Goal: Task Accomplishment & Management: Complete application form

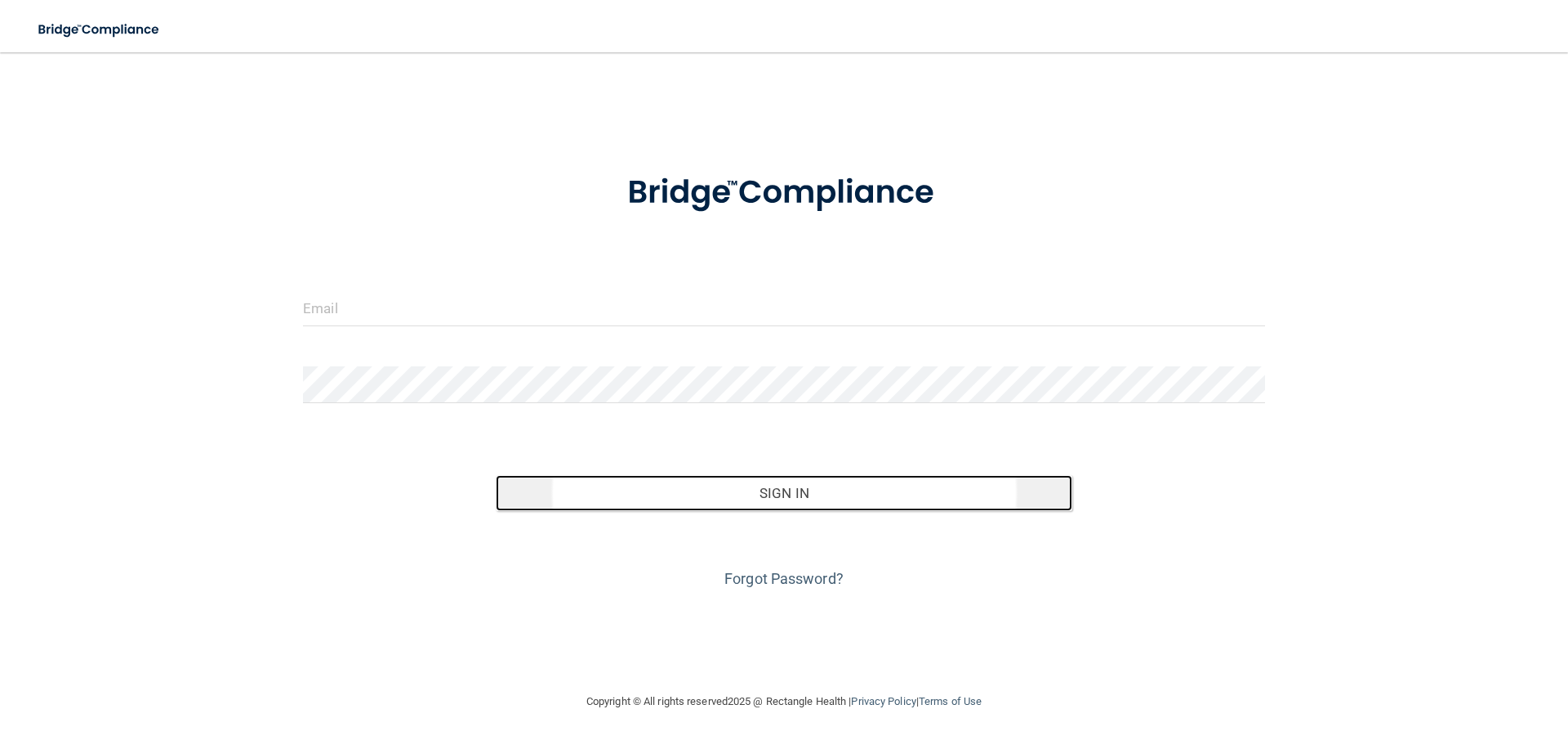
click at [813, 501] on button "Sign In" at bounding box center [784, 492] width 577 height 36
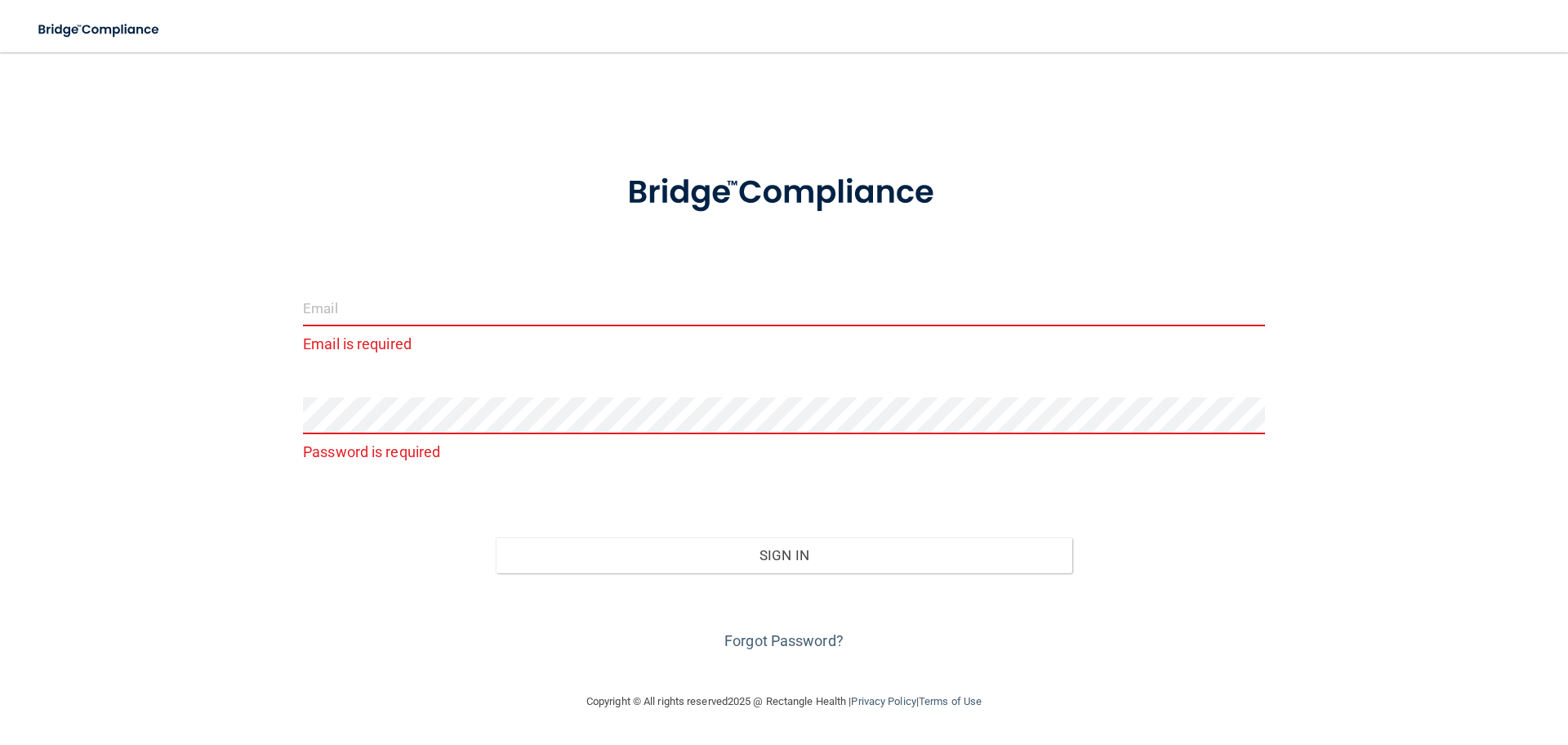
click at [393, 315] on input "email" at bounding box center [784, 307] width 962 height 37
type input "[EMAIL_ADDRESS][DOMAIN_NAME]"
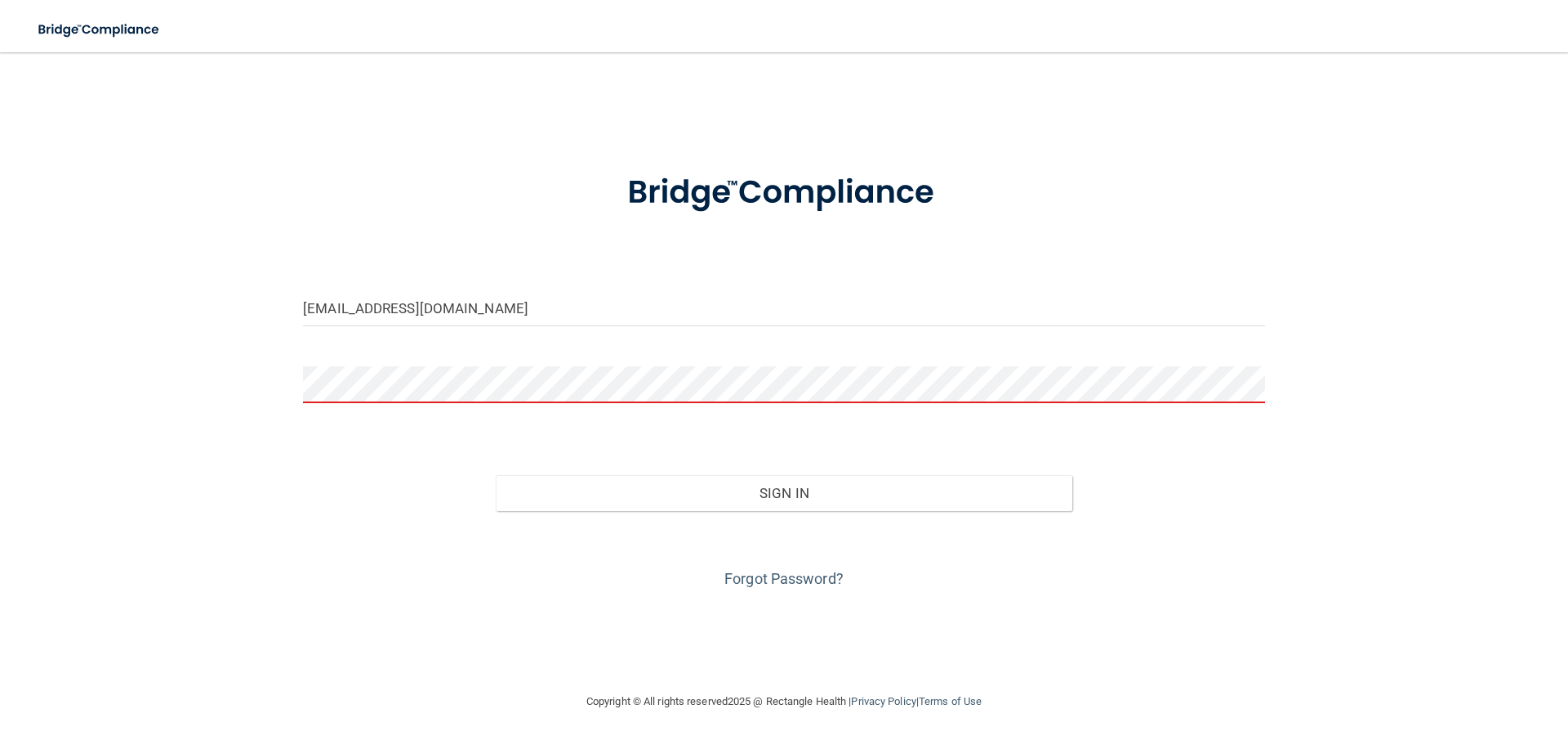
click at [496, 474] on button "Sign In" at bounding box center [784, 492] width 577 height 36
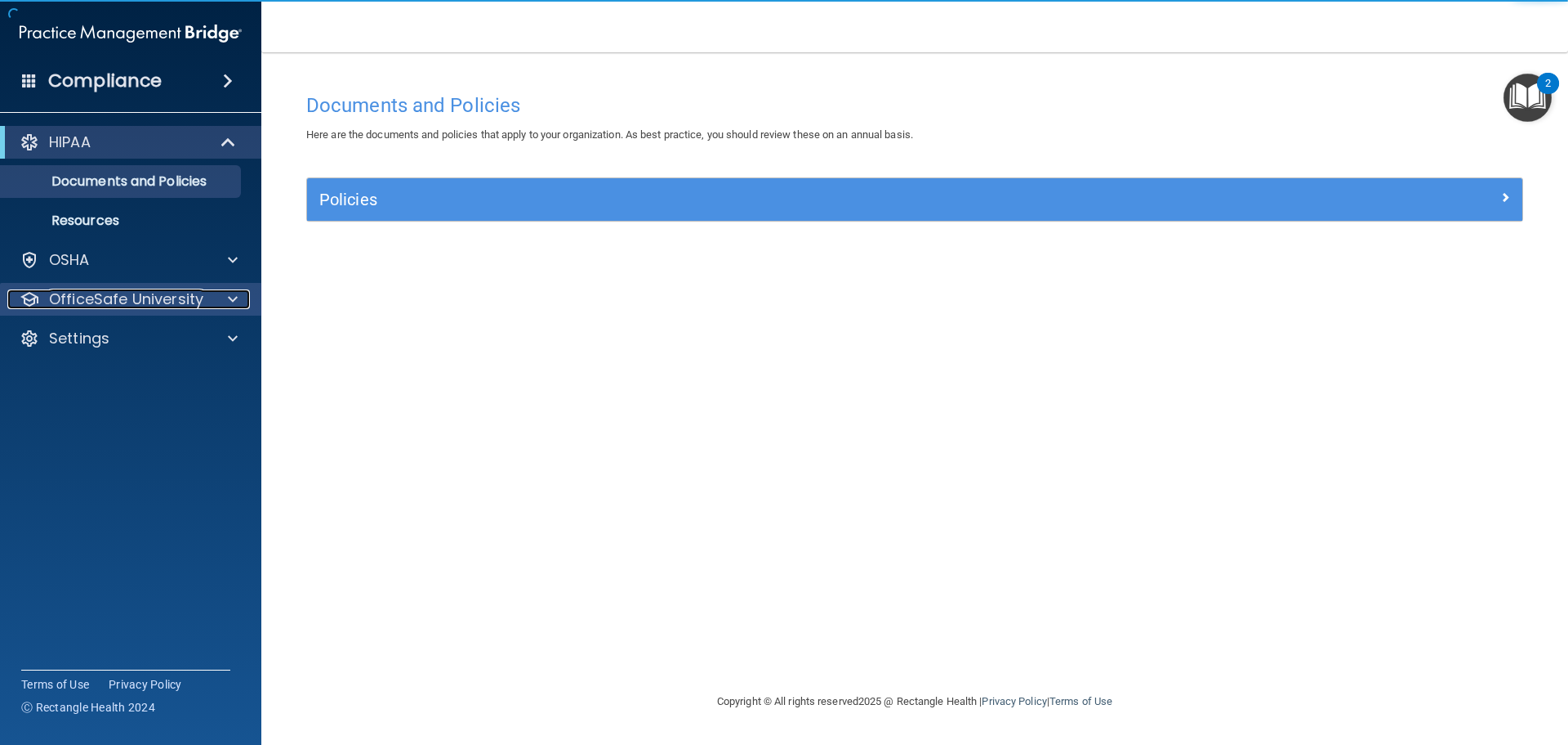
click at [116, 300] on p "OfficeSafe University" at bounding box center [126, 299] width 154 height 20
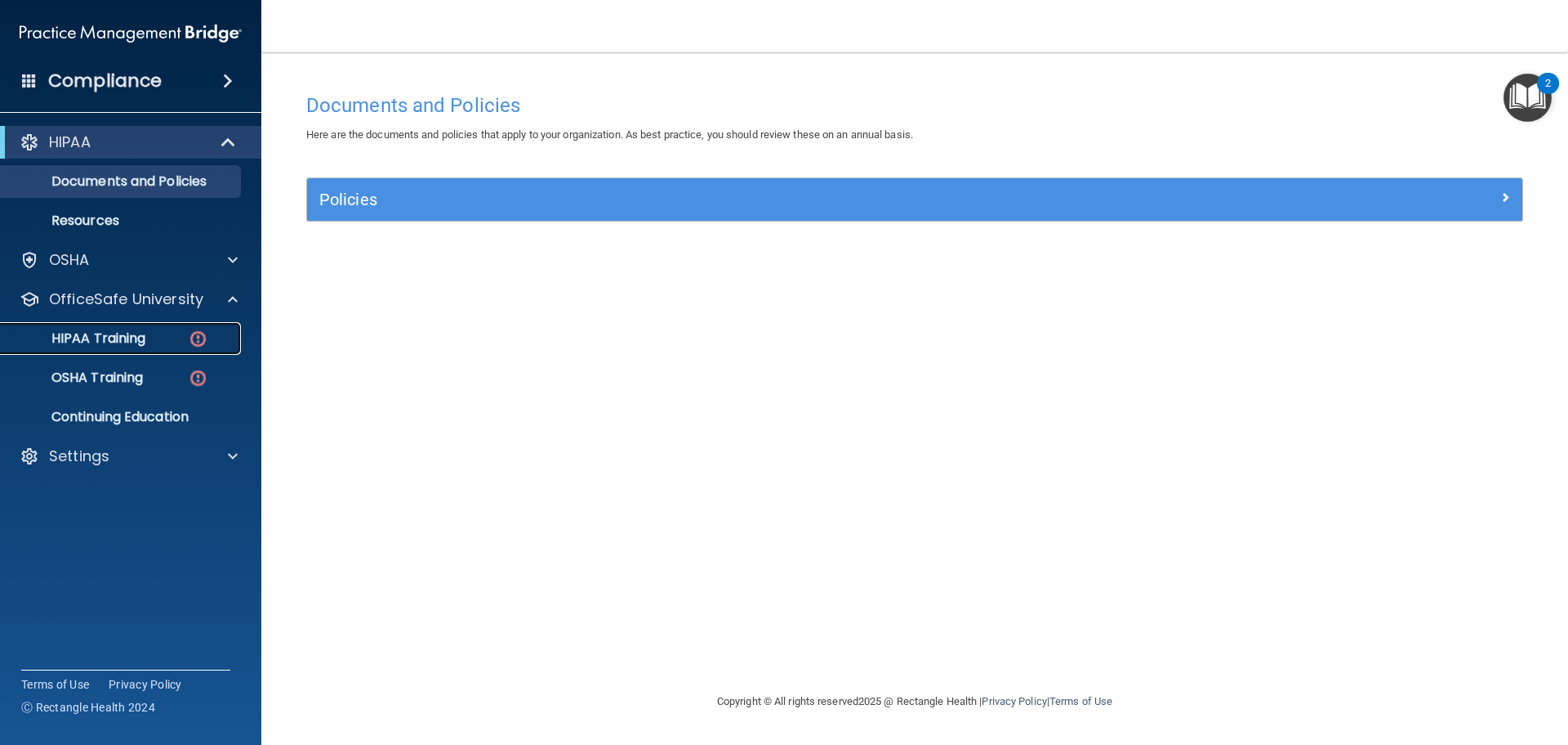
click at [131, 339] on p "HIPAA Training" at bounding box center [78, 337] width 135 height 16
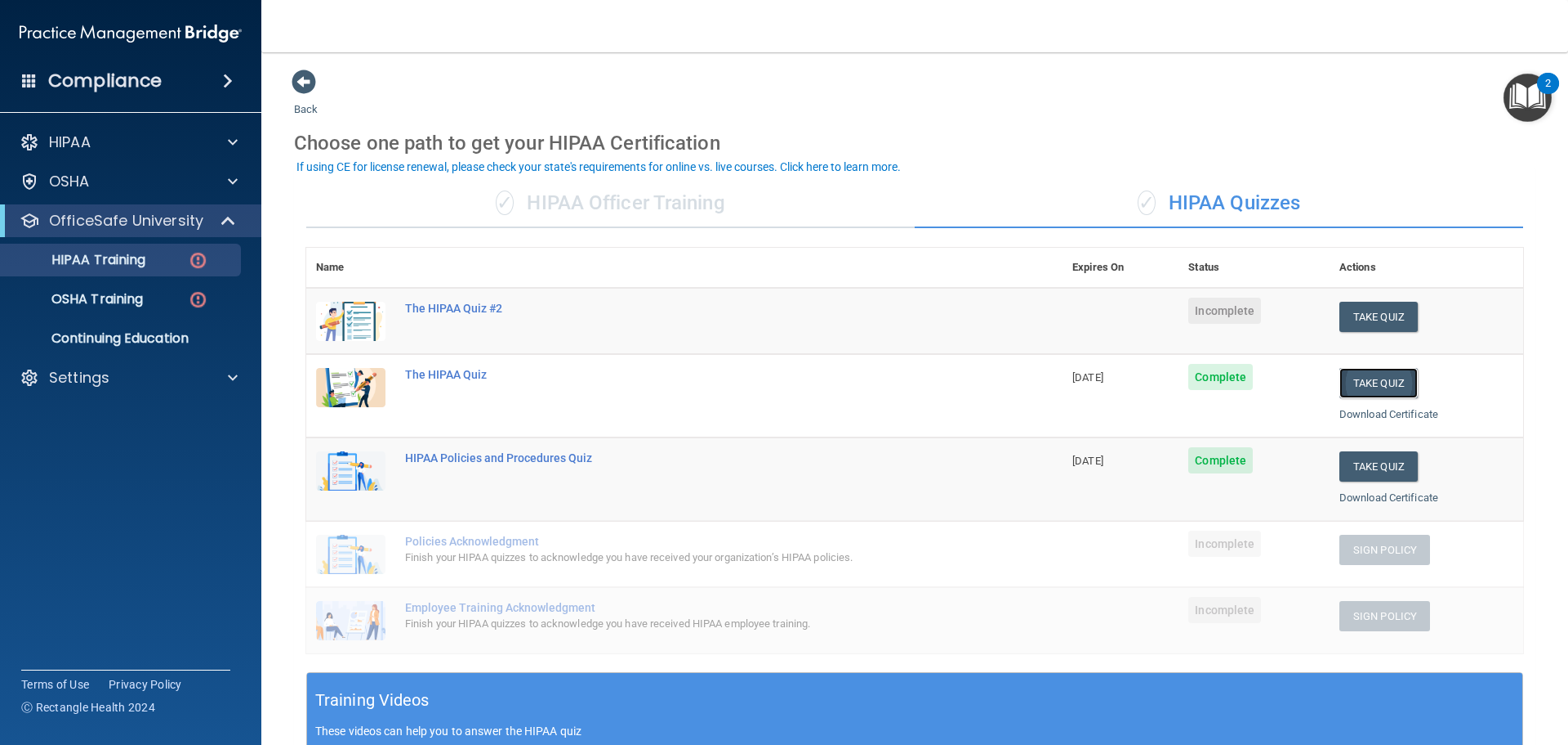
click at [1367, 388] on button "Take Quiz" at bounding box center [1379, 383] width 79 height 30
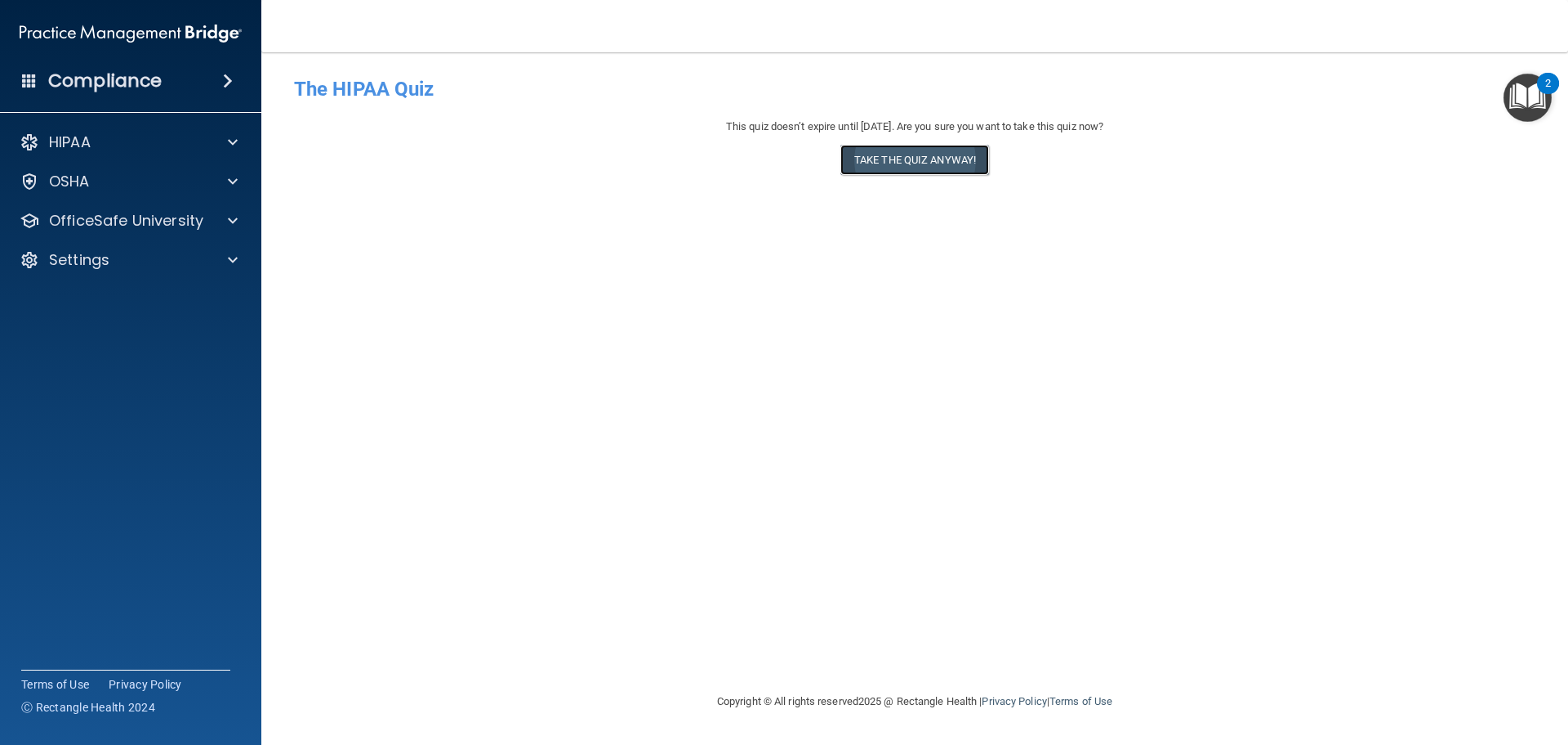
click at [977, 158] on button "Take the quiz anyway!" at bounding box center [915, 160] width 148 height 30
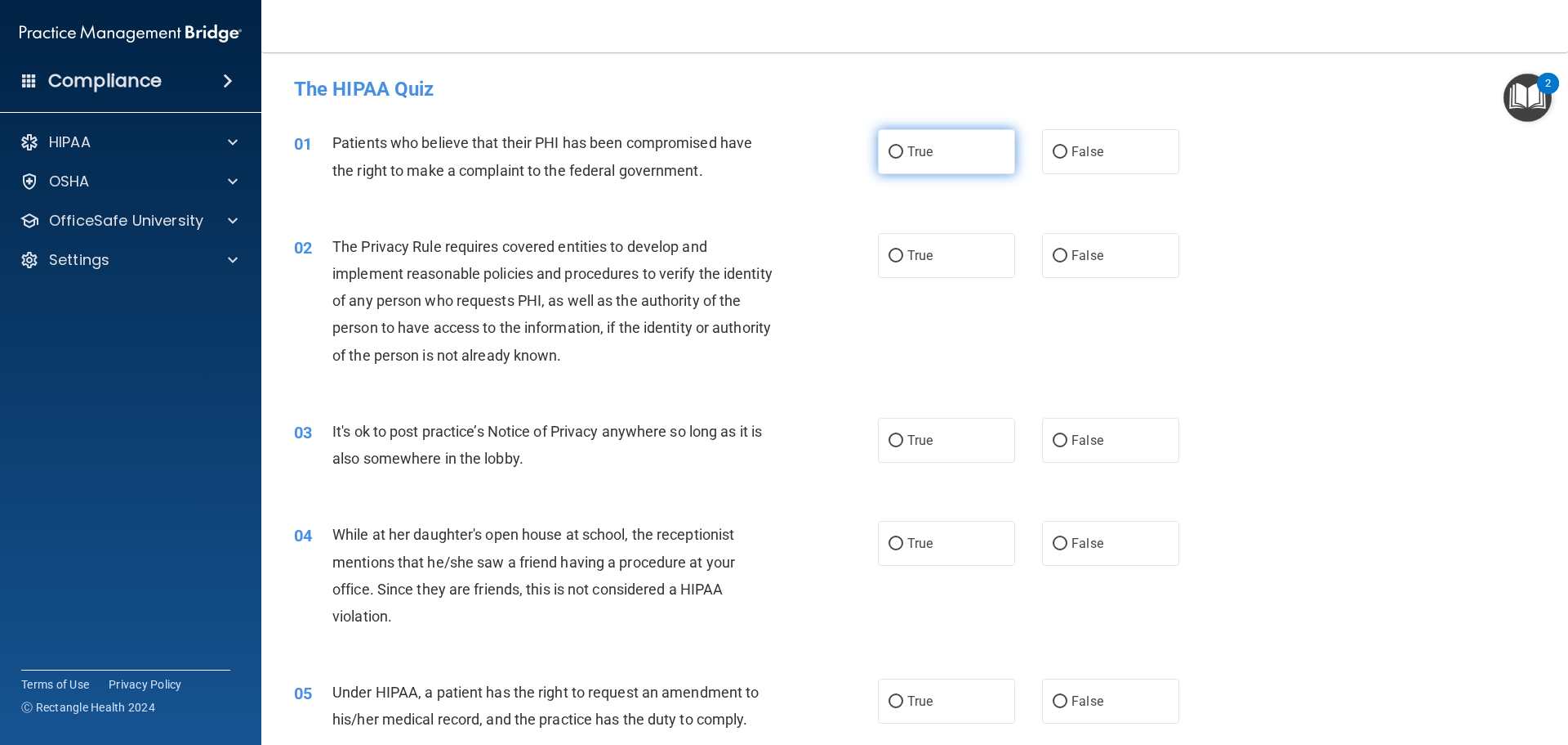
click at [896, 150] on input "True" at bounding box center [897, 152] width 15 height 12
radio input "true"
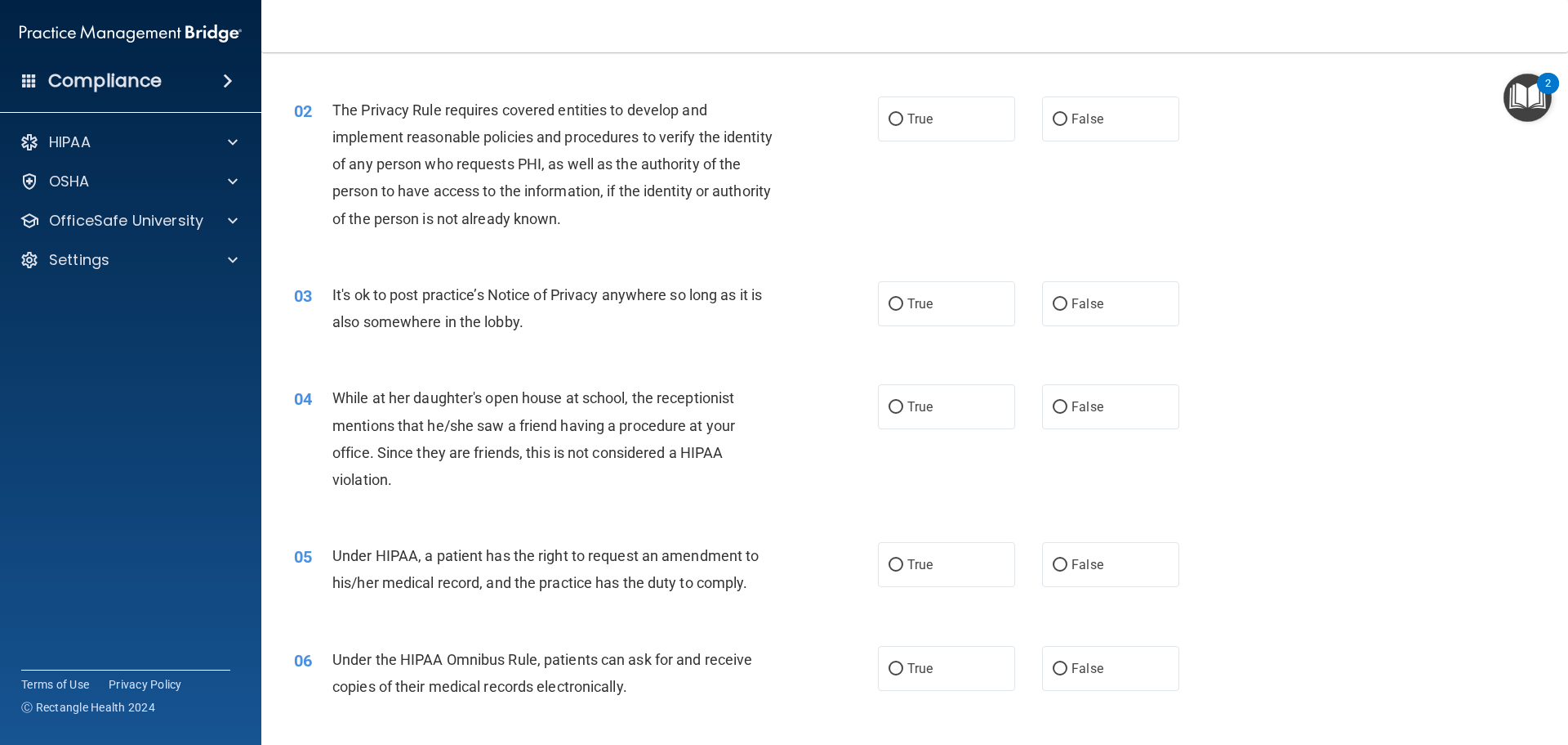
scroll to position [123, 0]
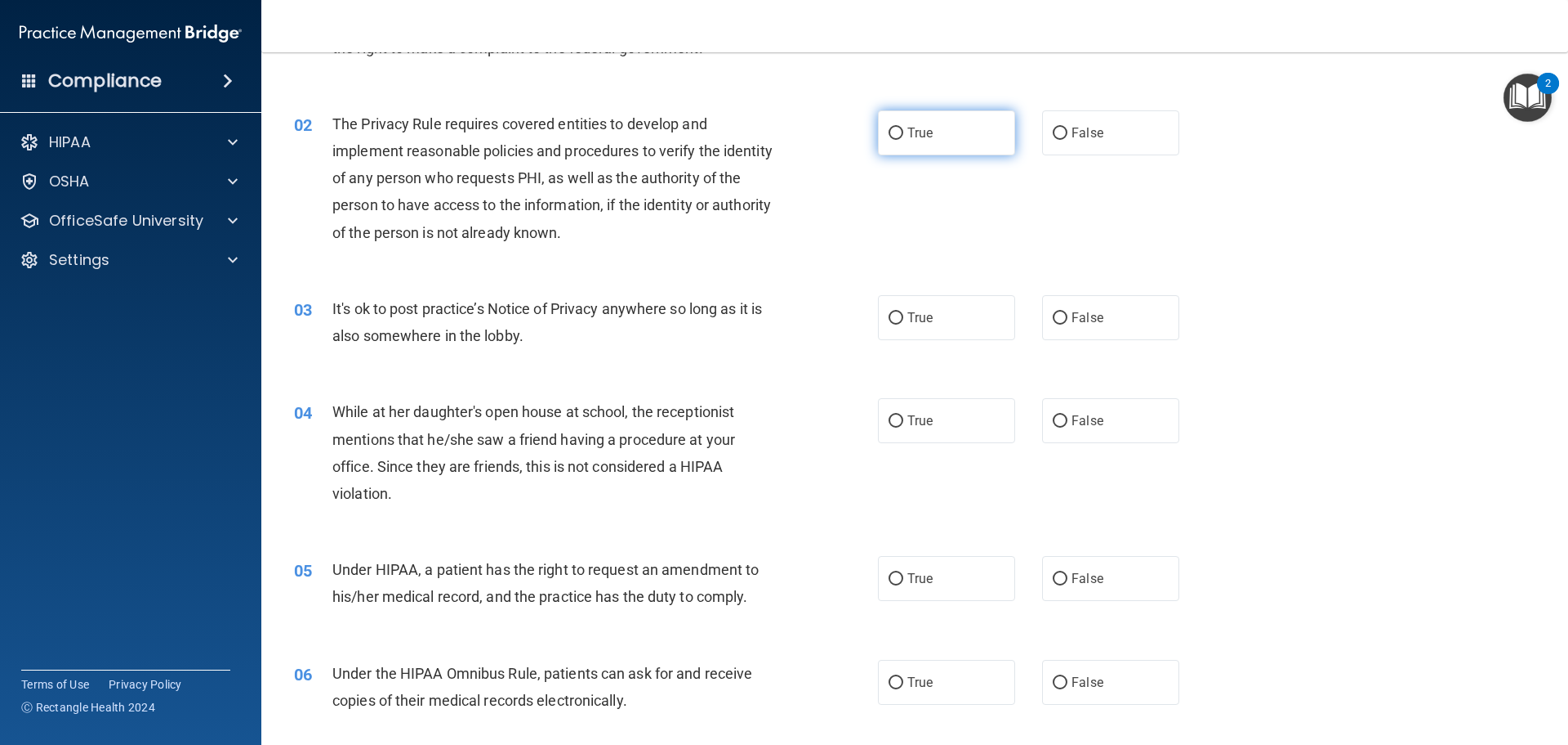
click at [894, 130] on input "True" at bounding box center [897, 133] width 15 height 12
radio input "true"
click at [891, 313] on input "True" at bounding box center [897, 318] width 15 height 12
radio input "true"
click at [1055, 423] on input "False" at bounding box center [1060, 421] width 15 height 12
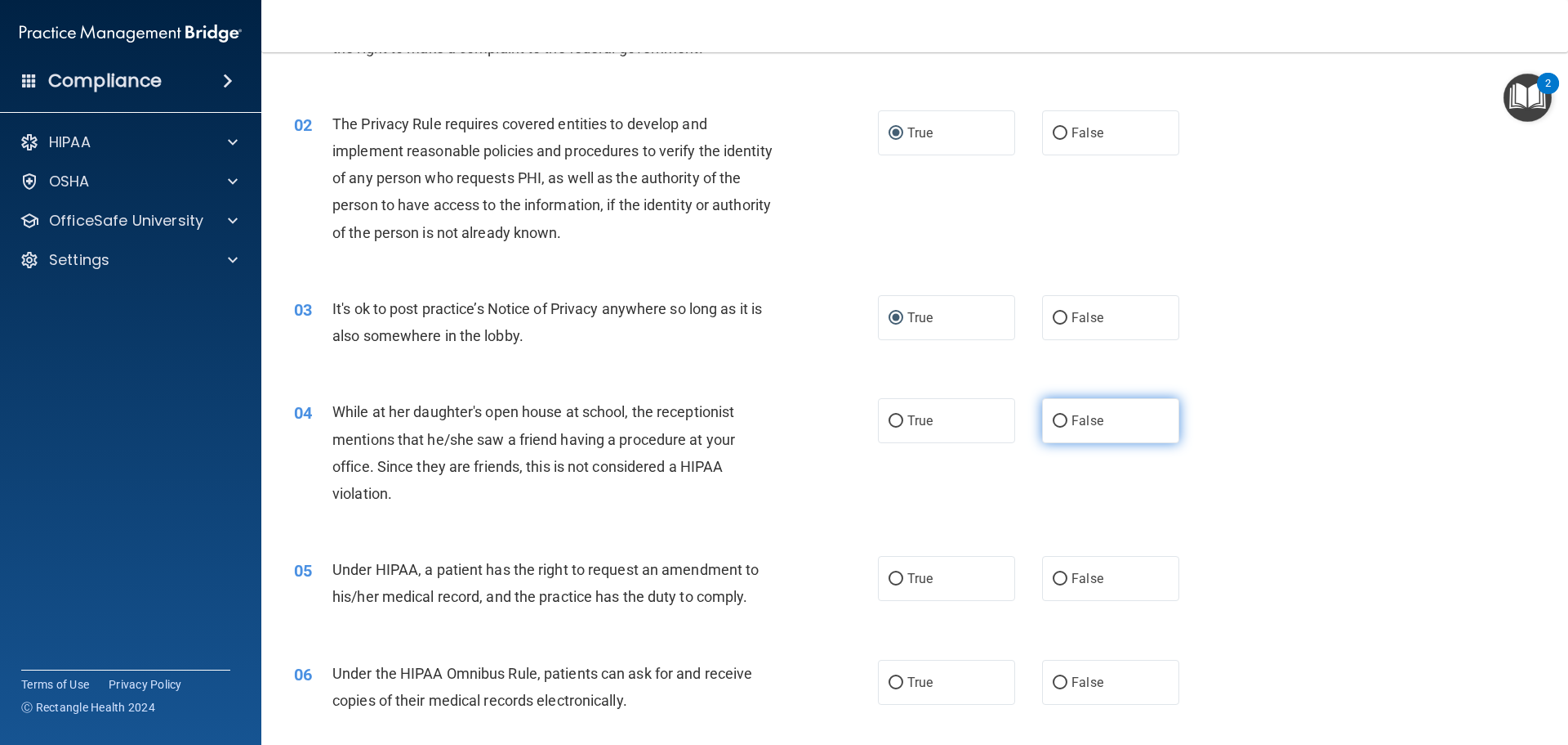
radio input "true"
click at [898, 575] on label "True" at bounding box center [946, 579] width 137 height 45
click at [898, 575] on input "True" at bounding box center [897, 579] width 15 height 12
radio input "true"
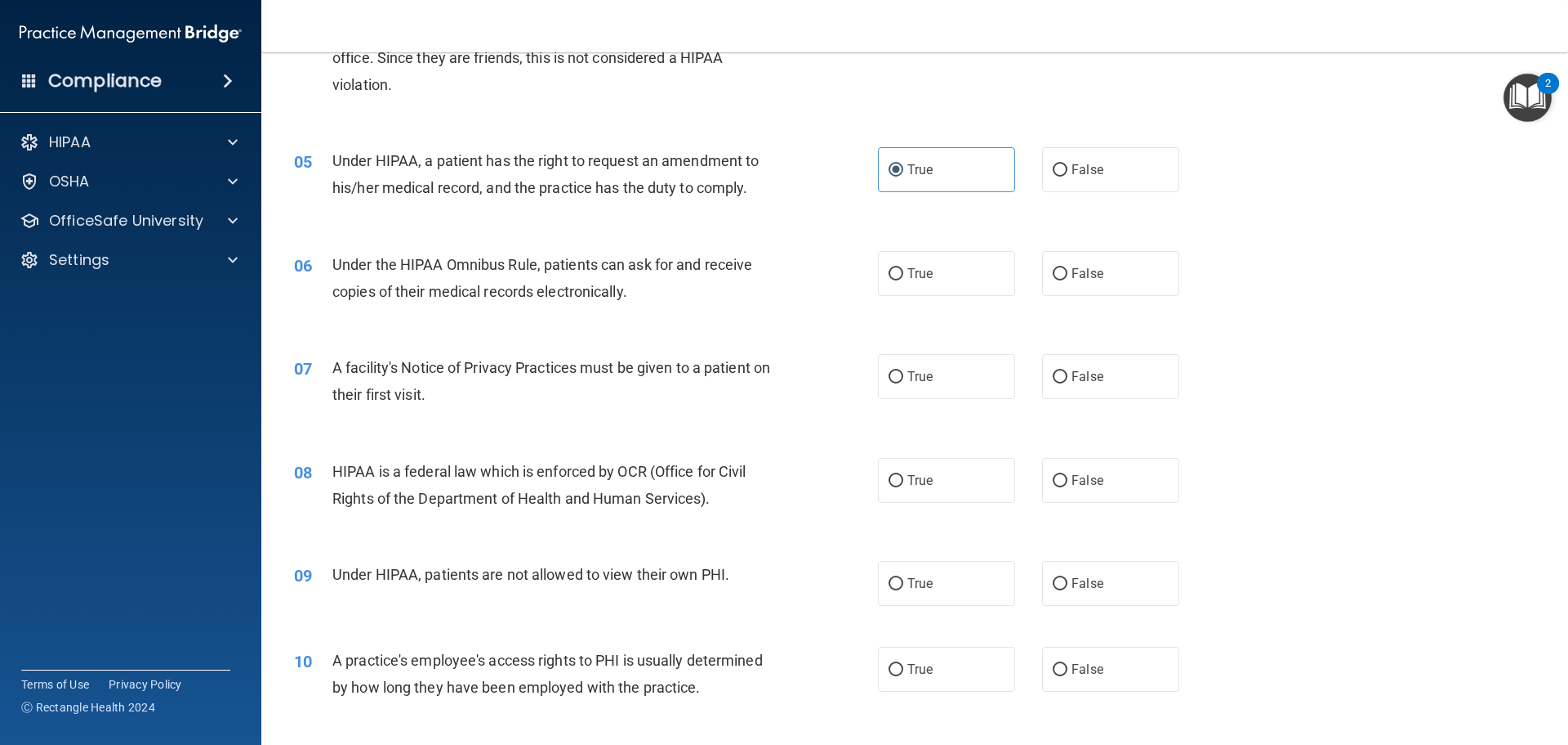
scroll to position [569, 0]
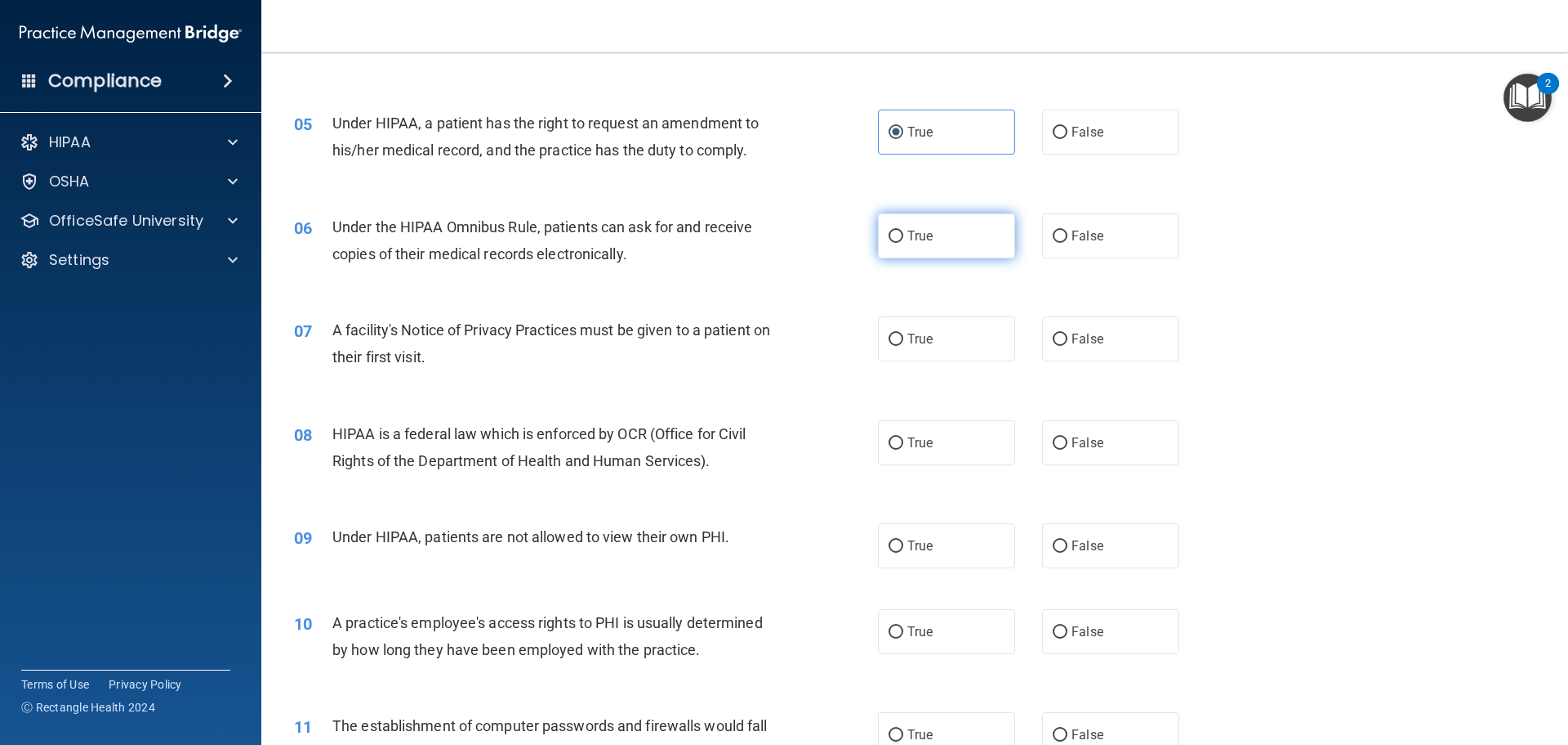
click at [896, 239] on input "True" at bounding box center [897, 236] width 15 height 12
radio input "true"
click at [895, 336] on input "True" at bounding box center [897, 339] width 15 height 12
radio input "true"
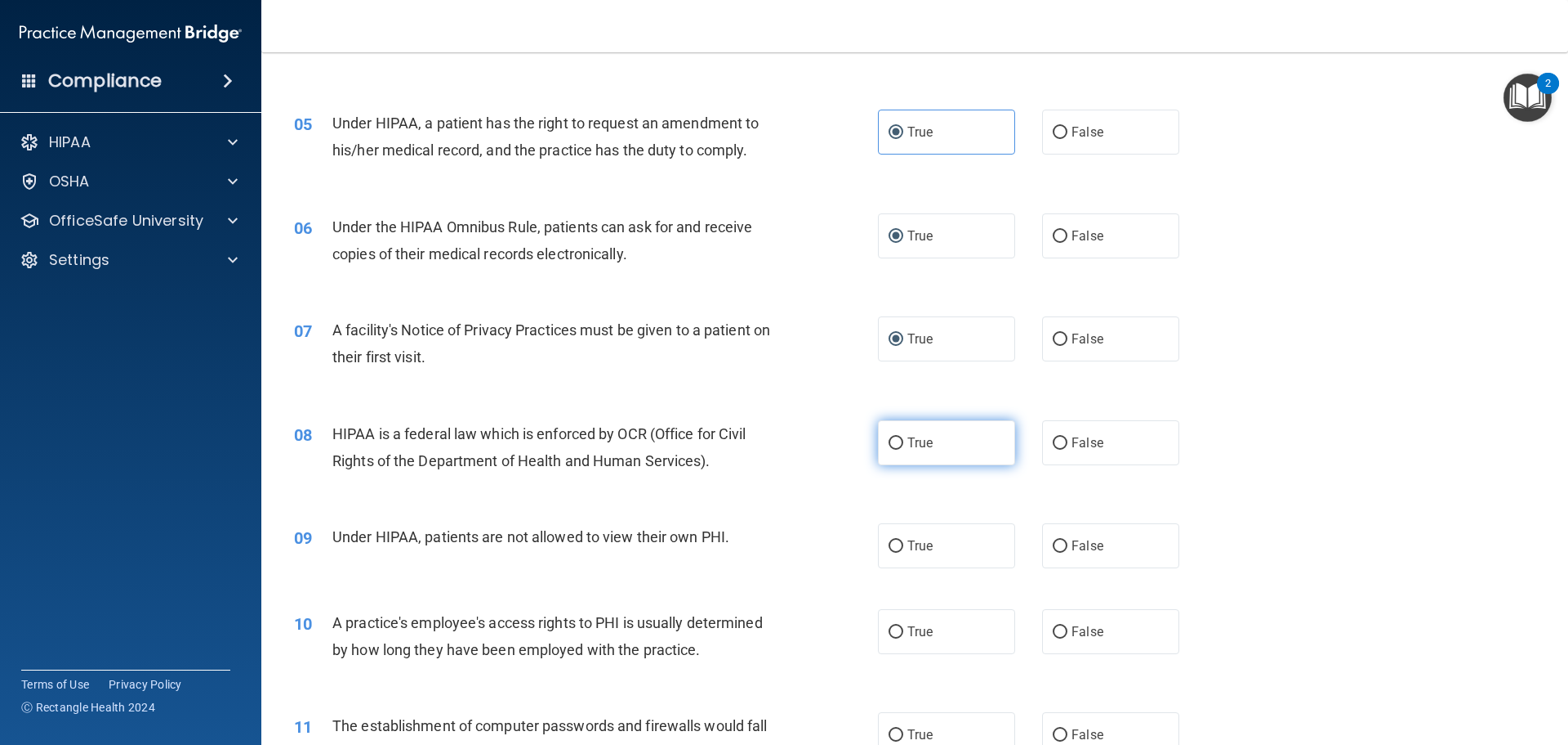
click at [891, 439] on input "True" at bounding box center [897, 442] width 15 height 12
radio input "true"
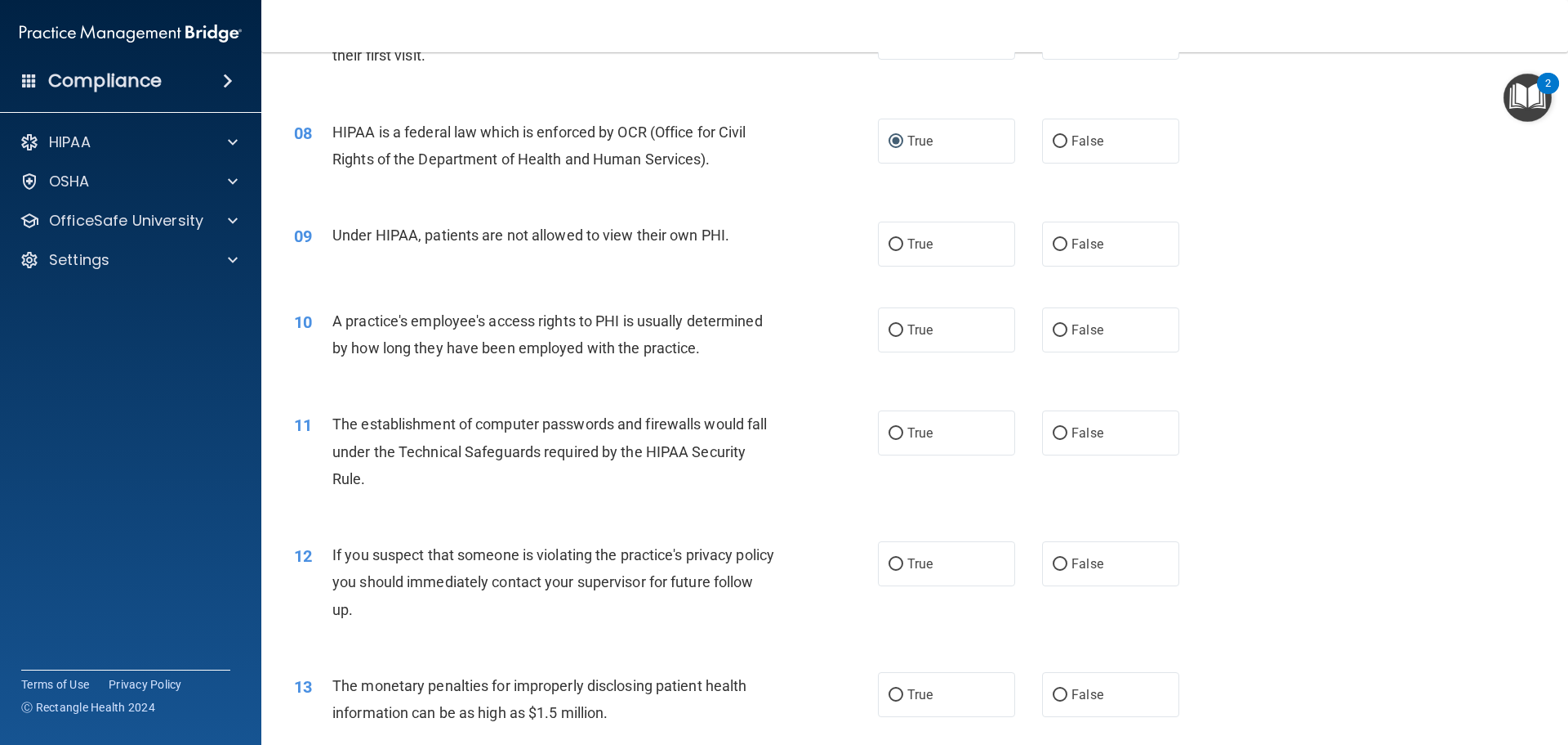
scroll to position [876, 0]
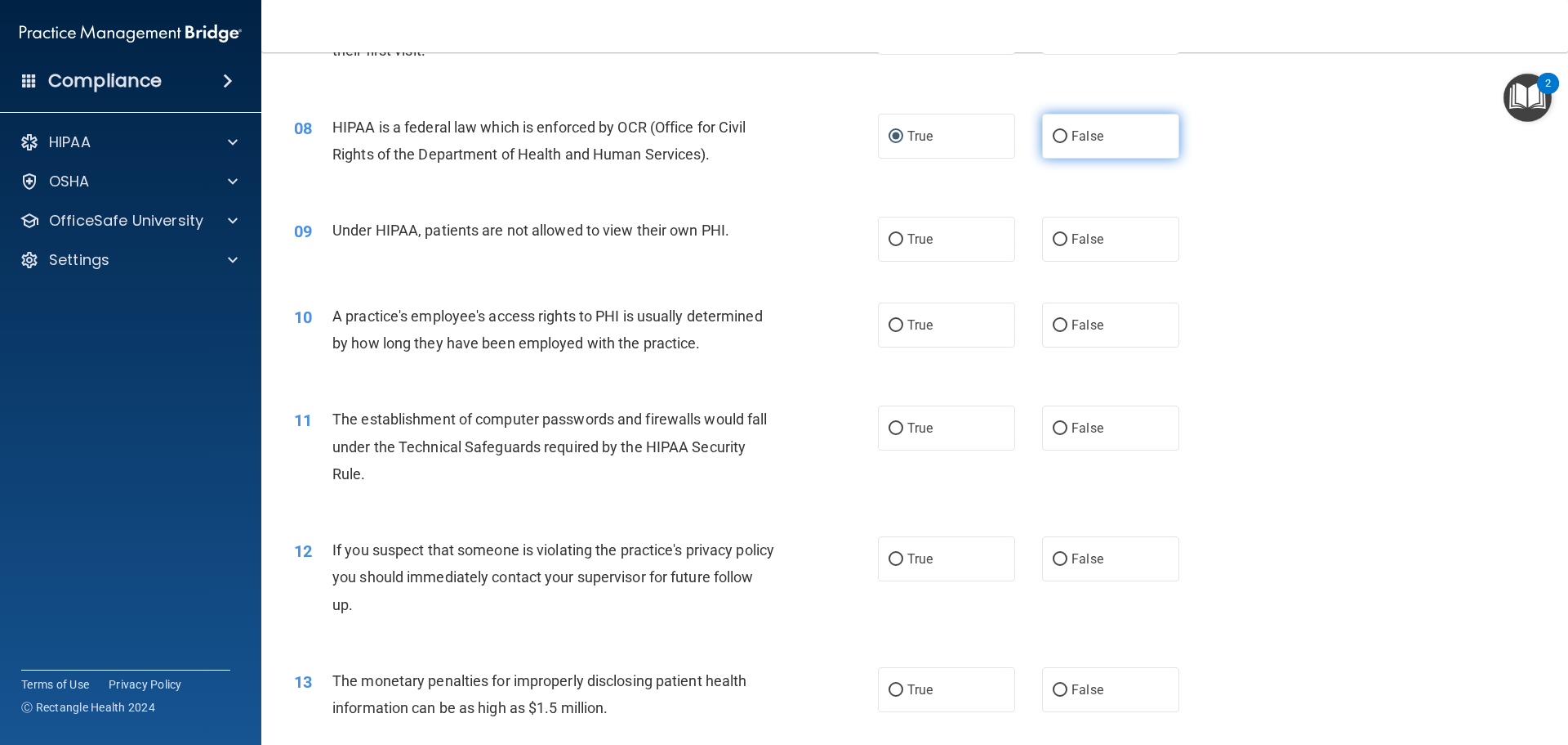
click at [1058, 139] on input "False" at bounding box center [1060, 136] width 15 height 12
radio input "true"
radio input "false"
click at [1059, 230] on label "False" at bounding box center [1111, 240] width 137 height 45
click at [1059, 234] on input "False" at bounding box center [1060, 240] width 15 height 12
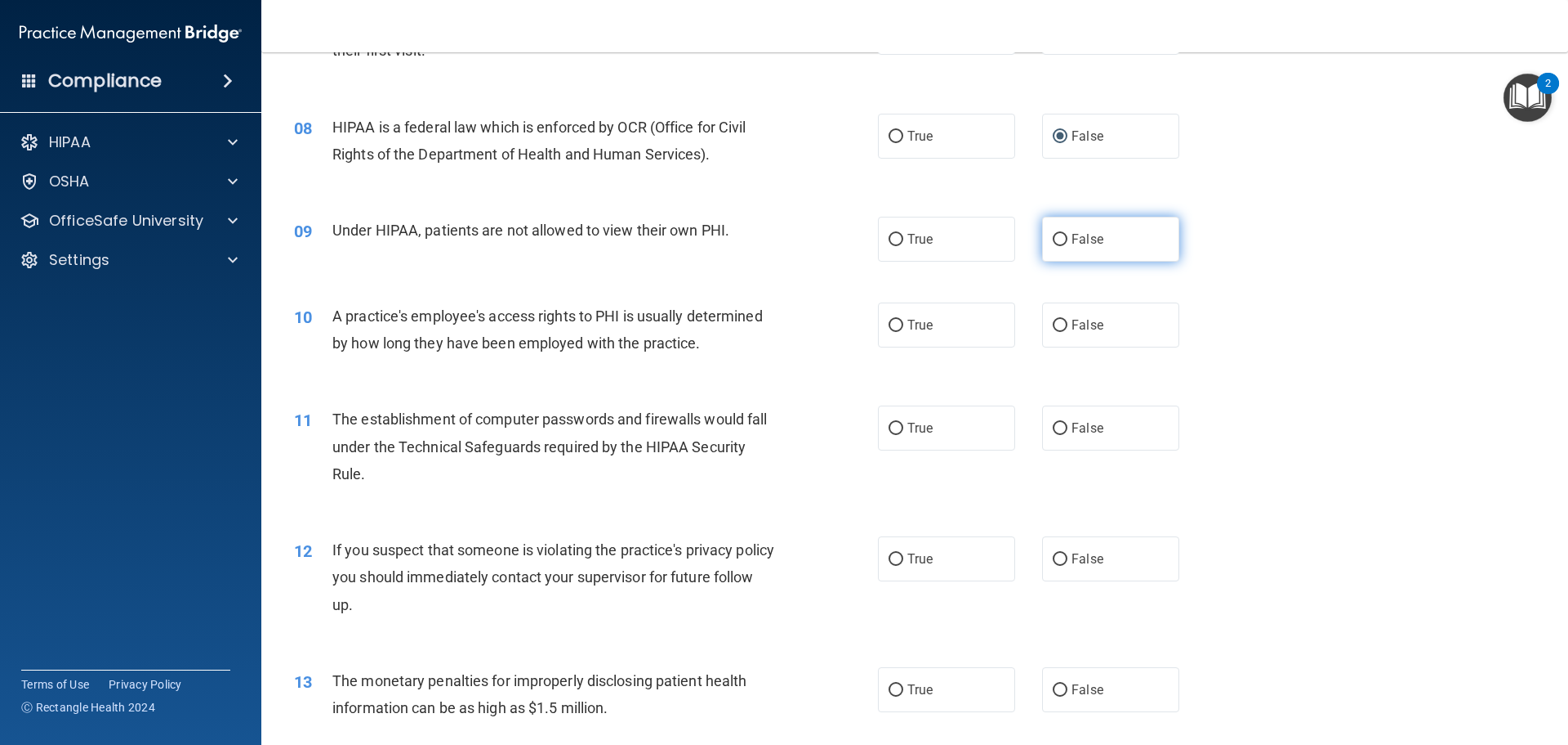
radio input "true"
click at [1055, 321] on input "False" at bounding box center [1060, 325] width 15 height 12
radio input "true"
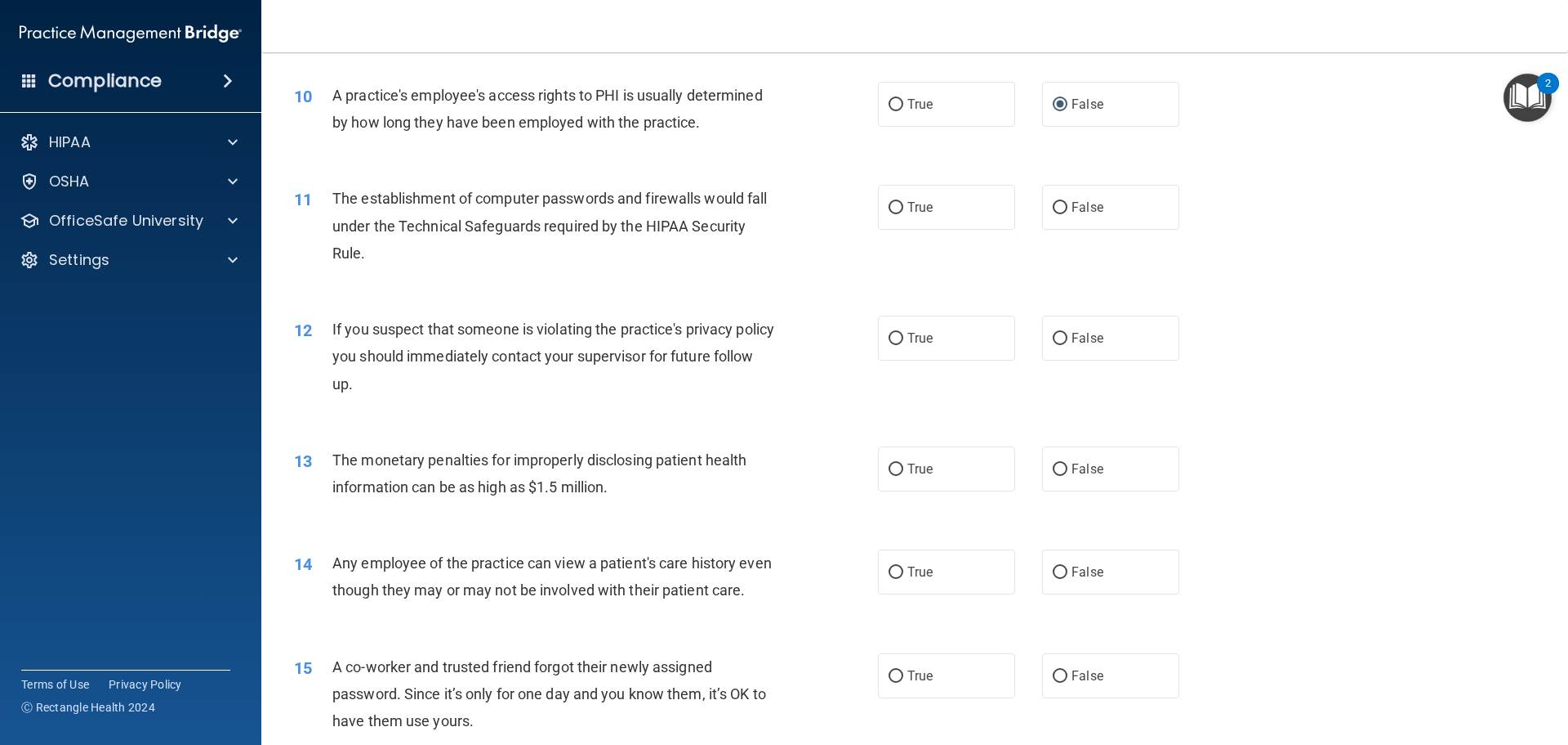
scroll to position [1115, 0]
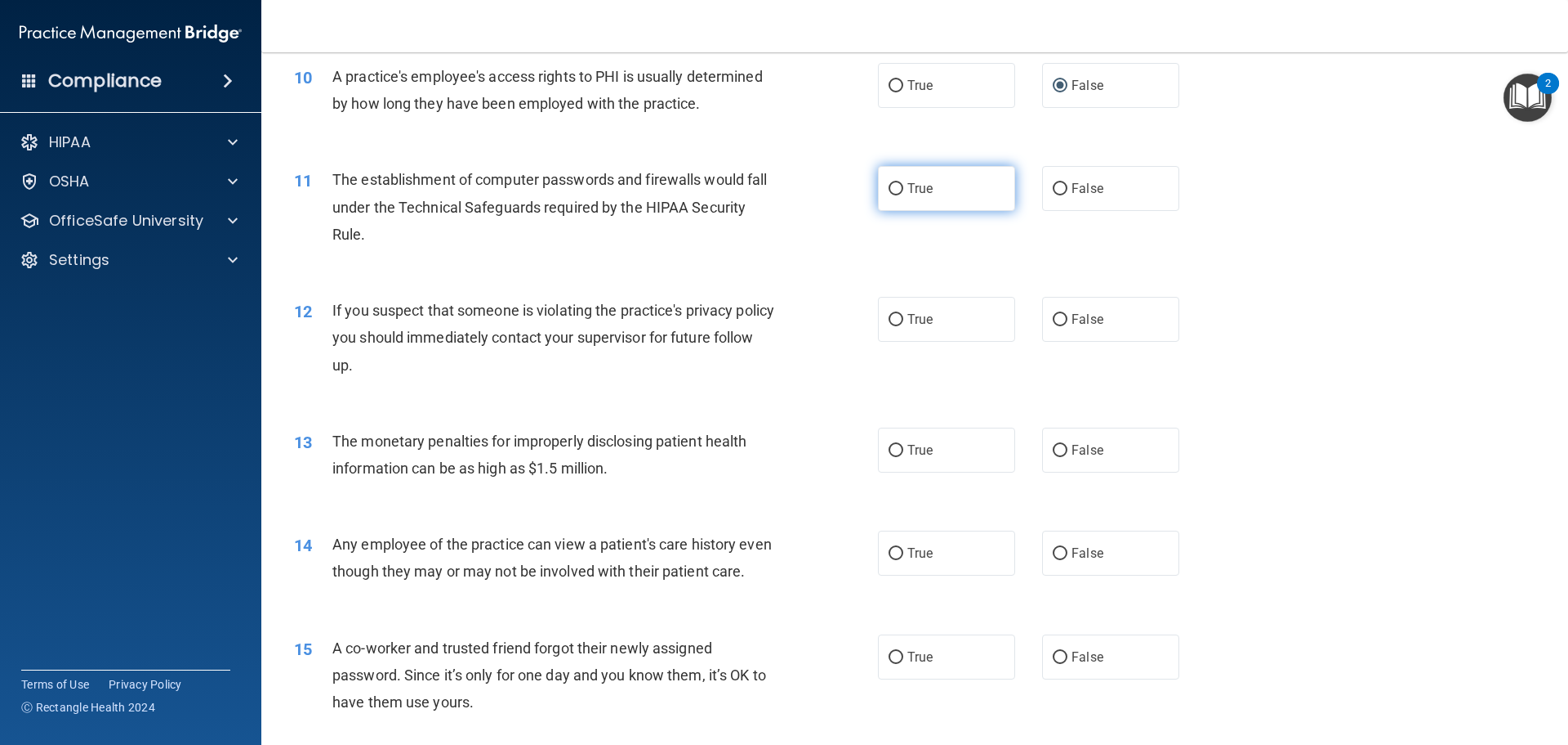
click at [889, 183] on input "True" at bounding box center [897, 189] width 15 height 12
radio input "true"
click at [891, 318] on input "True" at bounding box center [897, 319] width 15 height 12
radio input "true"
click at [896, 445] on input "True" at bounding box center [897, 450] width 15 height 12
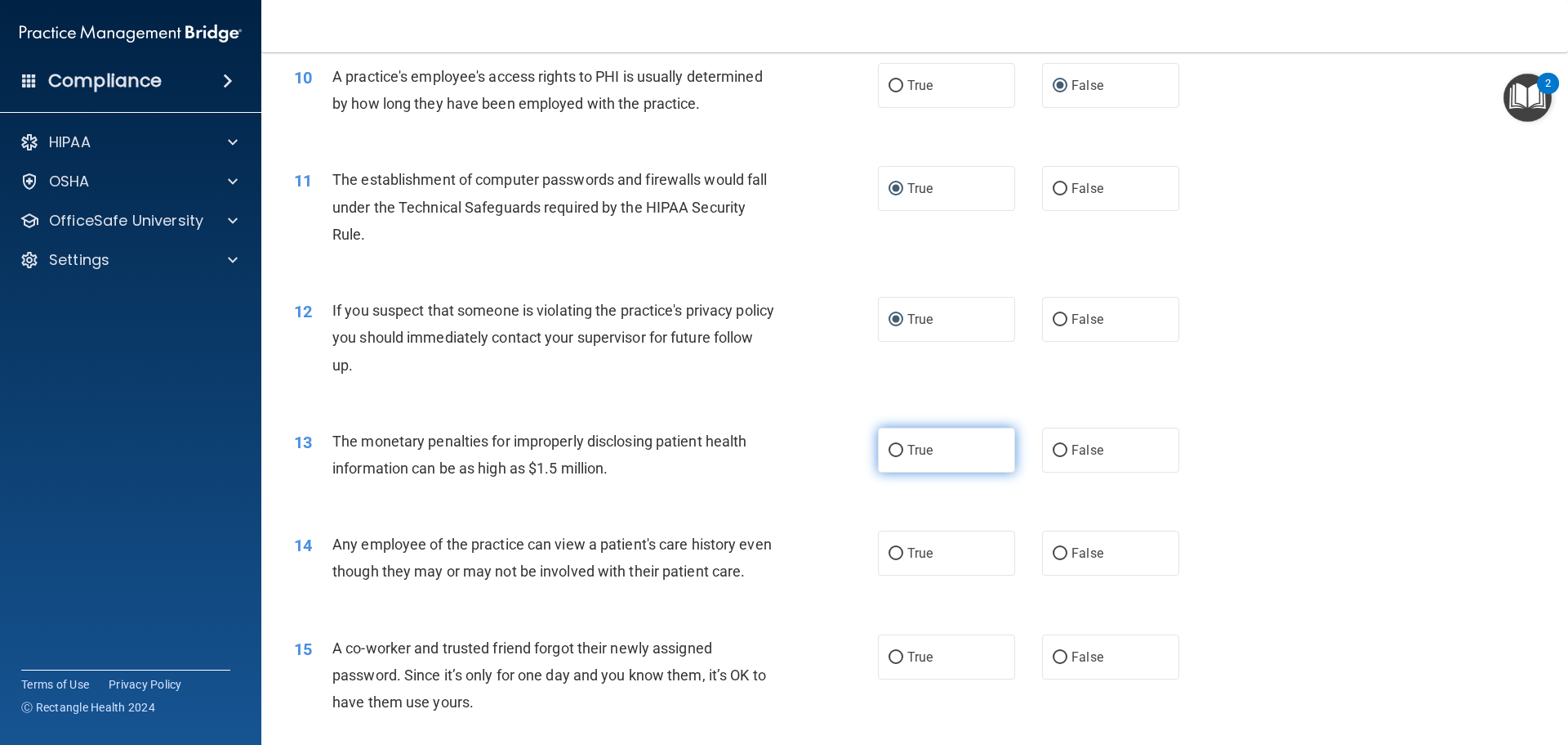
radio input "true"
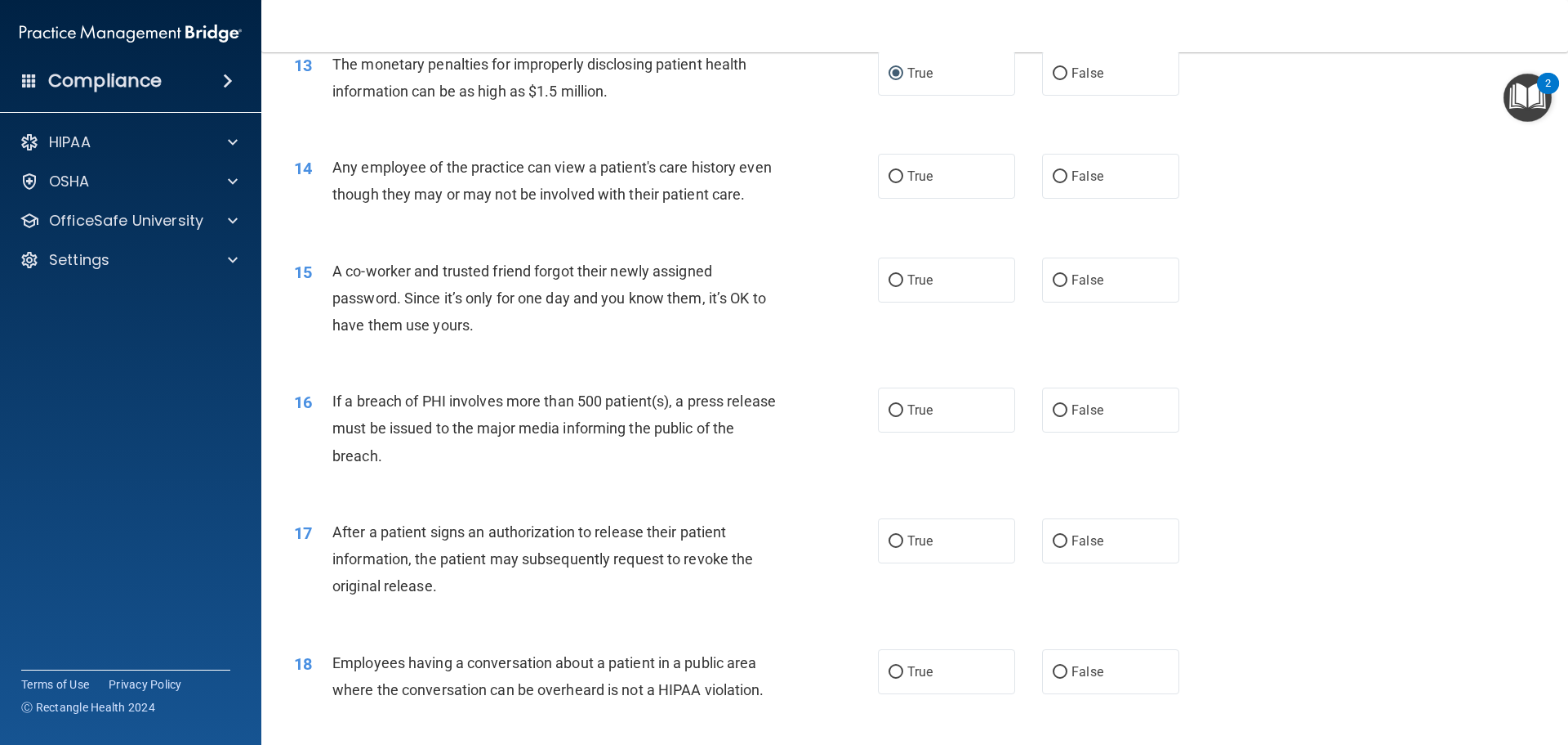
scroll to position [1506, 0]
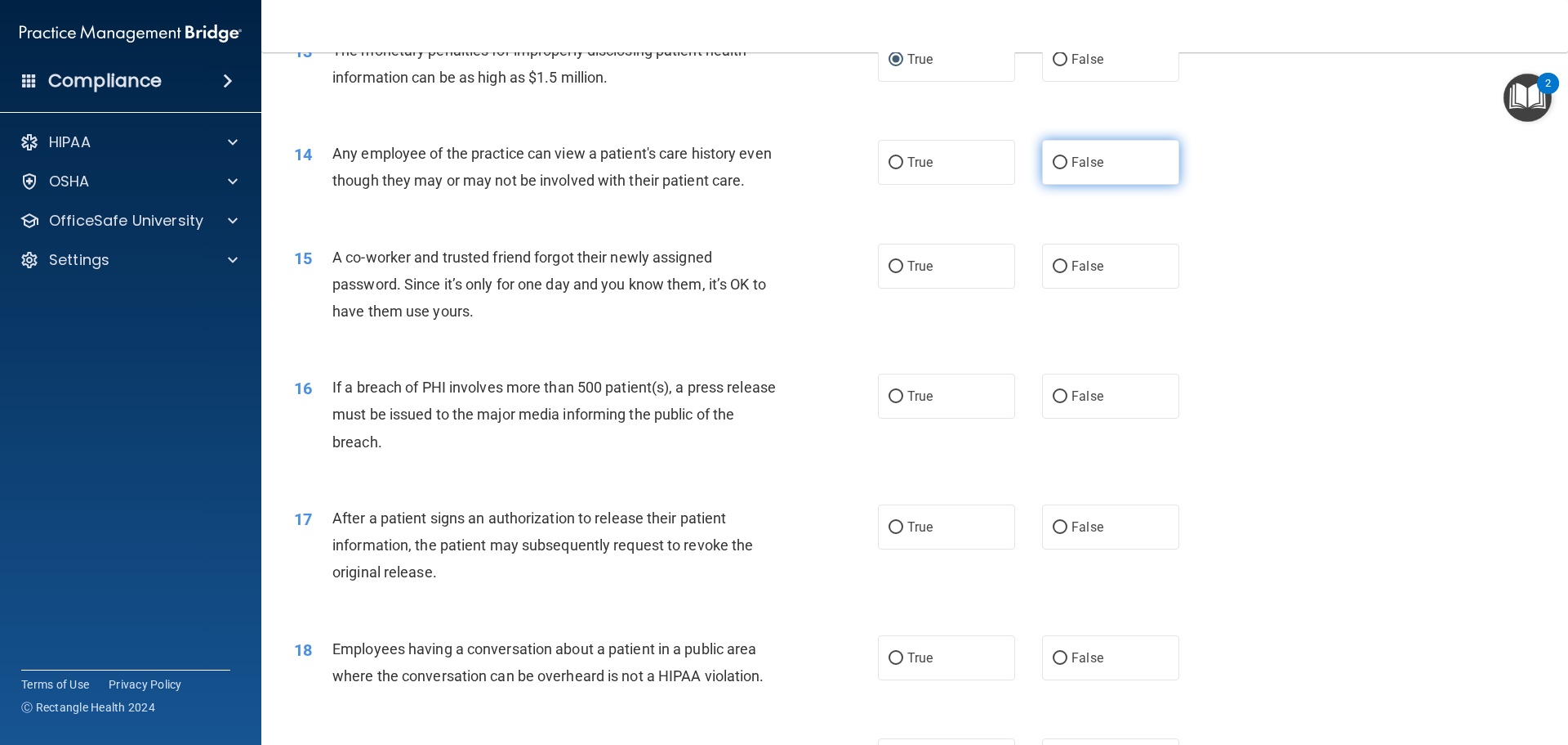
click at [1054, 163] on input "False" at bounding box center [1060, 163] width 15 height 12
radio input "true"
click at [1053, 273] on input "False" at bounding box center [1060, 267] width 15 height 12
radio input "true"
click at [891, 403] on input "True" at bounding box center [897, 396] width 15 height 12
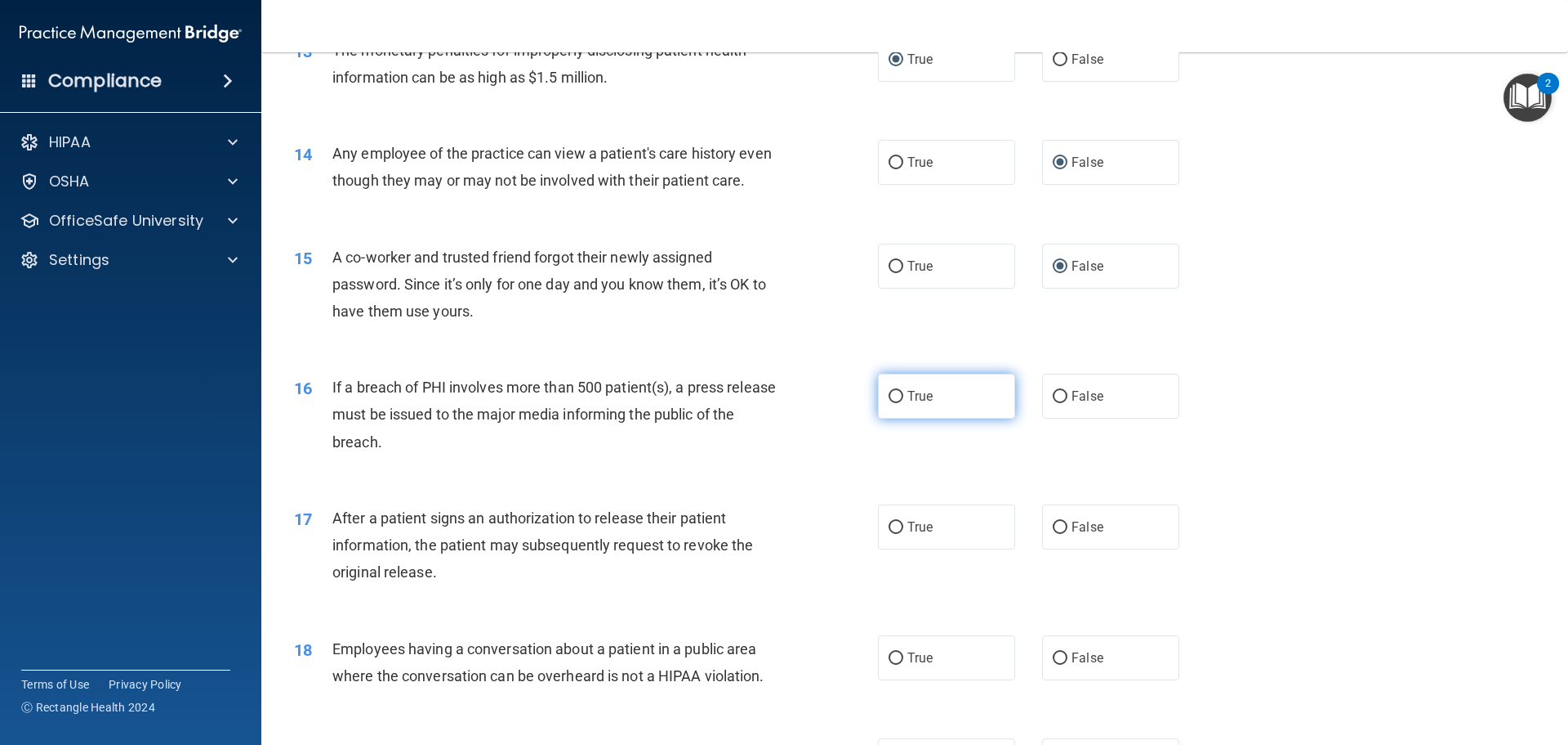
radio input "true"
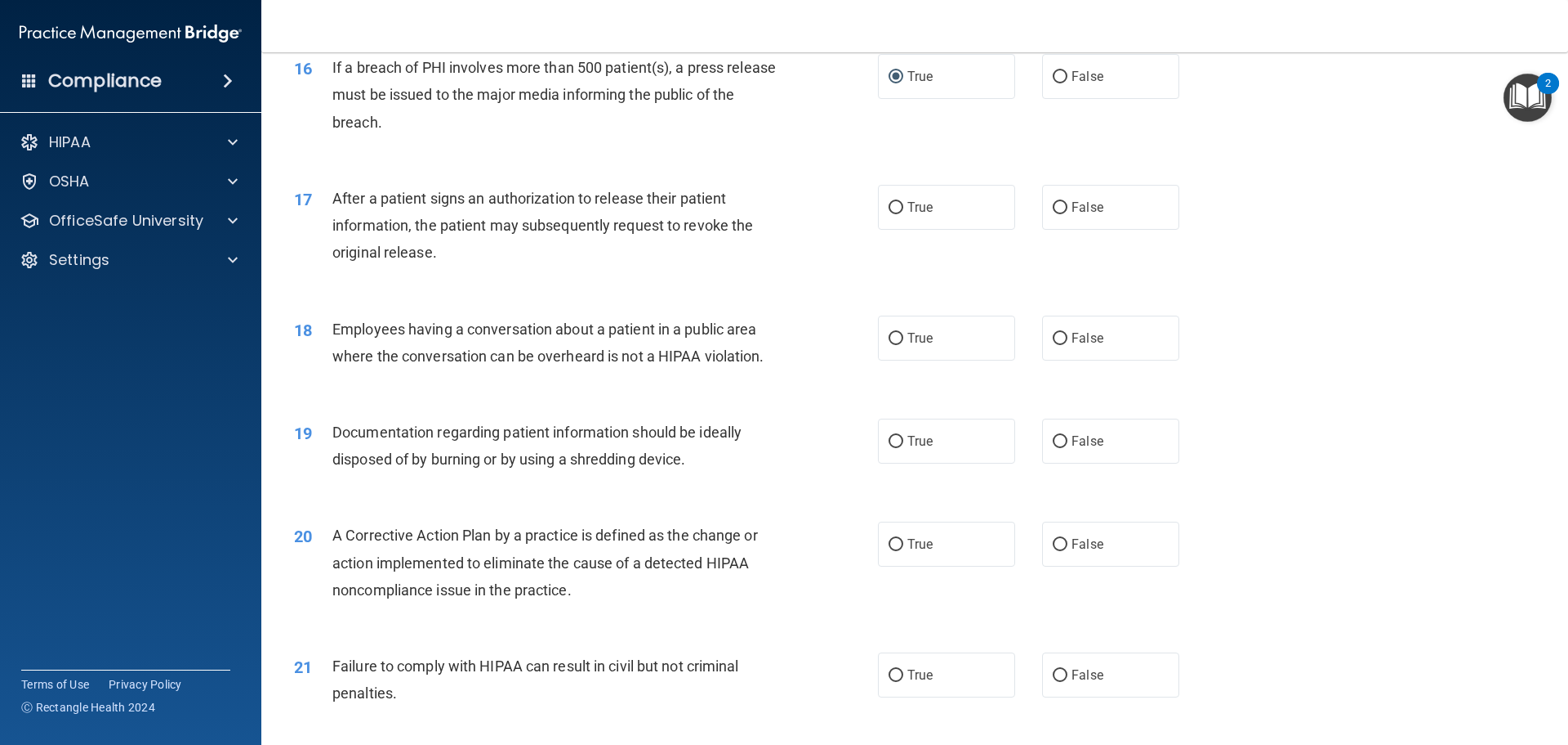
scroll to position [1844, 0]
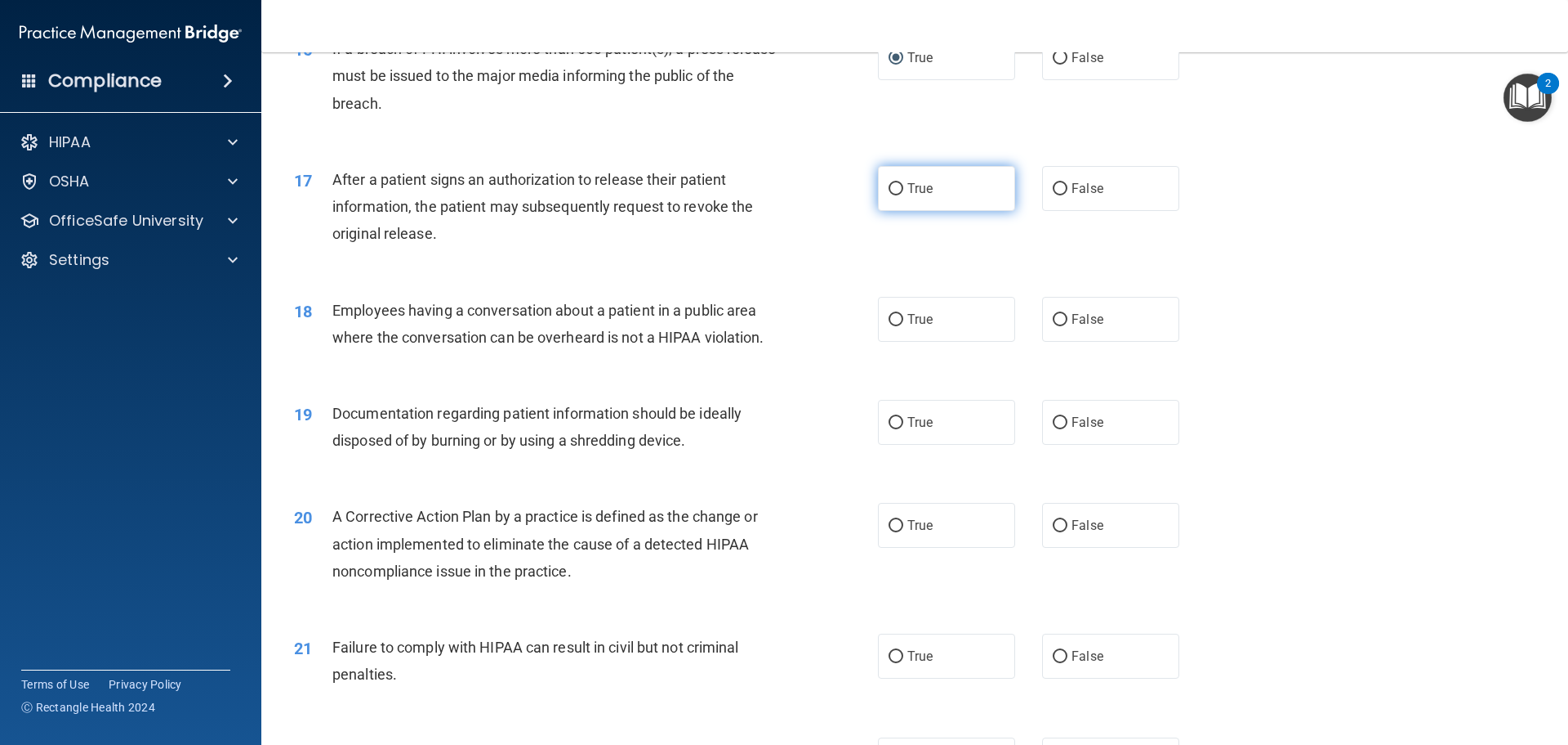
click at [899, 210] on label "True" at bounding box center [946, 189] width 137 height 45
click at [899, 195] on input "True" at bounding box center [897, 189] width 15 height 12
radio input "true"
click at [1060, 334] on label "False" at bounding box center [1111, 319] width 137 height 45
click at [1060, 326] on input "False" at bounding box center [1060, 319] width 15 height 12
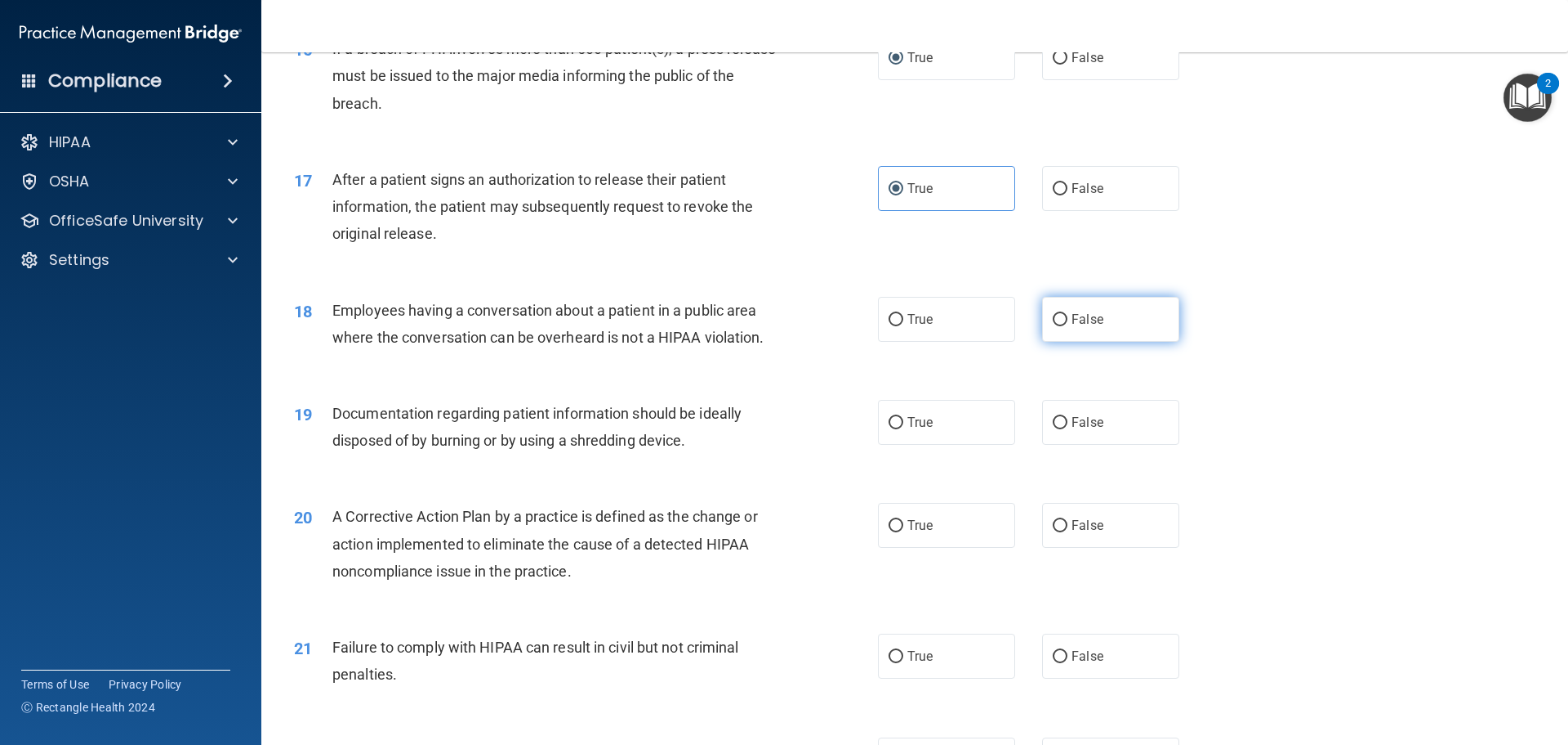
radio input "true"
click at [893, 429] on input "True" at bounding box center [897, 423] width 15 height 12
radio input "true"
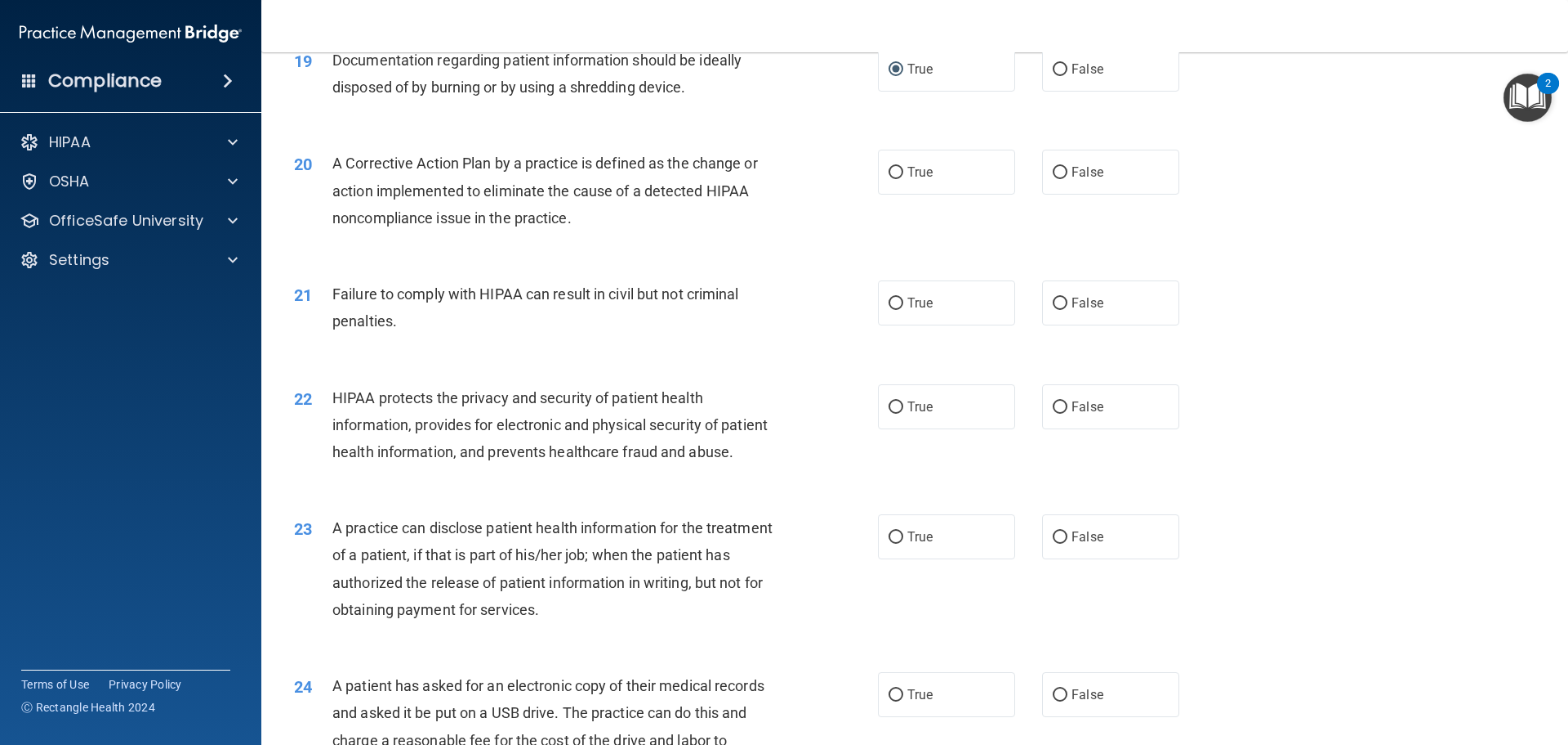
scroll to position [2202, 0]
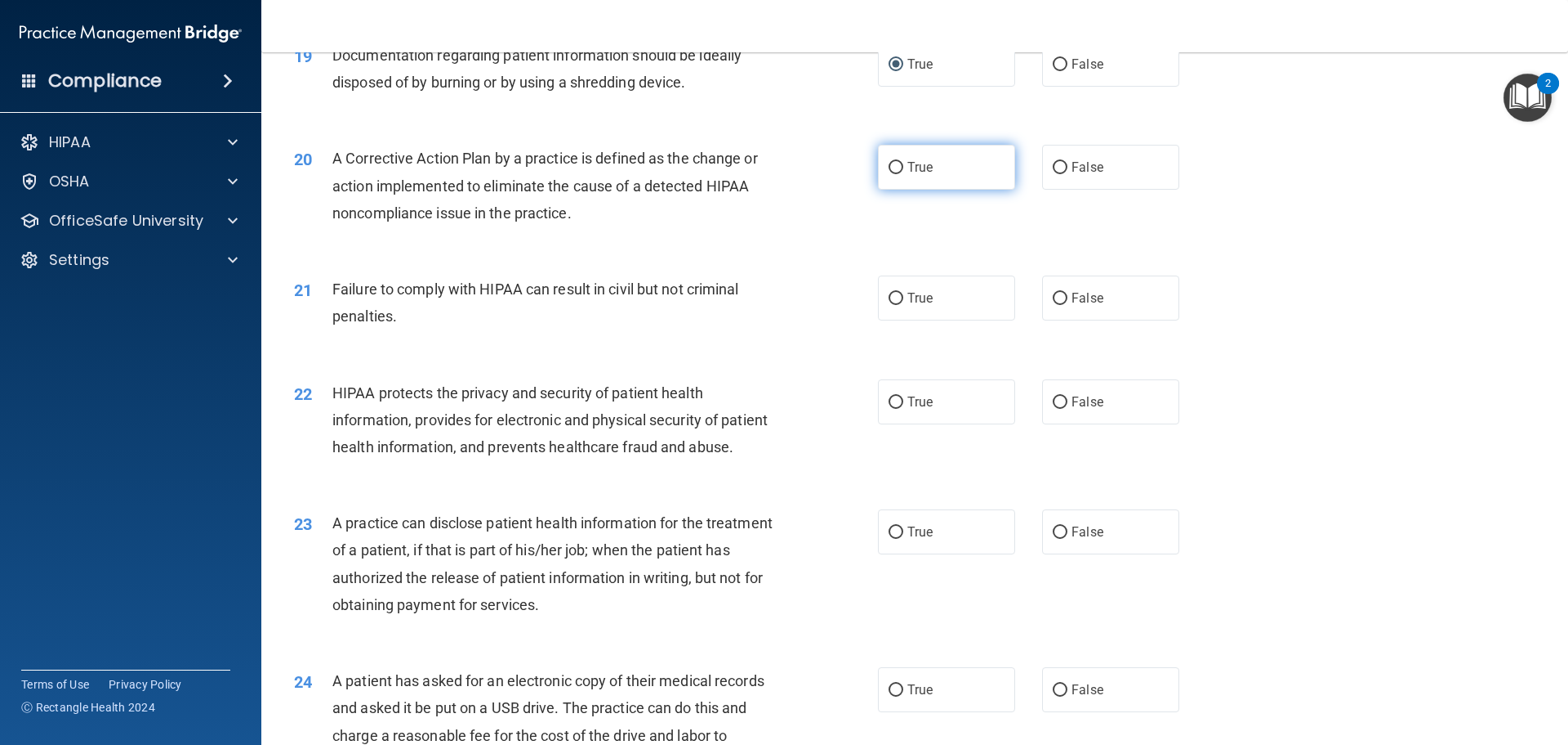
click at [889, 174] on input "True" at bounding box center [897, 167] width 15 height 12
radio input "true"
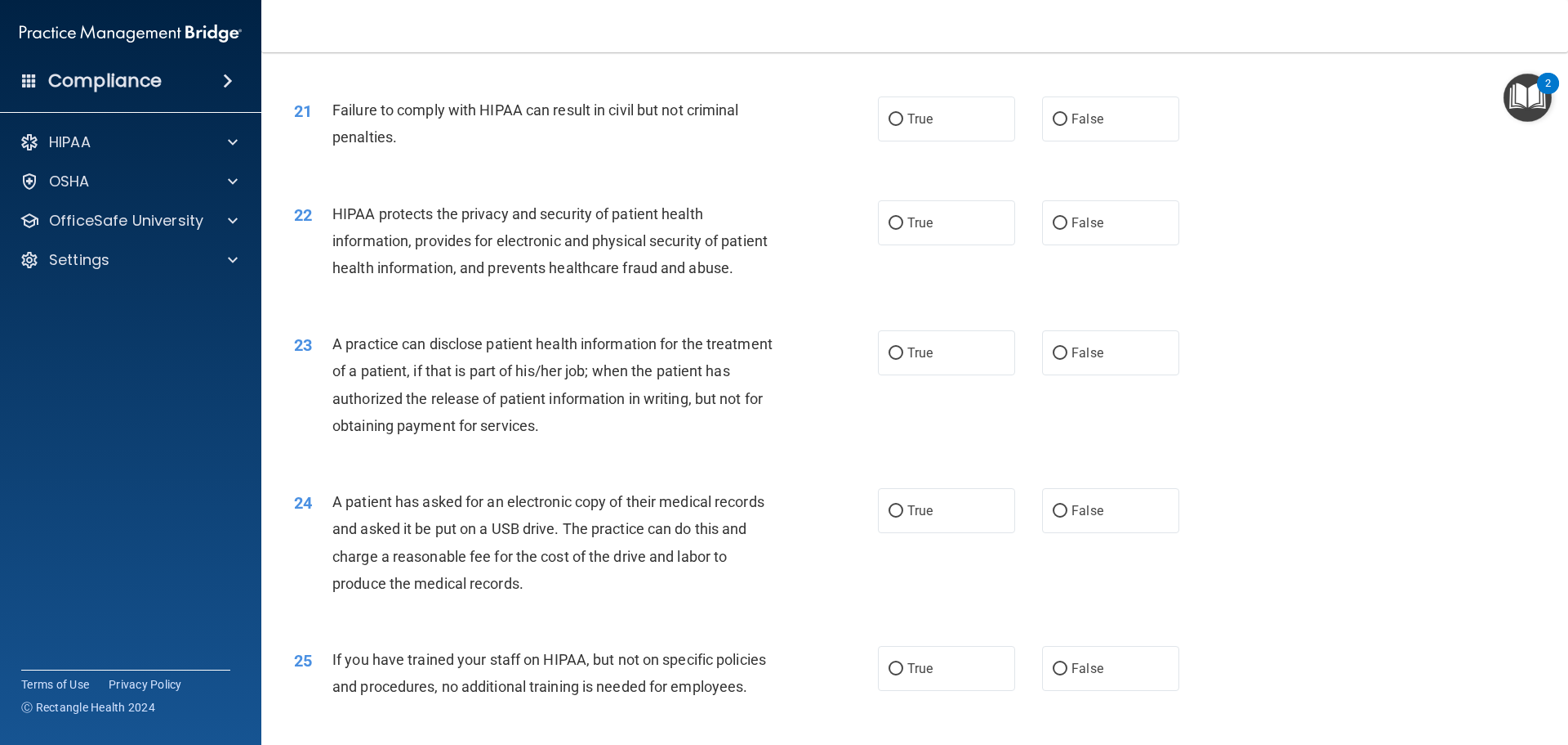
scroll to position [2385, 0]
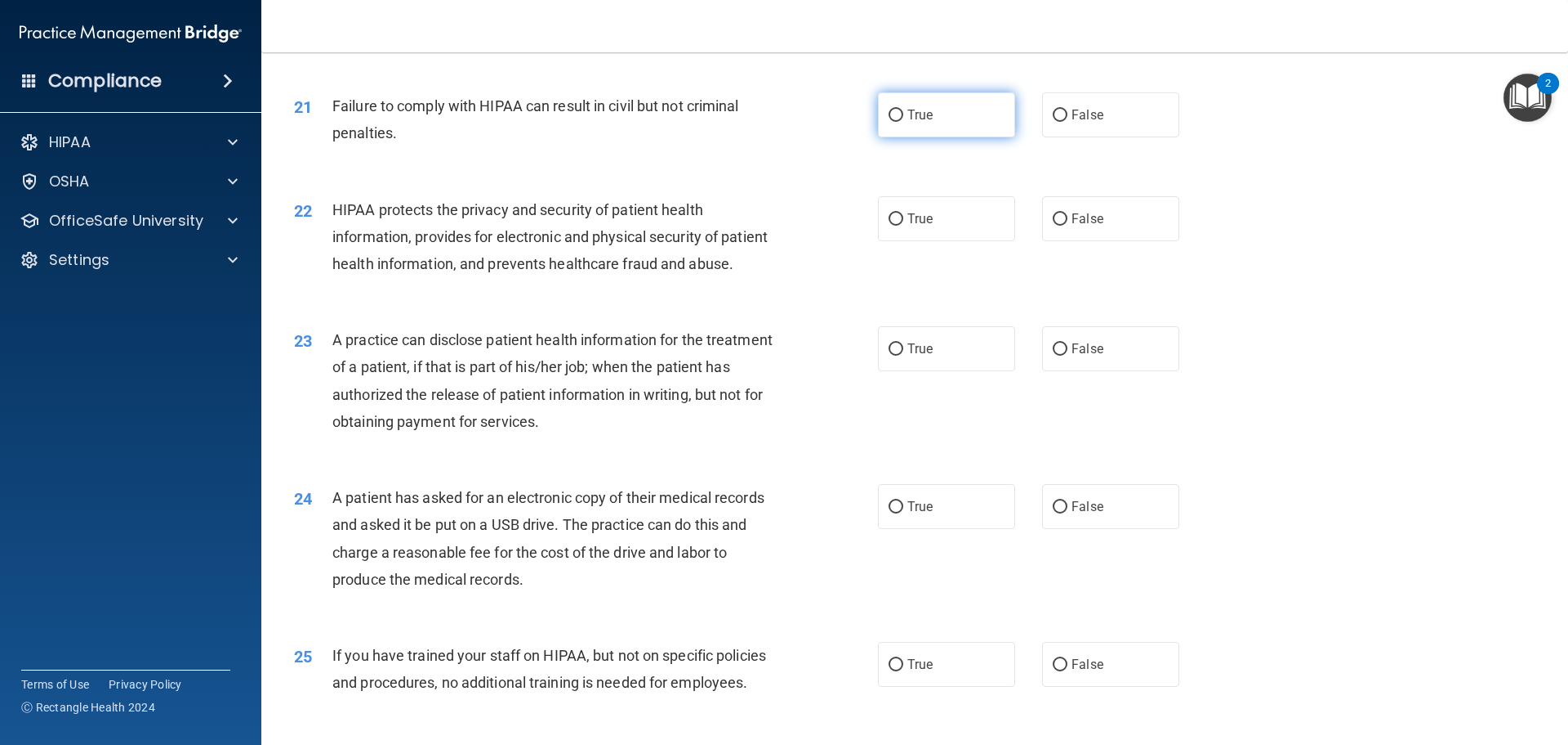
click at [895, 122] on input "True" at bounding box center [897, 116] width 15 height 12
radio input "true"
click at [894, 225] on input "True" at bounding box center [897, 219] width 15 height 12
radio input "true"
click at [894, 355] on input "True" at bounding box center [897, 349] width 15 height 12
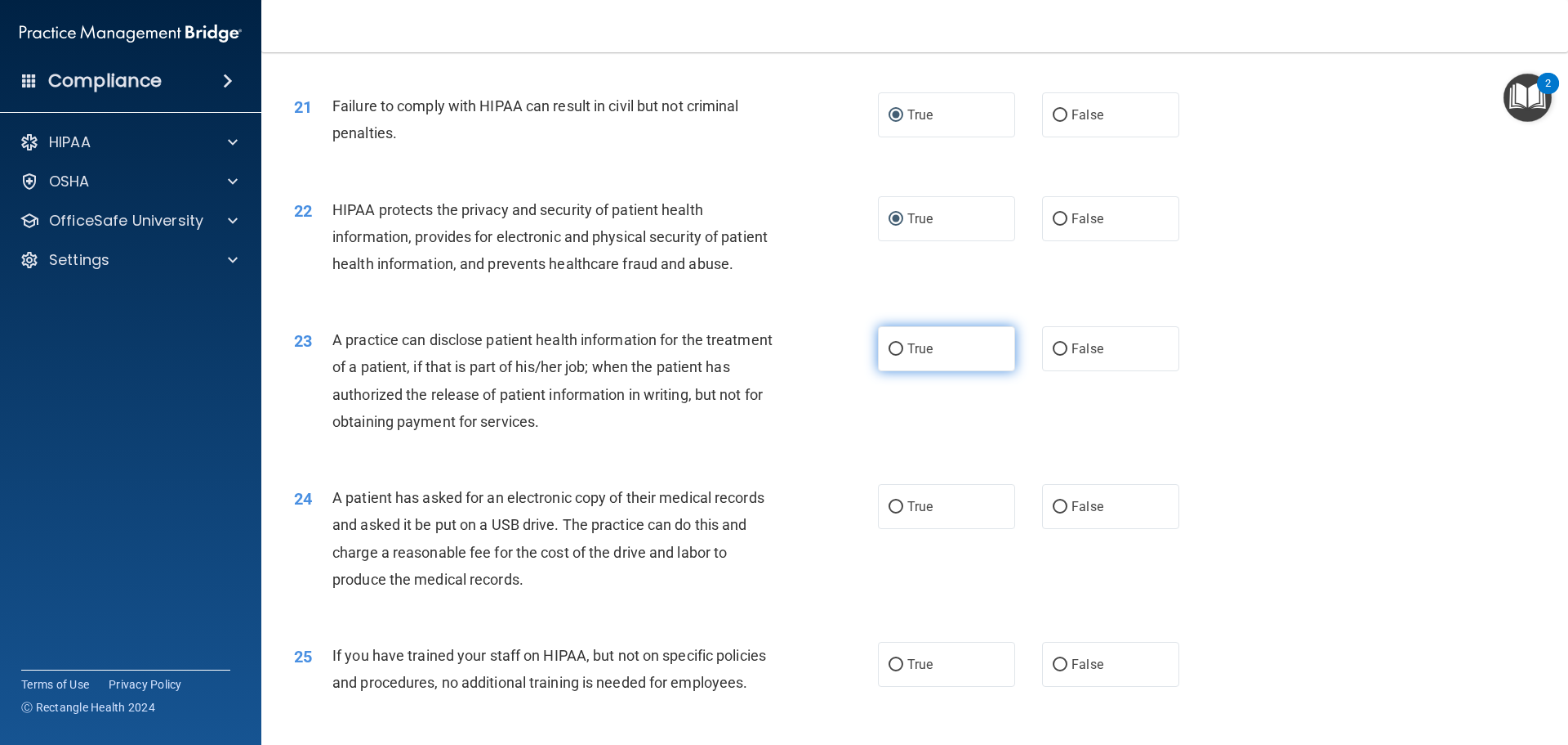
radio input "true"
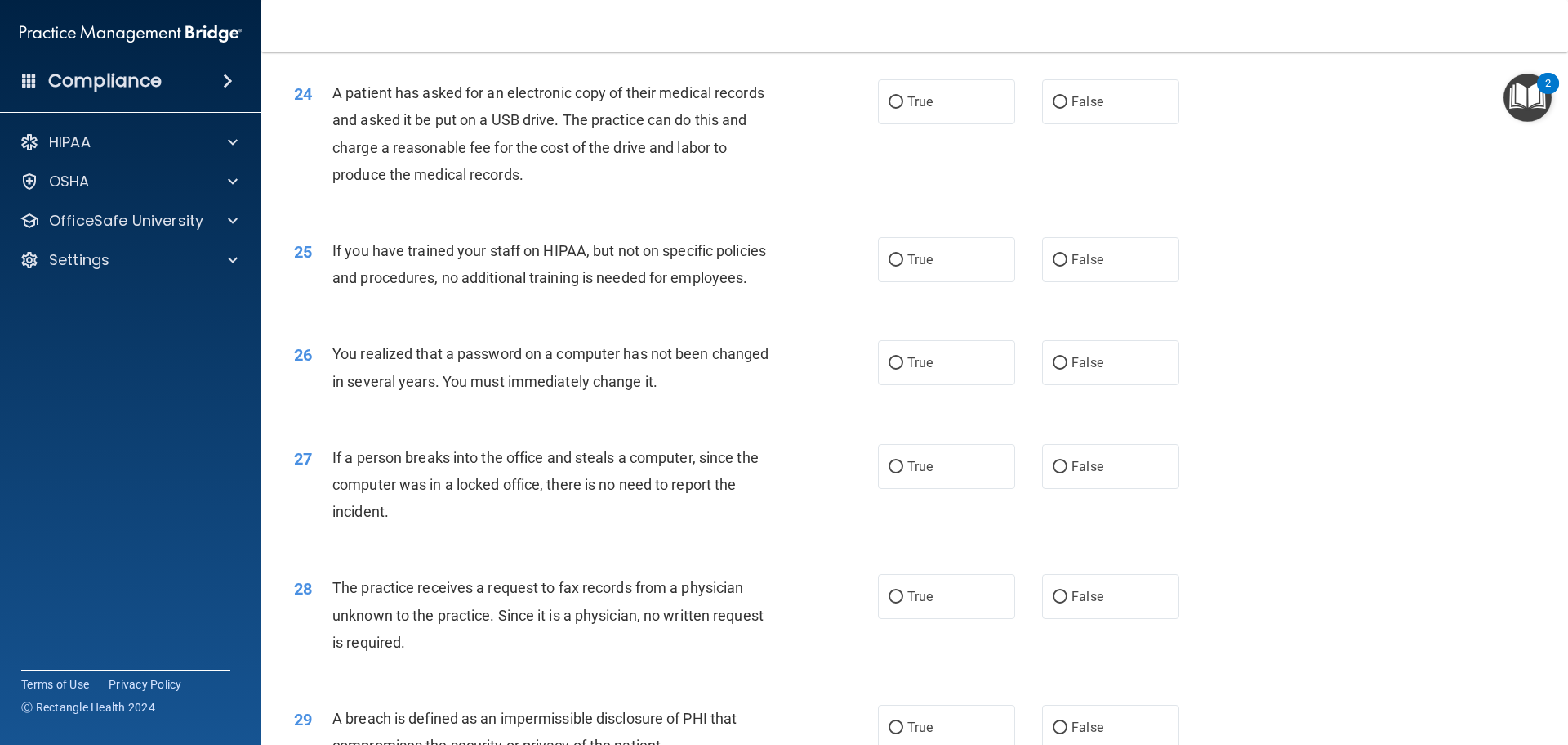
scroll to position [2795, 0]
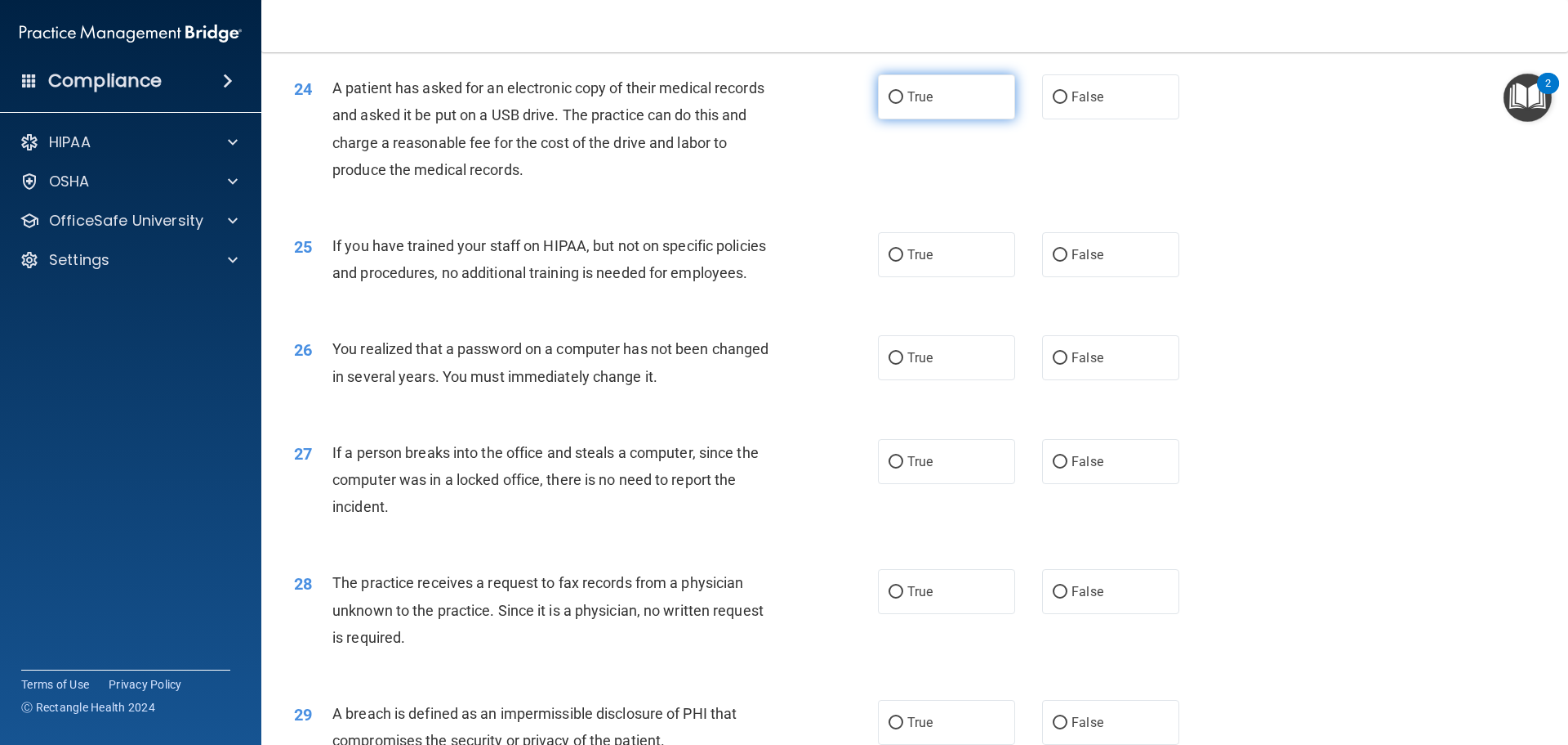
click at [897, 103] on input "True" at bounding box center [897, 97] width 15 height 12
radio input "true"
click at [891, 261] on input "True" at bounding box center [897, 255] width 15 height 12
radio input "true"
click at [1055, 261] on input "False" at bounding box center [1060, 255] width 15 height 12
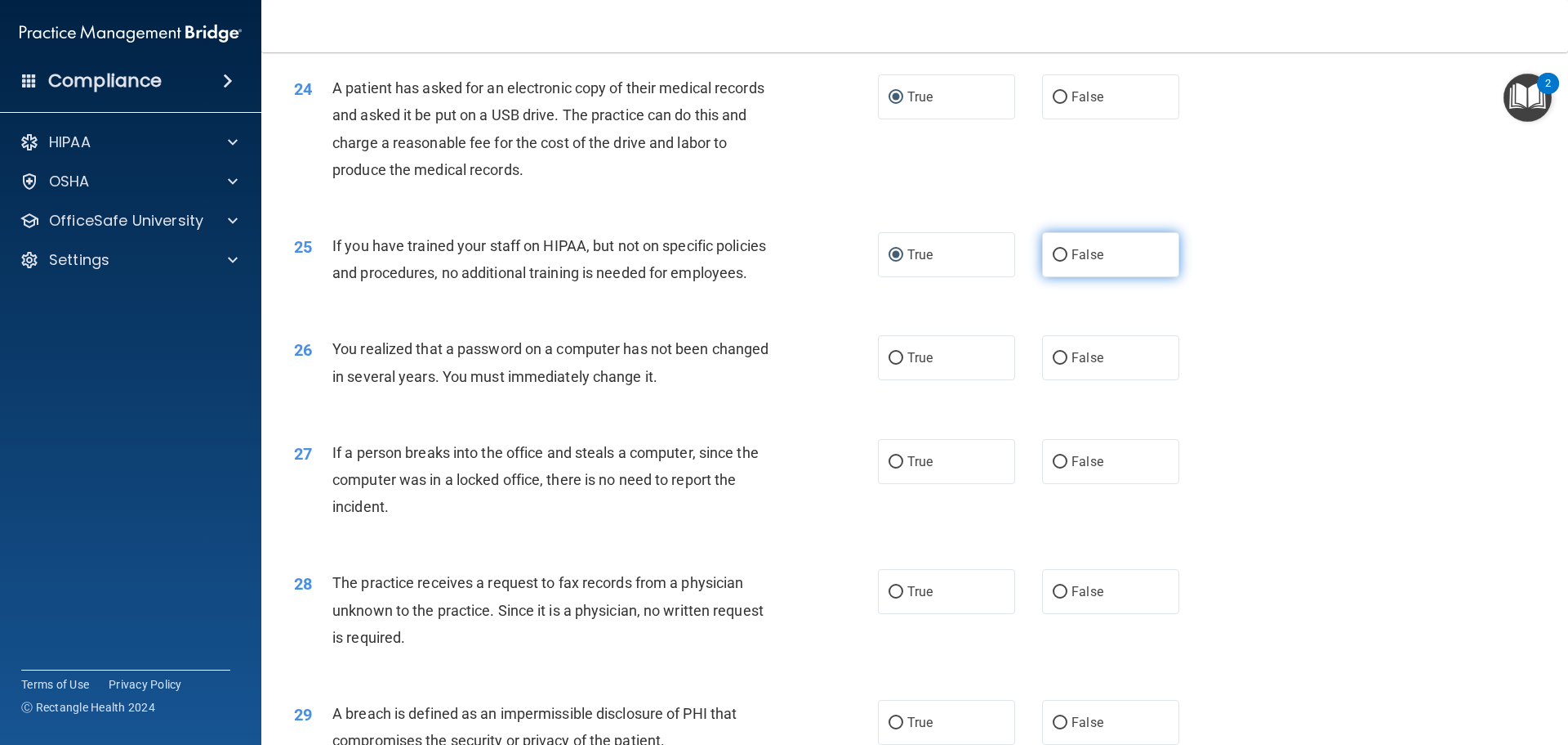
radio input "true"
radio input "false"
click at [893, 365] on input "True" at bounding box center [897, 358] width 15 height 12
radio input "true"
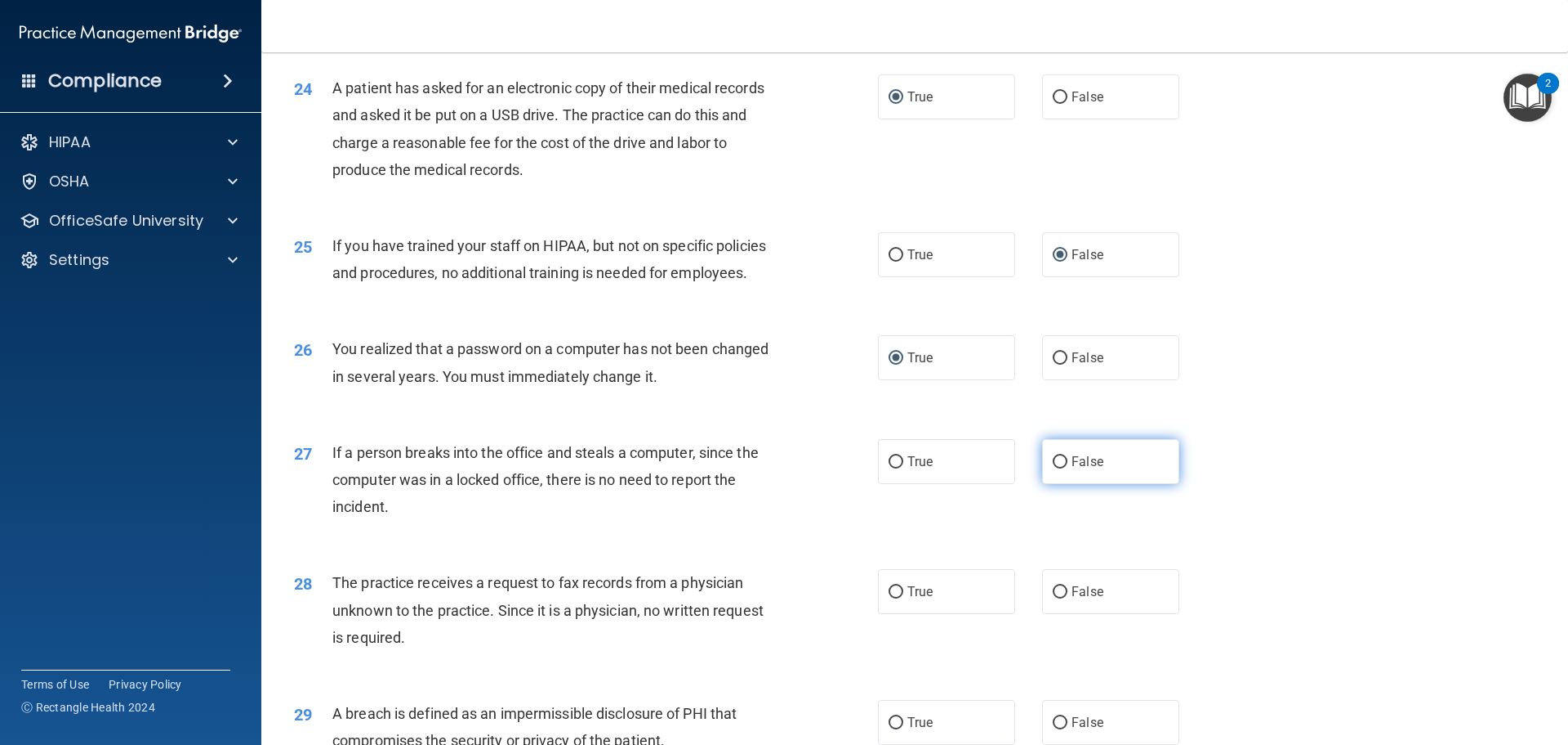
click at [1063, 484] on label "False" at bounding box center [1111, 461] width 137 height 45
click at [1063, 469] on input "False" at bounding box center [1060, 461] width 15 height 12
radio input "true"
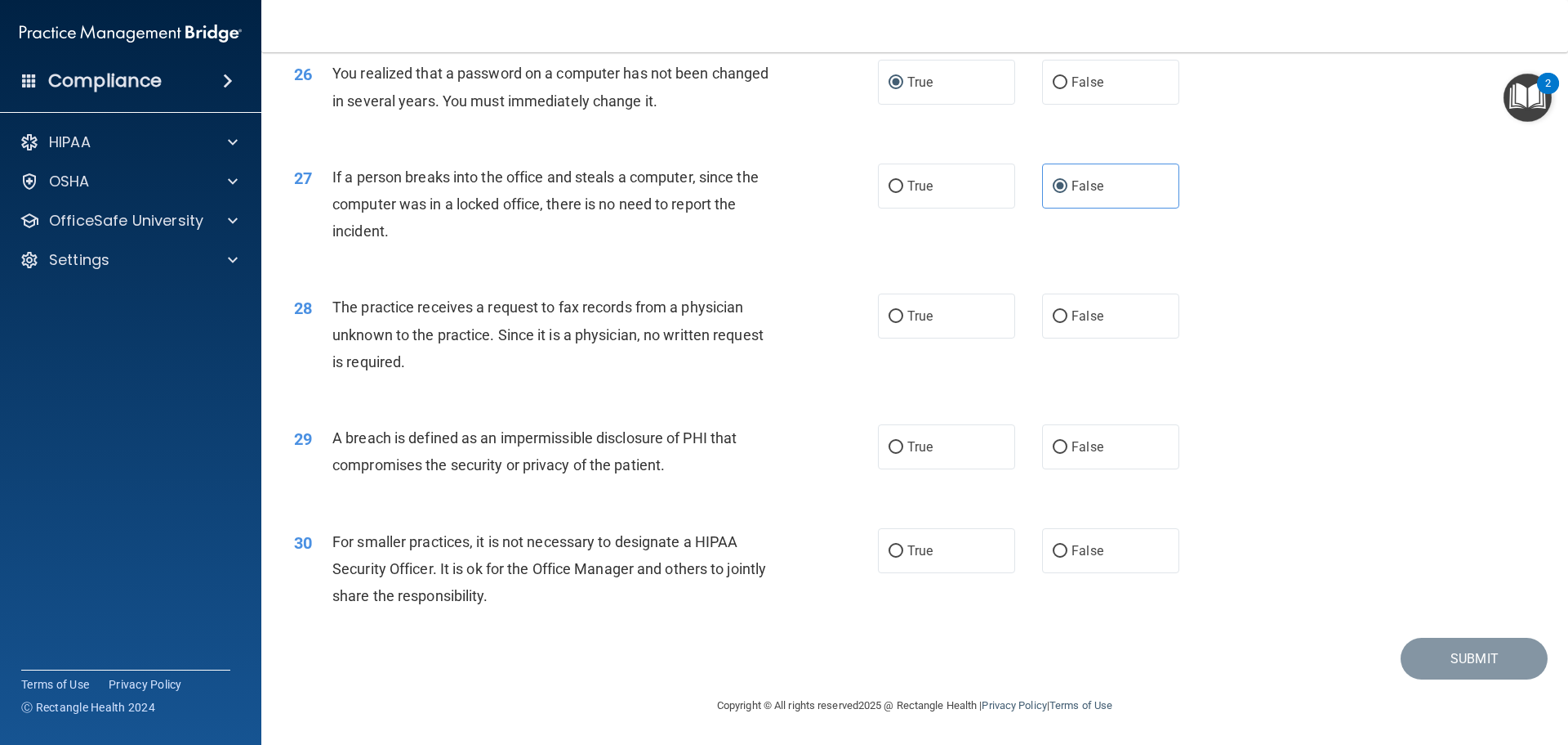
scroll to position [3124, 0]
click at [1056, 318] on input "False" at bounding box center [1060, 317] width 15 height 12
radio input "true"
click at [893, 443] on input "True" at bounding box center [897, 447] width 15 height 12
radio input "true"
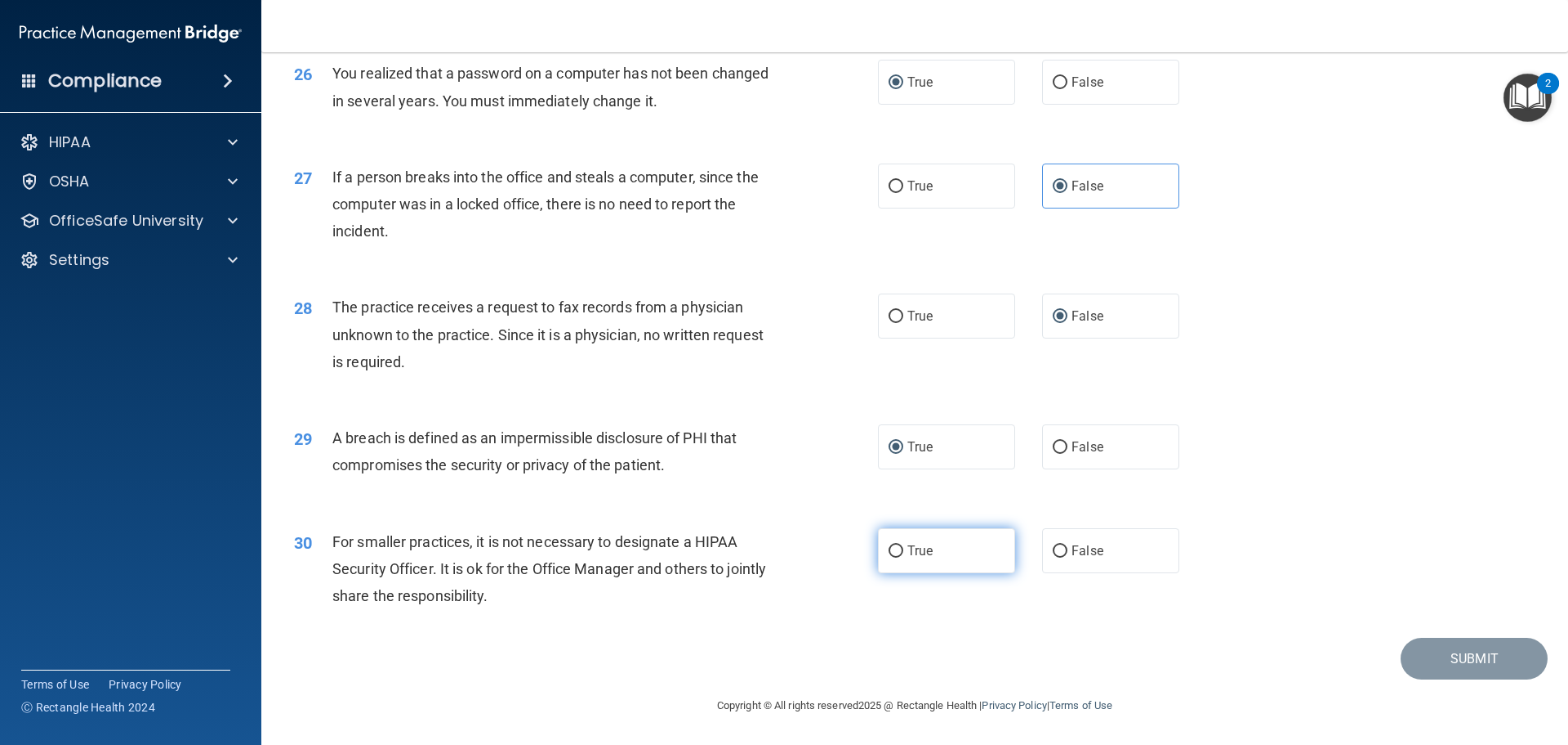
click at [889, 551] on input "True" at bounding box center [897, 551] width 15 height 12
radio input "true"
click at [1459, 660] on button "Submit" at bounding box center [1474, 659] width 147 height 41
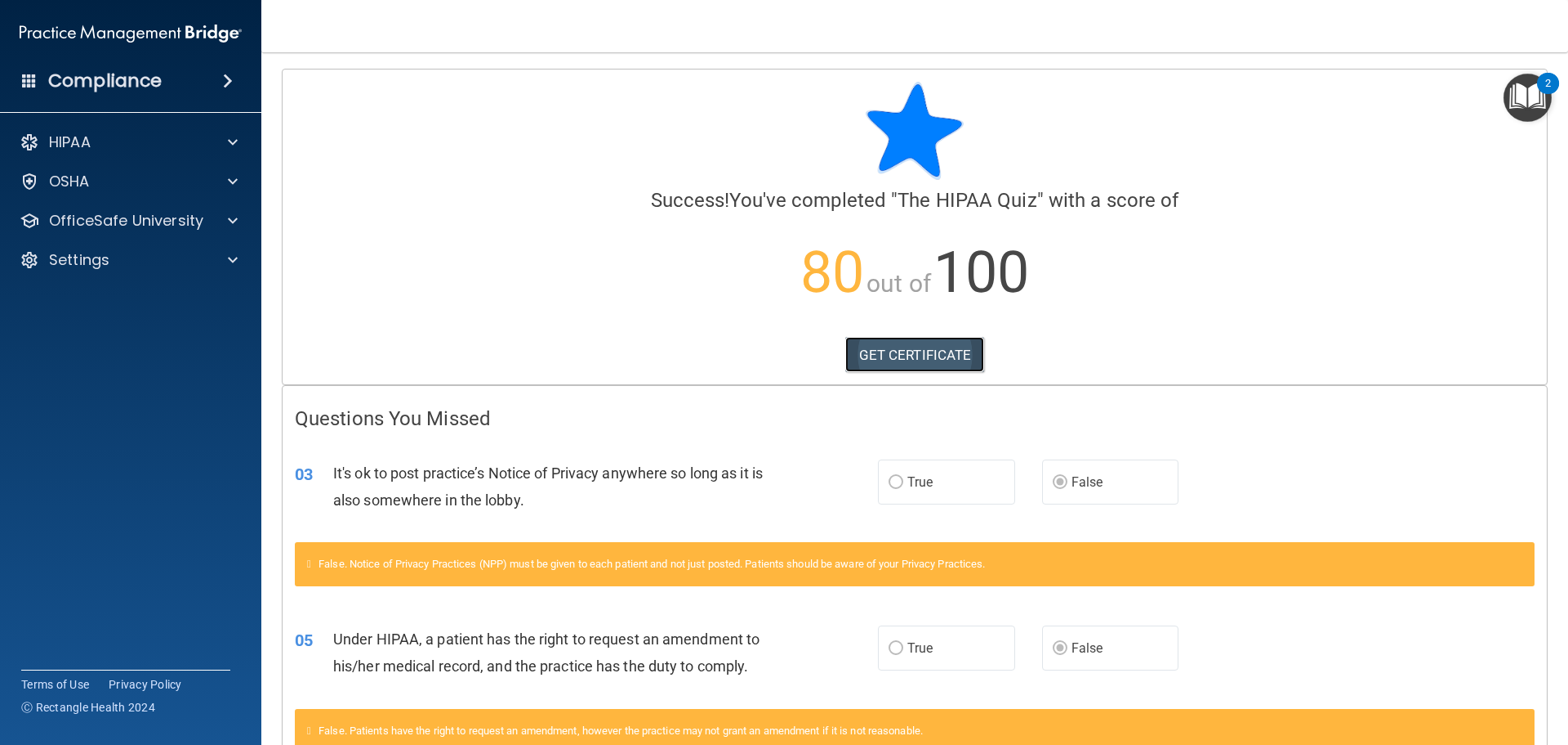
click at [938, 347] on link "GET CERTIFICATE" at bounding box center [915, 354] width 140 height 36
click at [123, 149] on div "HIPAA" at bounding box center [109, 142] width 203 height 20
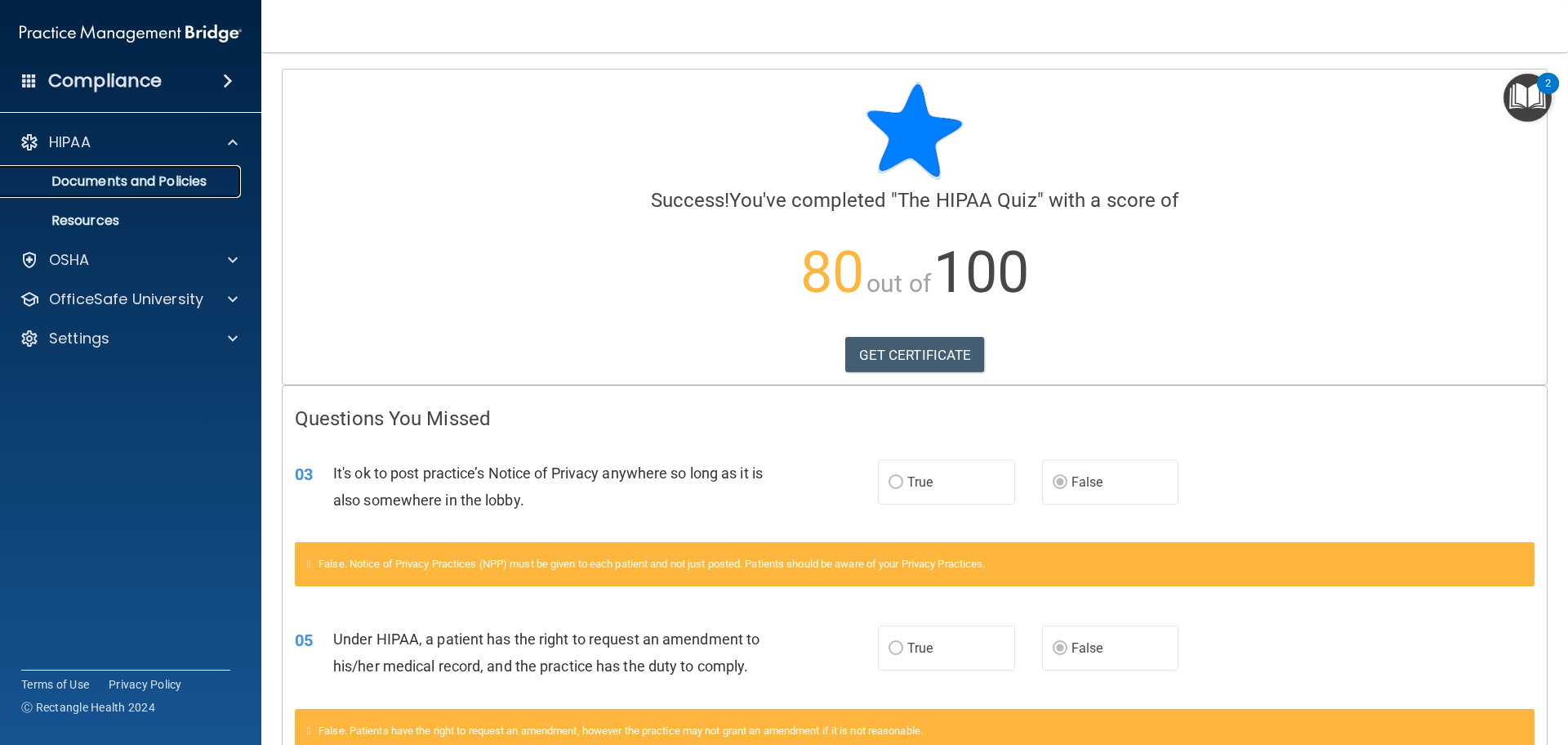
click at [112, 178] on p "Documents and Policies" at bounding box center [122, 180] width 223 height 16
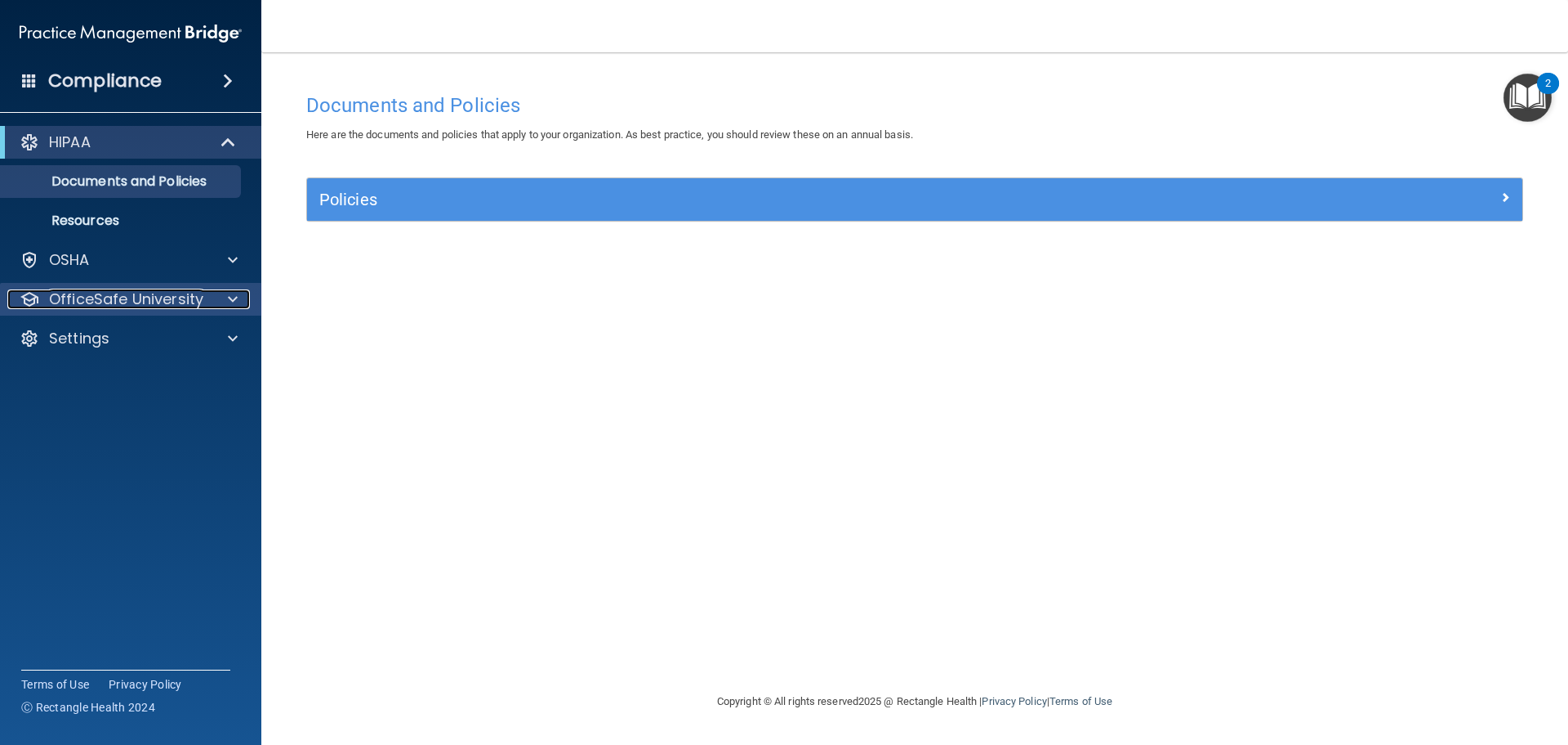
click at [54, 301] on p "OfficeSafe University" at bounding box center [126, 299] width 154 height 20
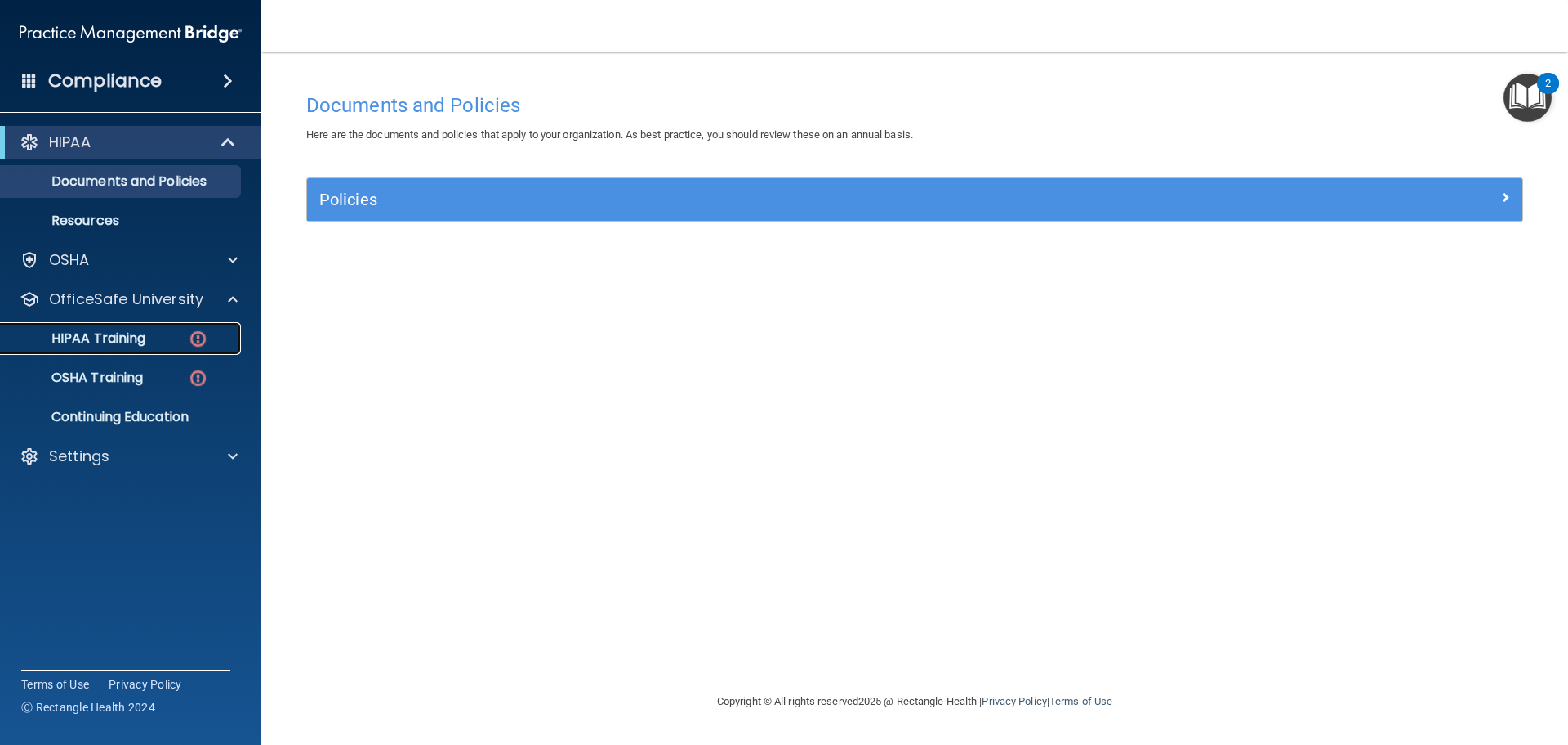
click at [115, 341] on p "HIPAA Training" at bounding box center [78, 337] width 135 height 16
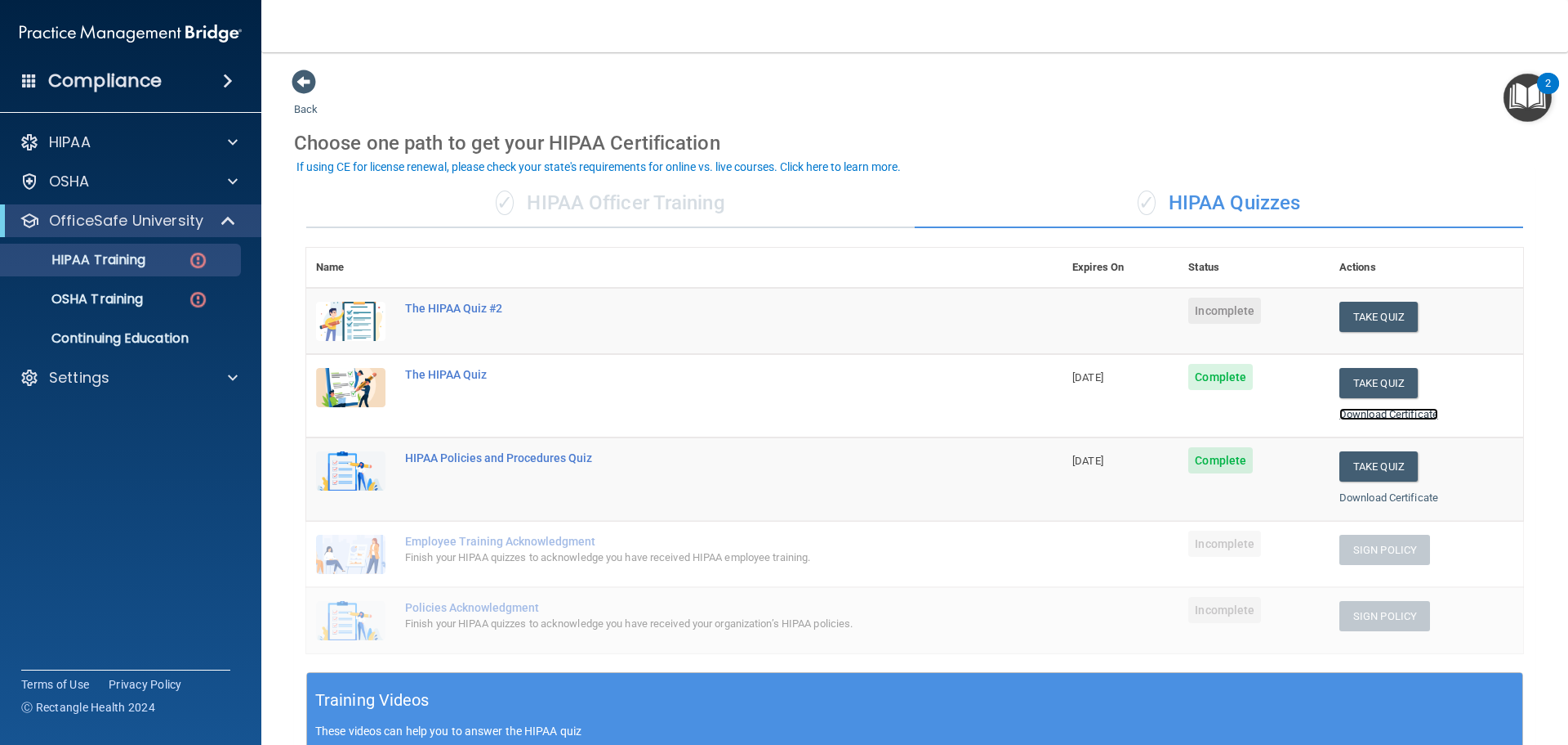
click at [1376, 410] on link "Download Certificate" at bounding box center [1389, 413] width 99 height 12
click at [1392, 498] on link "Download Certificate" at bounding box center [1389, 497] width 99 height 12
click at [1358, 314] on button "Take Quiz" at bounding box center [1379, 317] width 79 height 30
click at [1370, 320] on button "Take Quiz" at bounding box center [1379, 317] width 79 height 30
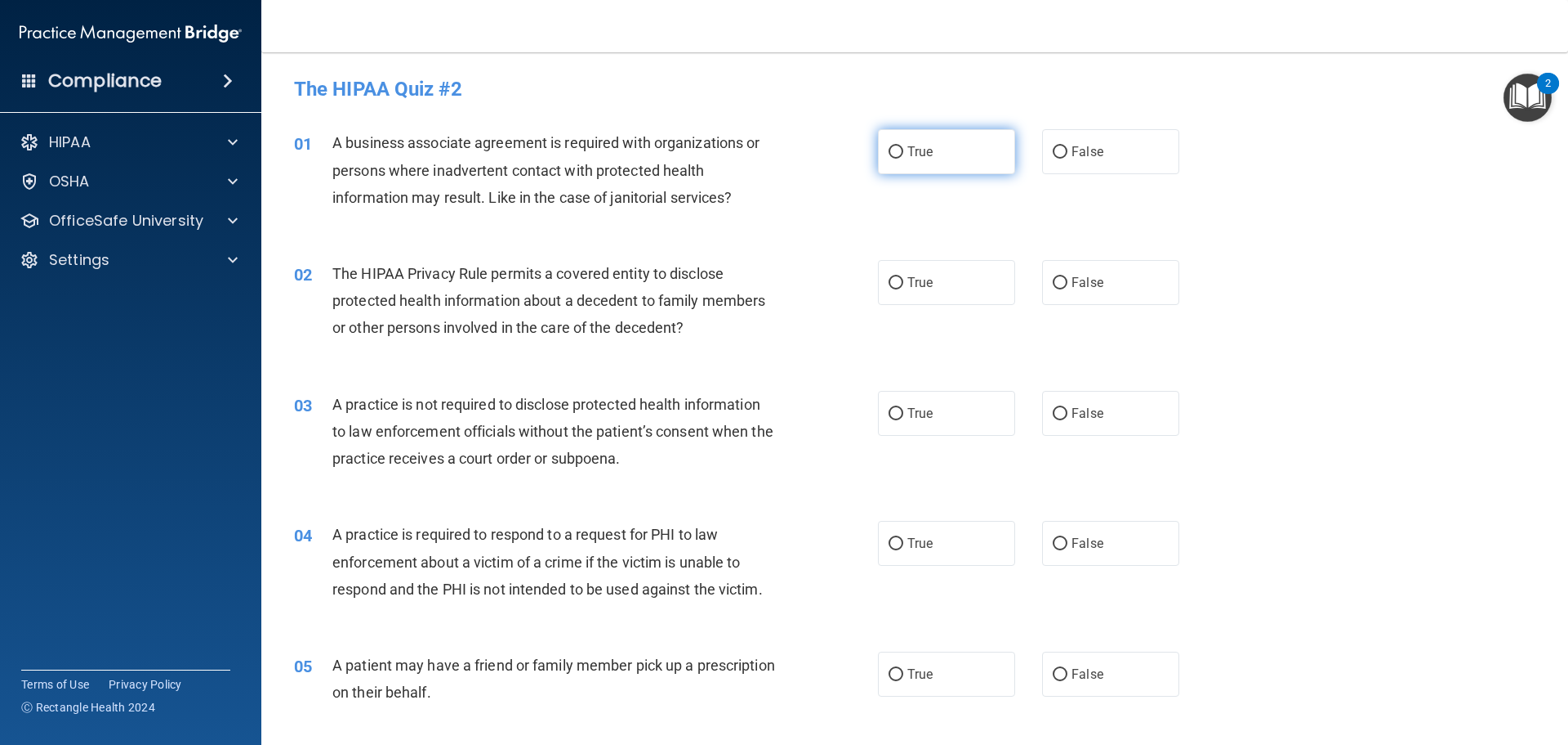
click at [889, 147] on input "True" at bounding box center [897, 152] width 15 height 12
radio input "true"
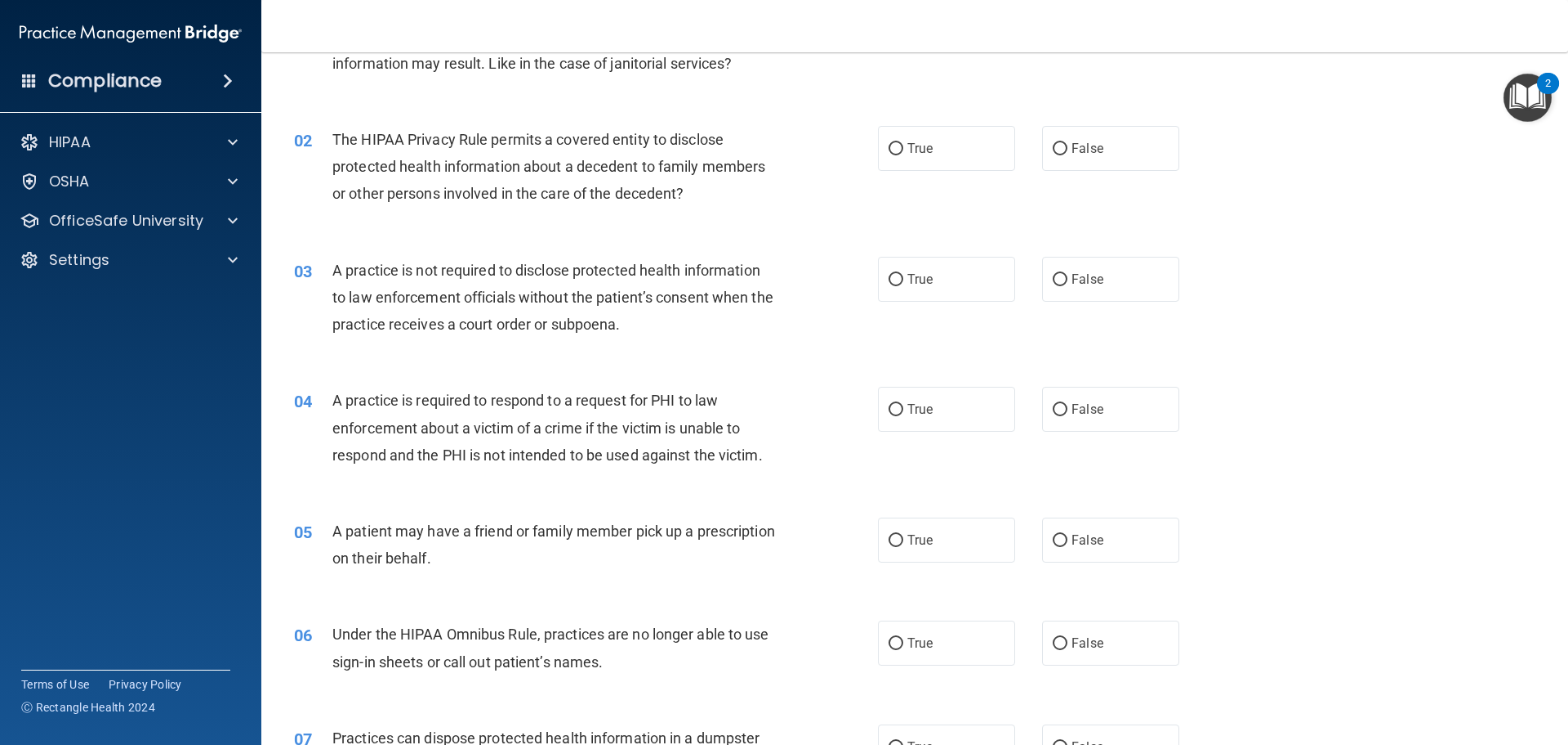
scroll to position [139, 0]
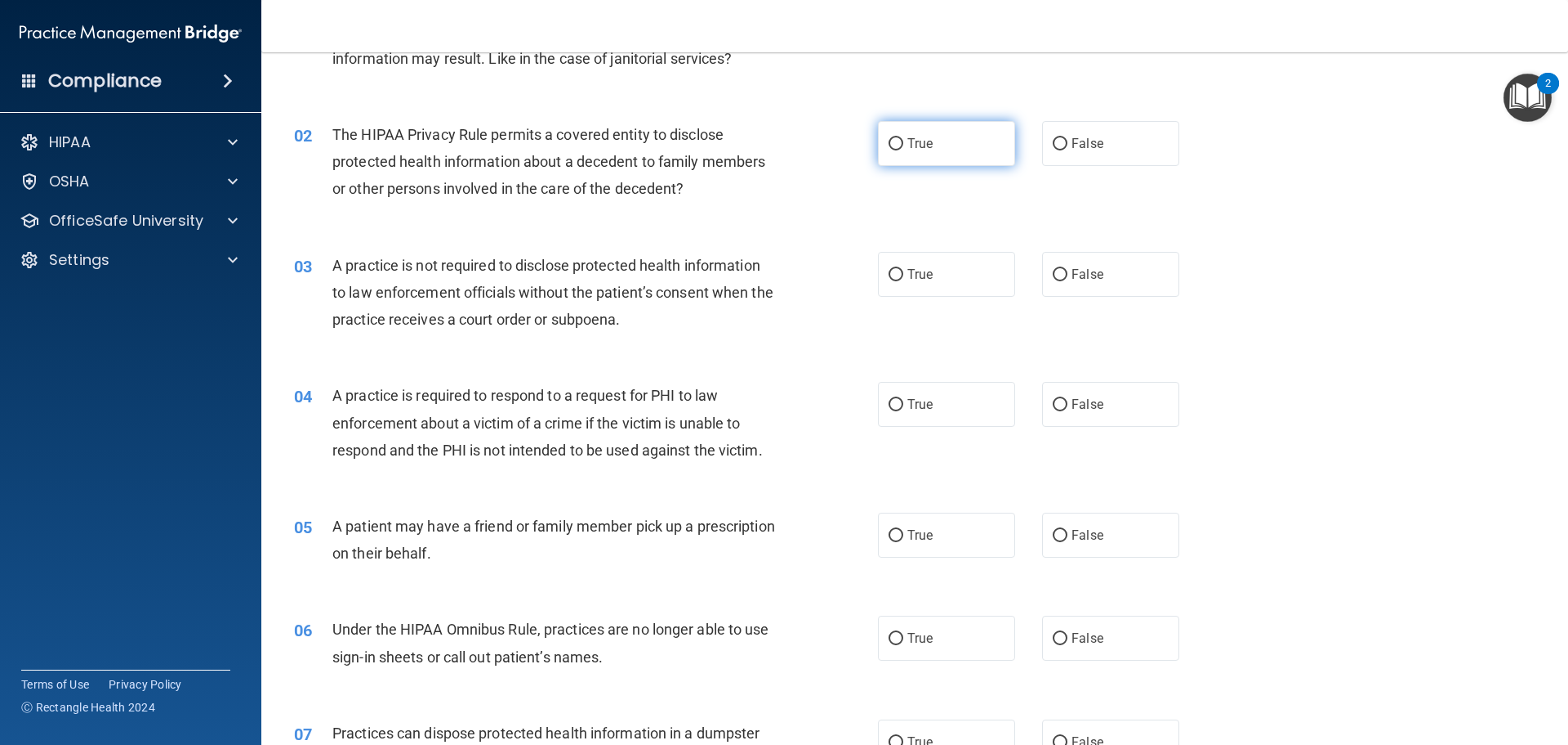
click at [892, 142] on input "True" at bounding box center [897, 144] width 15 height 12
radio input "true"
click at [1053, 273] on input "False" at bounding box center [1060, 274] width 15 height 12
radio input "true"
click at [889, 411] on input "True" at bounding box center [897, 405] width 15 height 12
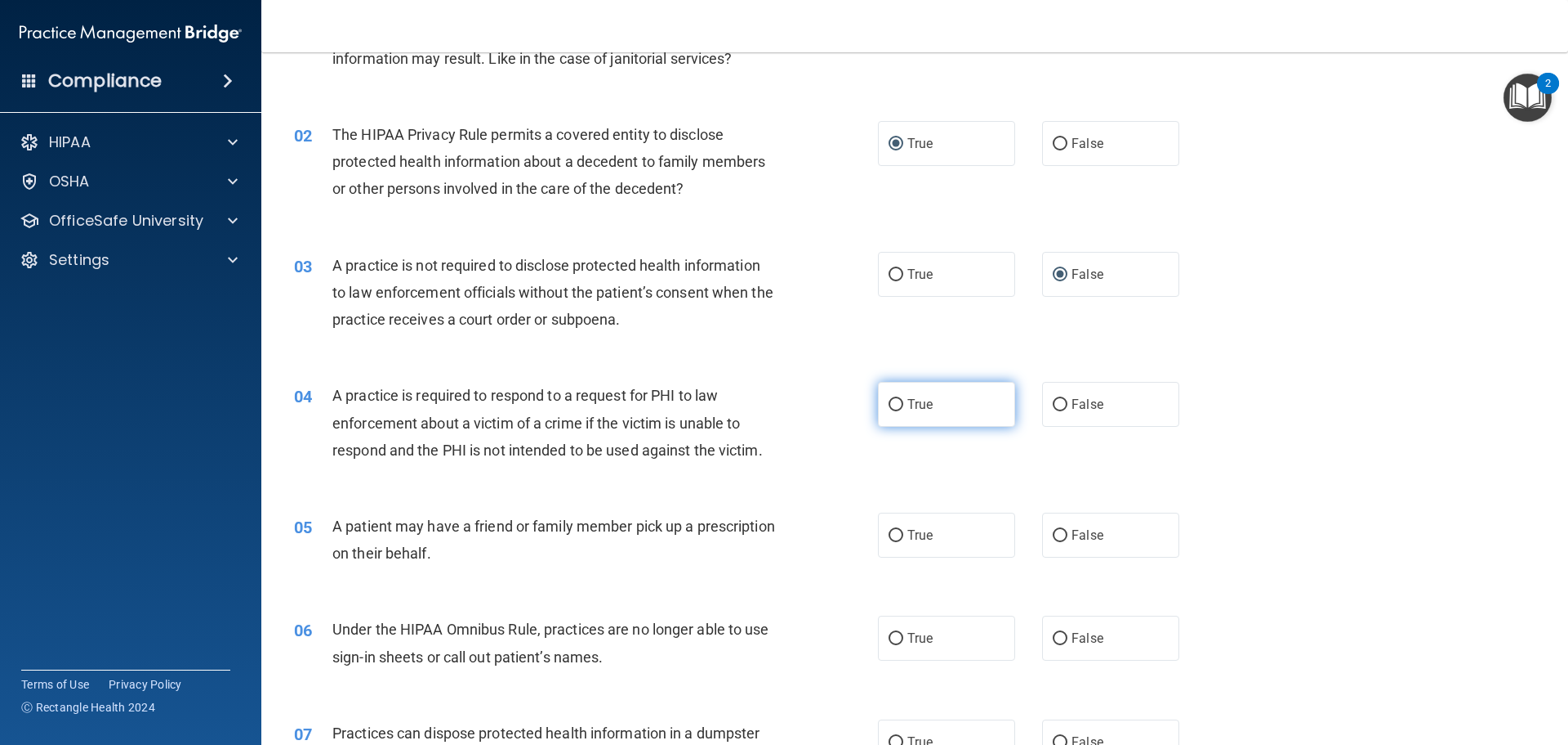
radio input "true"
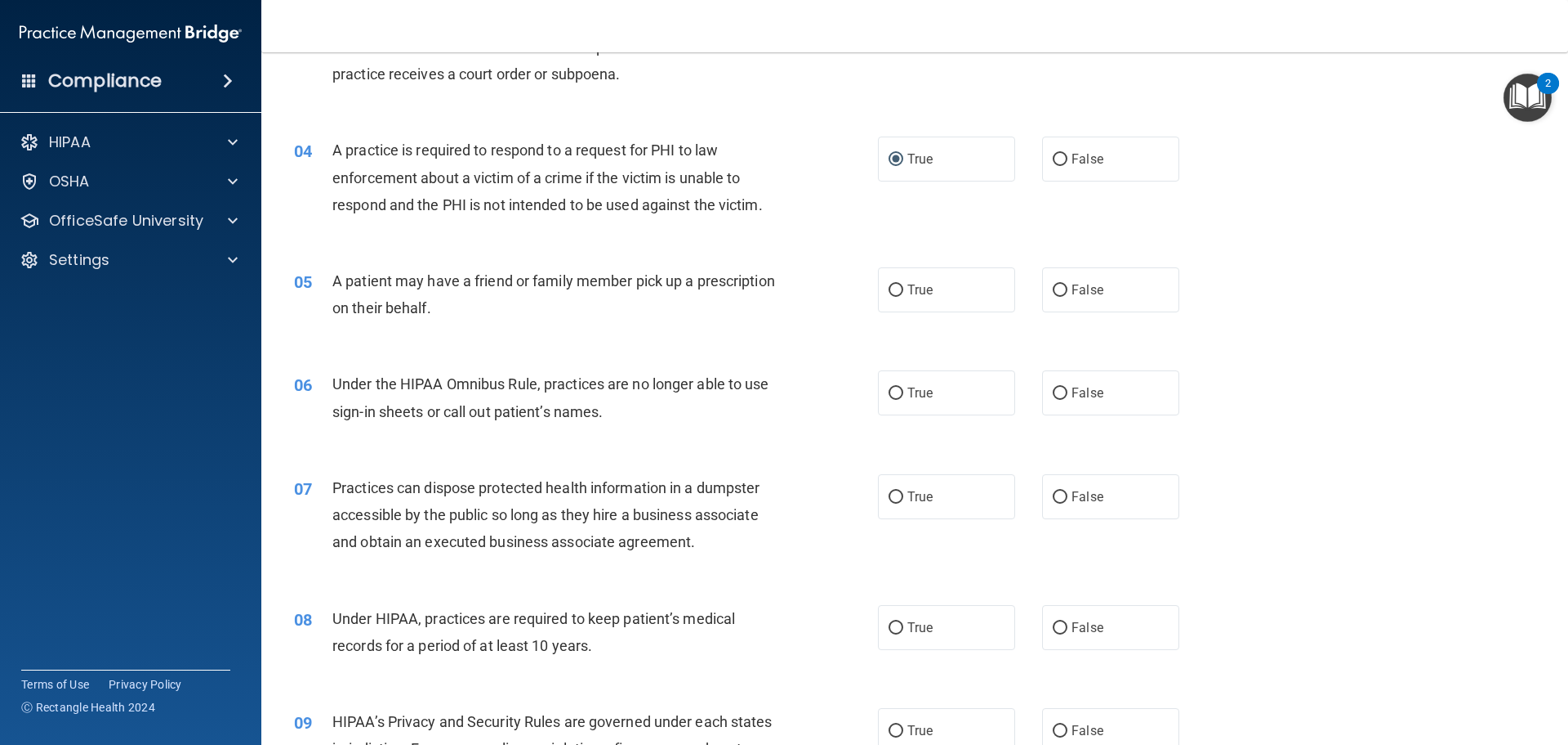
scroll to position [398, 0]
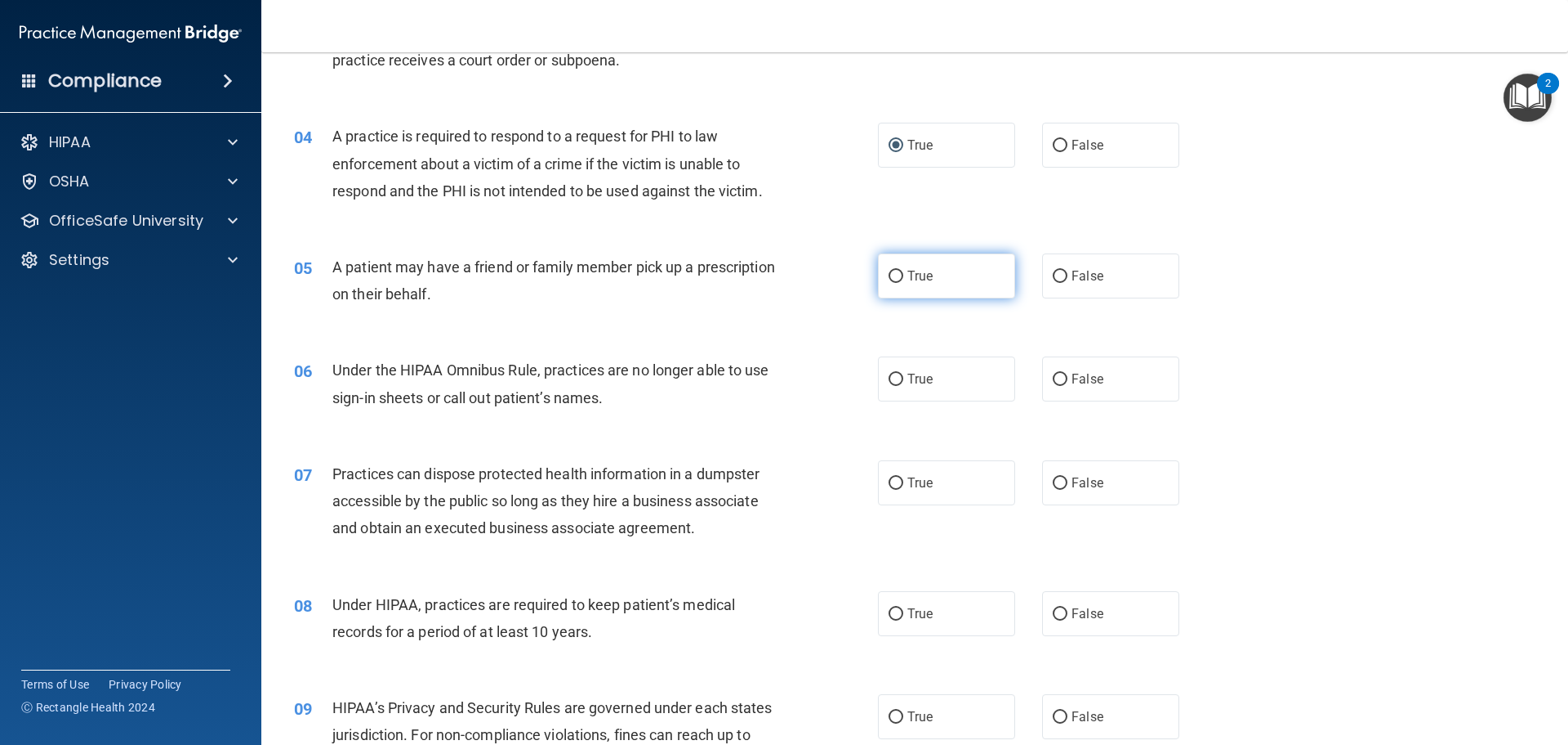
click at [895, 280] on input "True" at bounding box center [897, 276] width 15 height 12
radio input "true"
click at [1053, 375] on input "False" at bounding box center [1060, 380] width 15 height 12
radio input "true"
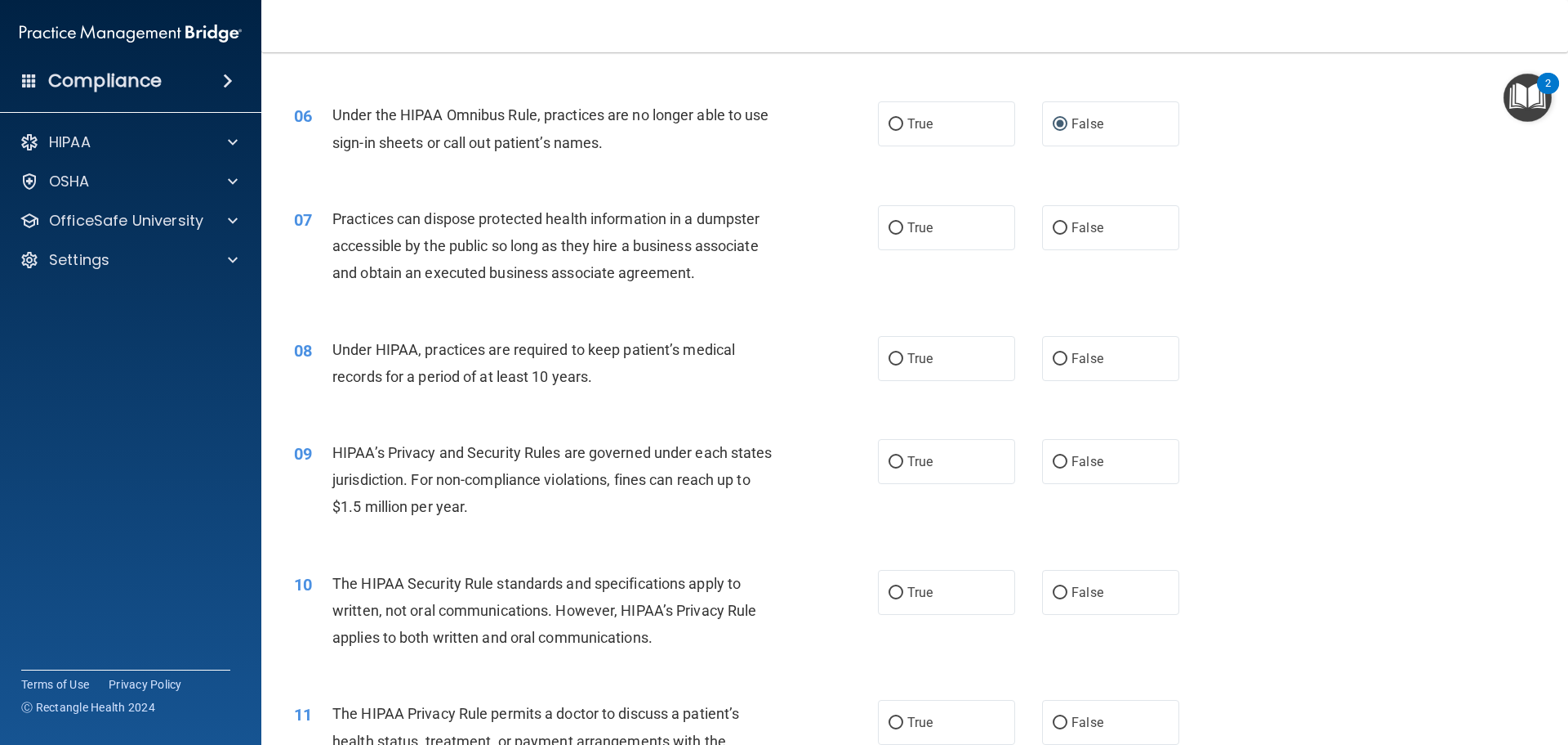
scroll to position [681, 0]
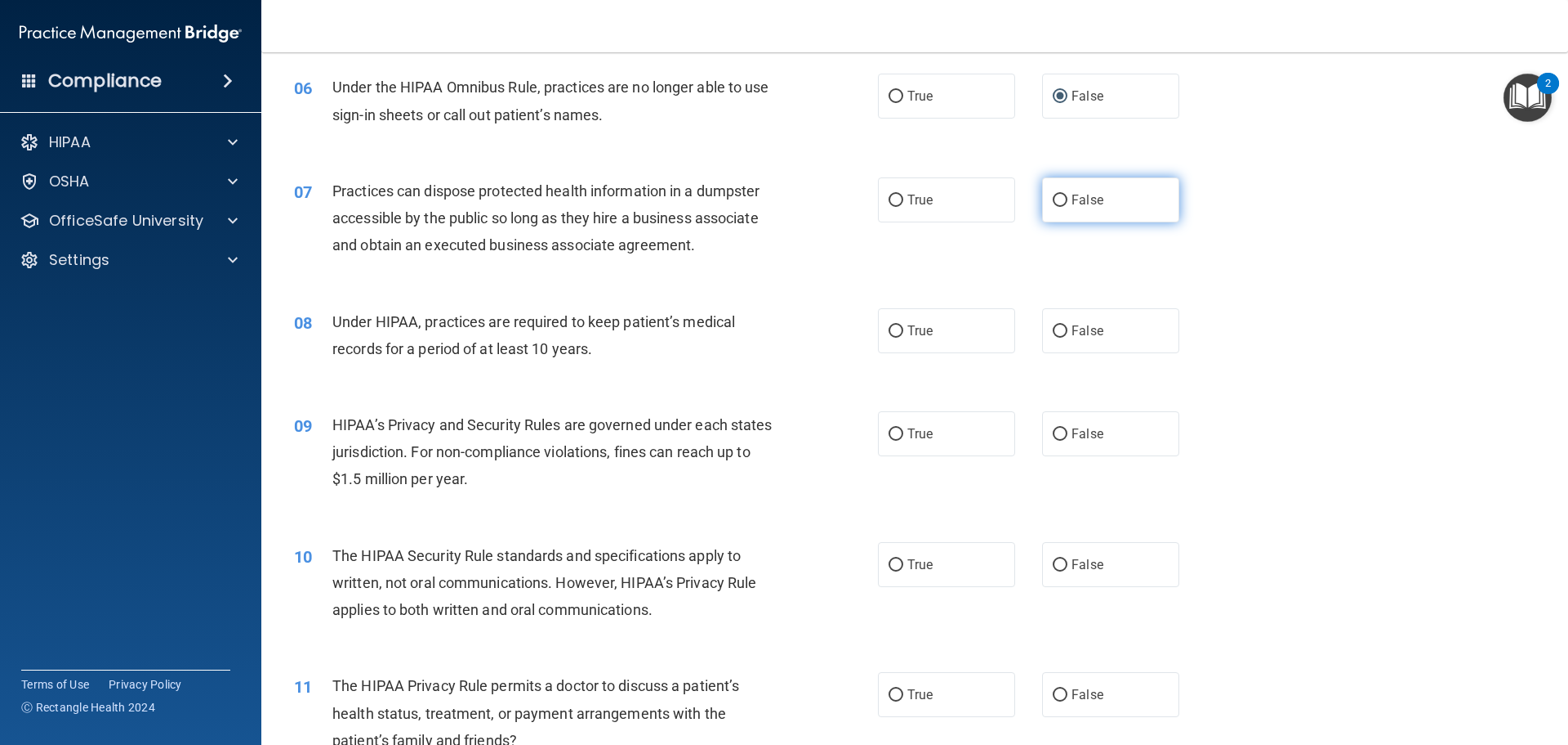
click at [1047, 193] on label "False" at bounding box center [1111, 200] width 137 height 45
click at [1053, 194] on input "False" at bounding box center [1060, 200] width 15 height 12
radio input "true"
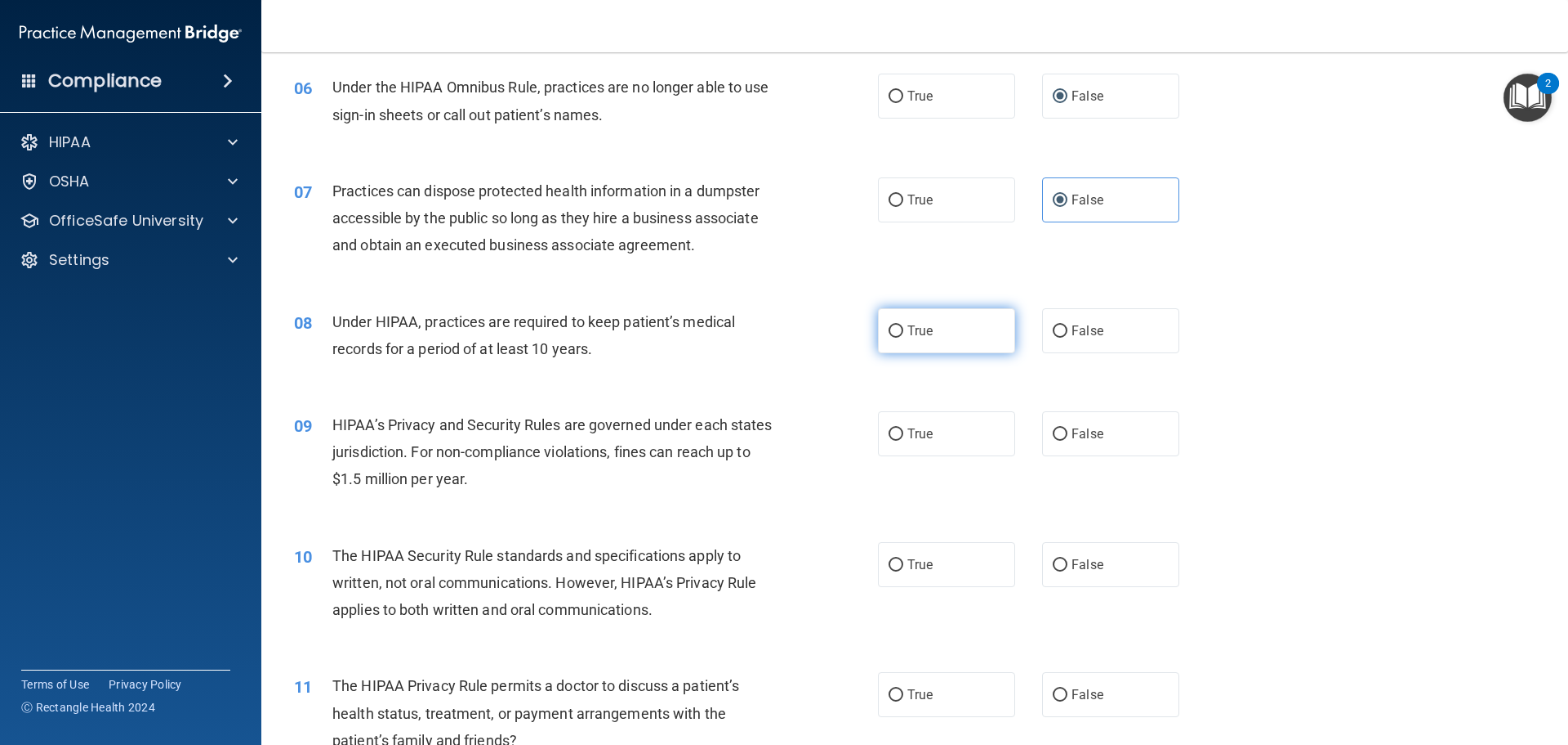
click at [893, 341] on label "True" at bounding box center [946, 331] width 137 height 45
click at [893, 337] on input "True" at bounding box center [897, 331] width 15 height 12
radio input "true"
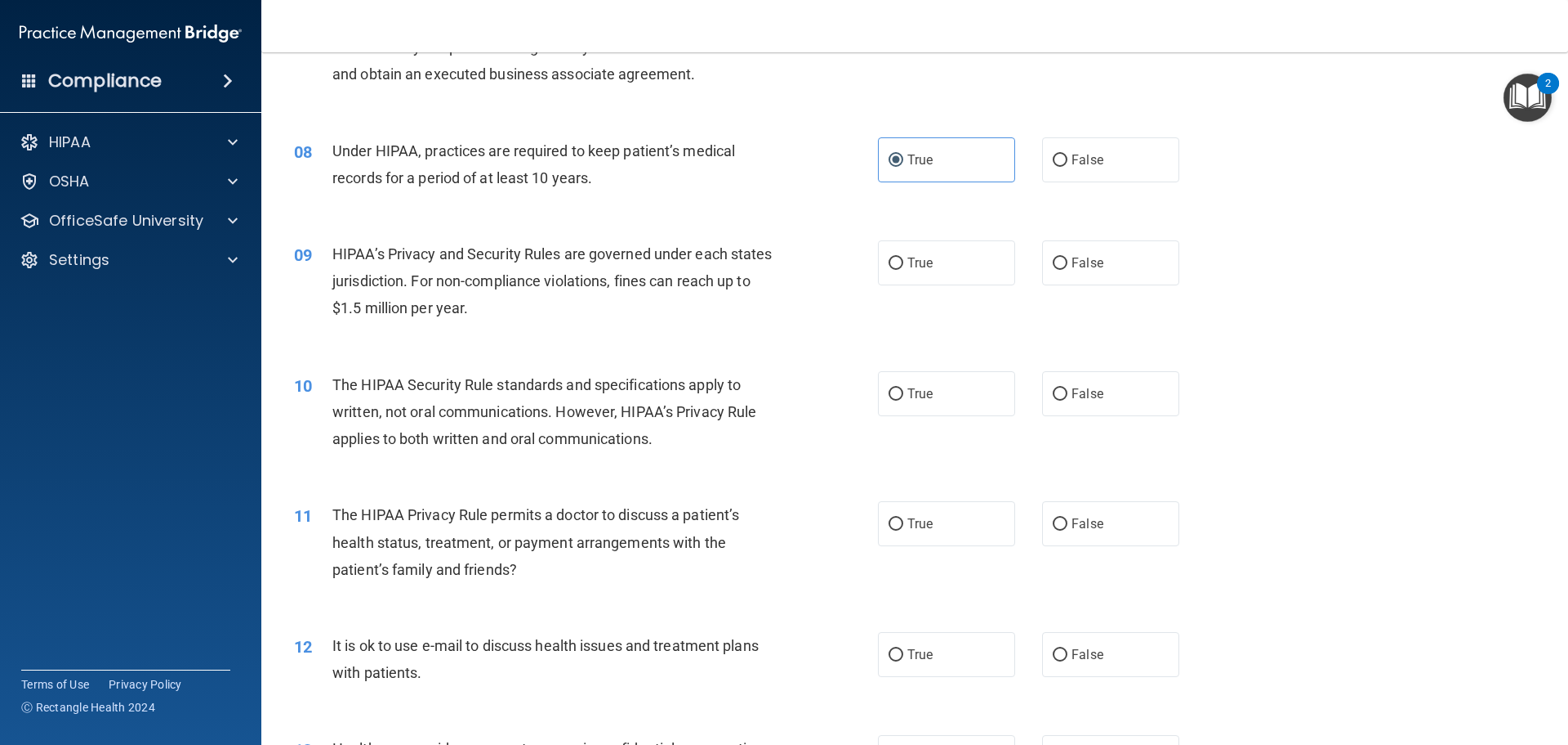
scroll to position [861, 0]
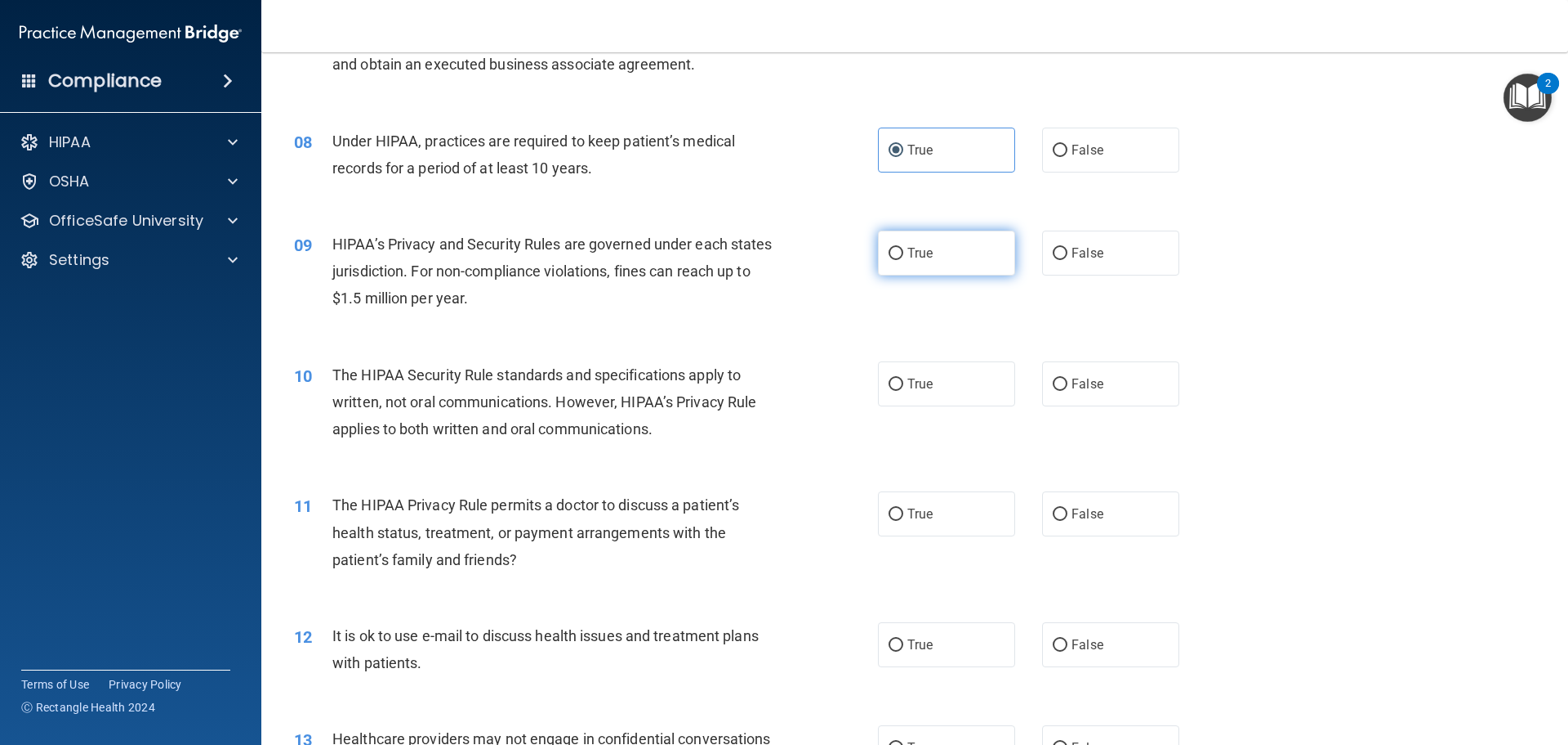
click at [893, 256] on input "True" at bounding box center [897, 254] width 15 height 12
radio input "true"
click at [1058, 383] on input "False" at bounding box center [1060, 384] width 15 height 12
radio input "true"
click at [1056, 510] on input "False" at bounding box center [1060, 514] width 15 height 12
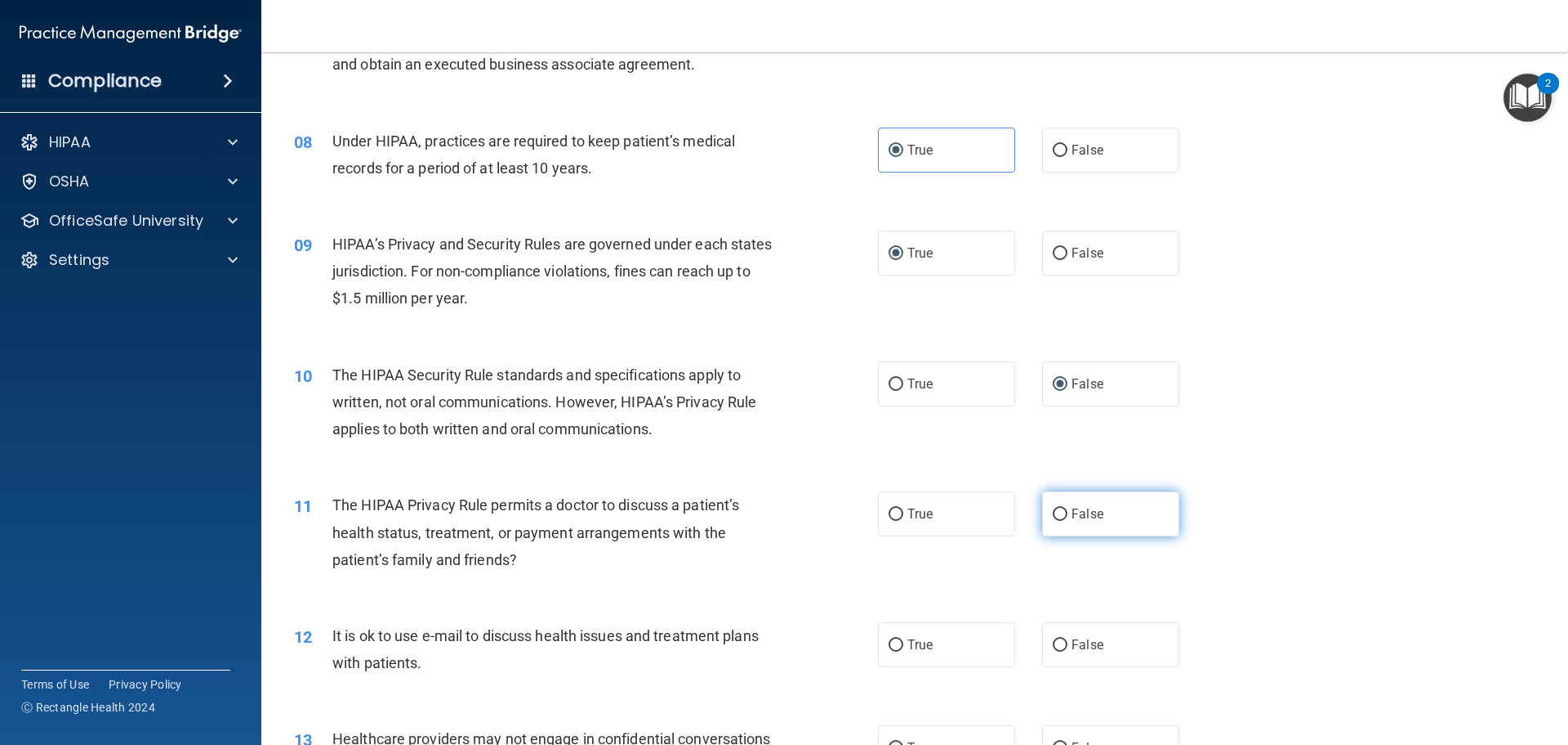
radio input "true"
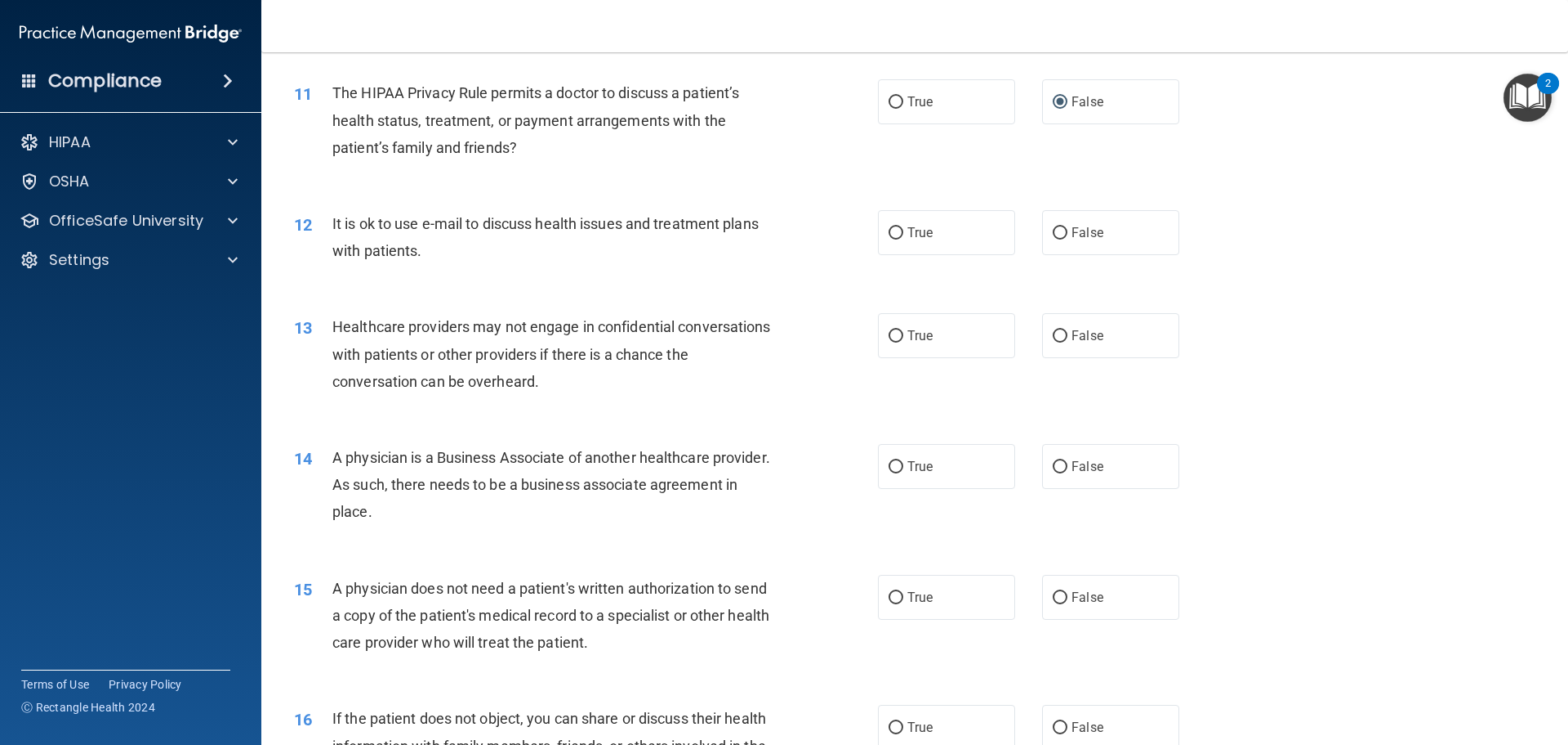
scroll to position [1282, 0]
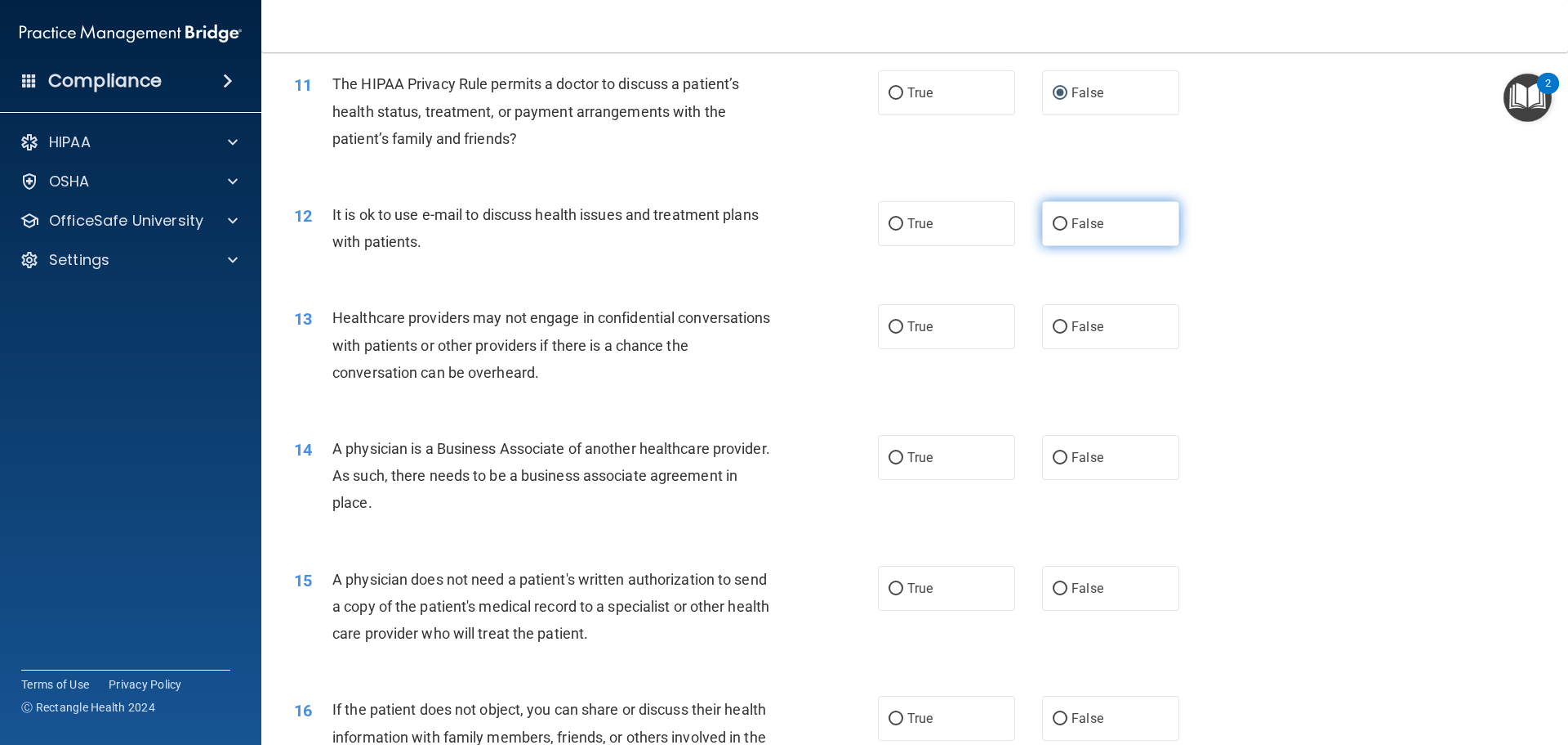
click at [1053, 227] on input "False" at bounding box center [1060, 224] width 15 height 12
radio input "true"
click at [878, 217] on label "True" at bounding box center [946, 224] width 137 height 45
click at [889, 218] on input "True" at bounding box center [897, 224] width 15 height 12
radio input "true"
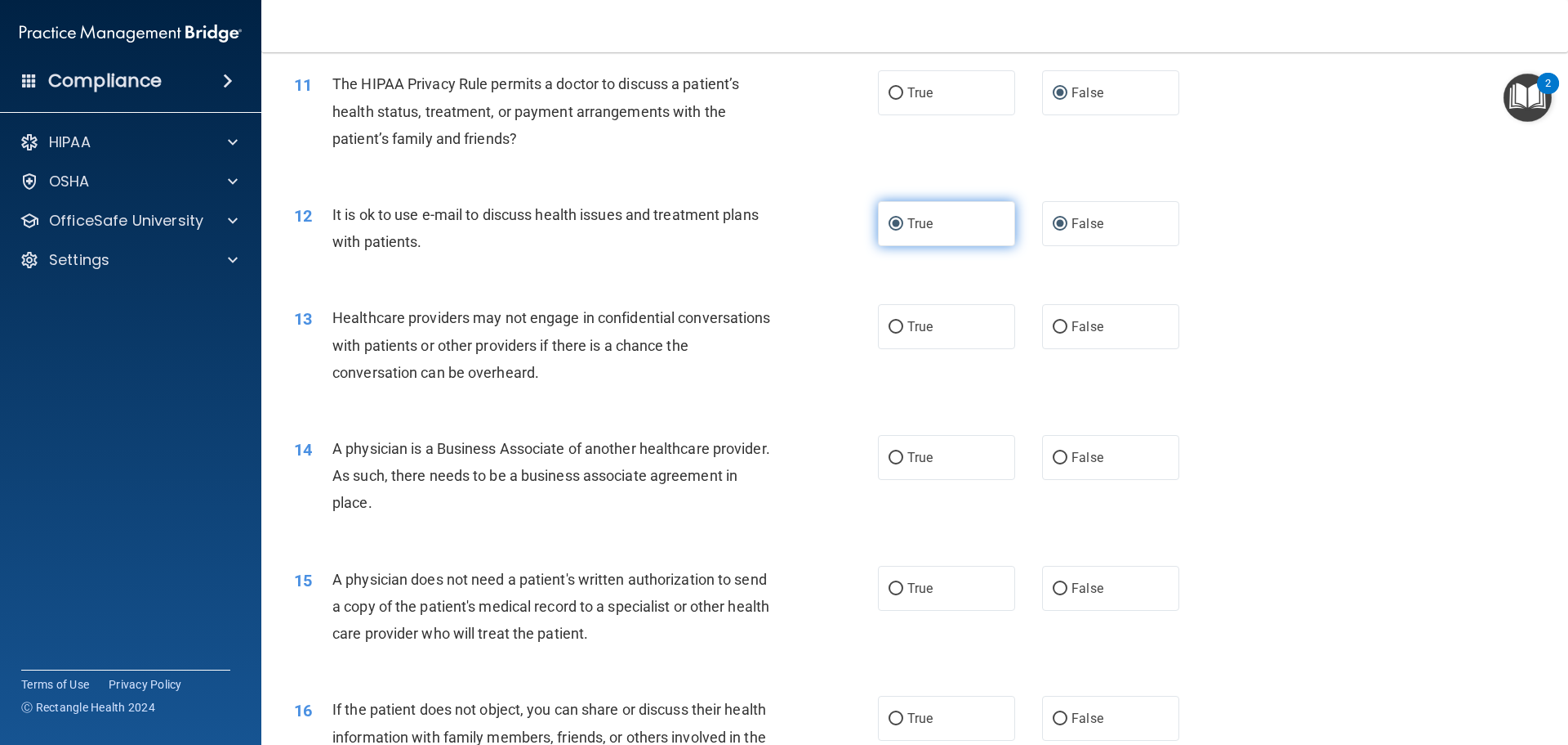
radio input "false"
click at [896, 328] on input "True" at bounding box center [897, 327] width 15 height 12
radio input "true"
click at [890, 447] on label "True" at bounding box center [946, 458] width 137 height 45
click at [890, 452] on input "True" at bounding box center [897, 458] width 15 height 12
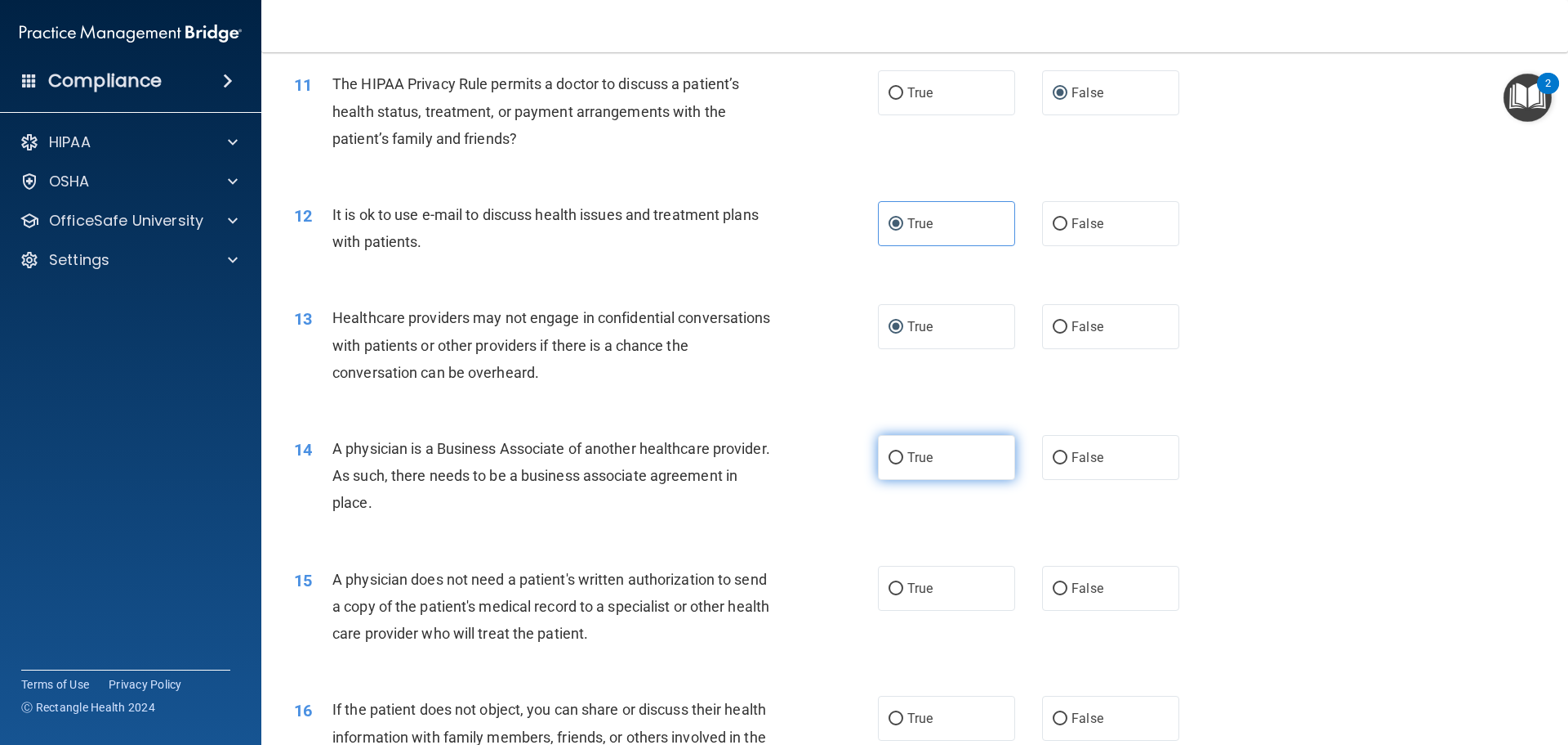
radio input "true"
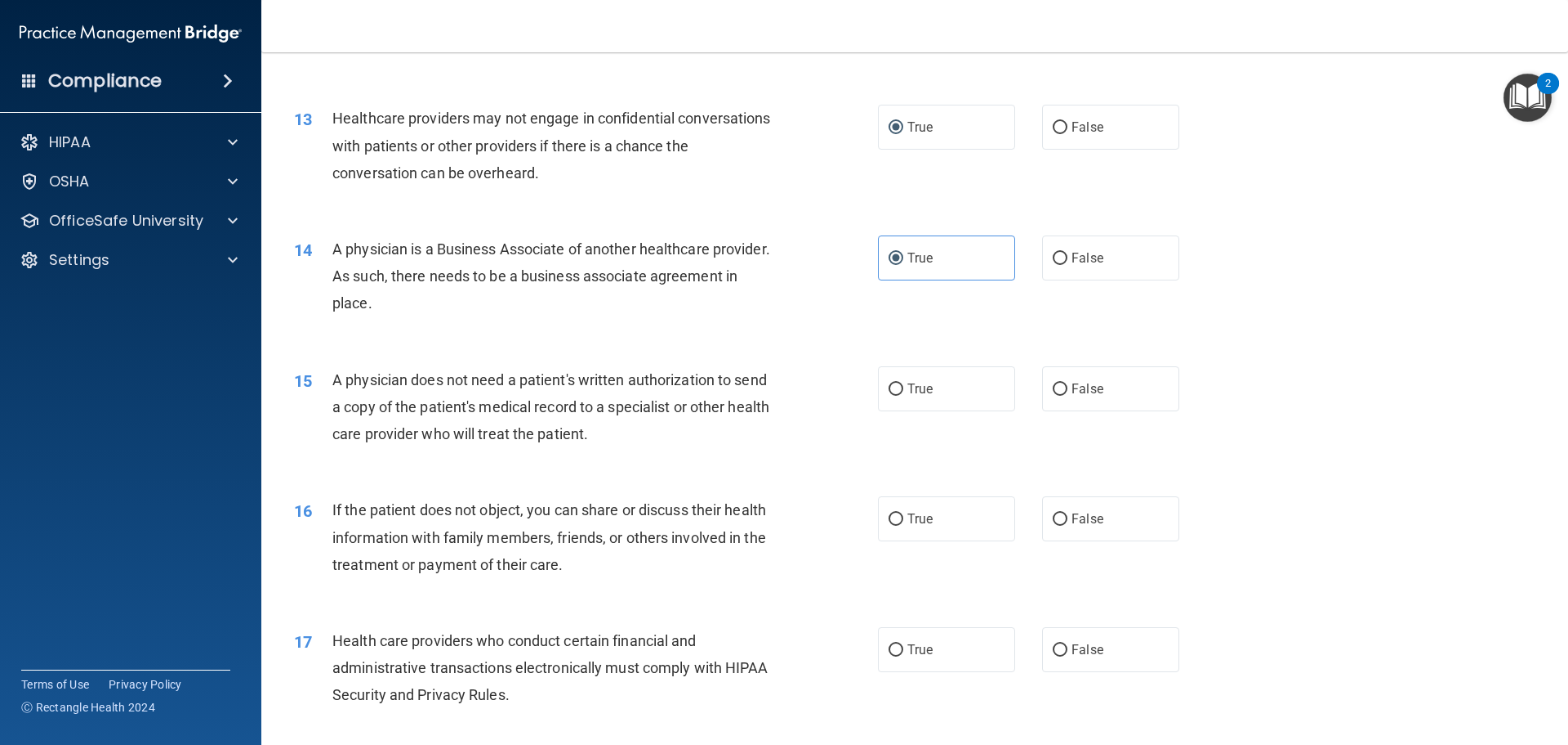
scroll to position [1630, 0]
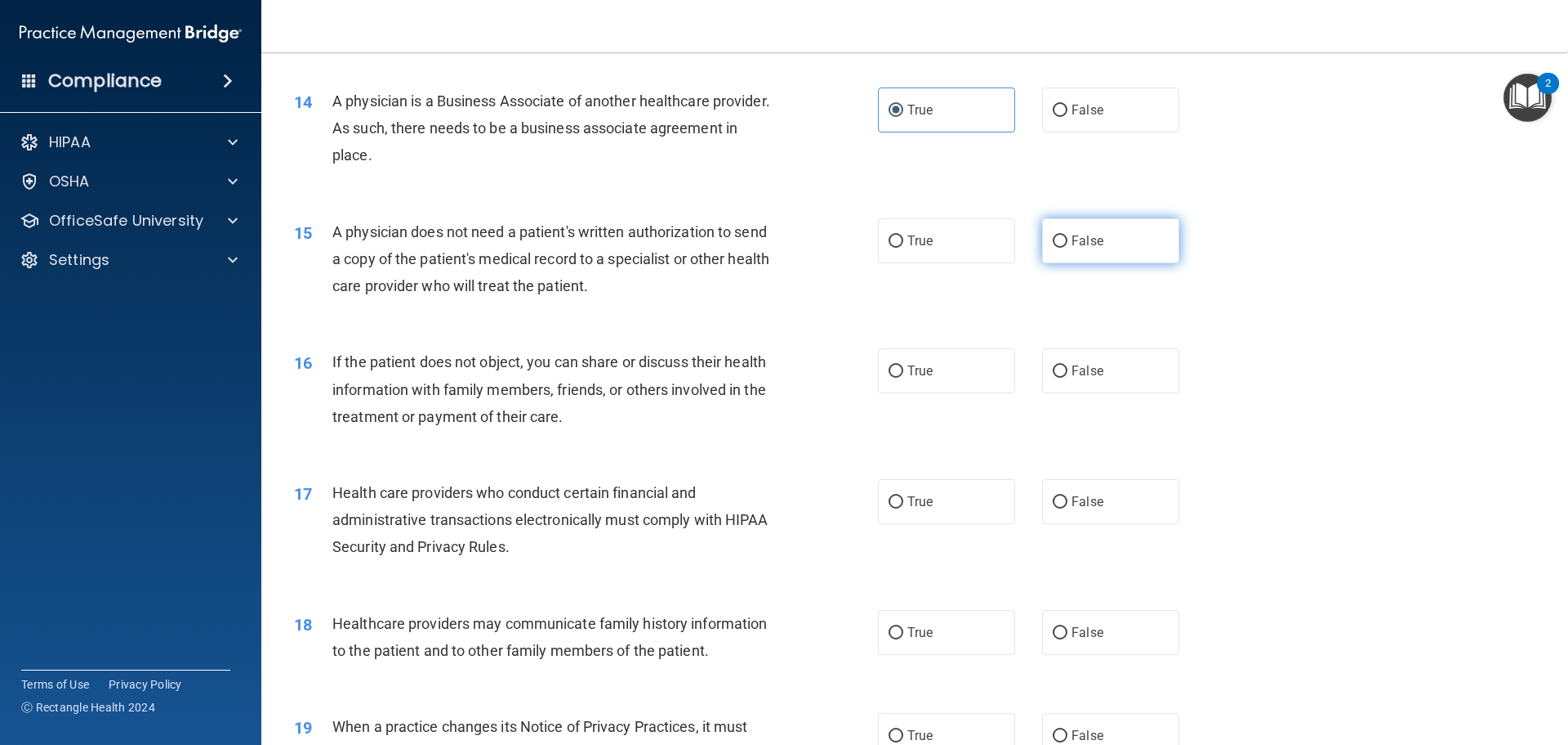
click at [1053, 236] on input "False" at bounding box center [1060, 241] width 15 height 12
radio input "true"
click at [1053, 367] on input "False" at bounding box center [1060, 371] width 15 height 12
radio input "true"
click at [889, 502] on input "True" at bounding box center [897, 502] width 15 height 12
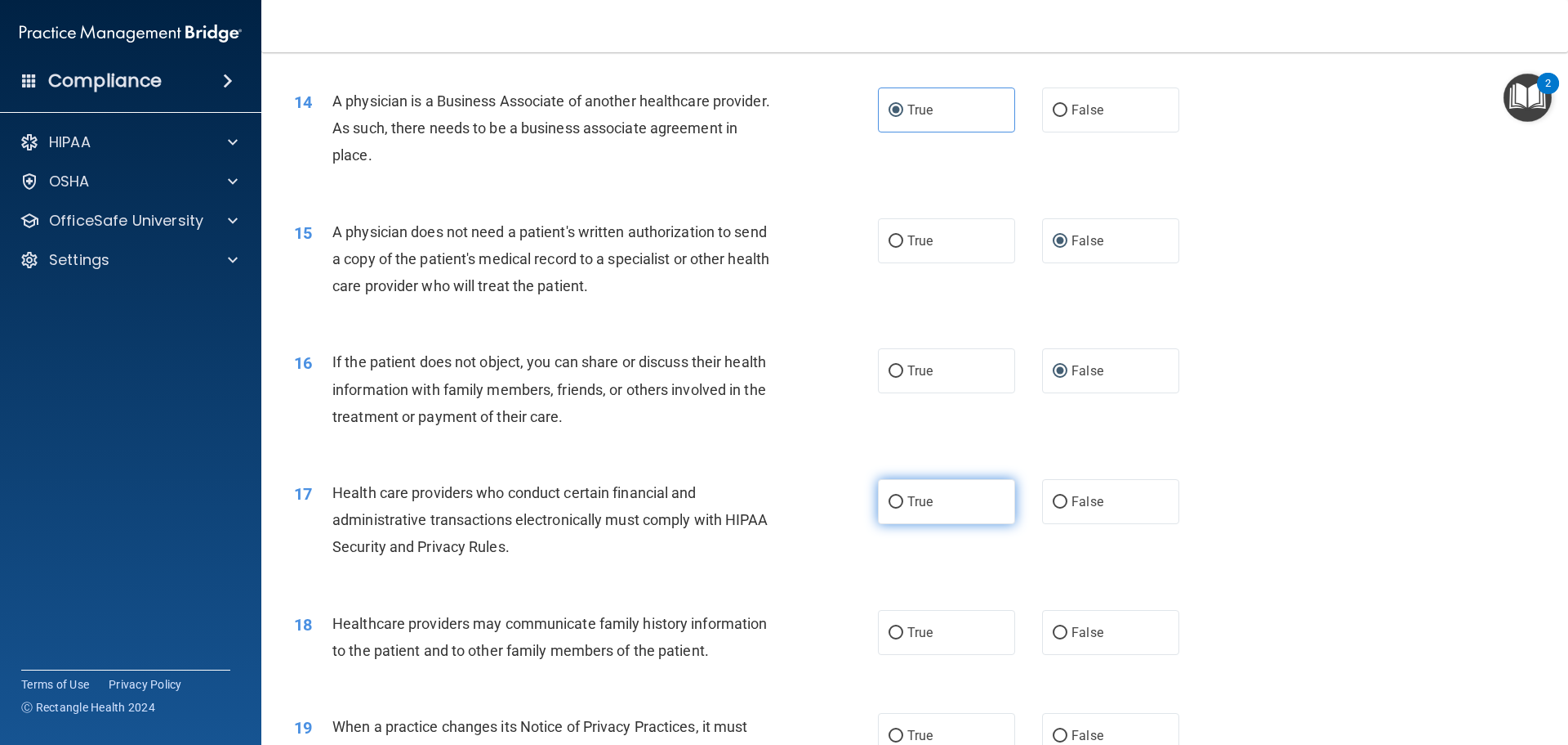
radio input "true"
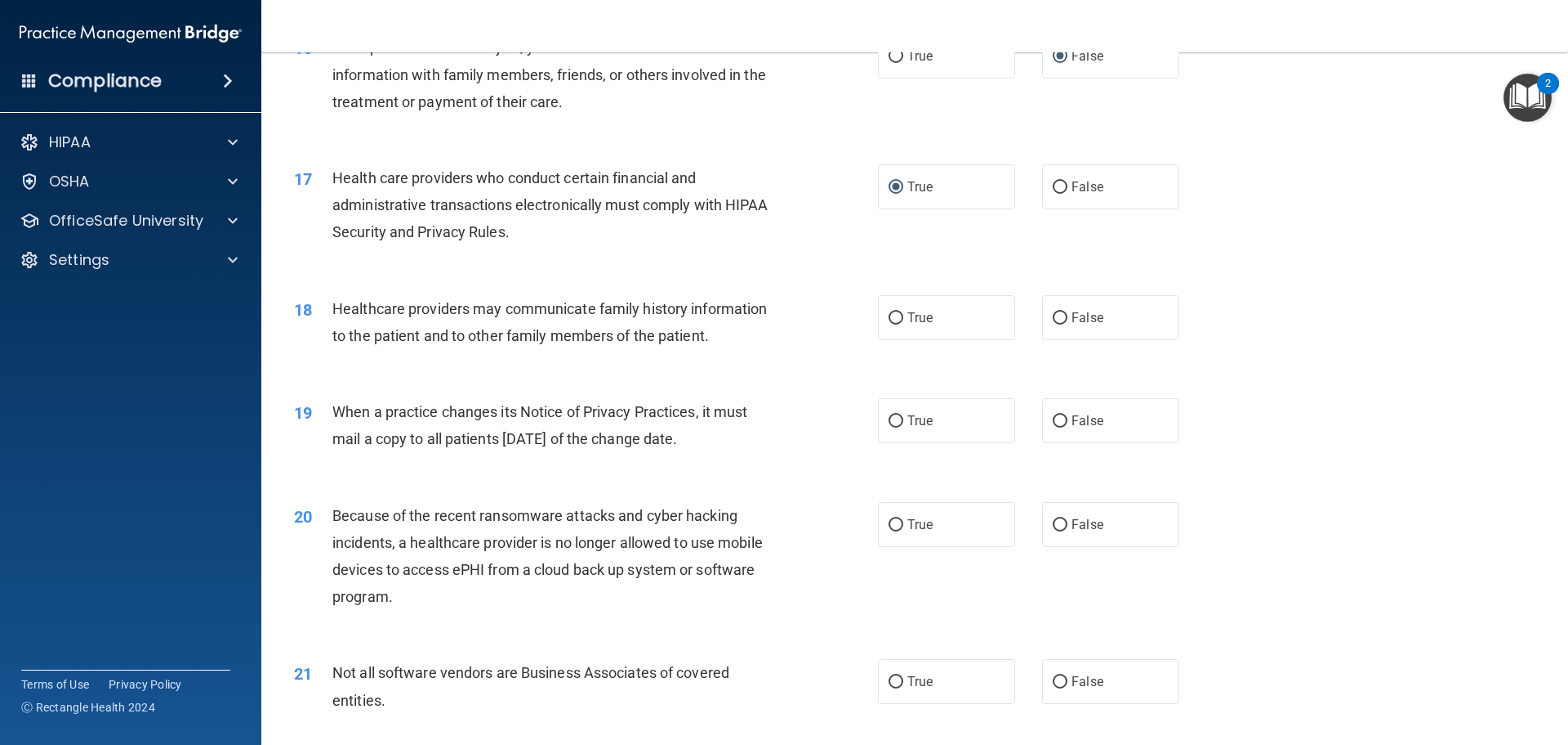
scroll to position [1963, 0]
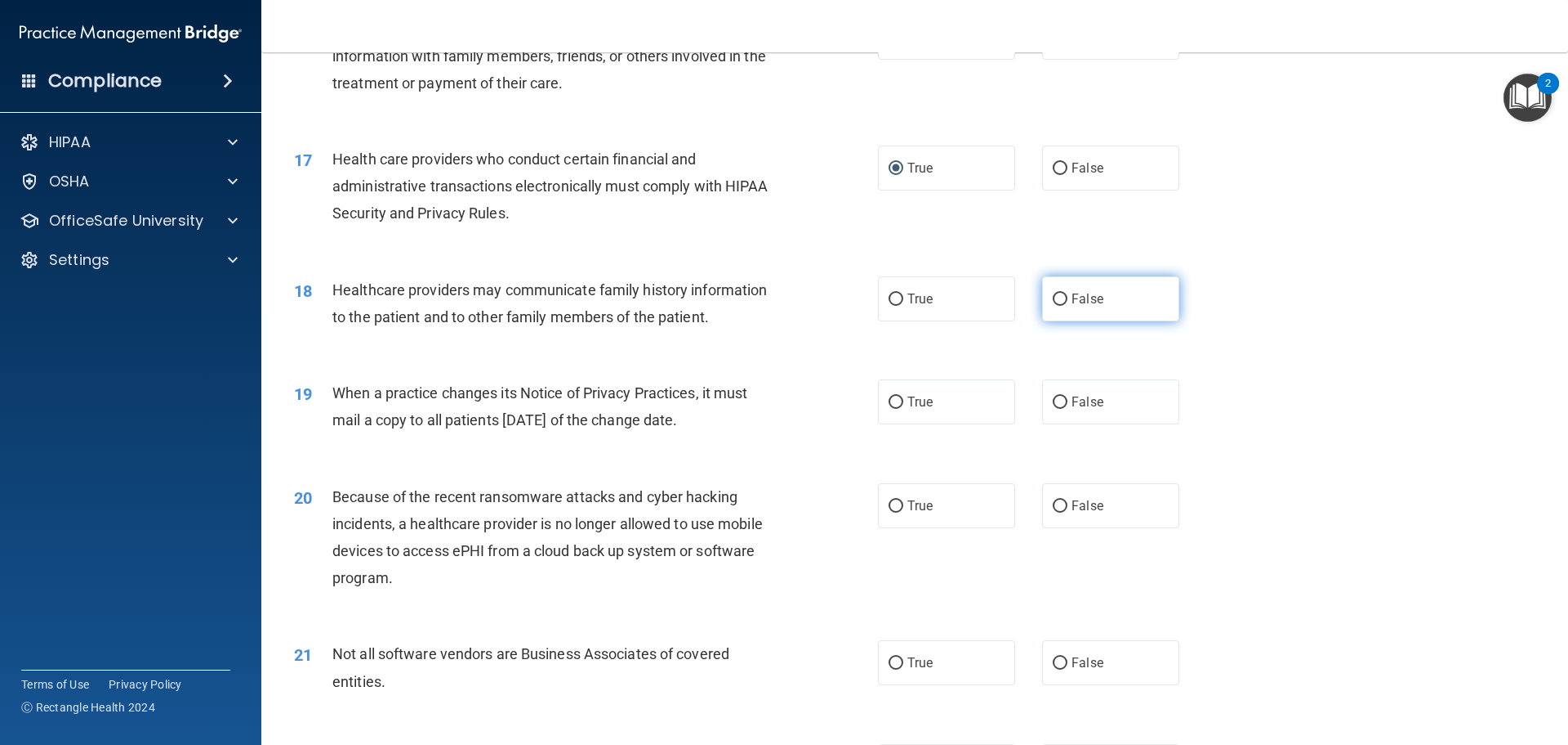
click at [1053, 298] on input "False" at bounding box center [1060, 299] width 15 height 12
radio input "true"
click at [889, 408] on input "True" at bounding box center [897, 402] width 15 height 12
radio input "true"
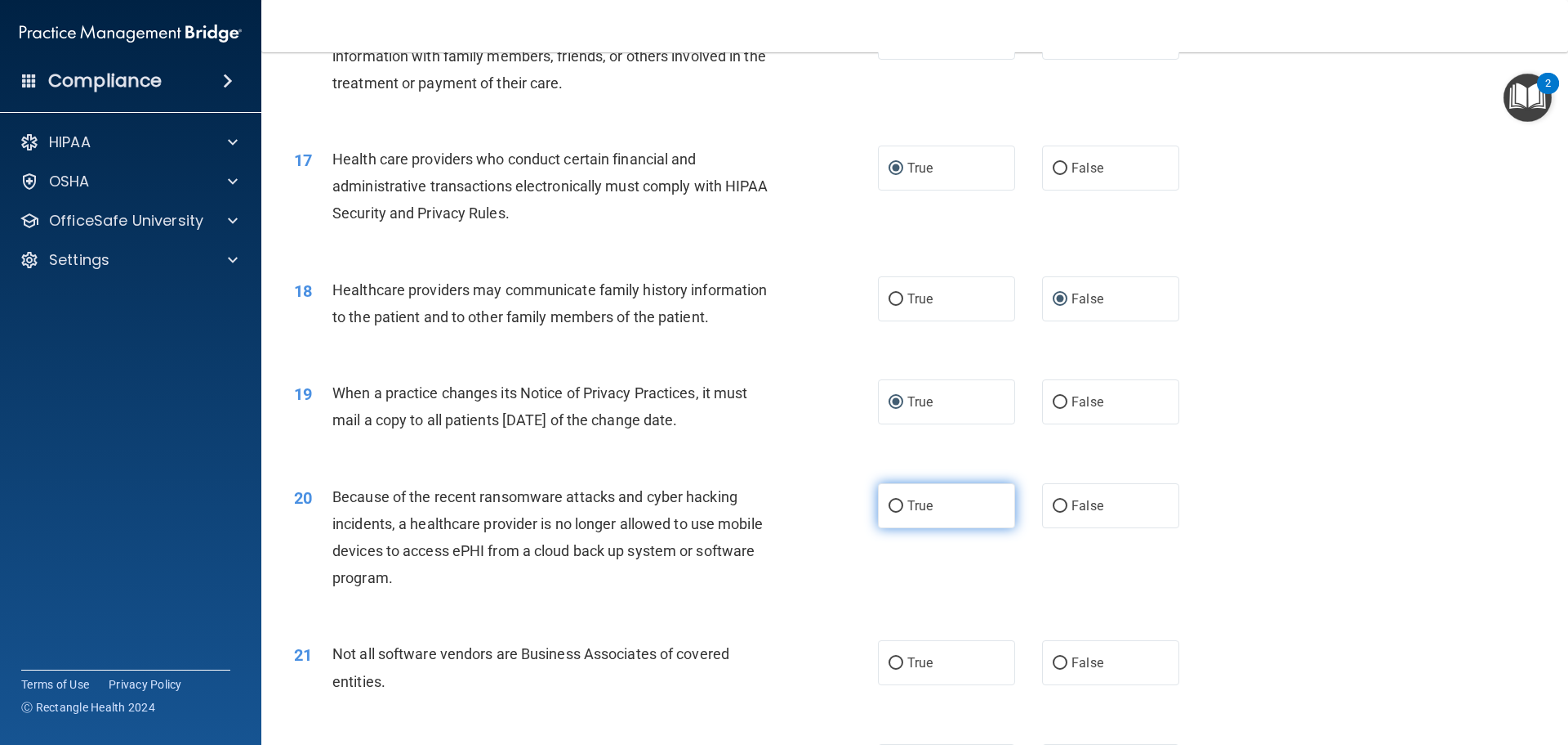
click at [890, 505] on input "True" at bounding box center [897, 505] width 15 height 12
radio input "true"
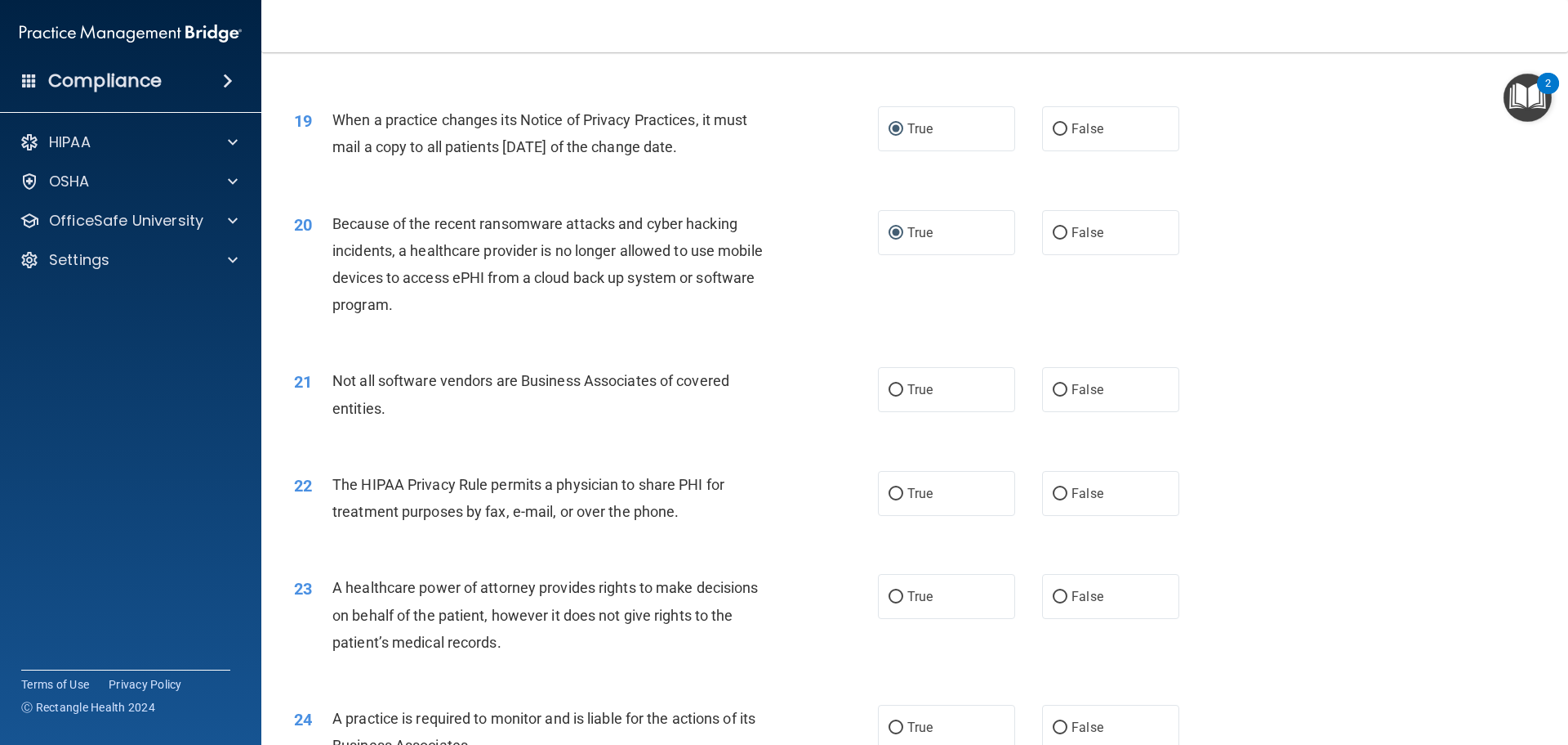
scroll to position [2245, 0]
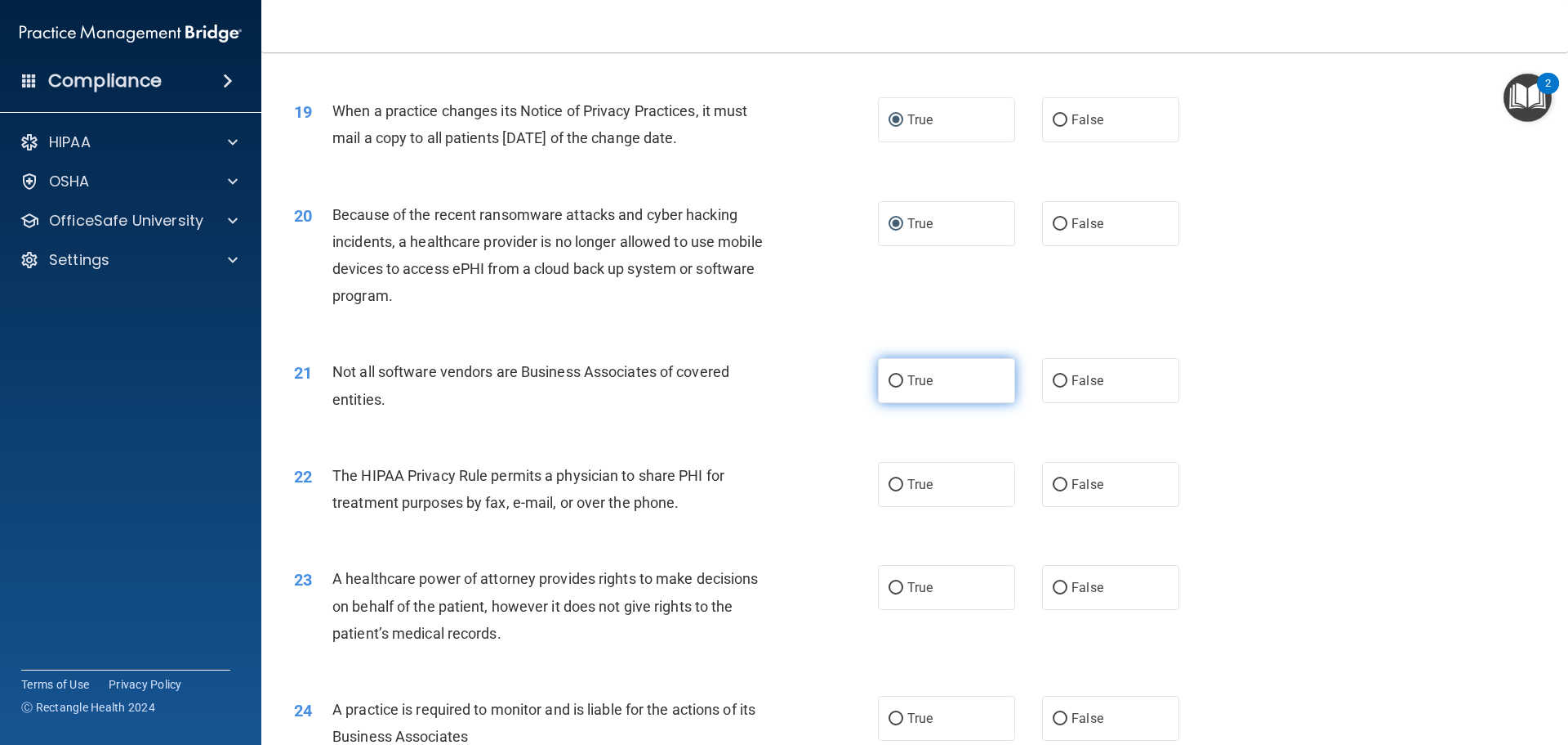
click at [889, 380] on input "True" at bounding box center [897, 380] width 15 height 12
radio input "true"
click at [889, 484] on input "True" at bounding box center [897, 485] width 15 height 12
radio input "true"
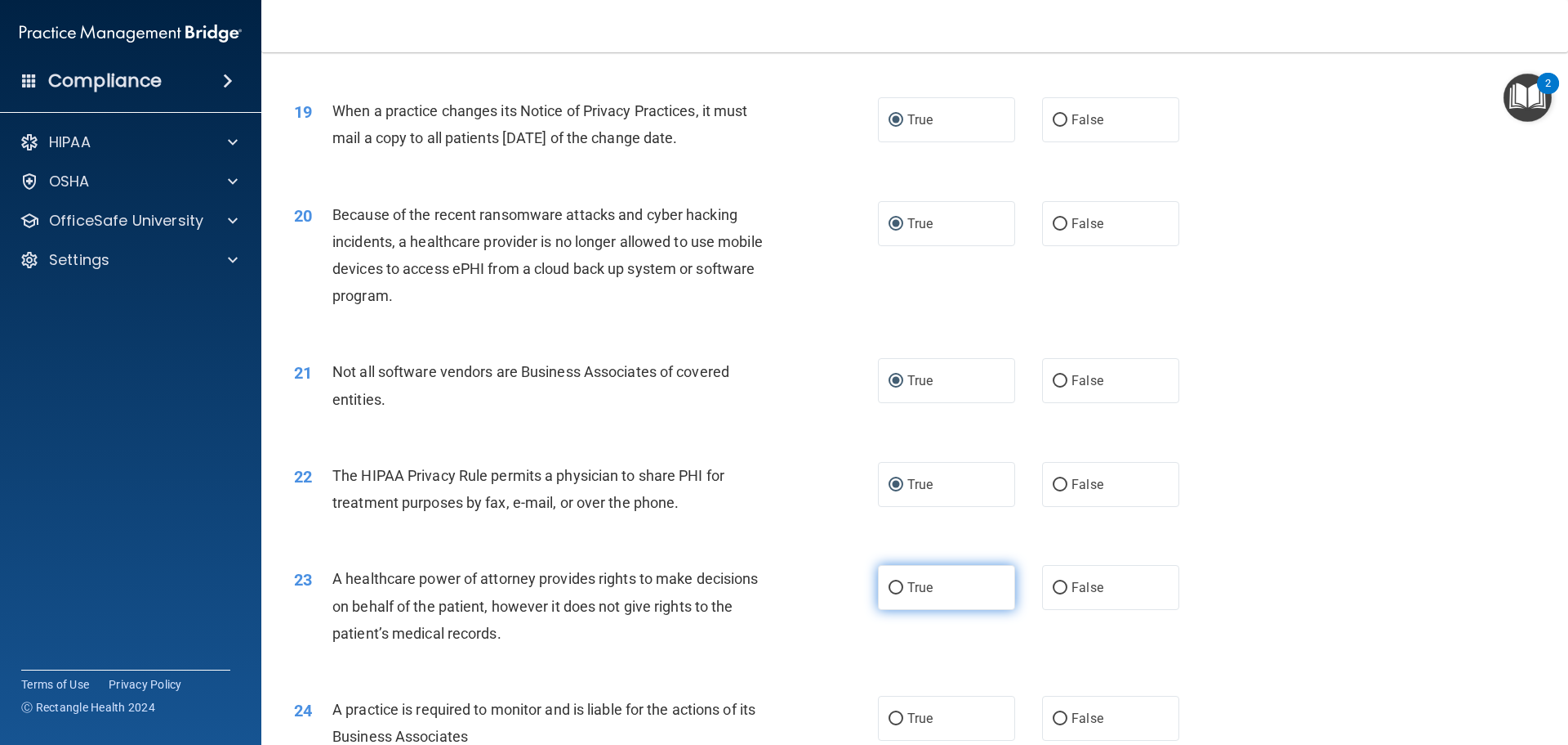
click at [889, 584] on input "True" at bounding box center [897, 587] width 15 height 12
radio input "true"
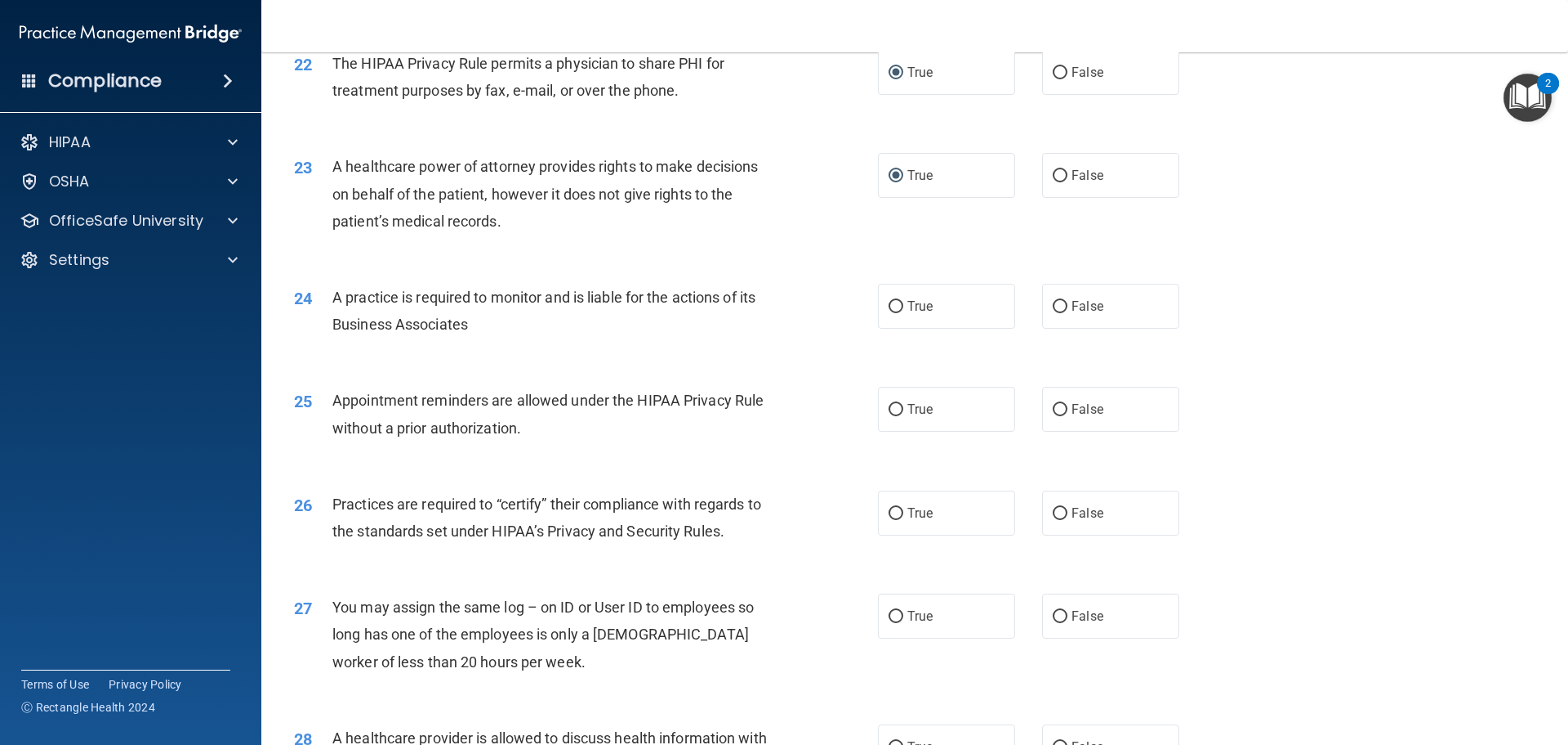
scroll to position [2667, 0]
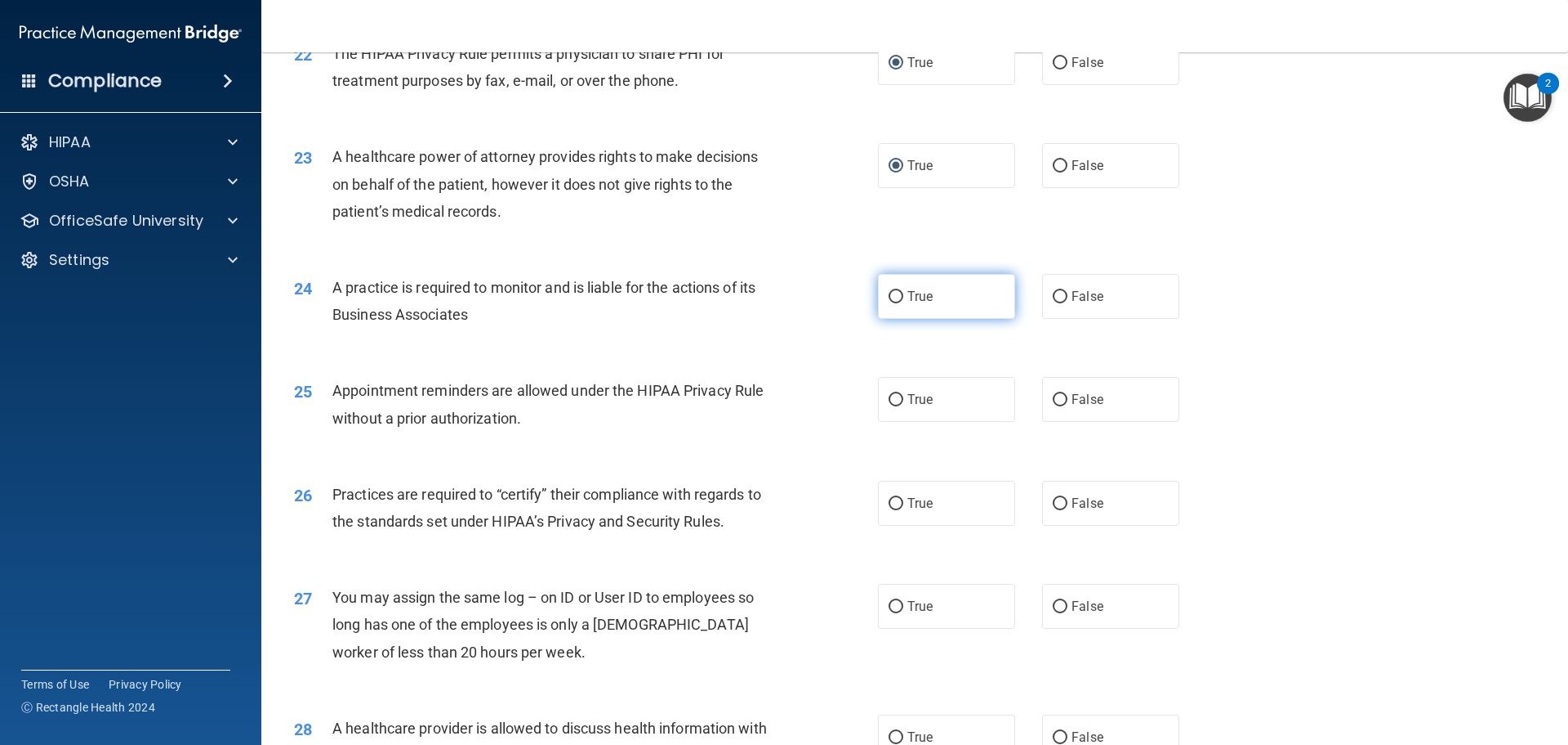
click at [899, 296] on label "True" at bounding box center [946, 296] width 137 height 45
click at [899, 296] on input "True" at bounding box center [897, 297] width 15 height 12
radio input "true"
click at [889, 398] on input "True" at bounding box center [897, 399] width 15 height 12
radio input "true"
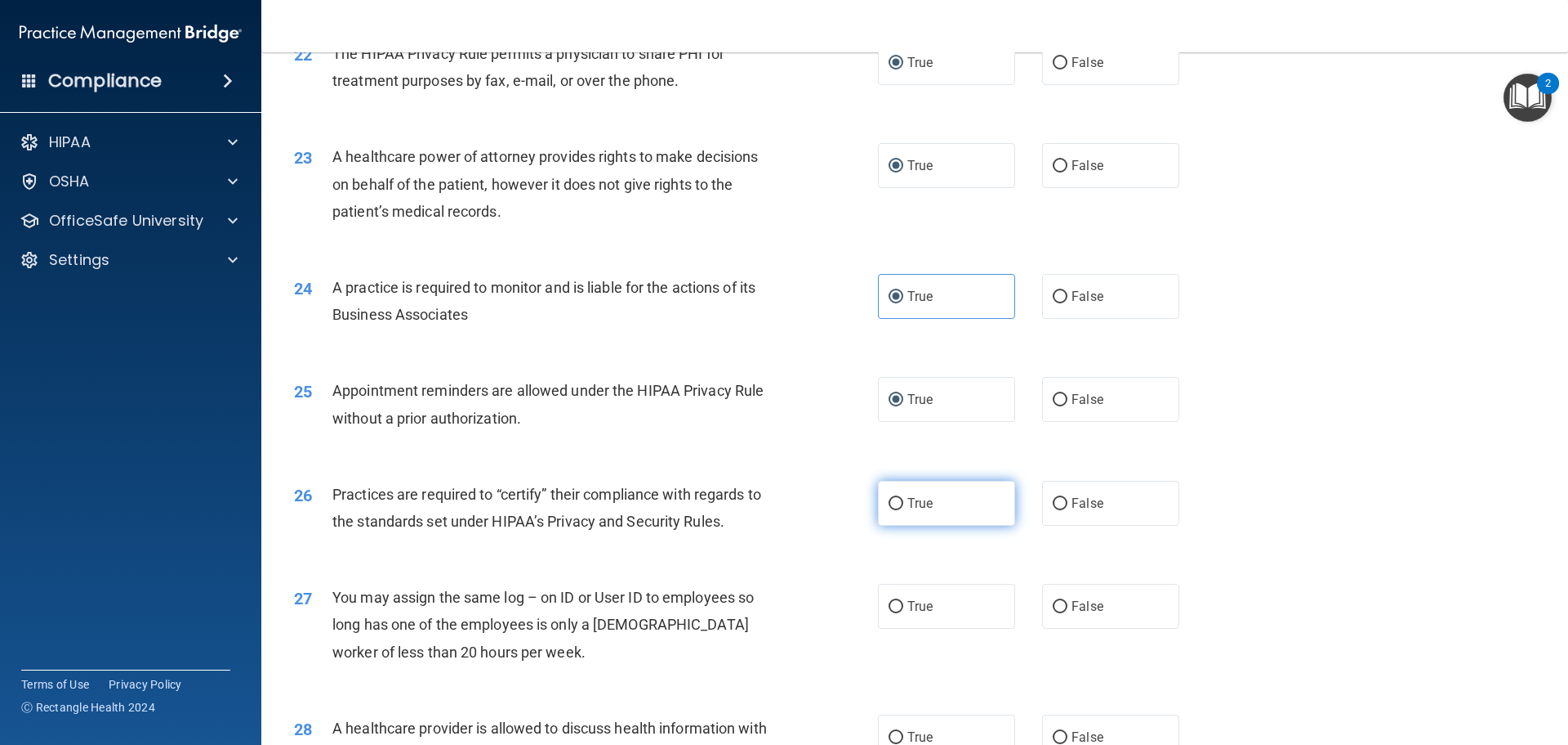
click at [889, 504] on input "True" at bounding box center [897, 504] width 15 height 12
radio input "true"
click at [1053, 600] on input "False" at bounding box center [1060, 606] width 15 height 12
radio input "true"
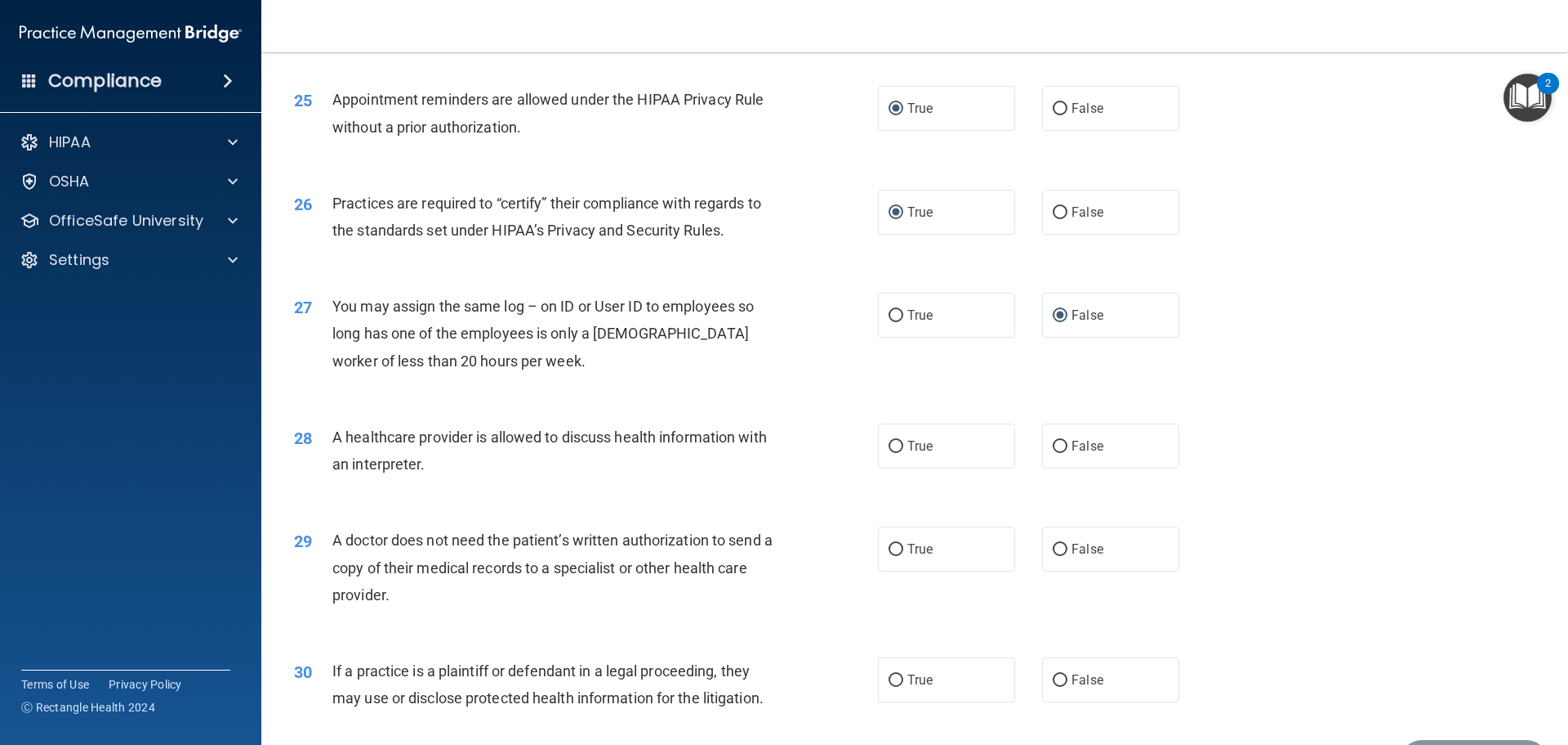
scroll to position [3060, 0]
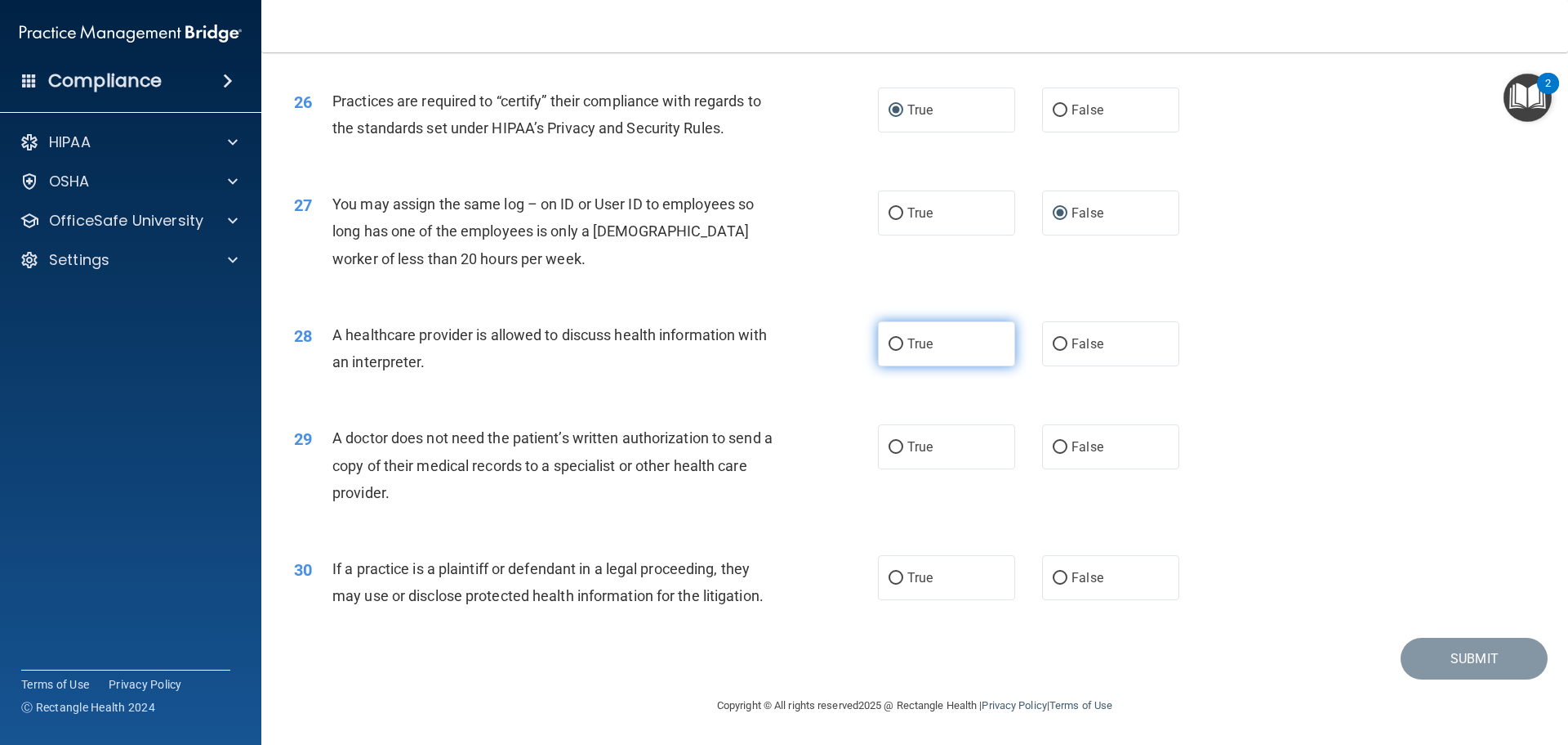
click at [894, 343] on input "True" at bounding box center [897, 344] width 15 height 12
radio input "true"
click at [1053, 342] on input "False" at bounding box center [1060, 344] width 15 height 12
radio input "true"
radio input "false"
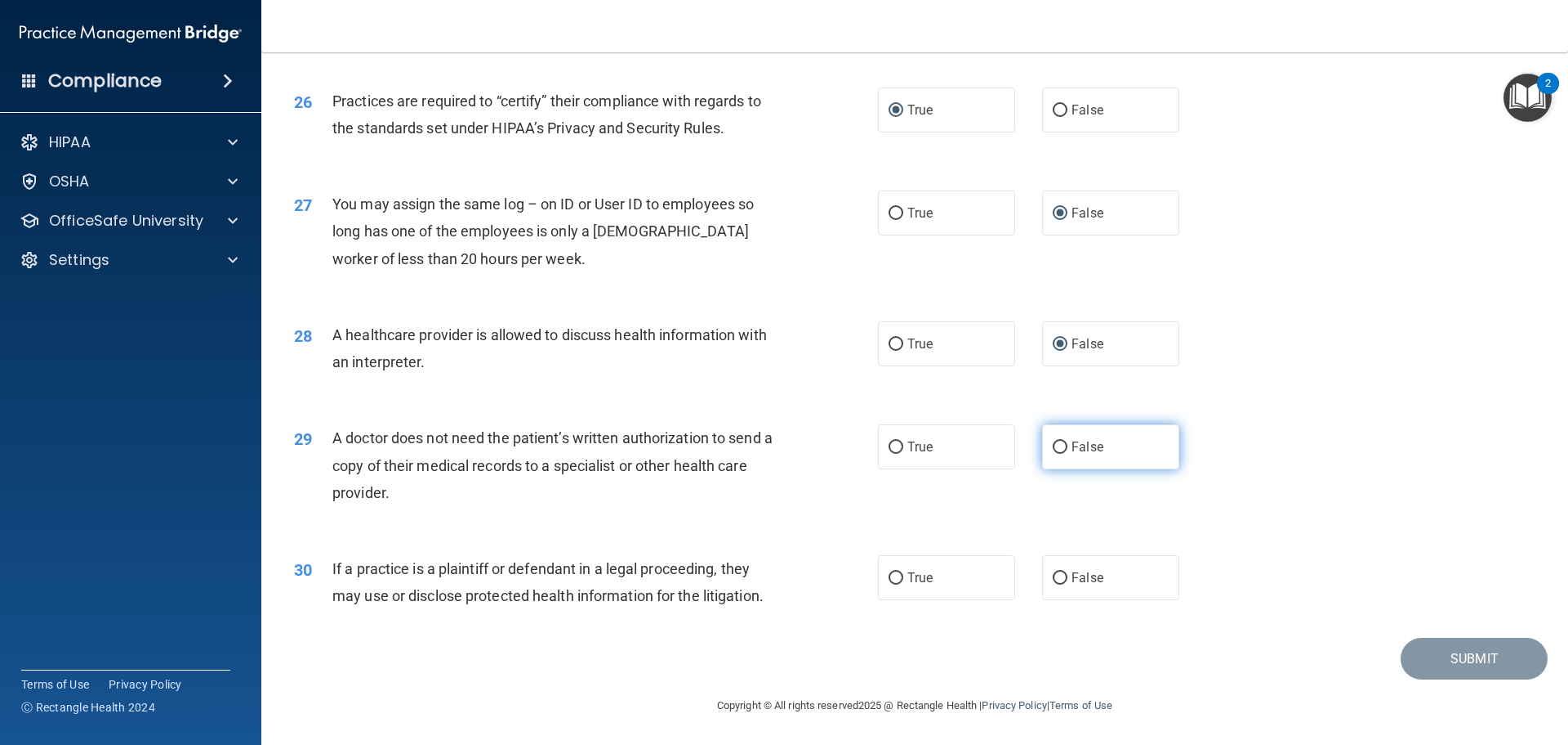
click at [1053, 446] on input "False" at bounding box center [1060, 447] width 15 height 12
radio input "true"
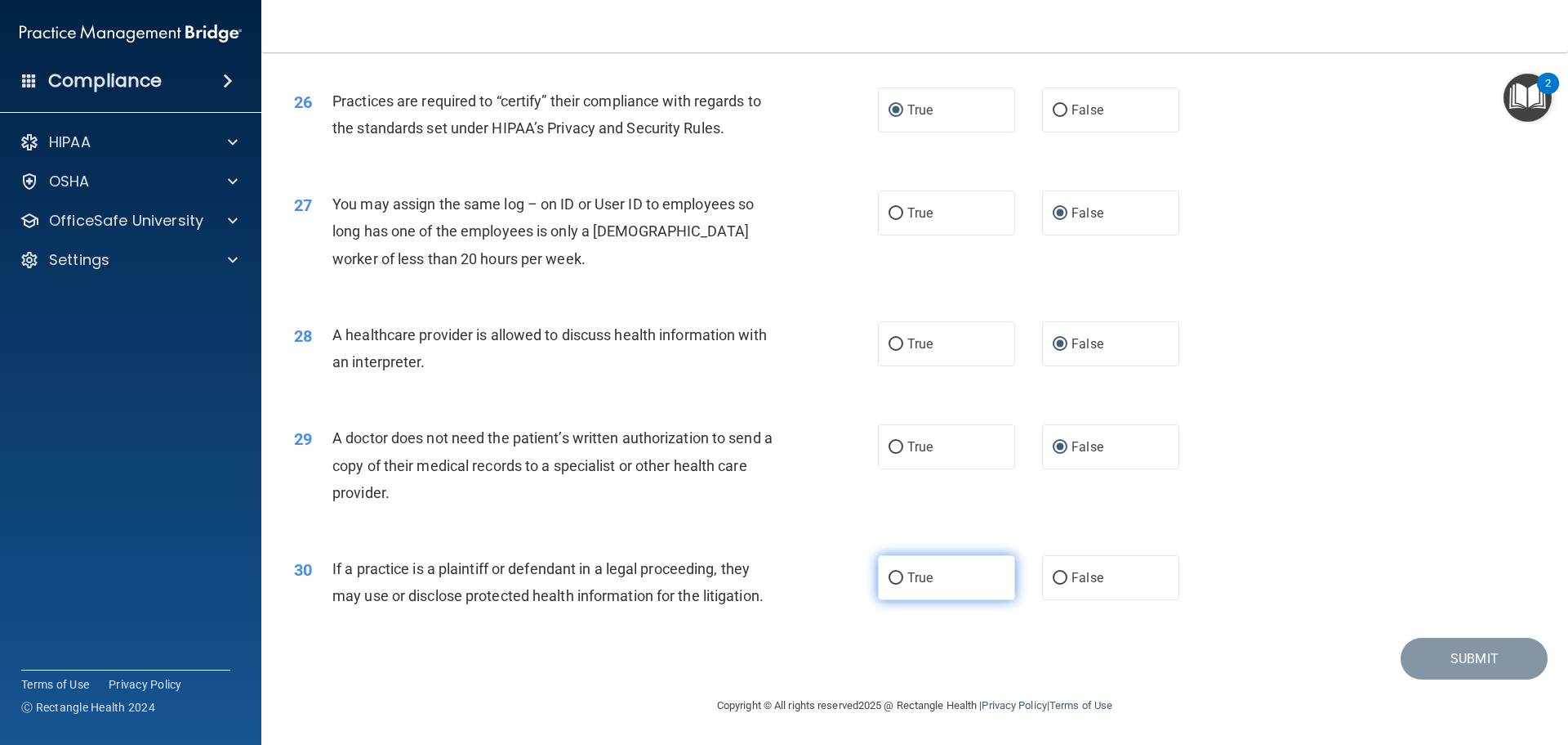
click at [901, 581] on label "True" at bounding box center [946, 578] width 137 height 45
click at [901, 581] on input "True" at bounding box center [897, 578] width 15 height 12
radio input "true"
click at [1475, 663] on button "Submit" at bounding box center [1474, 659] width 147 height 41
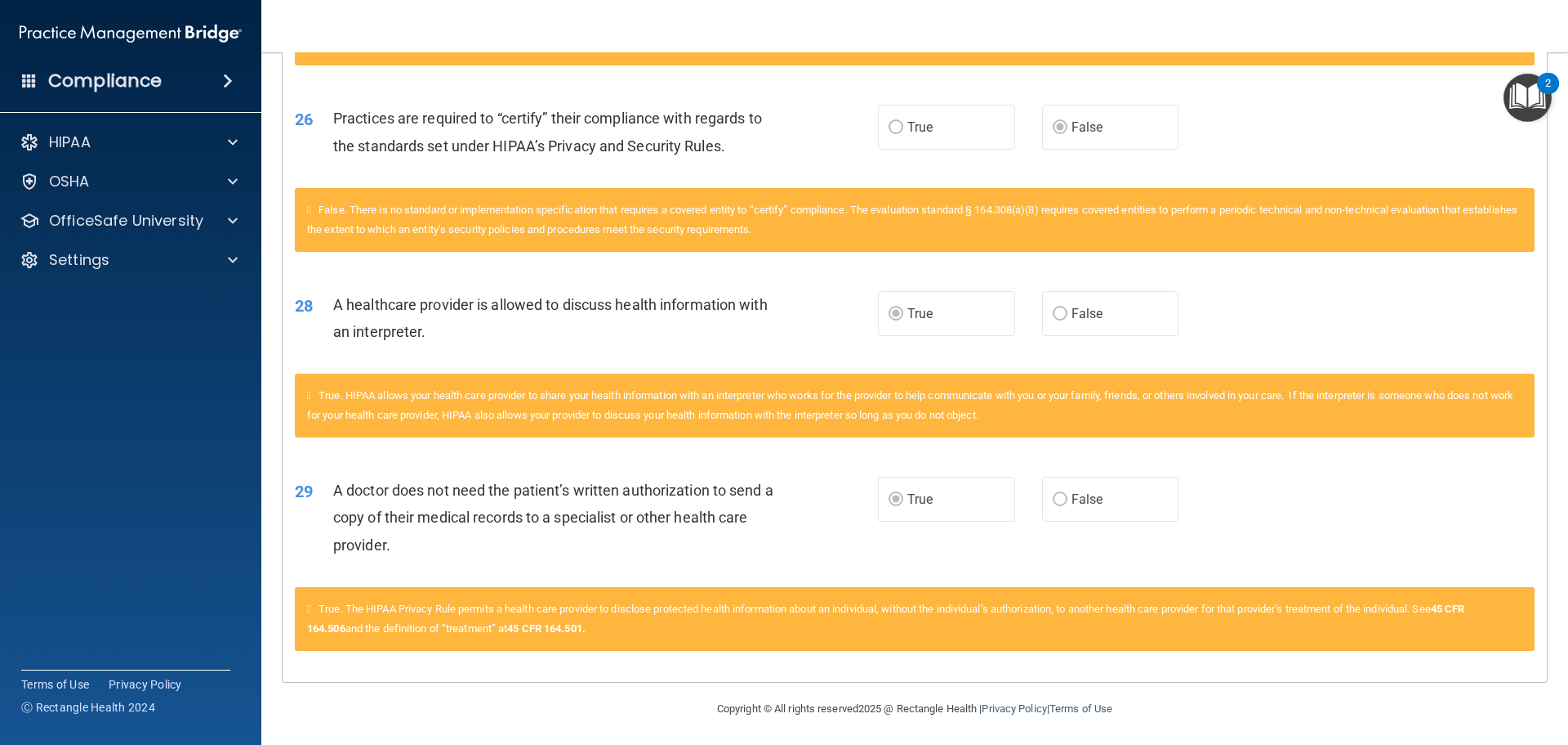
scroll to position [3072, 0]
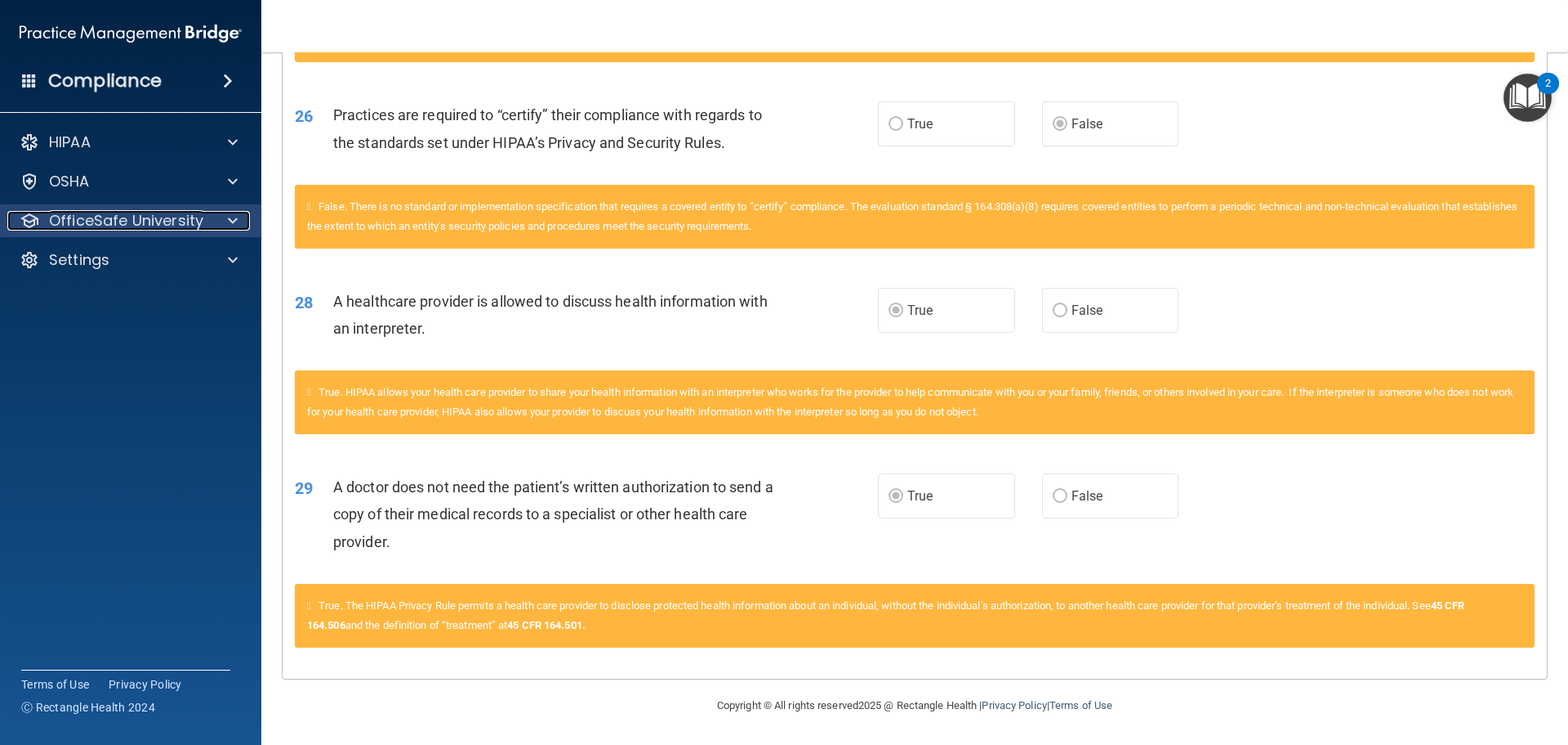
click at [116, 225] on p "OfficeSafe University" at bounding box center [126, 220] width 154 height 20
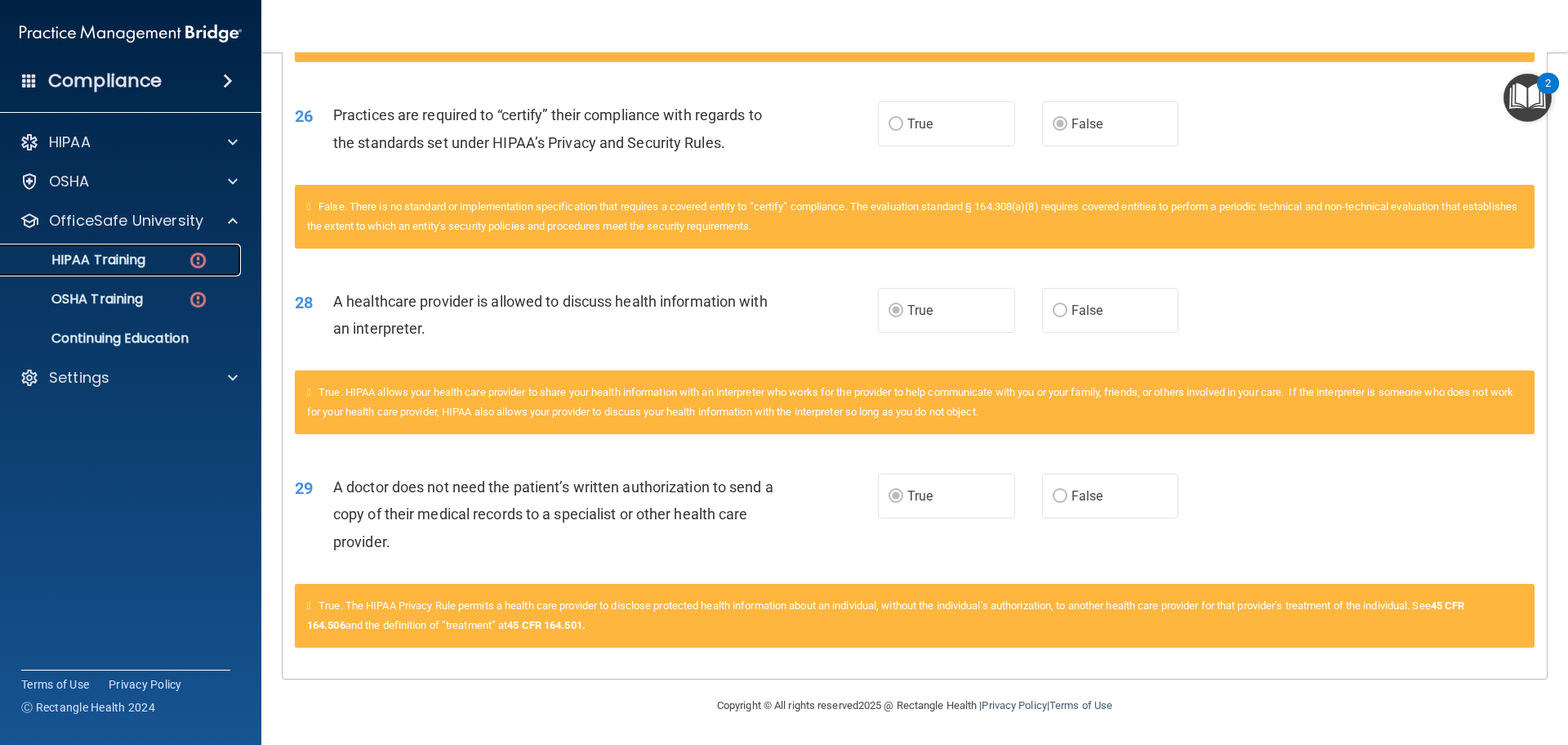
click at [117, 262] on p "HIPAA Training" at bounding box center [78, 259] width 135 height 16
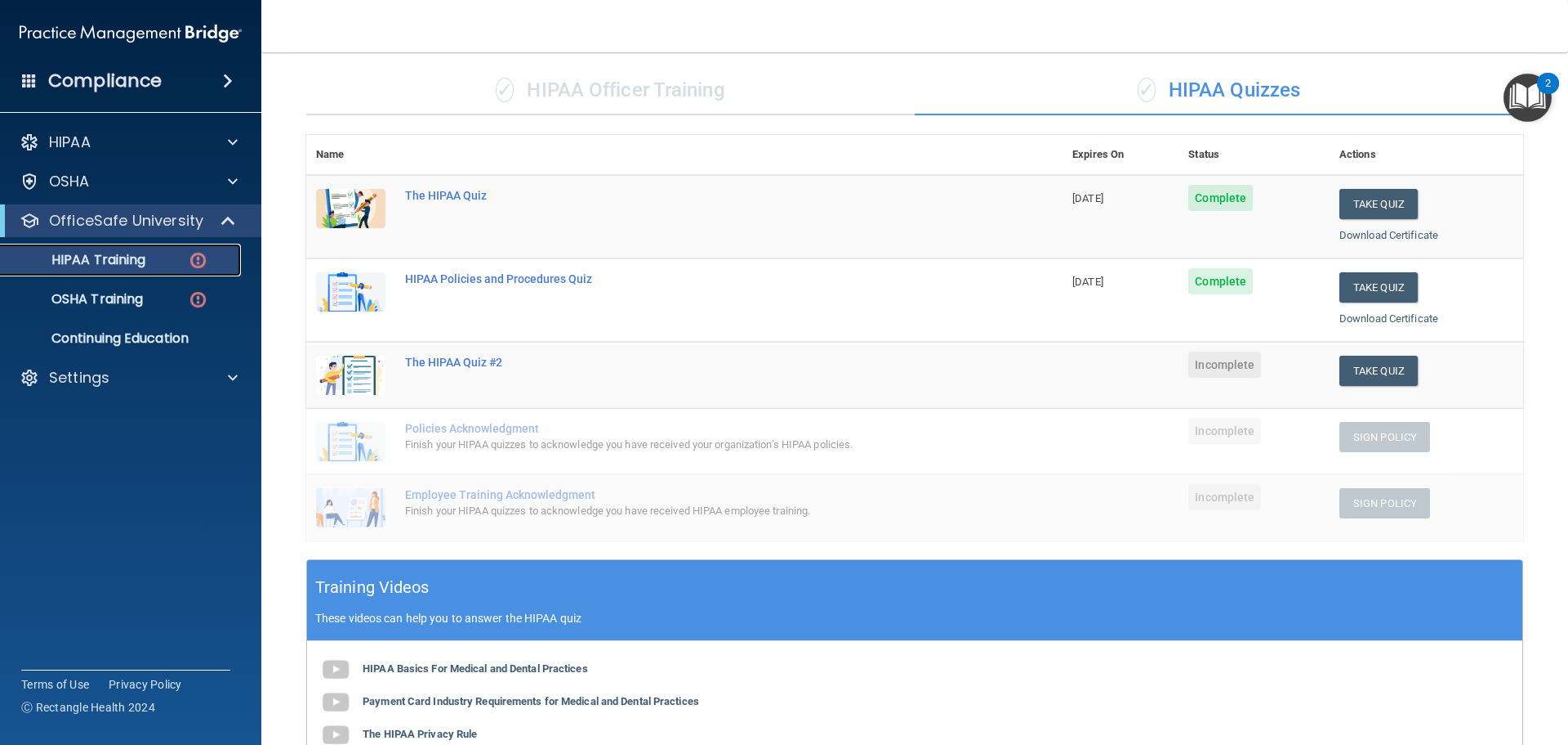
scroll to position [110, 0]
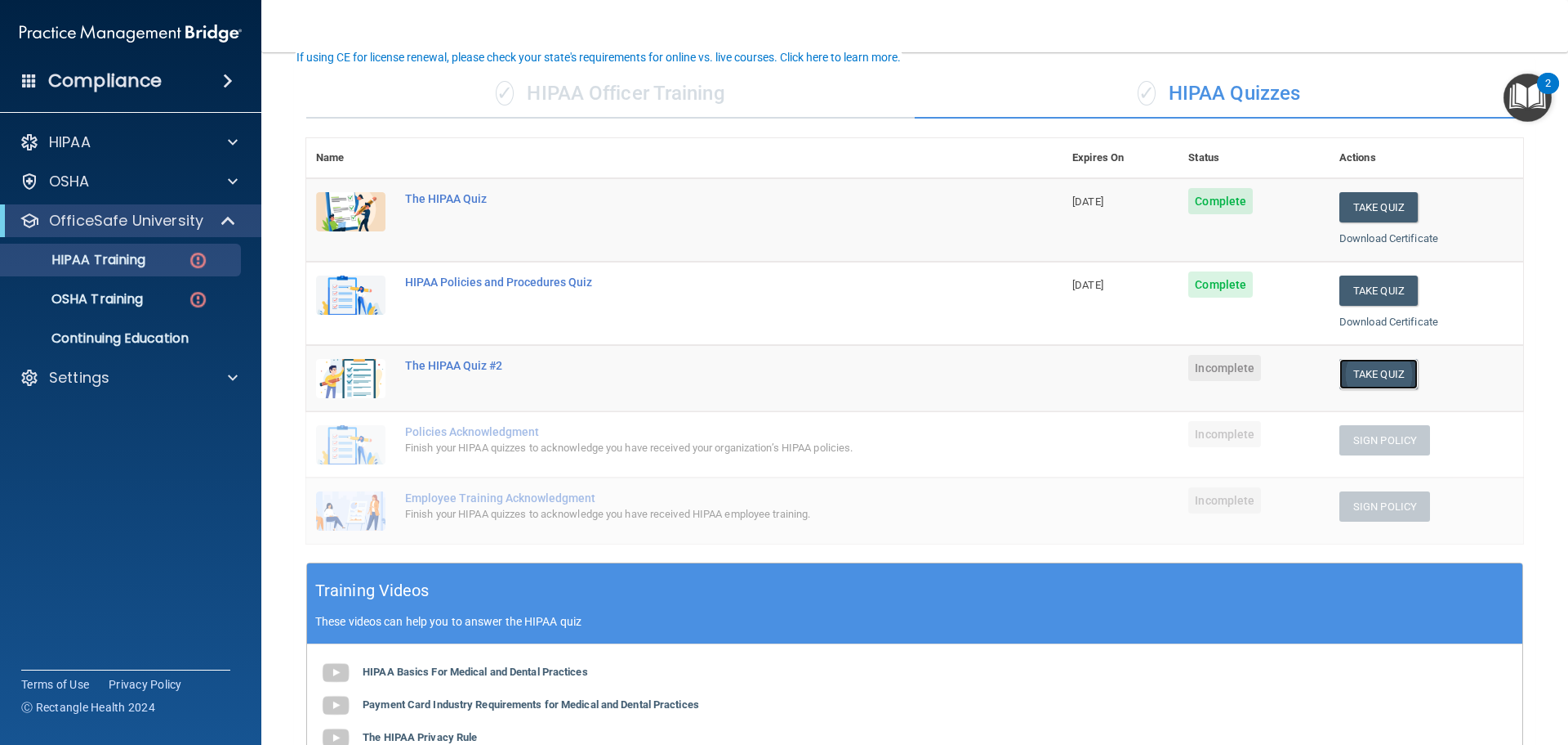
click at [1354, 372] on button "Take Quiz" at bounding box center [1379, 374] width 79 height 30
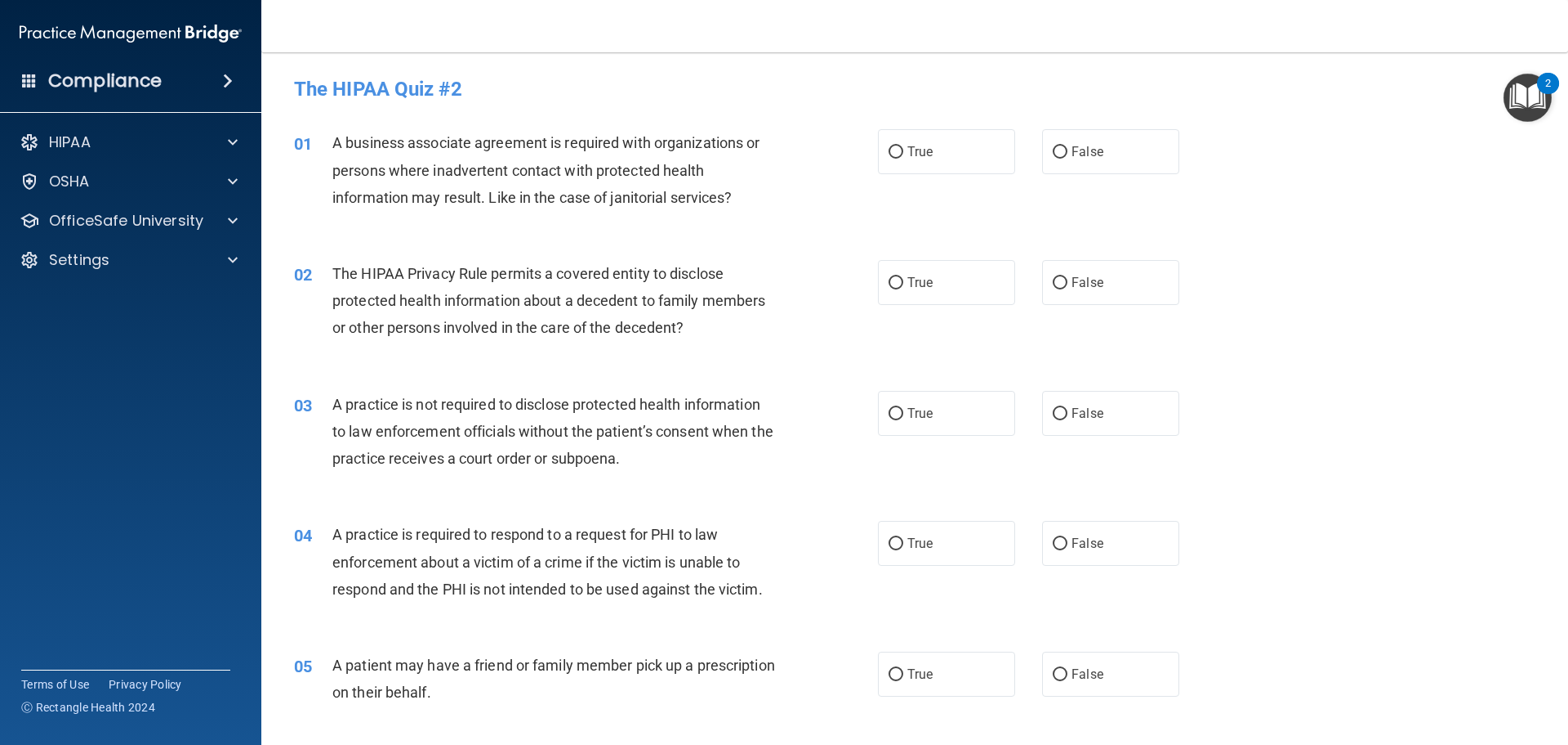
drag, startPoint x: 1562, startPoint y: 163, endPoint x: 1558, endPoint y: 91, distance: 72.1
click at [1558, 91] on div "2" at bounding box center [1547, 83] width 22 height 22
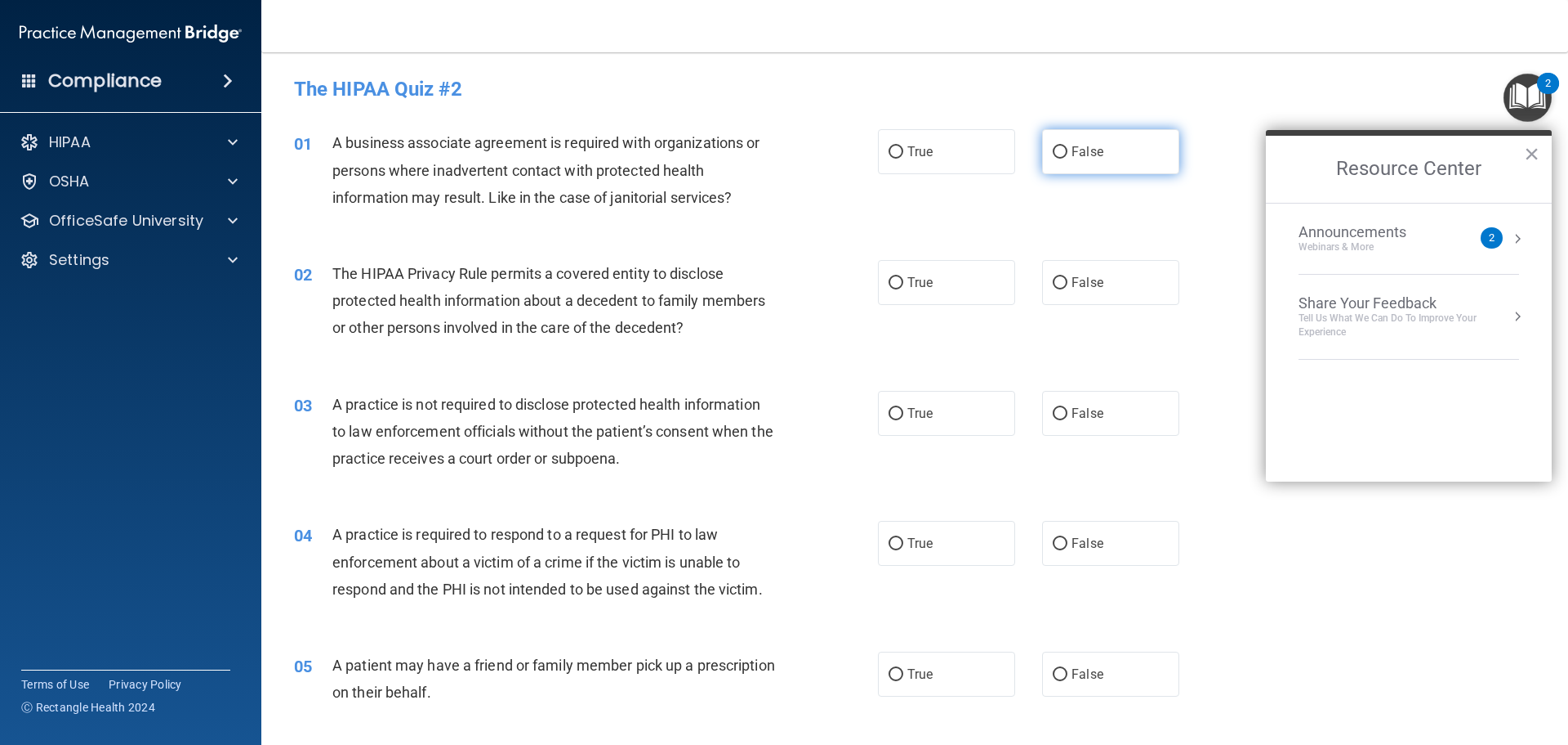
click at [1060, 150] on label "False" at bounding box center [1111, 151] width 137 height 45
click at [1060, 150] on input "False" at bounding box center [1060, 152] width 15 height 12
radio input "true"
click at [899, 277] on label "True" at bounding box center [946, 283] width 137 height 45
click at [899, 277] on input "True" at bounding box center [897, 283] width 15 height 12
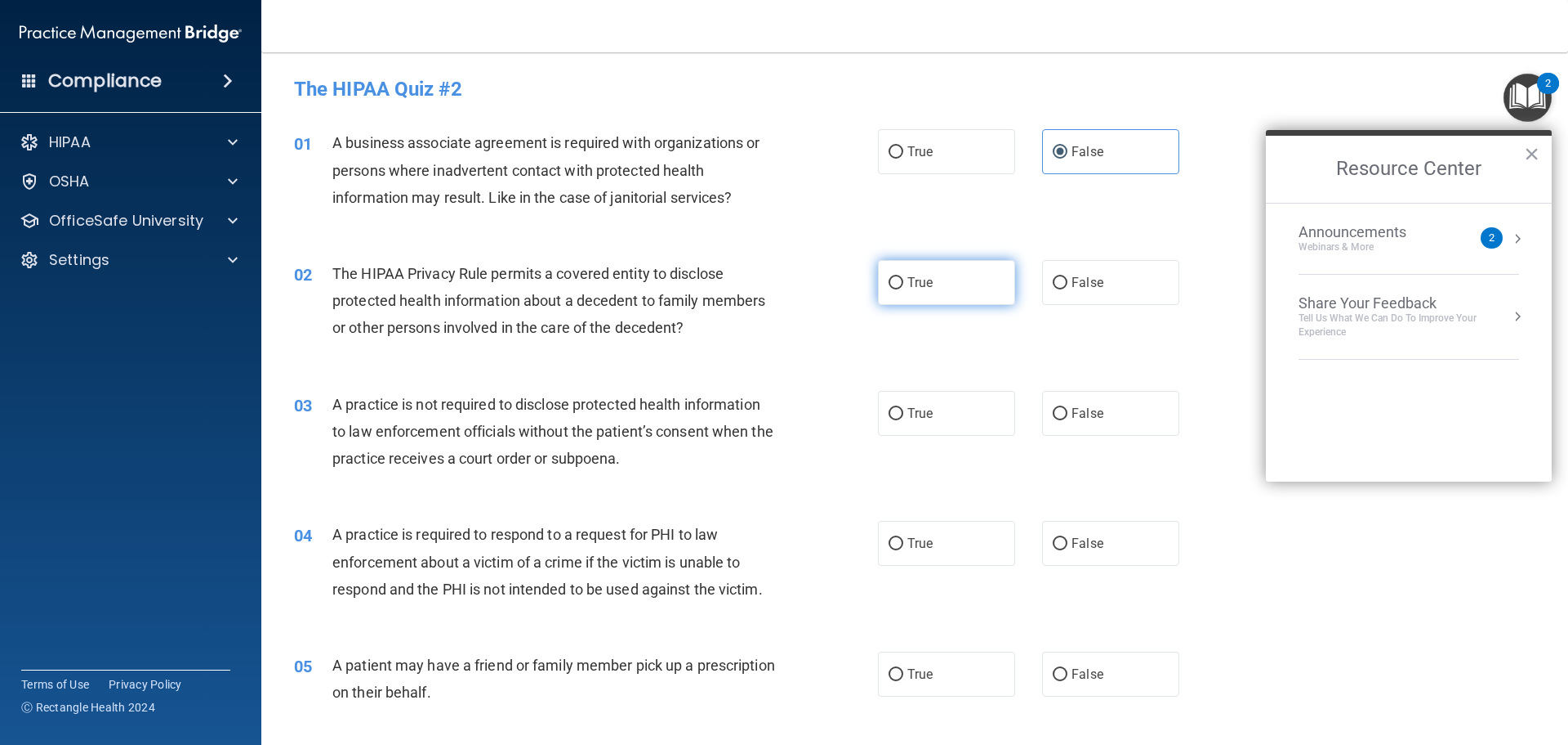
radio input "true"
click at [896, 409] on input "True" at bounding box center [897, 413] width 15 height 12
radio input "true"
click at [1539, 152] on button "×" at bounding box center [1531, 154] width 16 height 26
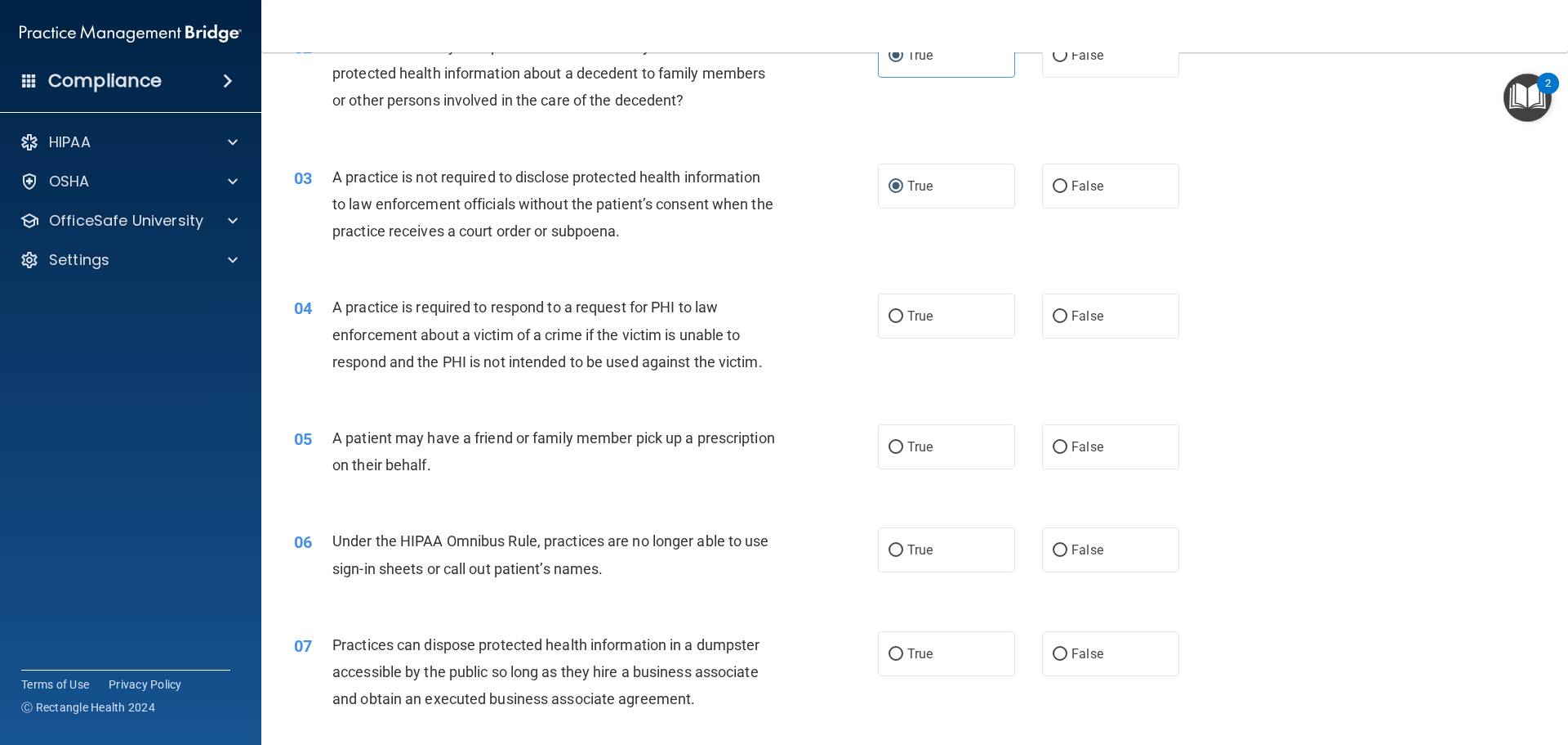
scroll to position [241, 0]
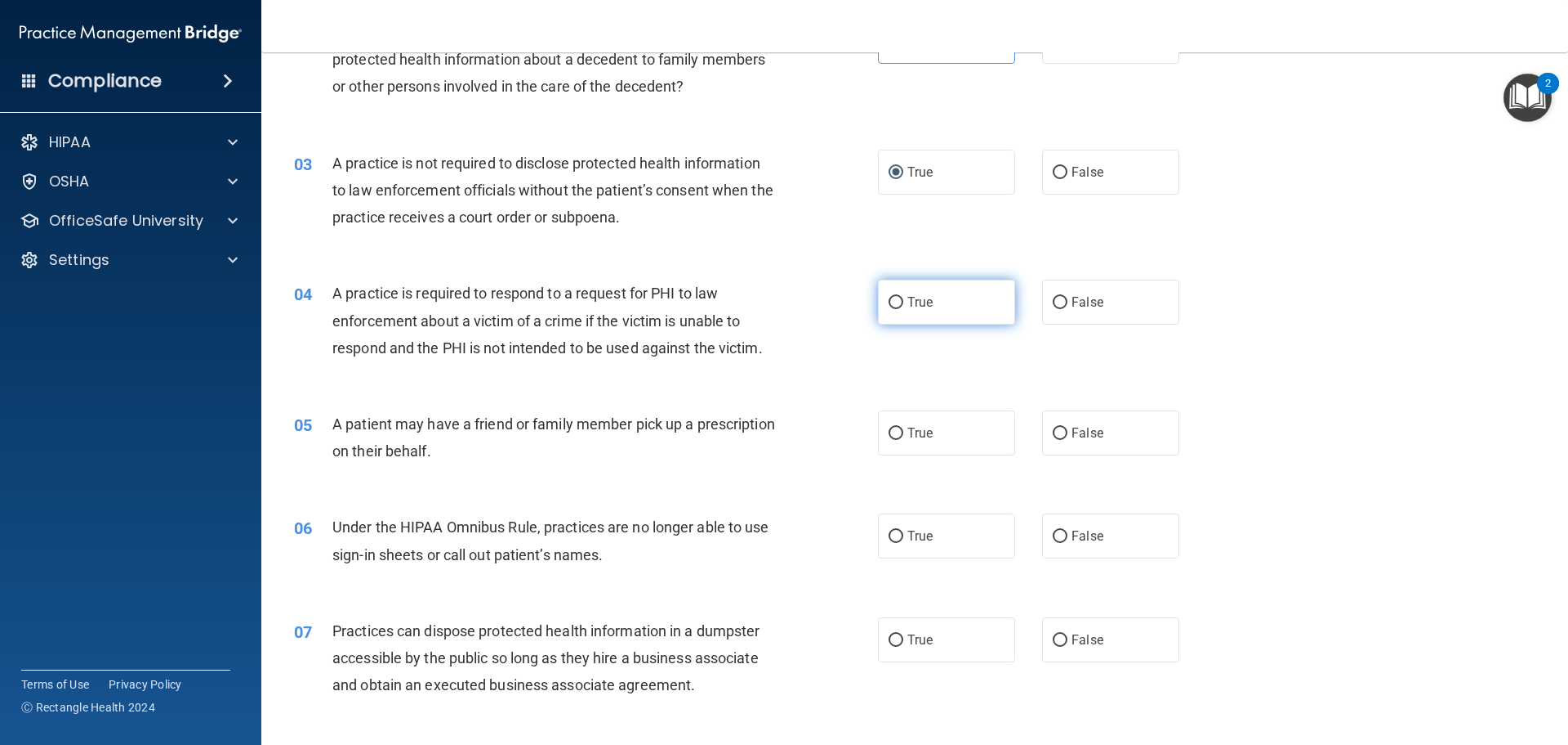
click at [892, 299] on input "True" at bounding box center [897, 303] width 15 height 12
radio input "true"
click at [892, 437] on input "True" at bounding box center [897, 433] width 15 height 12
radio input "true"
click at [1054, 531] on input "False" at bounding box center [1060, 536] width 15 height 12
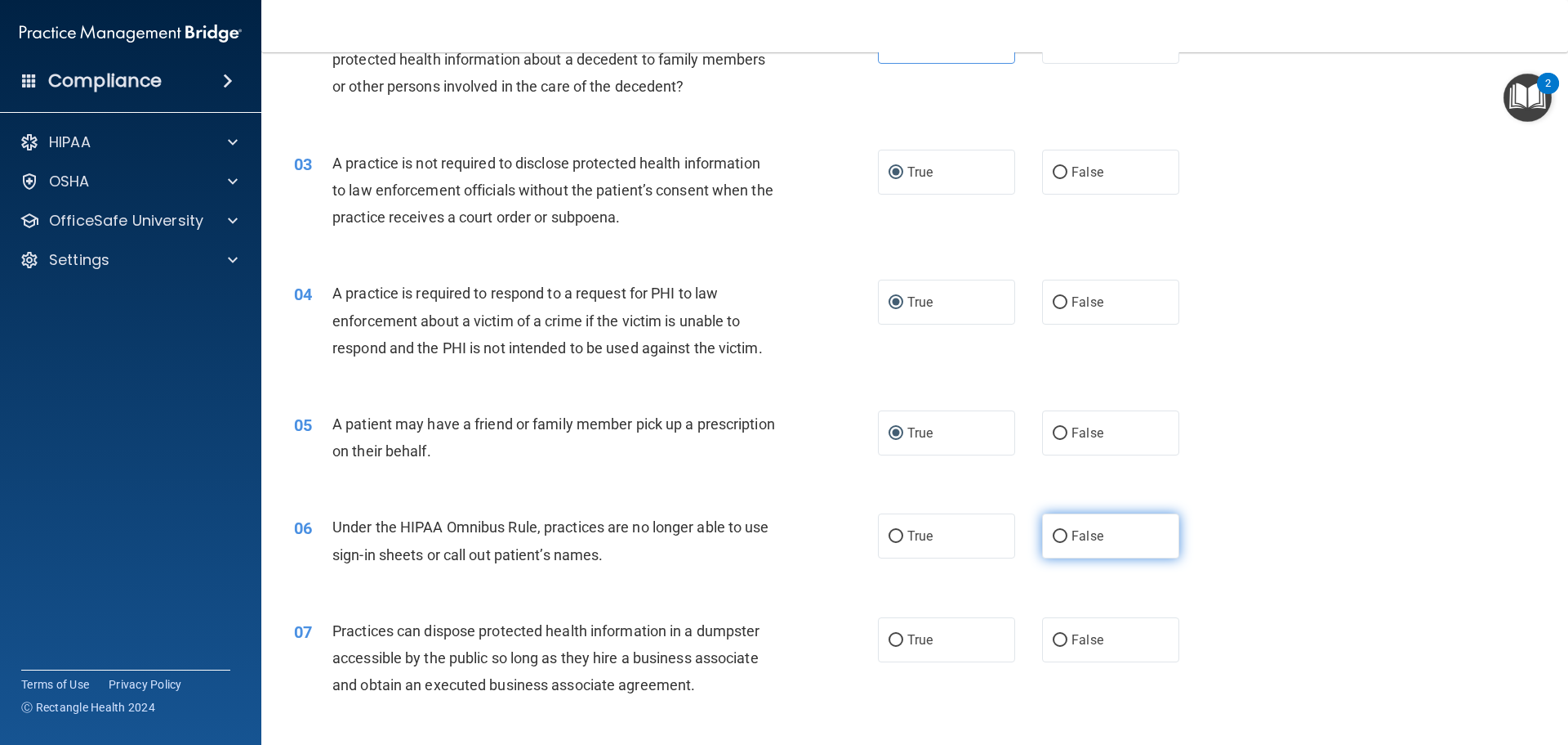
radio input "true"
click at [1053, 638] on input "False" at bounding box center [1060, 640] width 15 height 12
radio input "true"
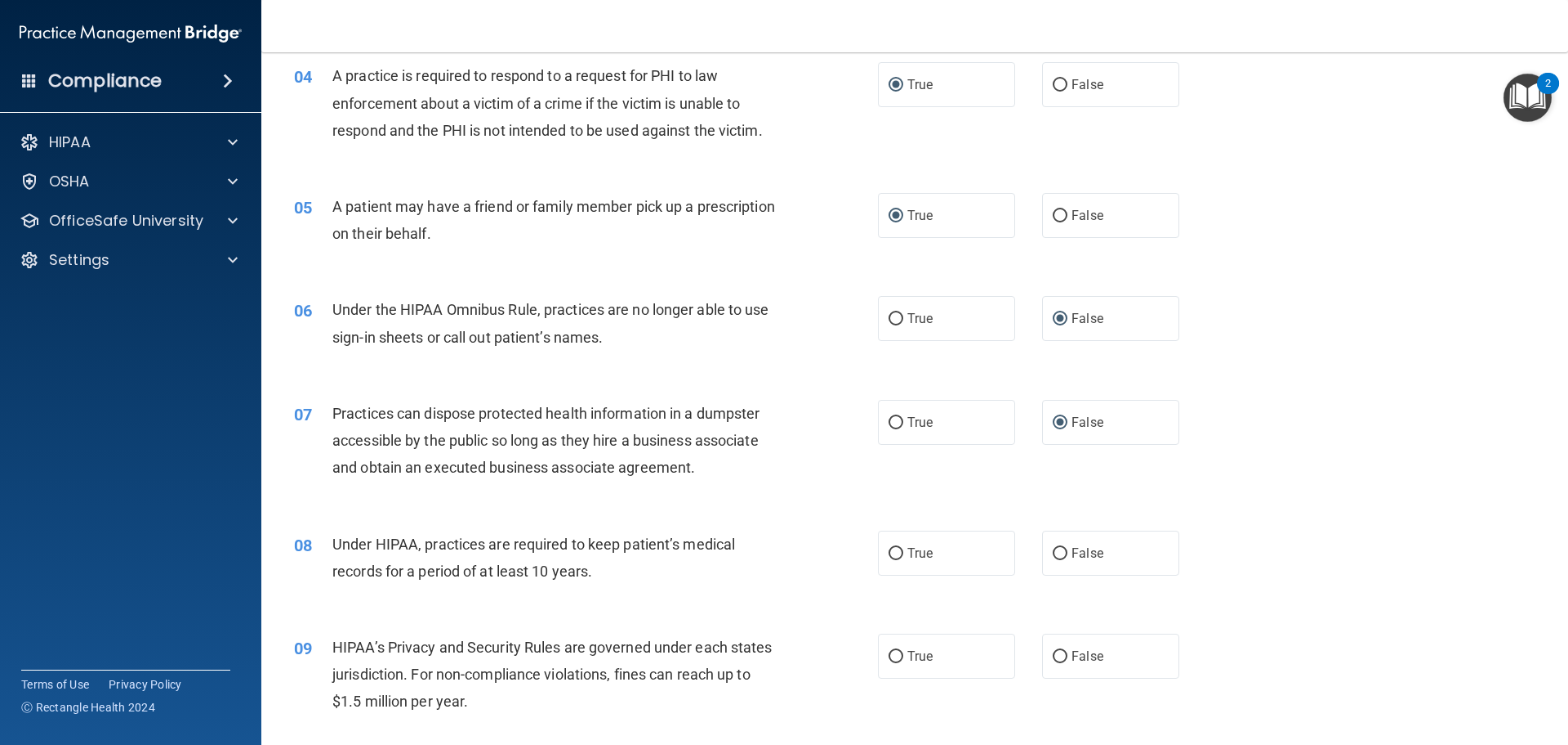
scroll to position [462, 0]
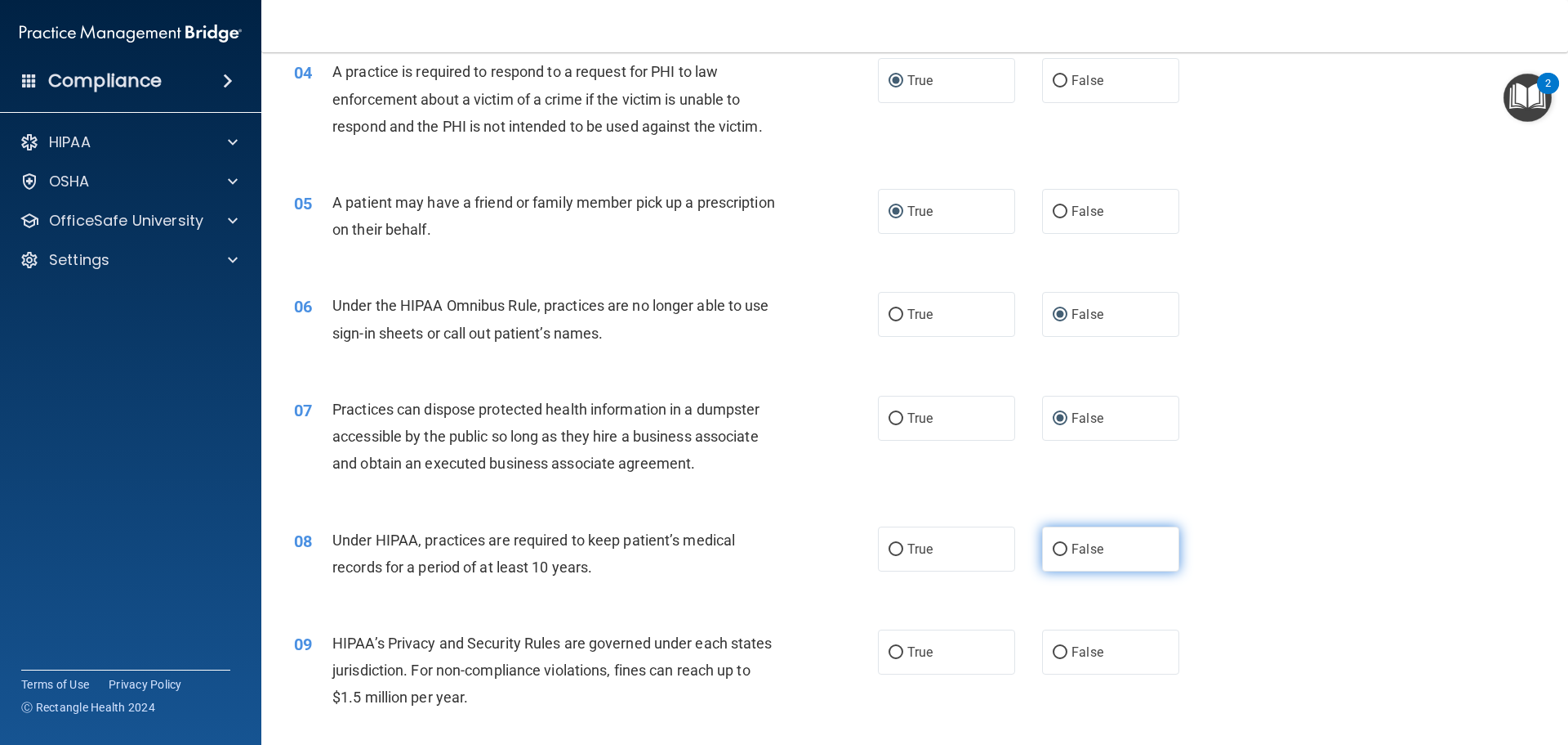
click at [1054, 544] on input "False" at bounding box center [1060, 550] width 15 height 12
radio input "true"
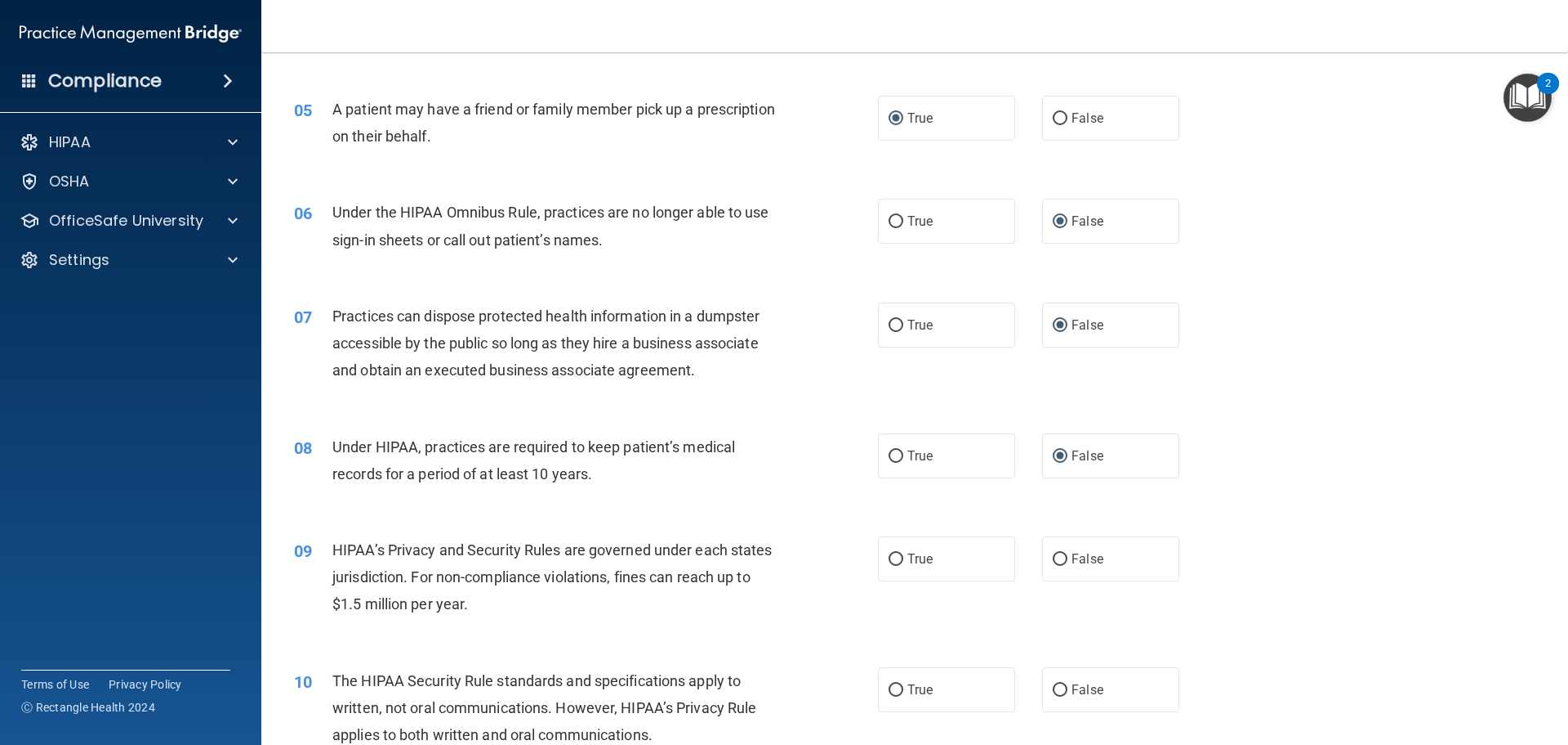
scroll to position [560, 0]
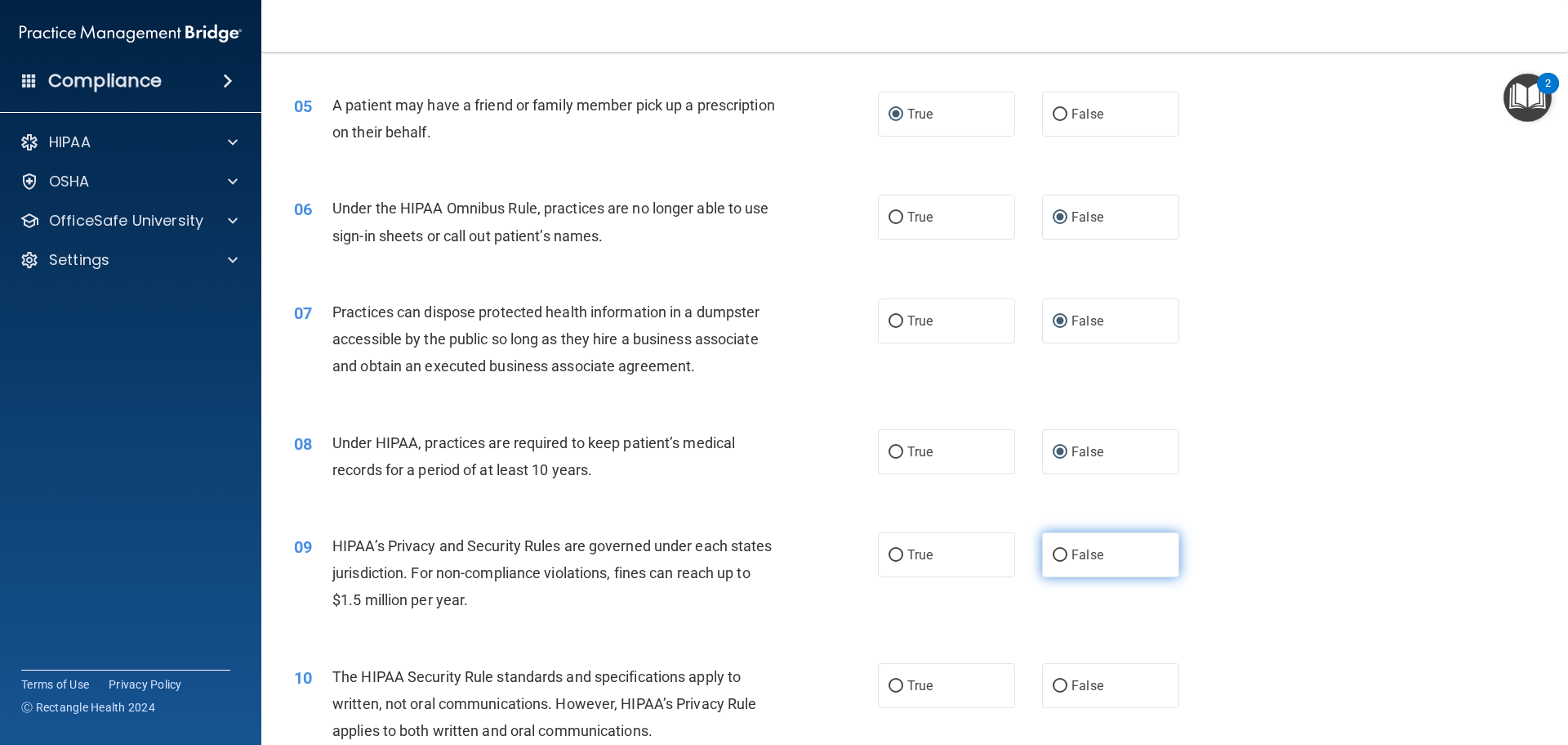
click at [1053, 555] on input "False" at bounding box center [1060, 555] width 15 height 12
radio input "true"
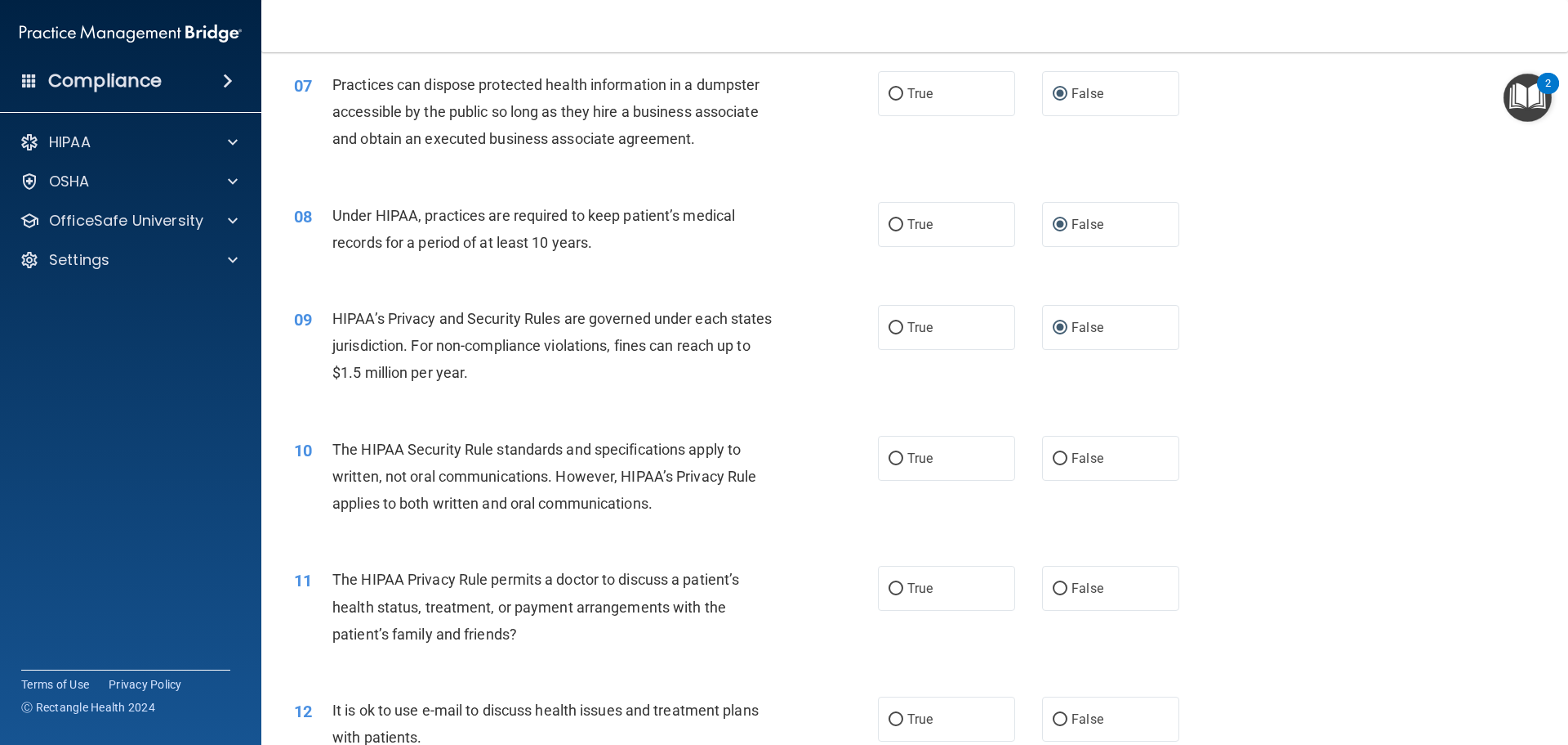
scroll to position [796, 0]
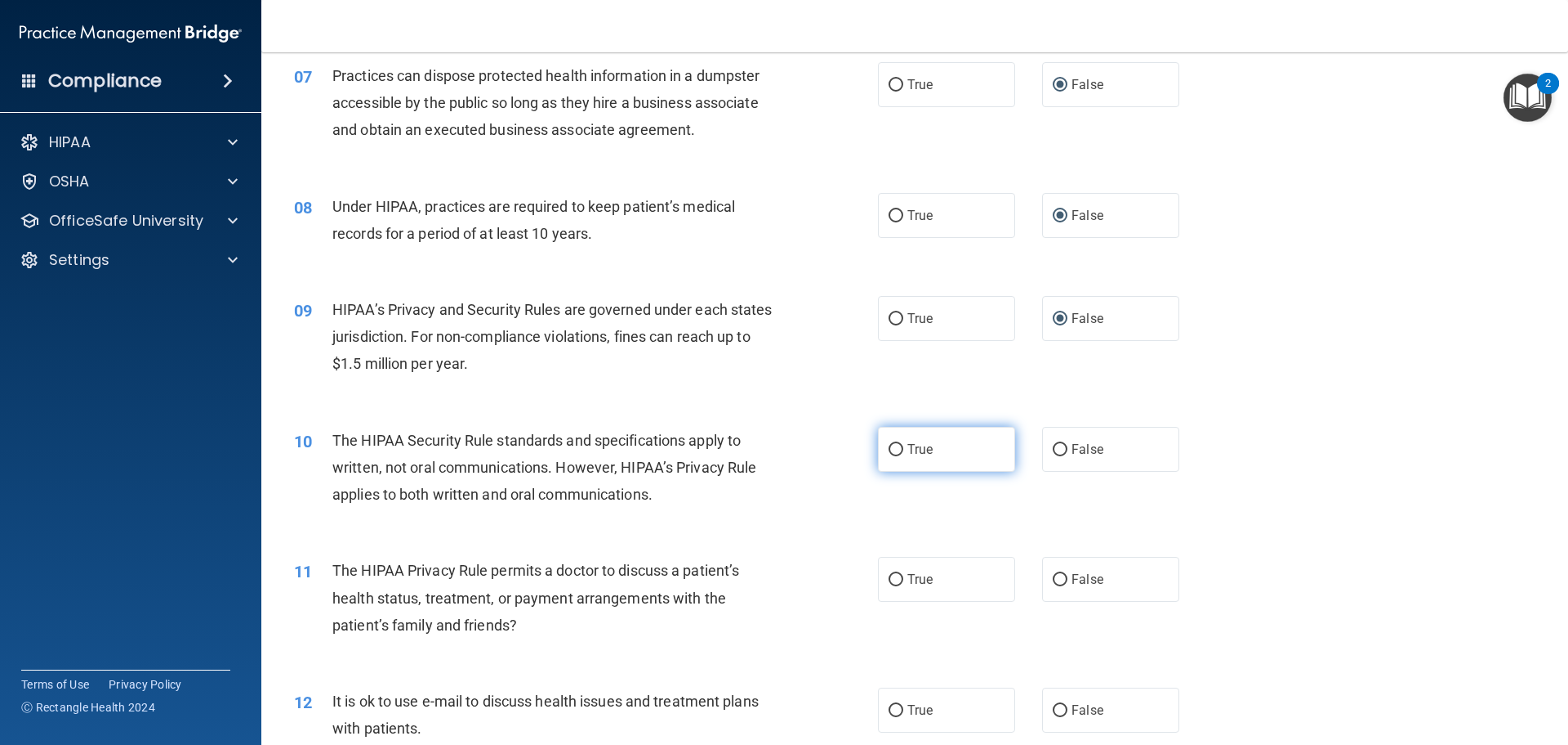
click at [887, 457] on label "True" at bounding box center [946, 449] width 137 height 45
click at [889, 456] on input "True" at bounding box center [897, 449] width 15 height 12
radio input "true"
click at [892, 582] on input "True" at bounding box center [897, 580] width 15 height 12
radio input "true"
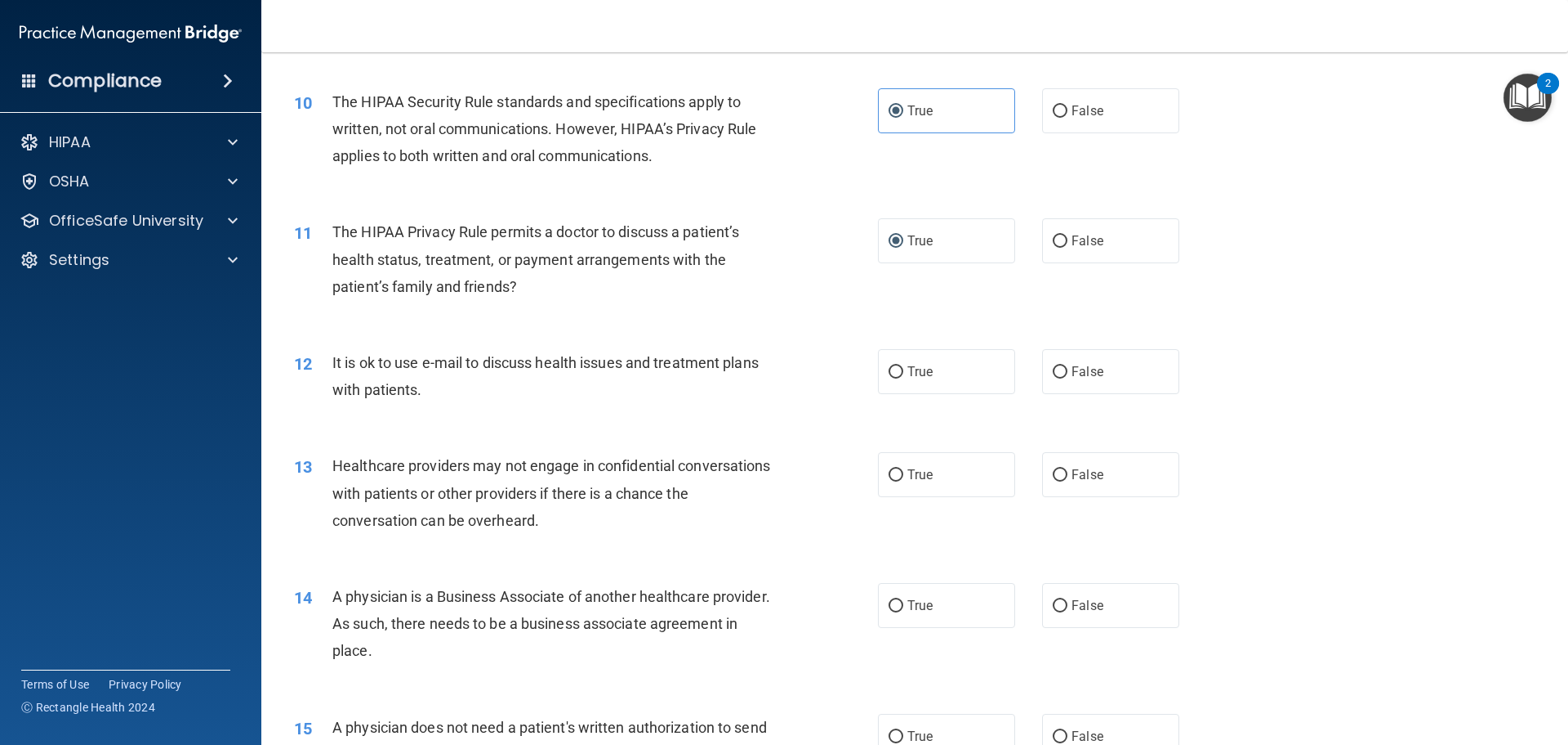
scroll to position [1139, 0]
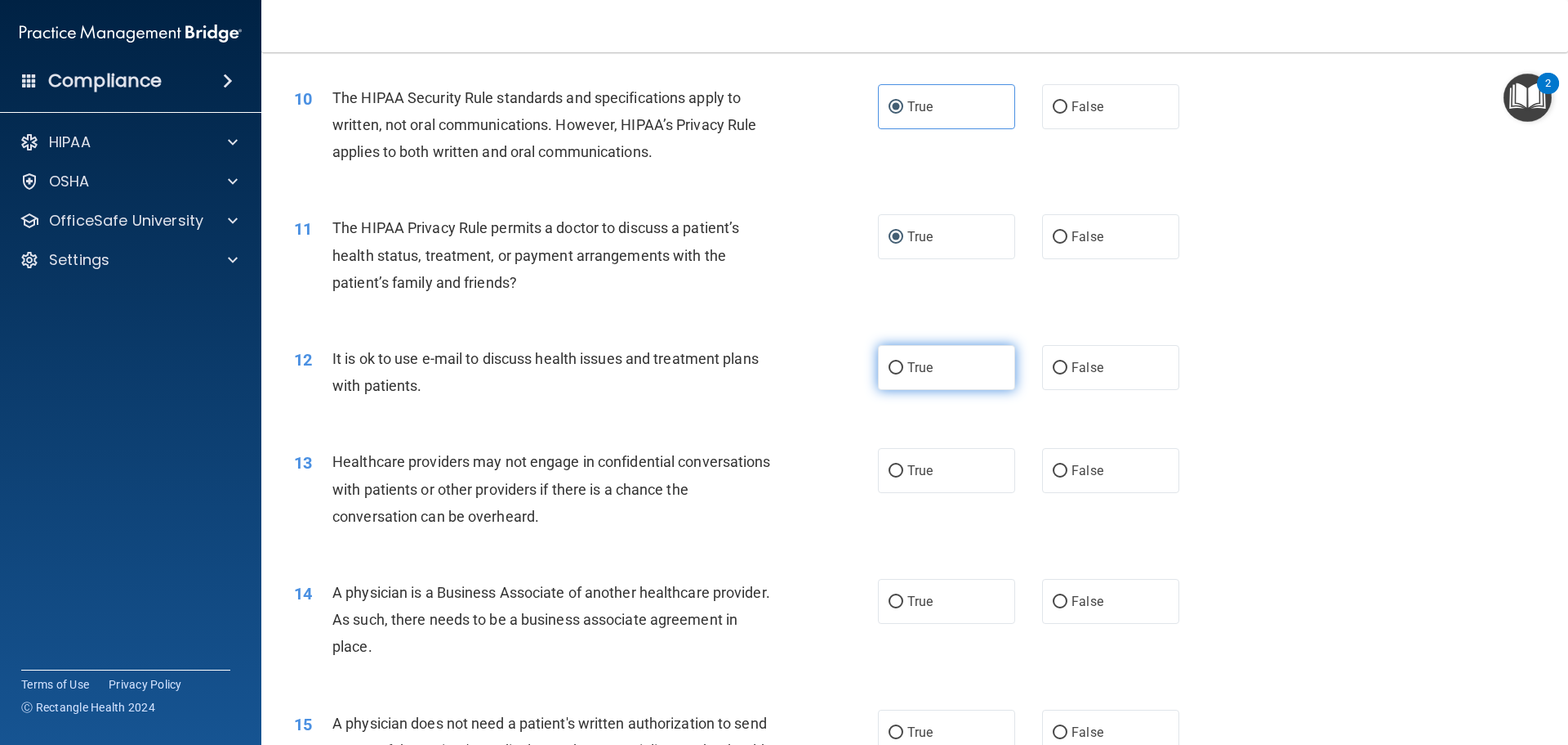
click at [894, 365] on input "True" at bounding box center [897, 367] width 15 height 12
radio input "true"
click at [1053, 473] on input "False" at bounding box center [1060, 471] width 15 height 12
radio input "true"
drag, startPoint x: 1555, startPoint y: 299, endPoint x: 1560, endPoint y: 323, distance: 24.5
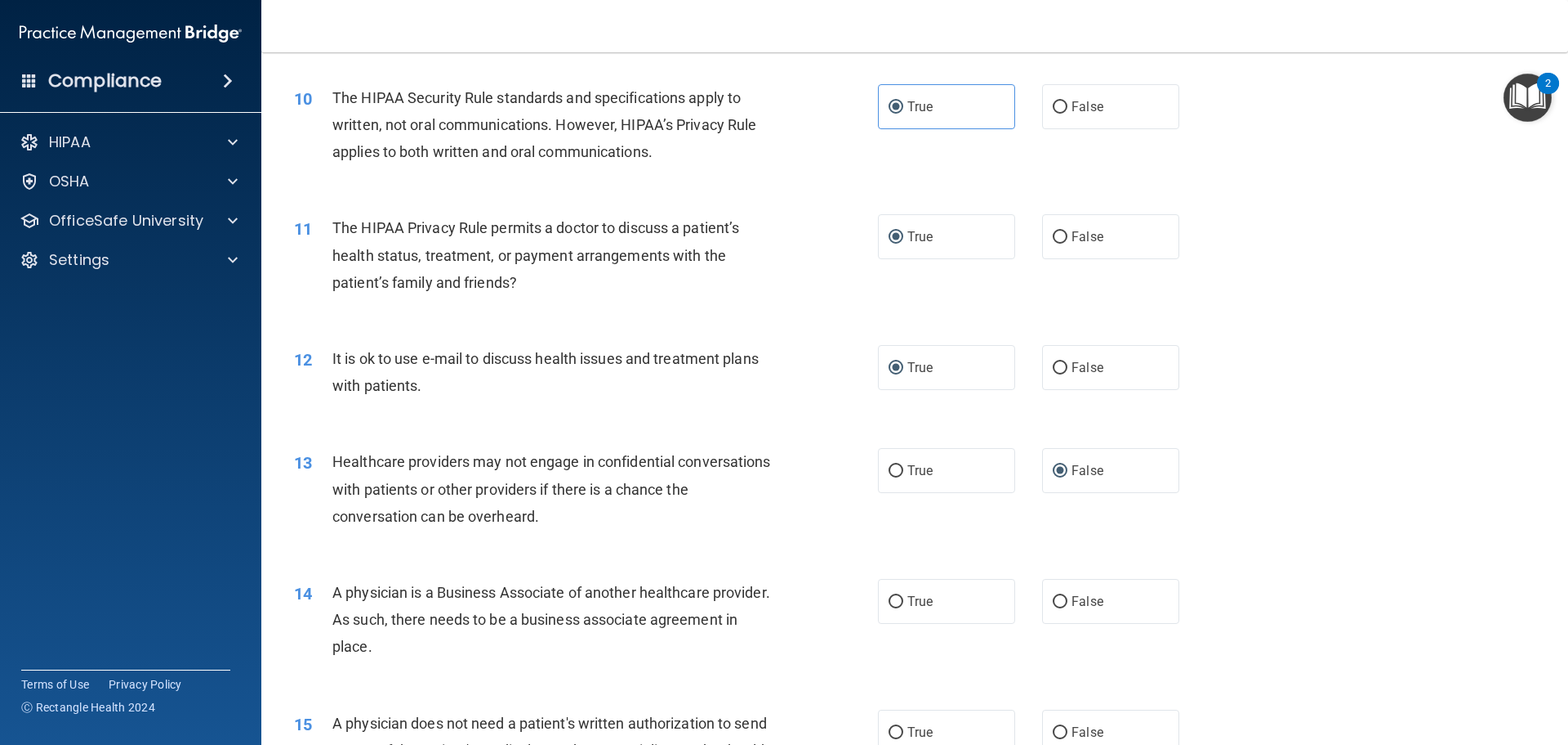
click at [1560, 323] on main "- The HIPAA Quiz #2 This quiz doesn’t expire until . Are you sure you want to t…" at bounding box center [915, 398] width 1307 height 692
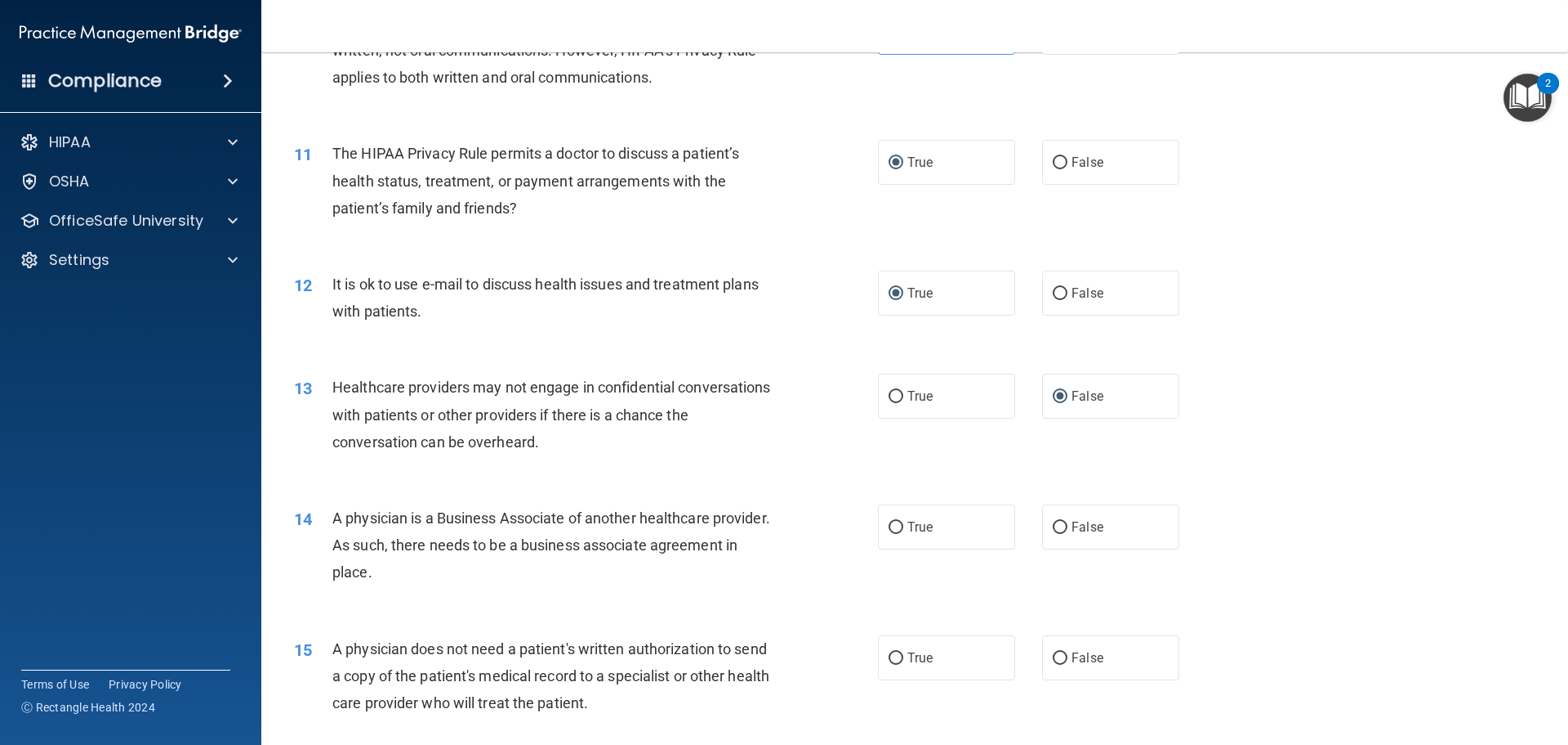
scroll to position [1227, 0]
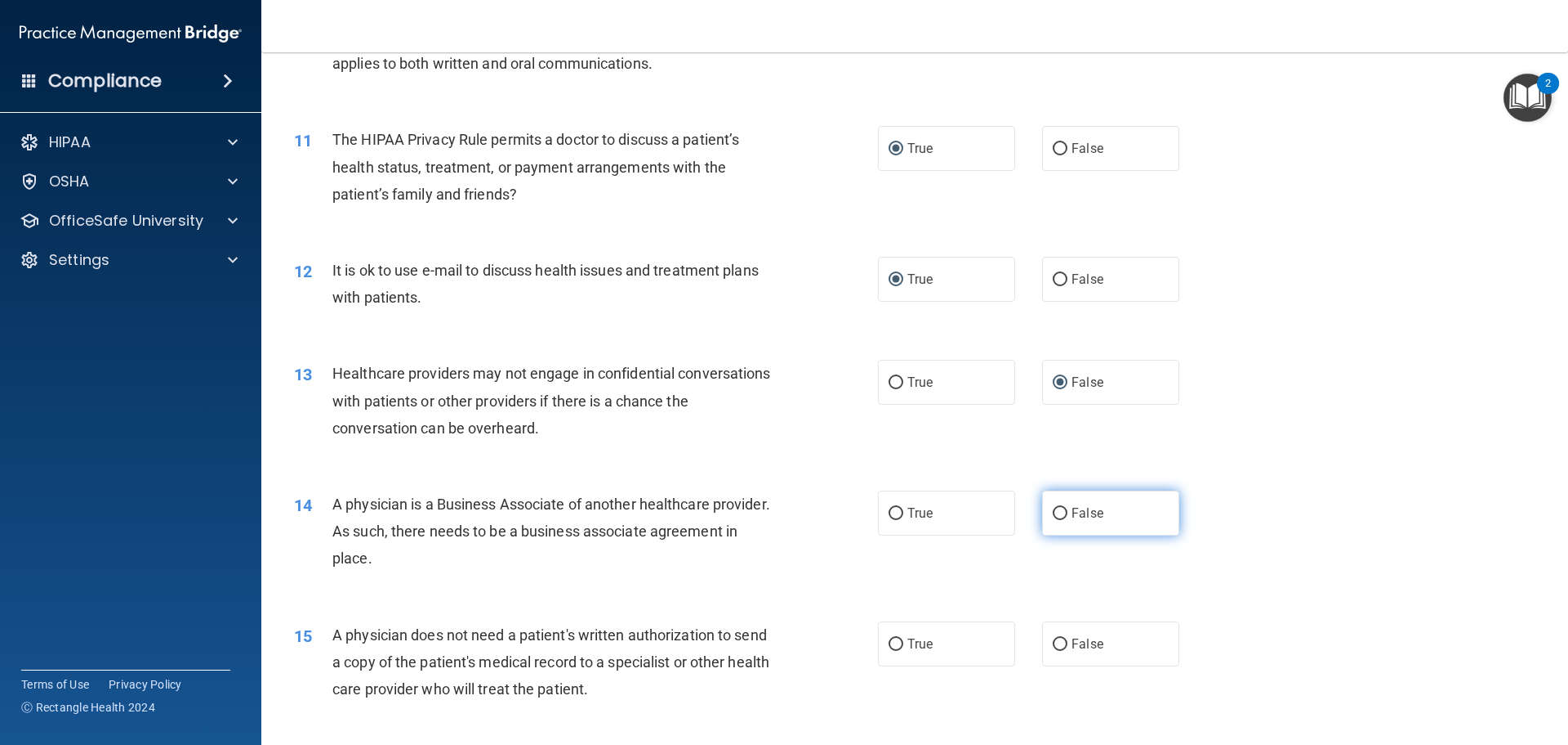
click at [1059, 505] on label "False" at bounding box center [1111, 513] width 137 height 45
click at [1059, 507] on input "False" at bounding box center [1060, 513] width 15 height 12
radio input "true"
click at [889, 642] on input "True" at bounding box center [897, 644] width 15 height 12
radio input "true"
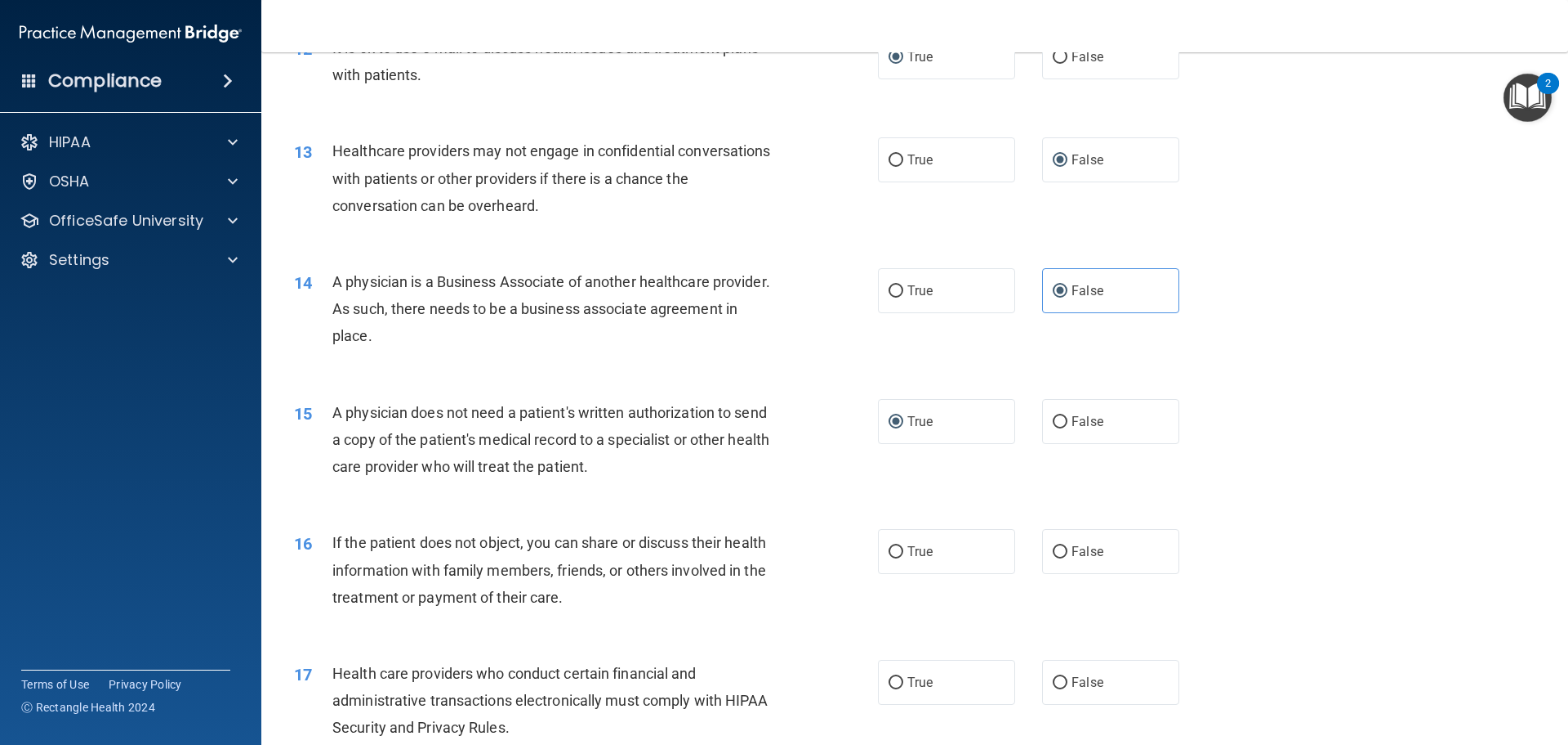
scroll to position [1477, 0]
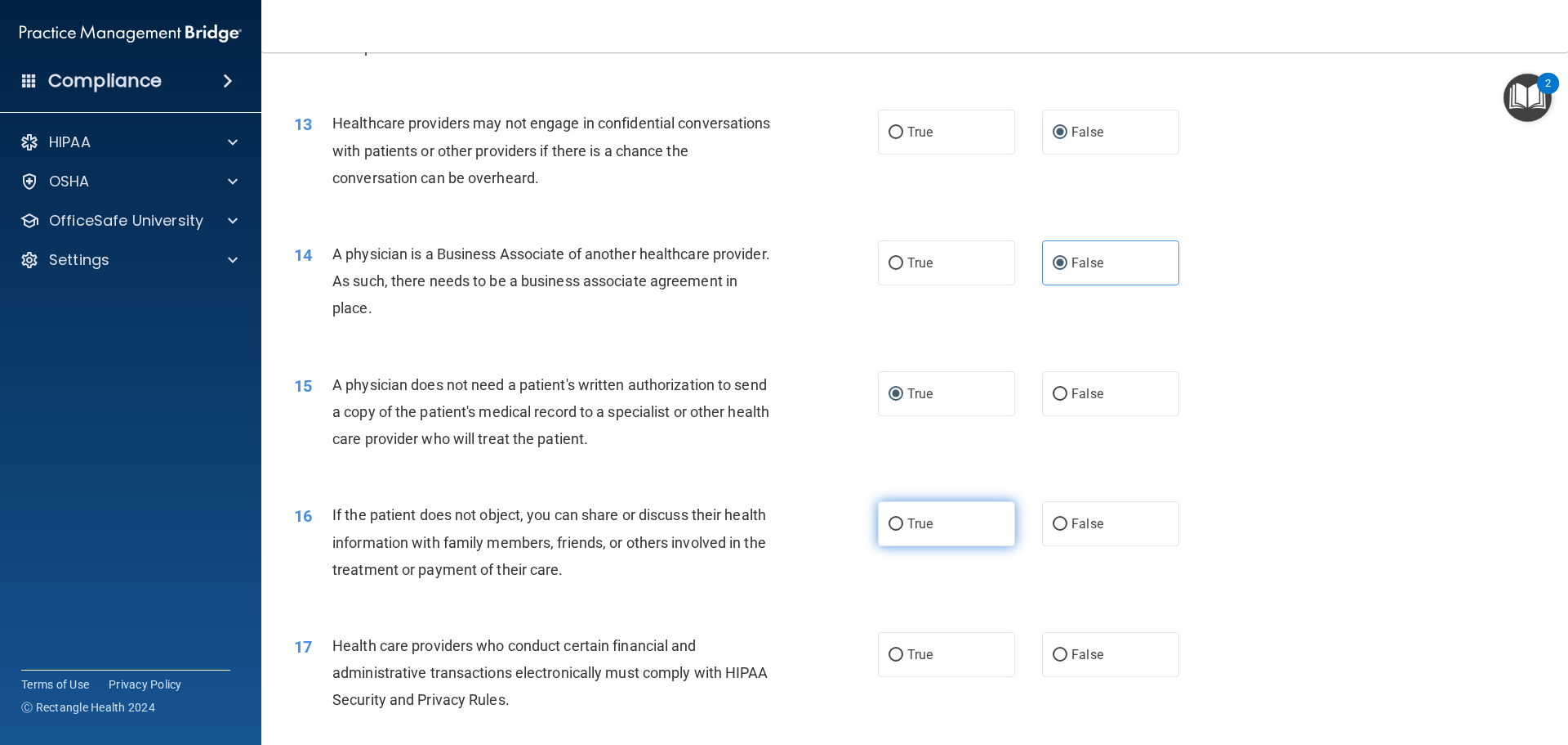
click at [897, 523] on input "True" at bounding box center [897, 524] width 15 height 12
radio input "true"
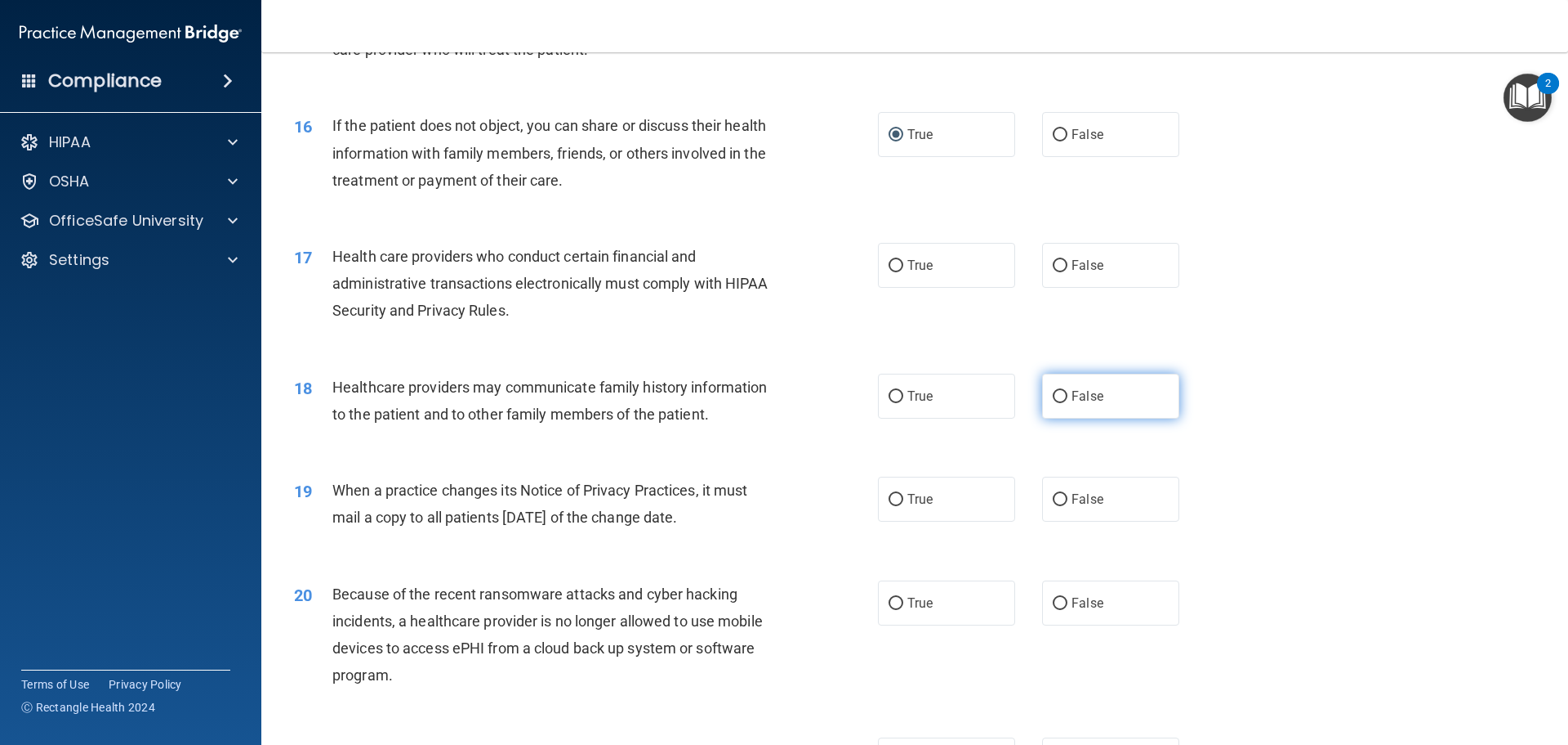
scroll to position [1884, 0]
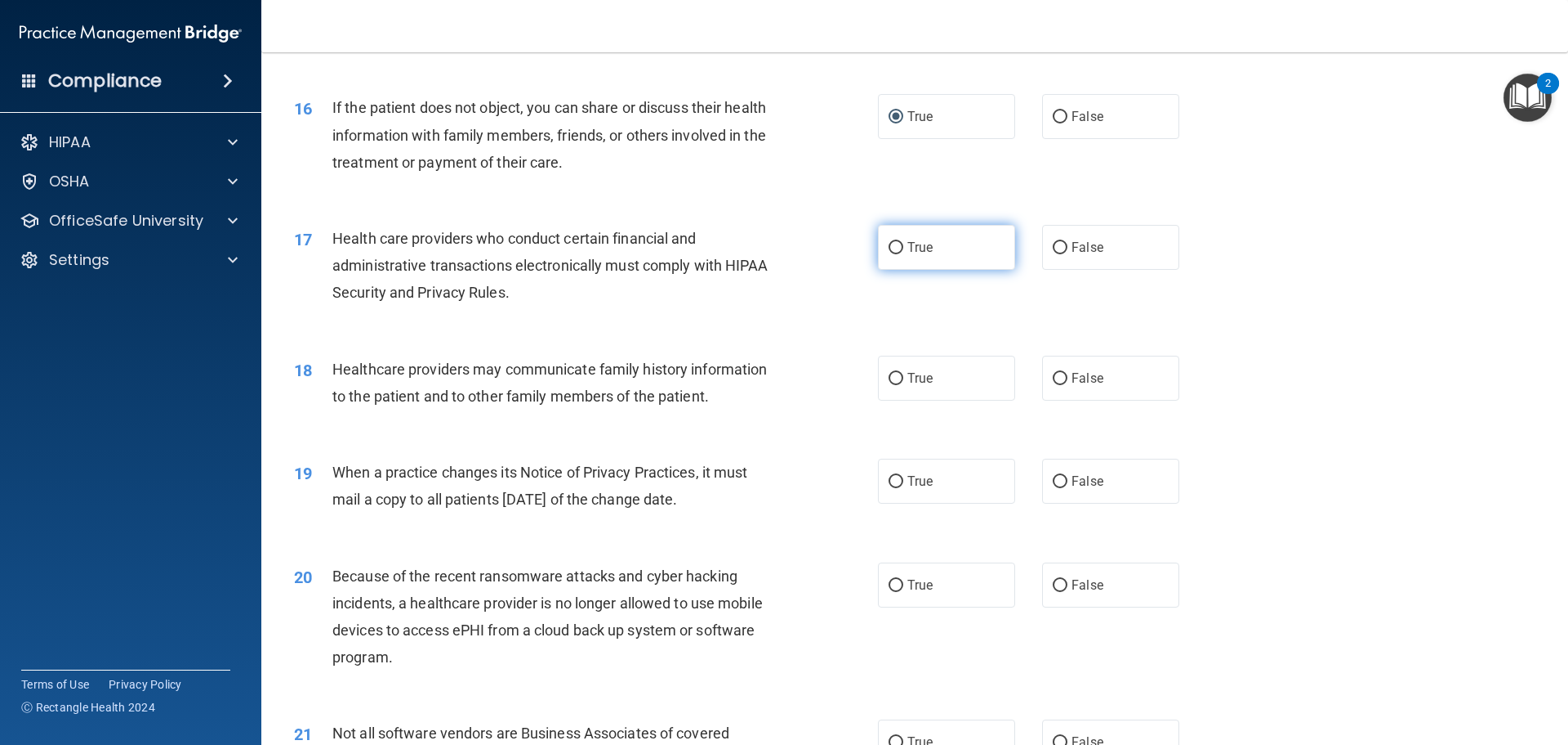
click at [893, 247] on input "True" at bounding box center [897, 248] width 15 height 12
radio input "true"
click at [1058, 375] on input "False" at bounding box center [1060, 379] width 15 height 12
radio input "true"
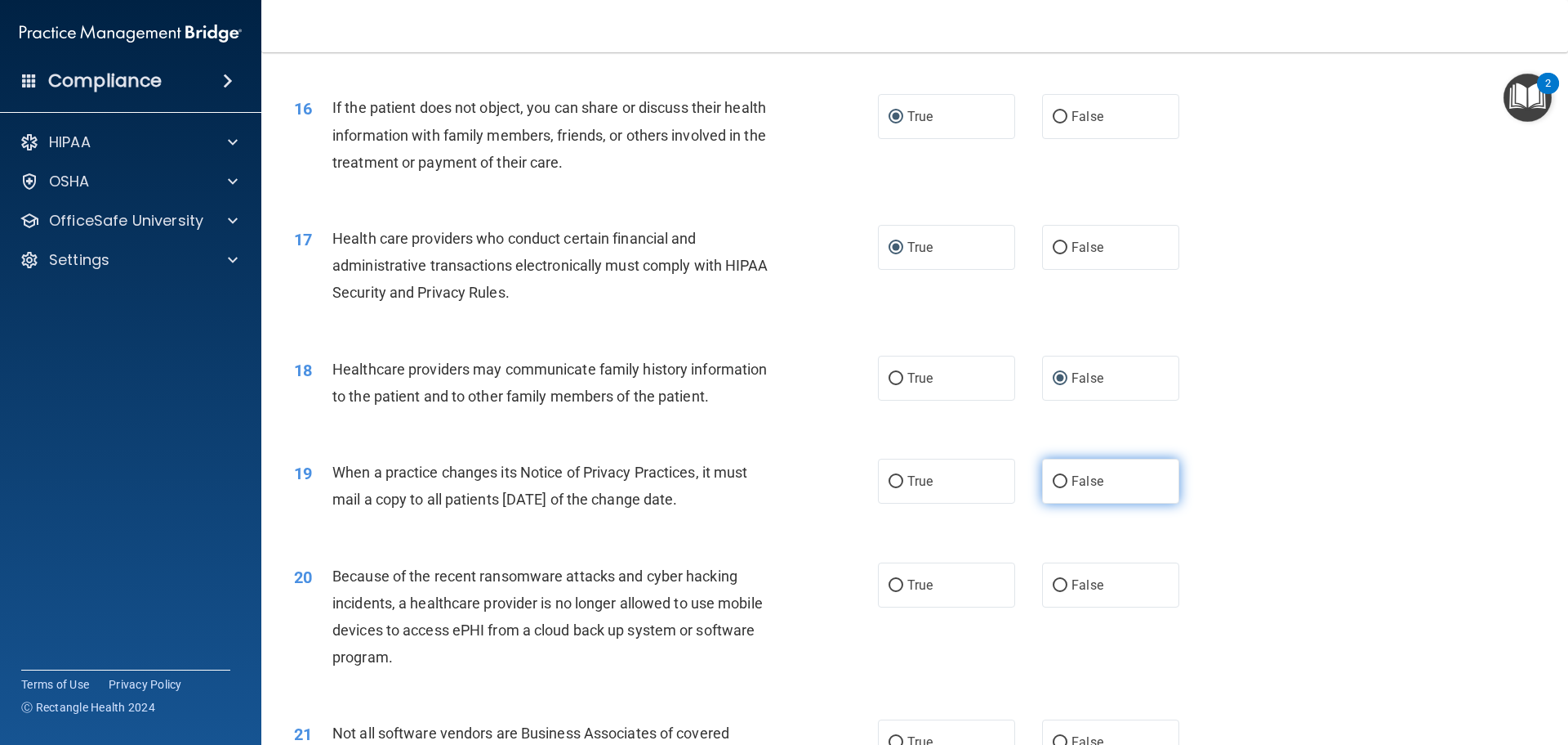
click at [1054, 486] on input "False" at bounding box center [1060, 481] width 15 height 12
radio input "true"
click at [1053, 582] on input "False" at bounding box center [1060, 585] width 15 height 12
radio input "true"
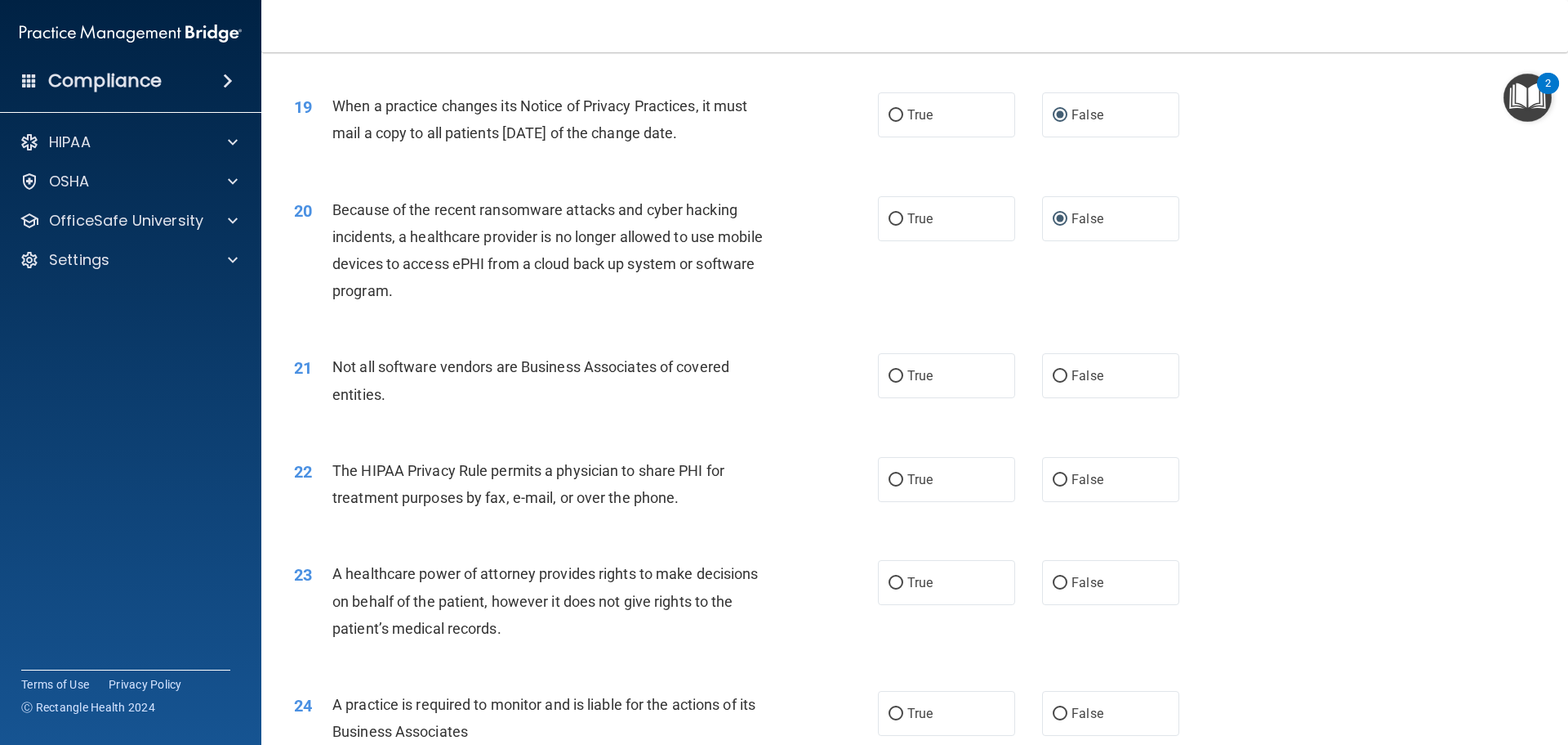
scroll to position [2254, 0]
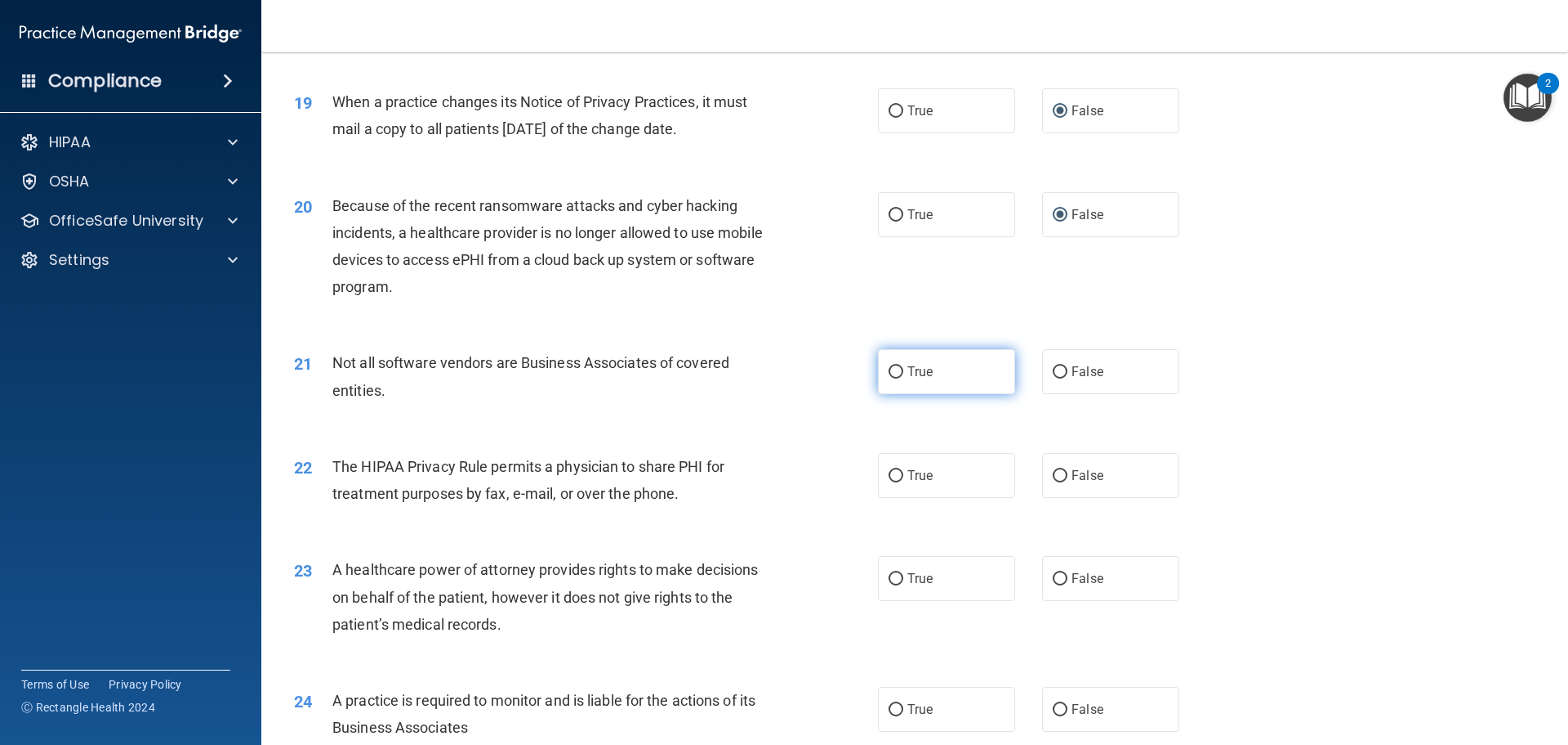
click at [892, 368] on input "True" at bounding box center [897, 372] width 15 height 12
radio input "true"
click at [895, 470] on input "True" at bounding box center [897, 475] width 15 height 12
radio input "true"
click at [1060, 576] on label "False" at bounding box center [1111, 579] width 137 height 45
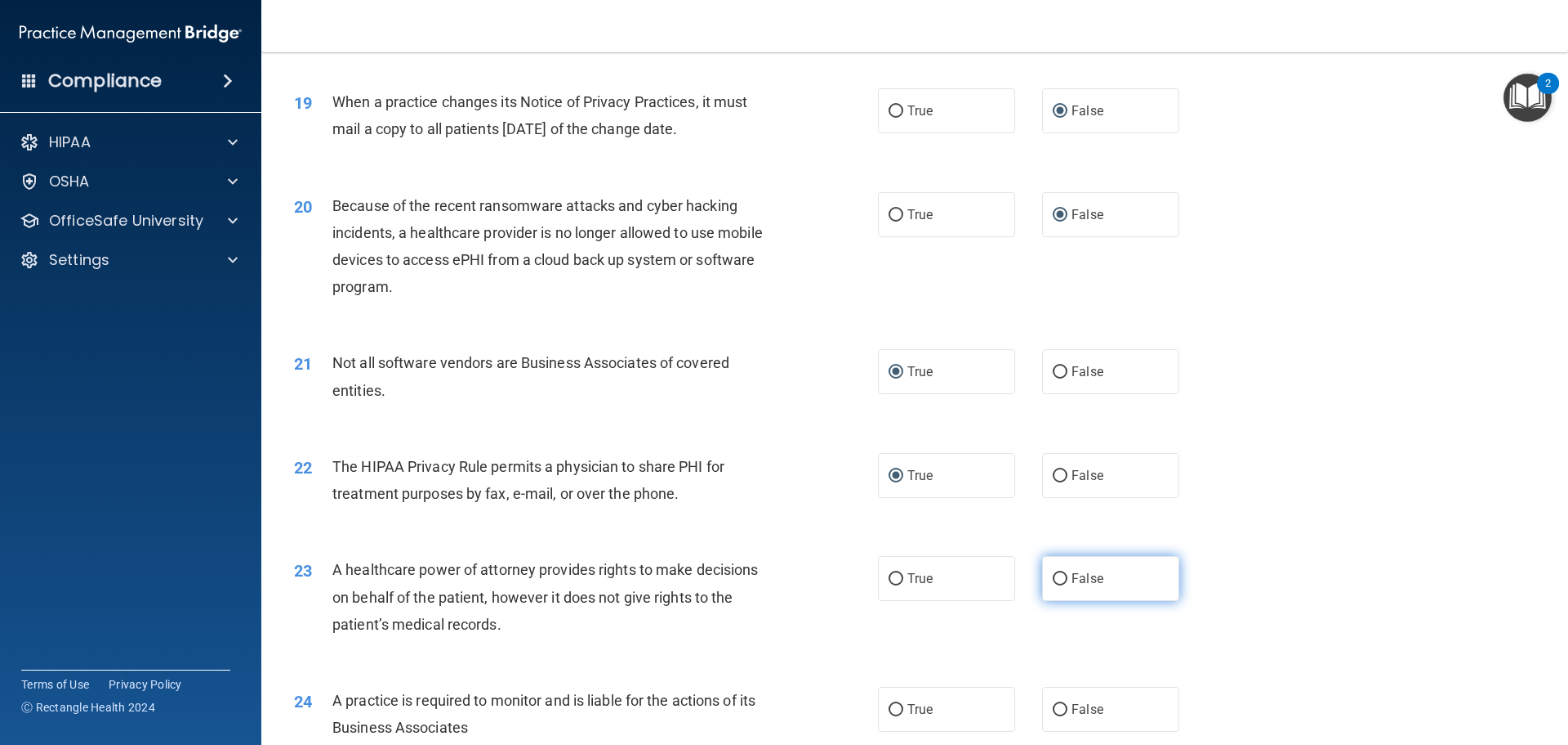
click at [1060, 576] on input "False" at bounding box center [1060, 579] width 15 height 12
radio input "true"
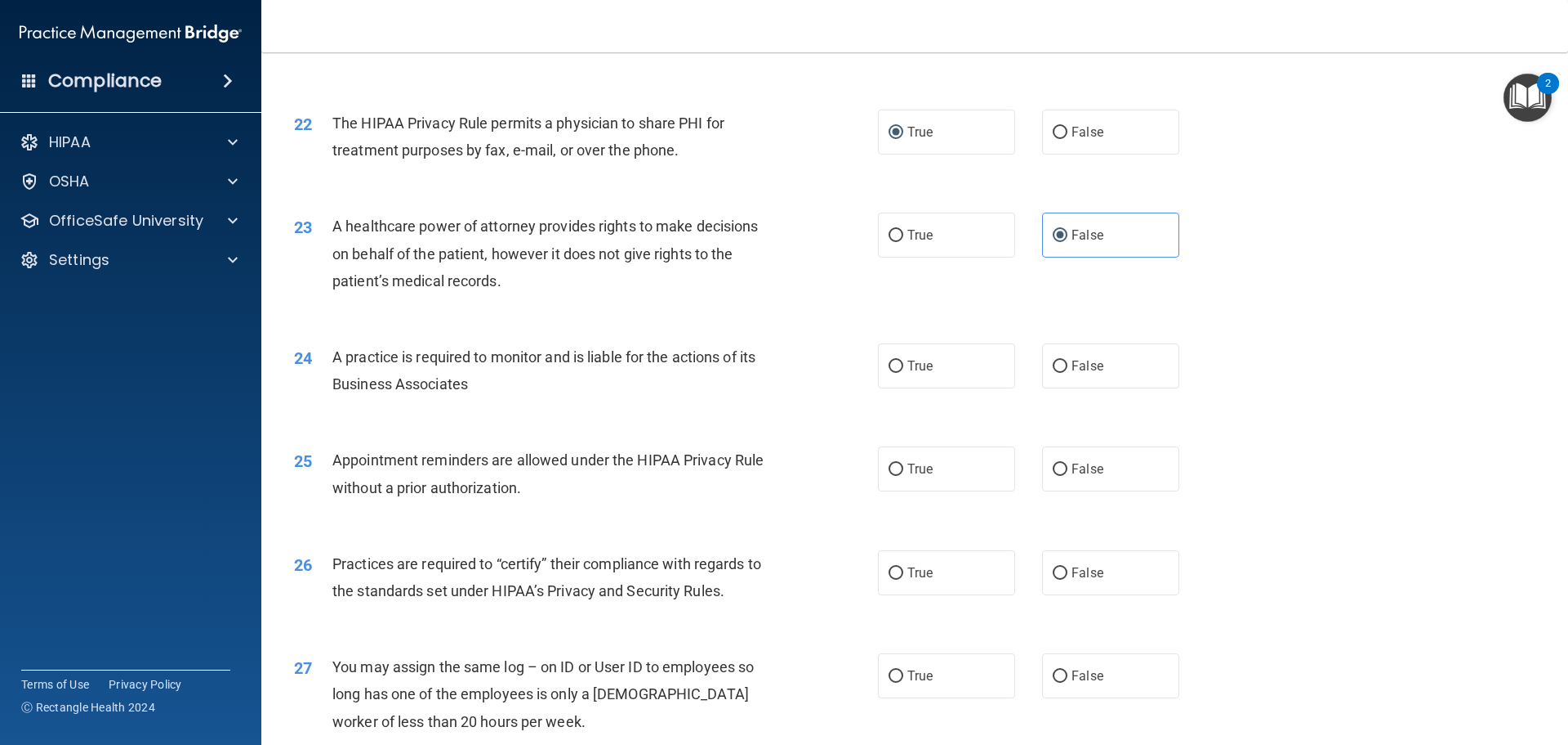
scroll to position [2615, 0]
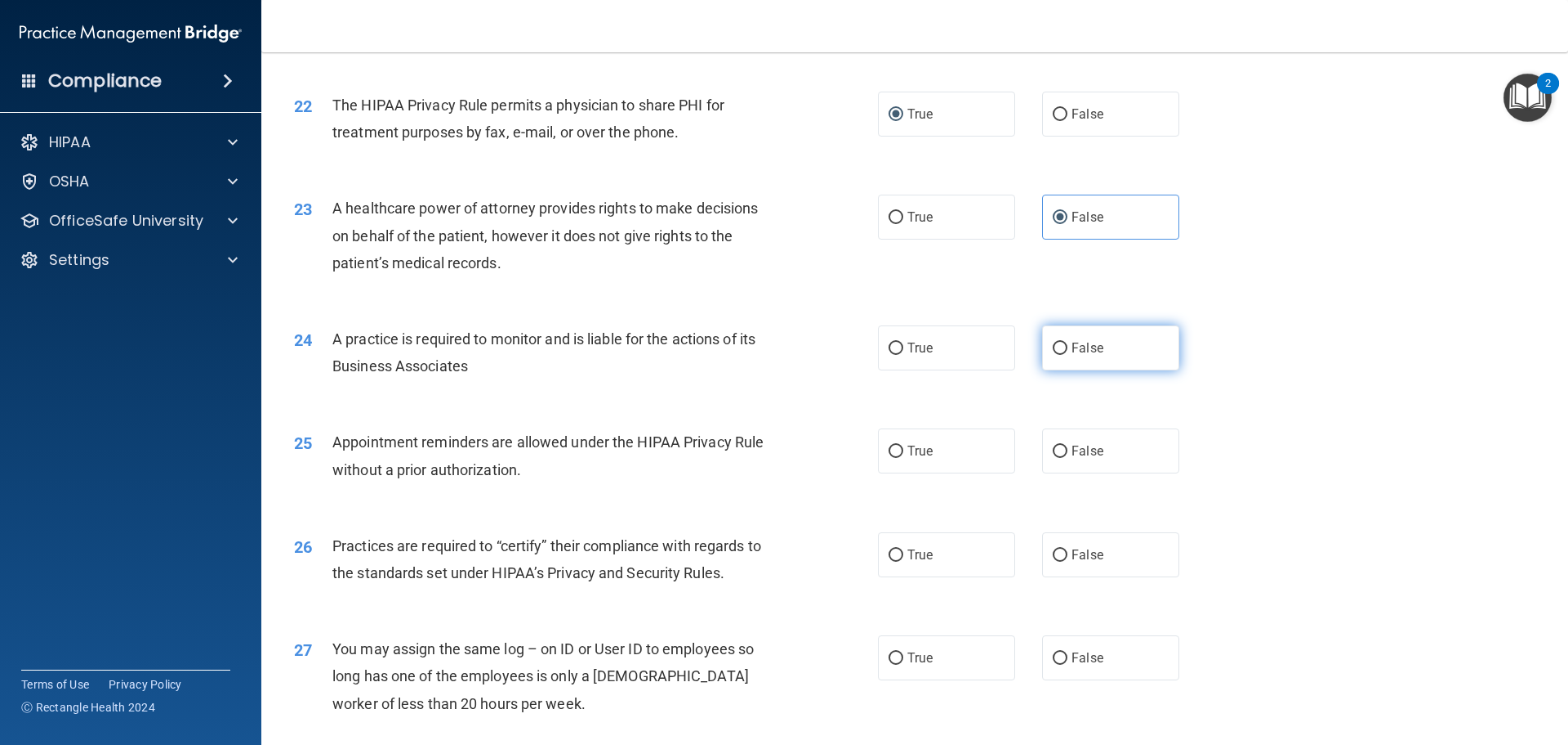
click at [1053, 348] on input "False" at bounding box center [1060, 349] width 15 height 12
radio input "true"
click at [893, 451] on input "True" at bounding box center [897, 451] width 15 height 12
radio input "true"
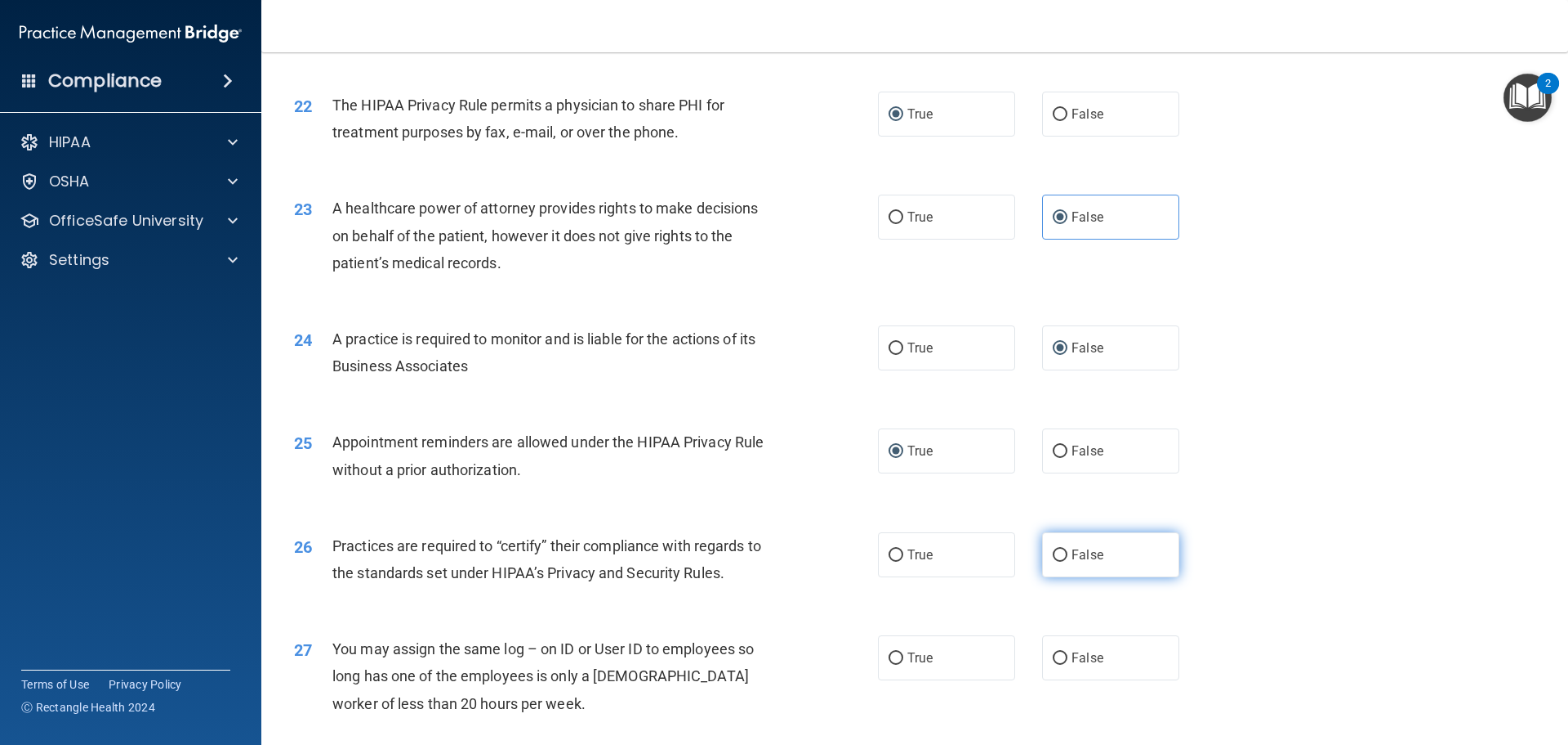
click at [1042, 549] on label "False" at bounding box center [1111, 554] width 137 height 45
click at [1053, 550] on input "False" at bounding box center [1060, 555] width 15 height 12
radio input "true"
click at [1059, 656] on input "False" at bounding box center [1060, 658] width 15 height 12
radio input "true"
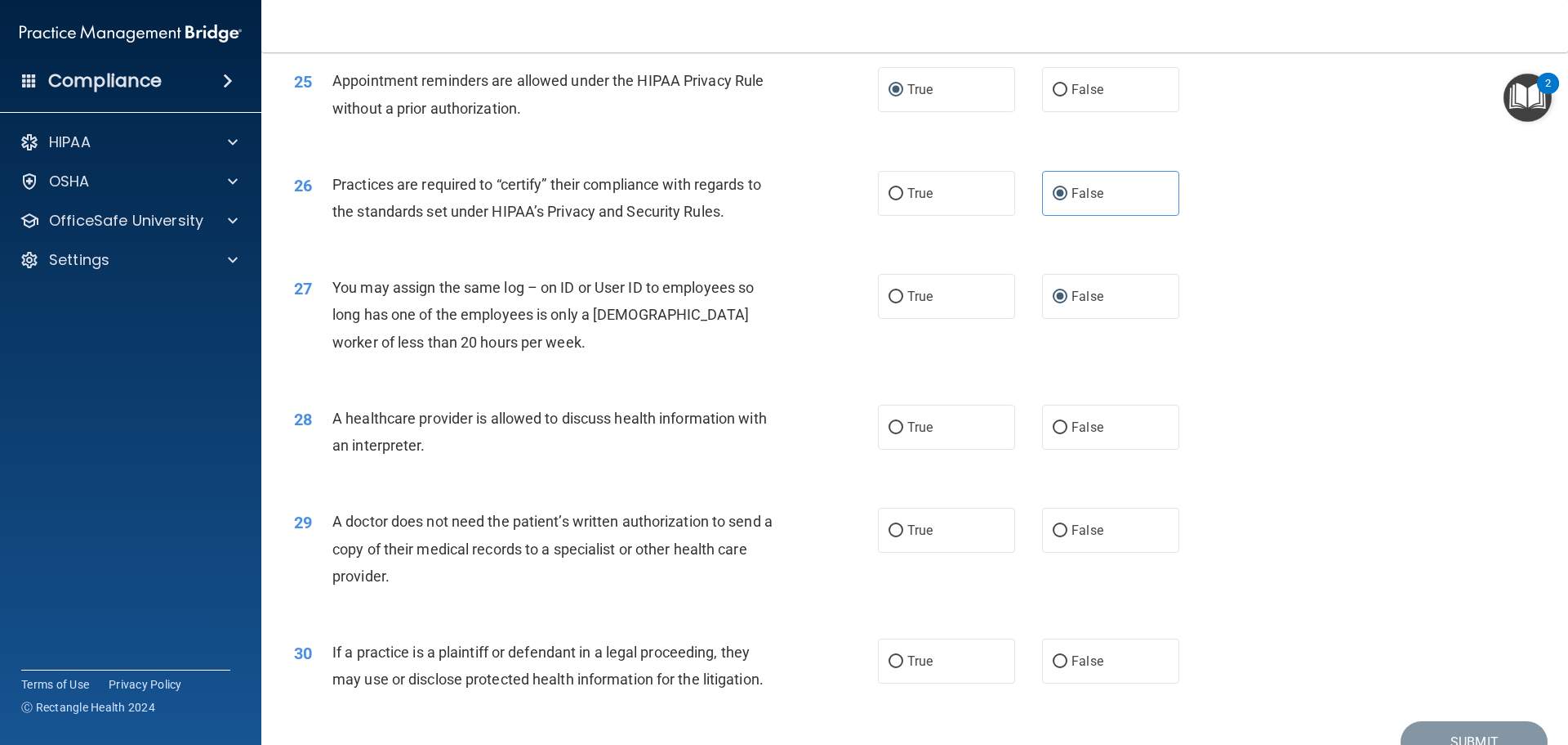
scroll to position [2982, 0]
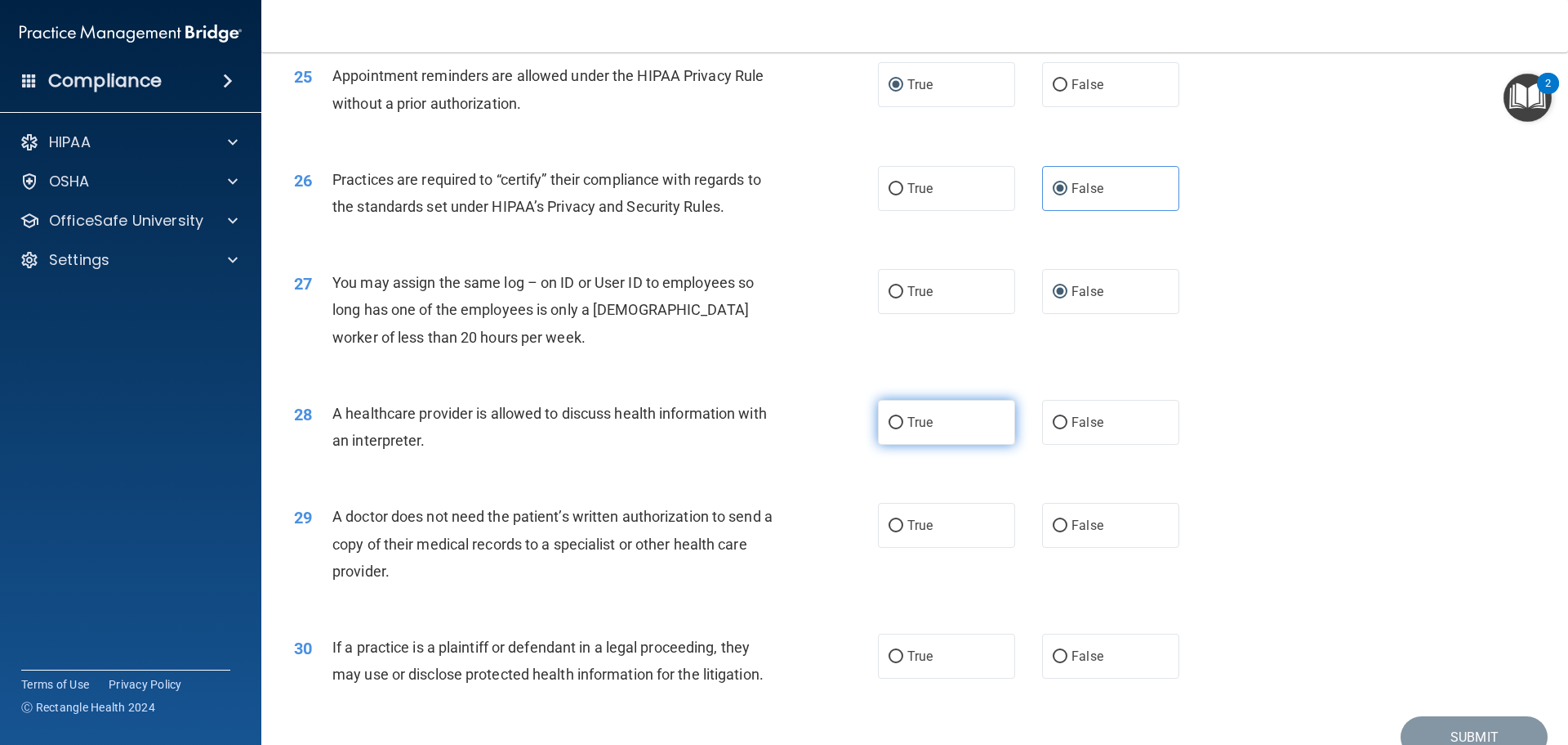
click at [897, 419] on input "True" at bounding box center [897, 423] width 15 height 12
radio input "true"
click at [889, 525] on input "True" at bounding box center [897, 525] width 15 height 12
radio input "true"
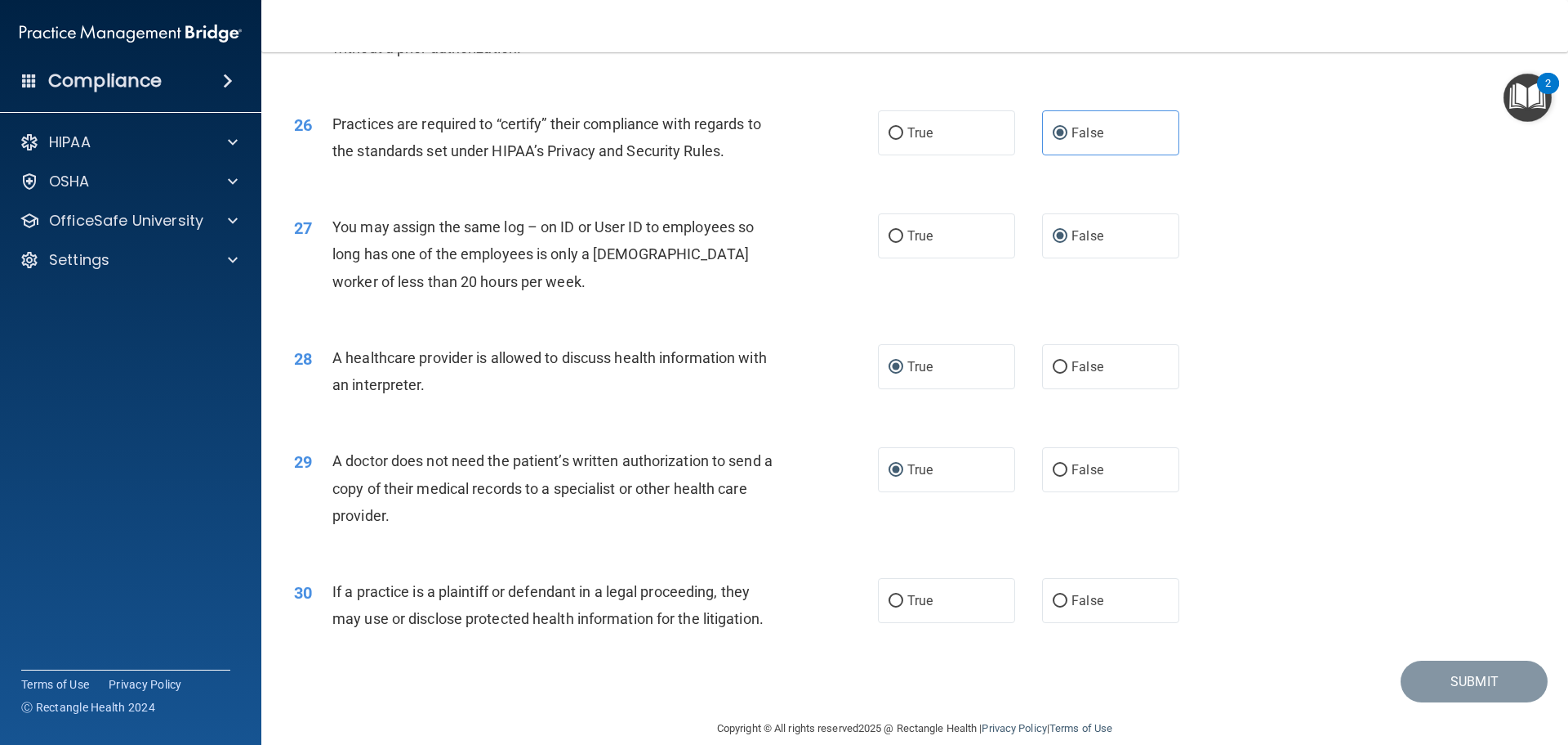
scroll to position [3060, 0]
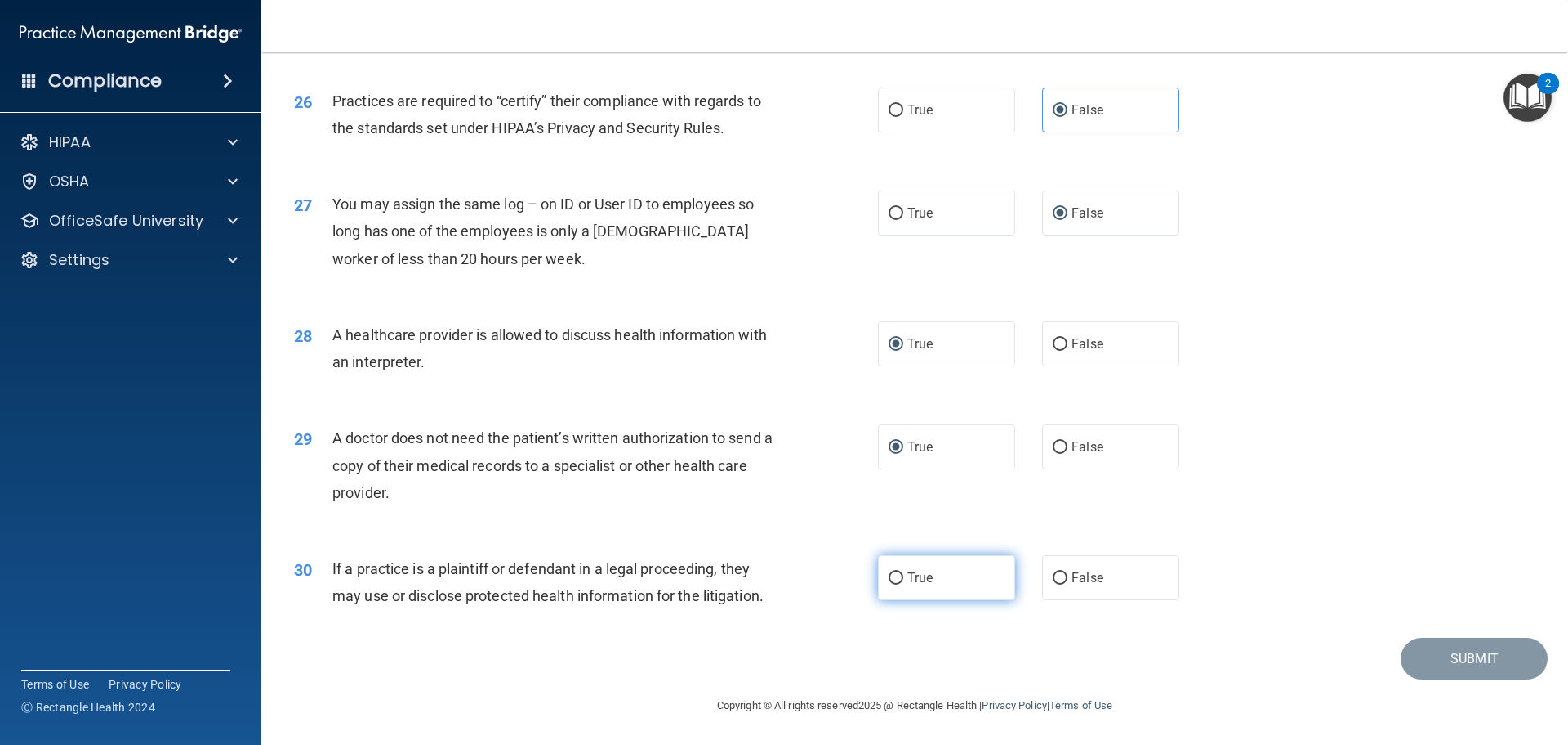
click at [895, 573] on input "True" at bounding box center [897, 578] width 15 height 12
radio input "true"
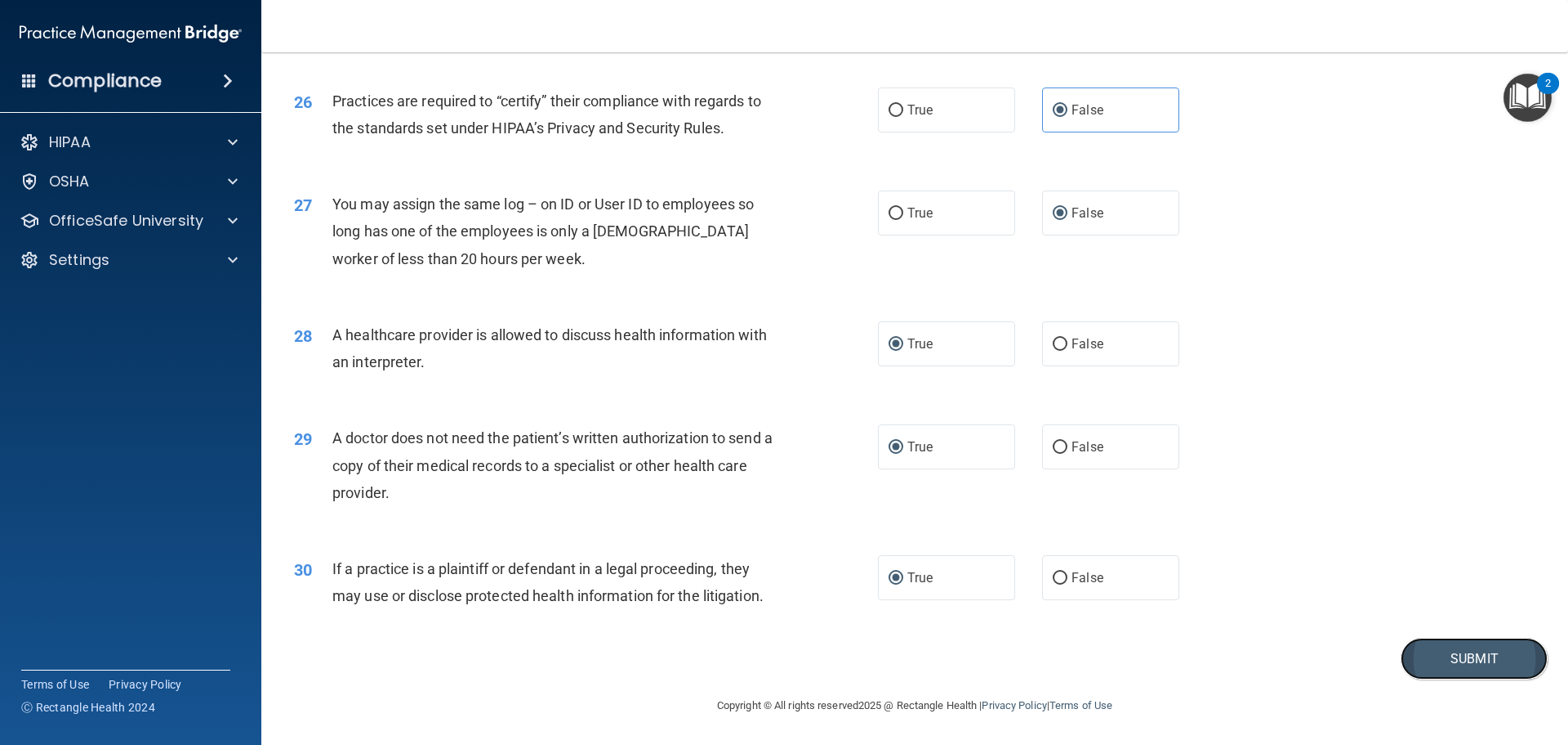
click at [1454, 660] on button "Submit" at bounding box center [1474, 659] width 147 height 41
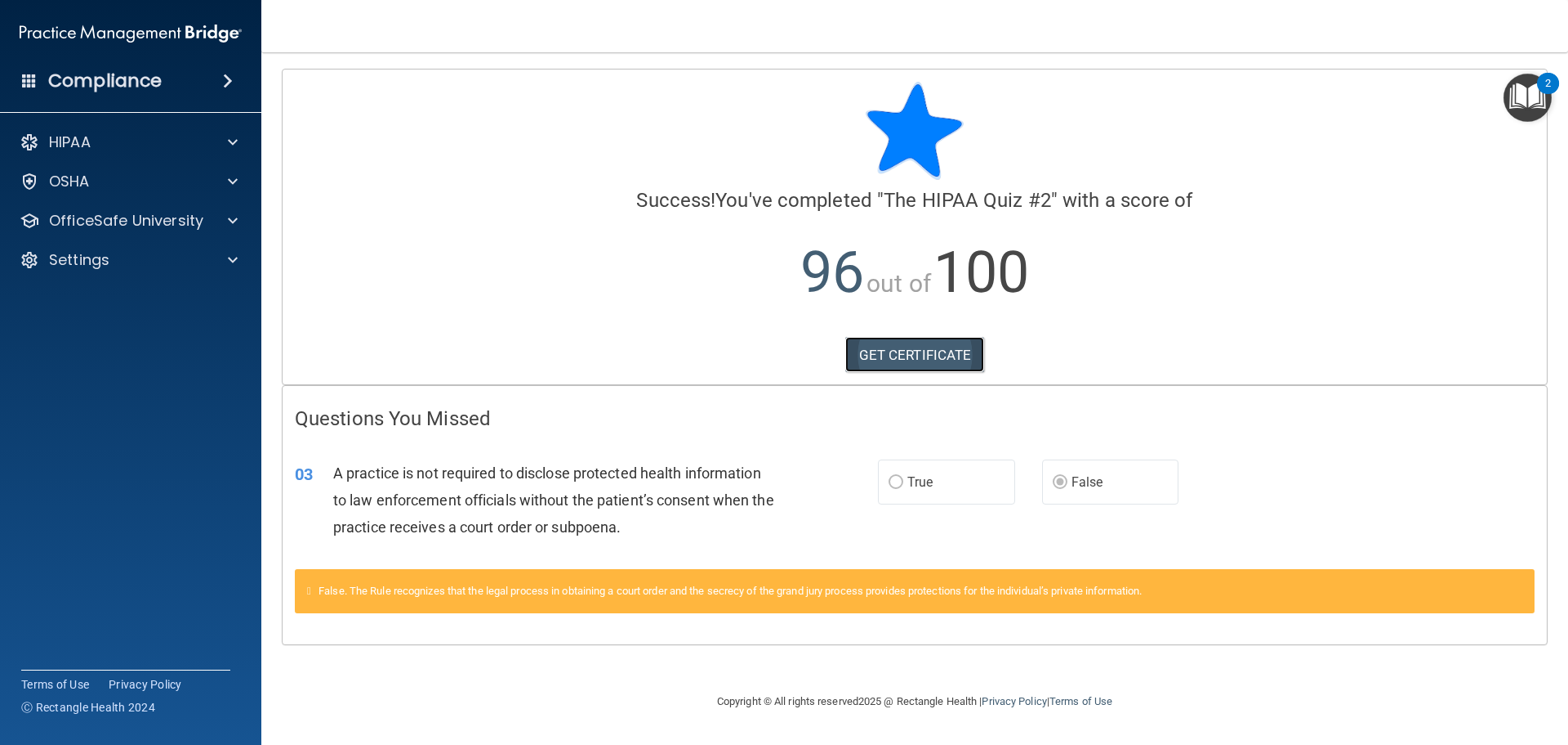
click at [959, 358] on link "GET CERTIFICATE" at bounding box center [915, 354] width 140 height 36
click at [144, 225] on p "OfficeSafe University" at bounding box center [126, 220] width 154 height 20
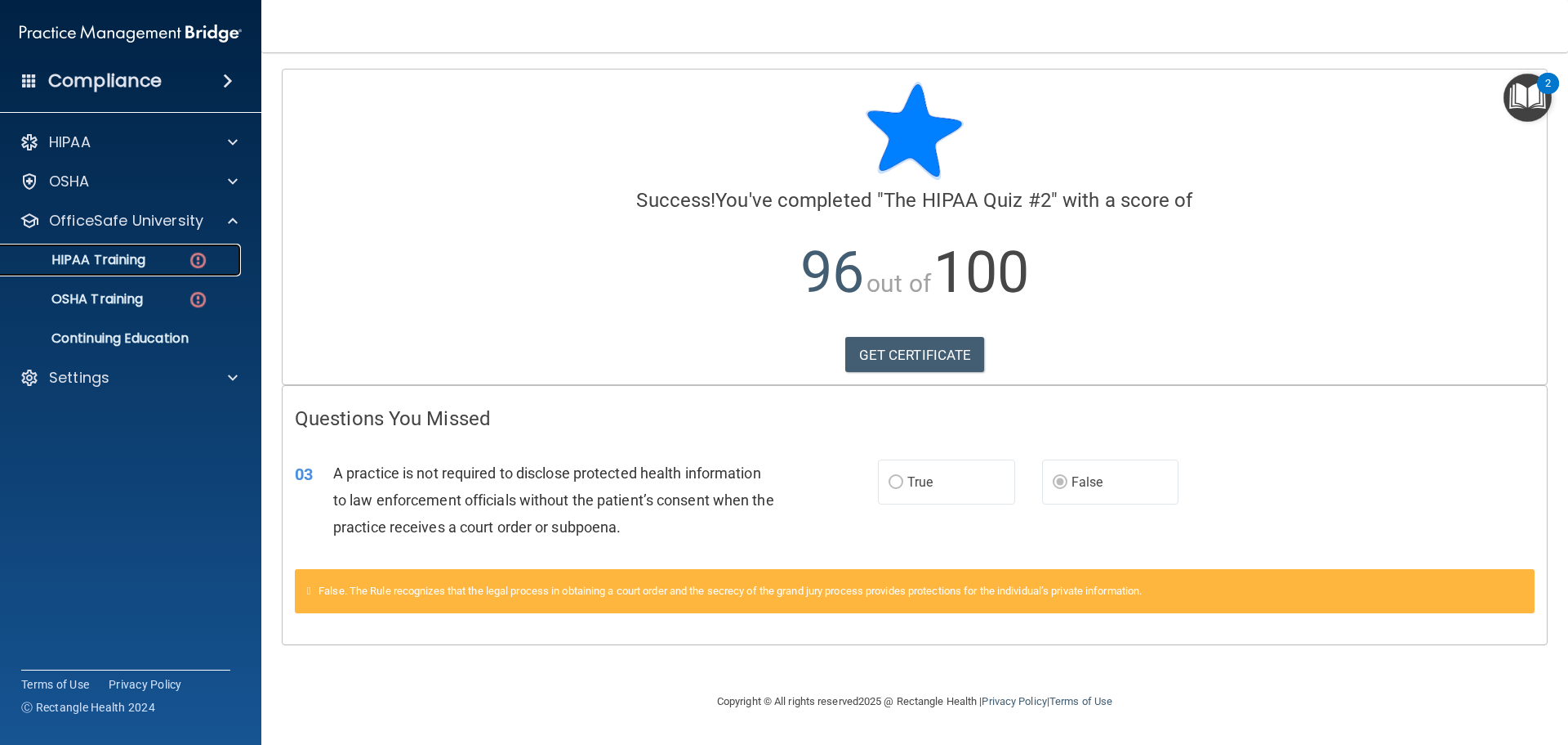
click at [116, 256] on p "HIPAA Training" at bounding box center [78, 259] width 135 height 16
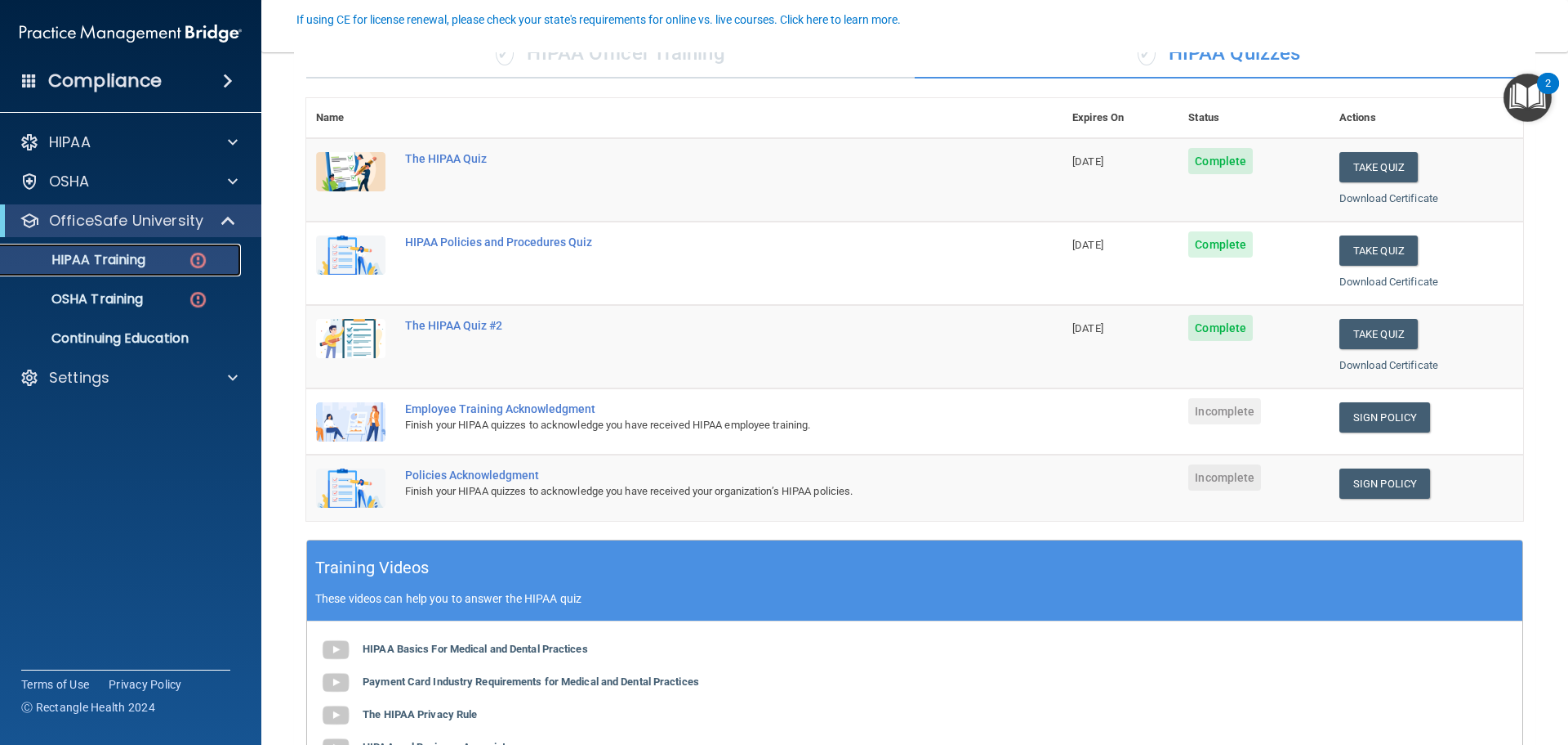
scroll to position [151, 0]
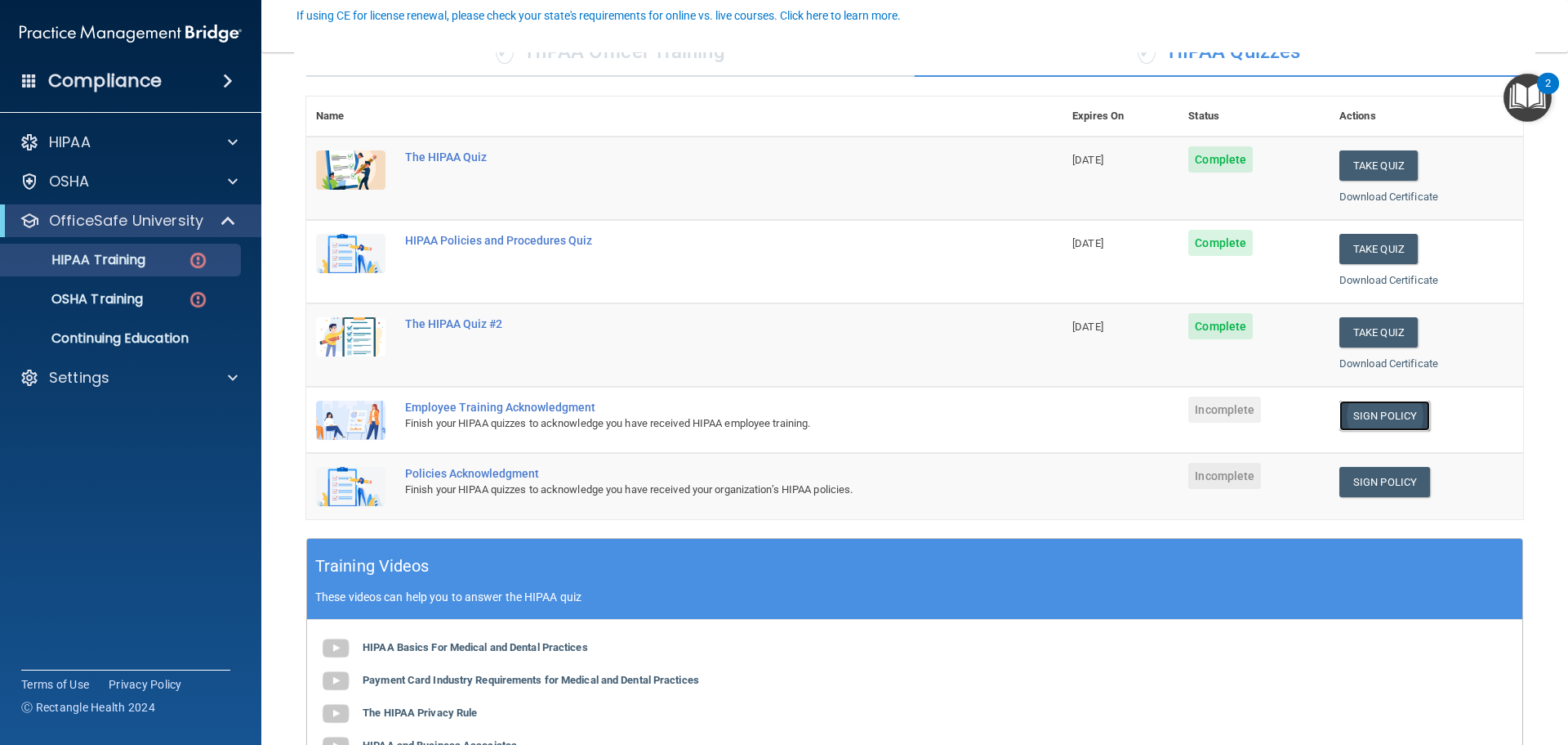
click at [1373, 418] on link "Sign Policy" at bounding box center [1385, 415] width 91 height 30
click at [1392, 282] on link "Download Certificate" at bounding box center [1389, 279] width 99 height 12
click at [133, 299] on p "OSHA Training" at bounding box center [76, 299] width 132 height 16
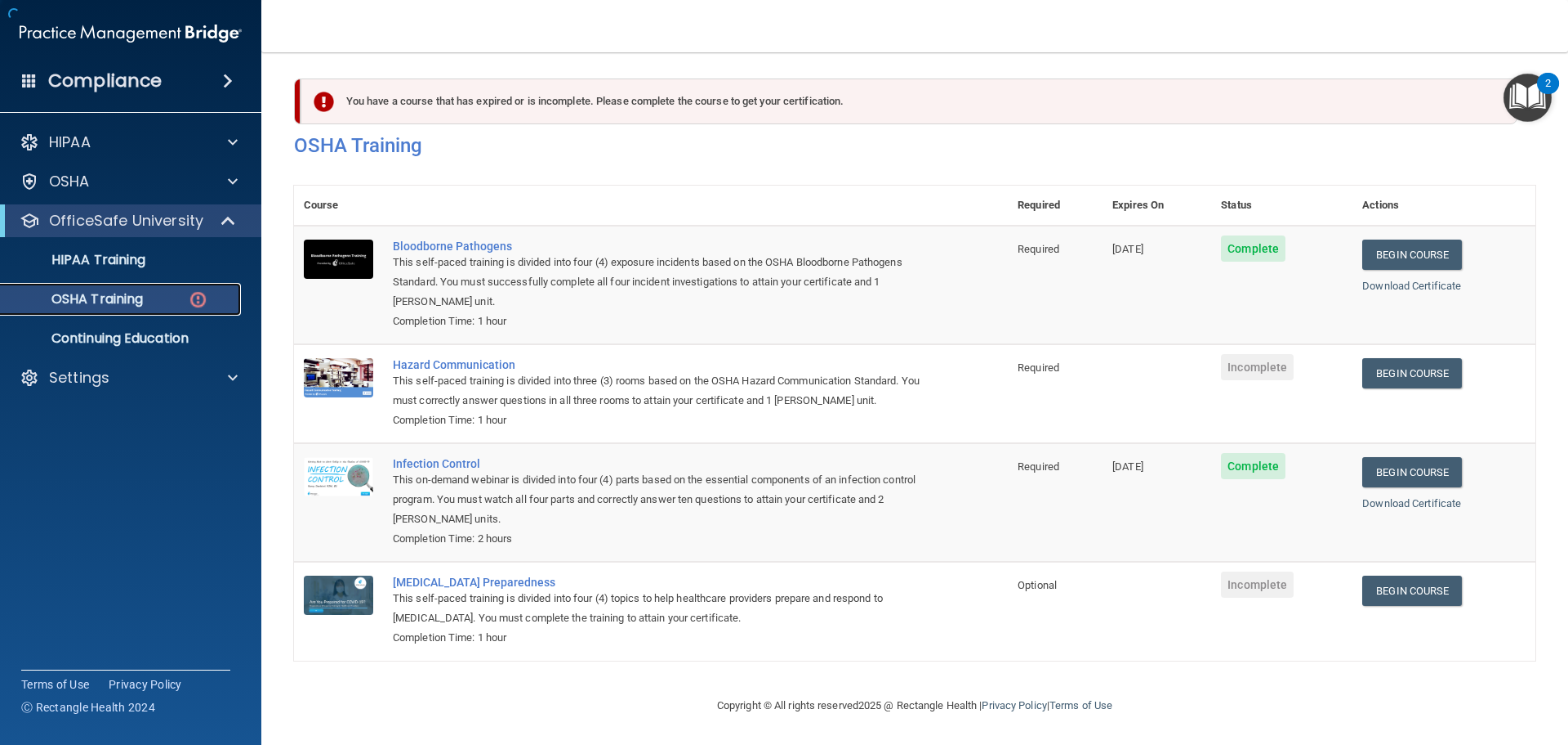
scroll to position [8, 0]
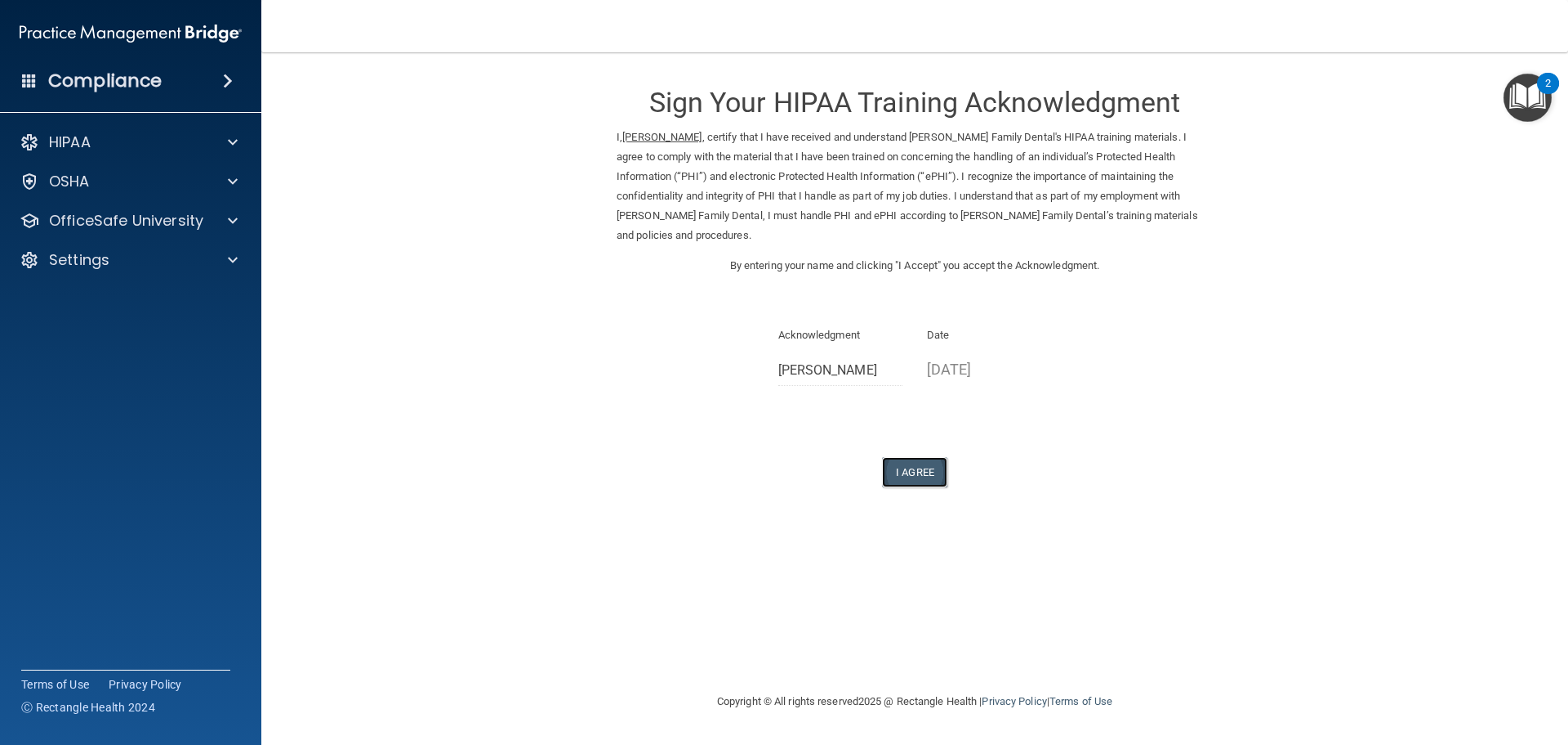
click at [918, 457] on button "I Agree" at bounding box center [915, 472] width 66 height 30
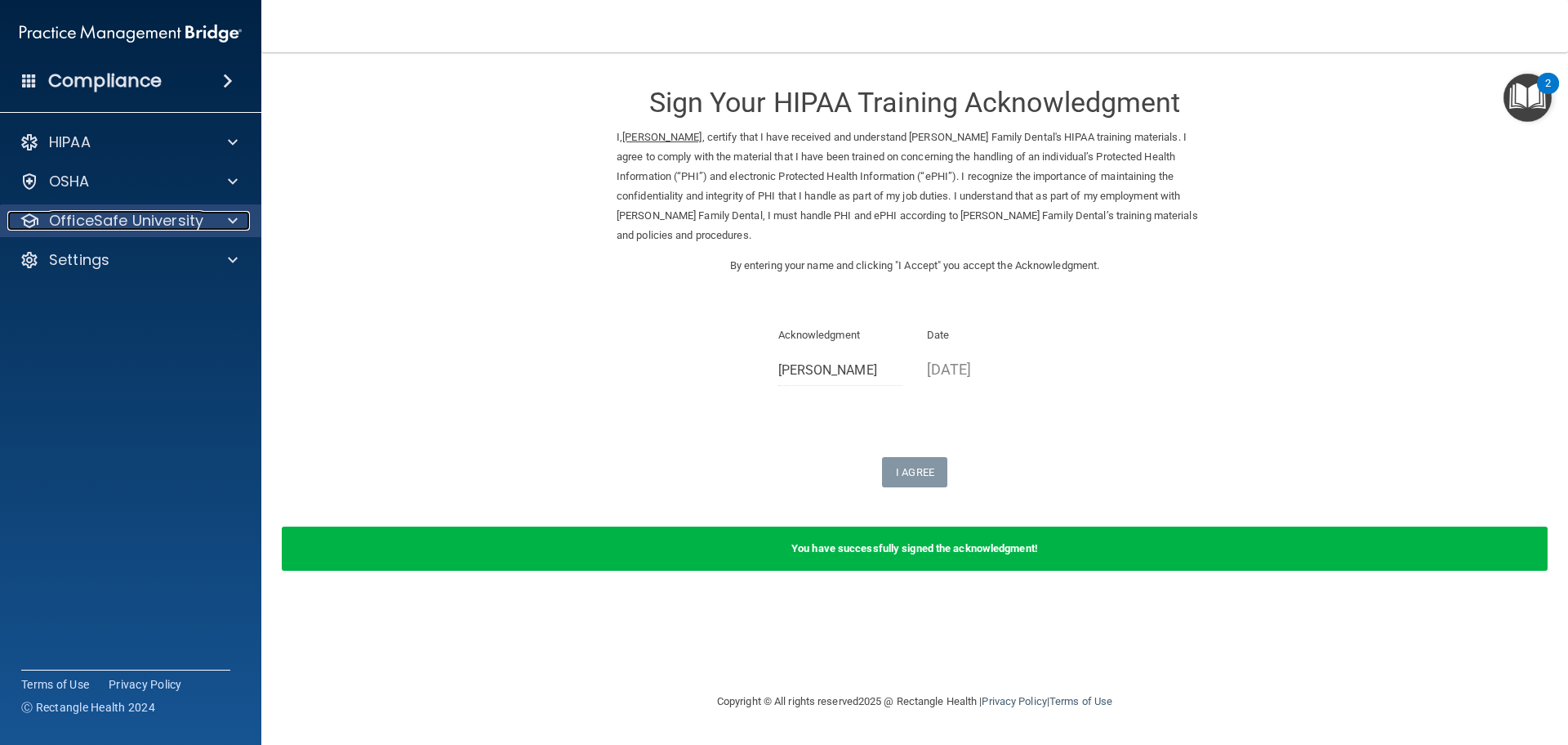
click at [100, 212] on p "OfficeSafe University" at bounding box center [126, 220] width 154 height 20
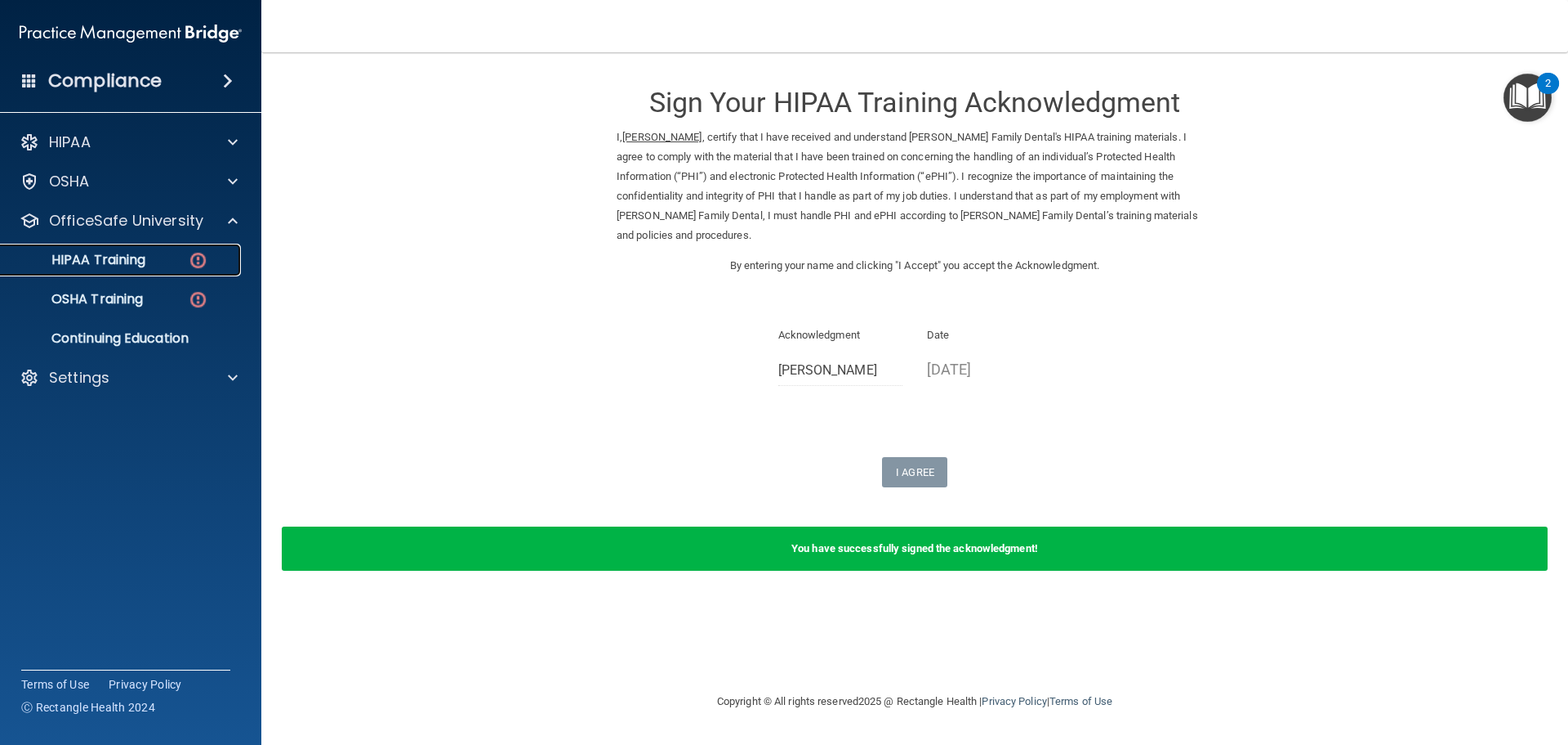
click at [105, 261] on p "HIPAA Training" at bounding box center [78, 259] width 135 height 16
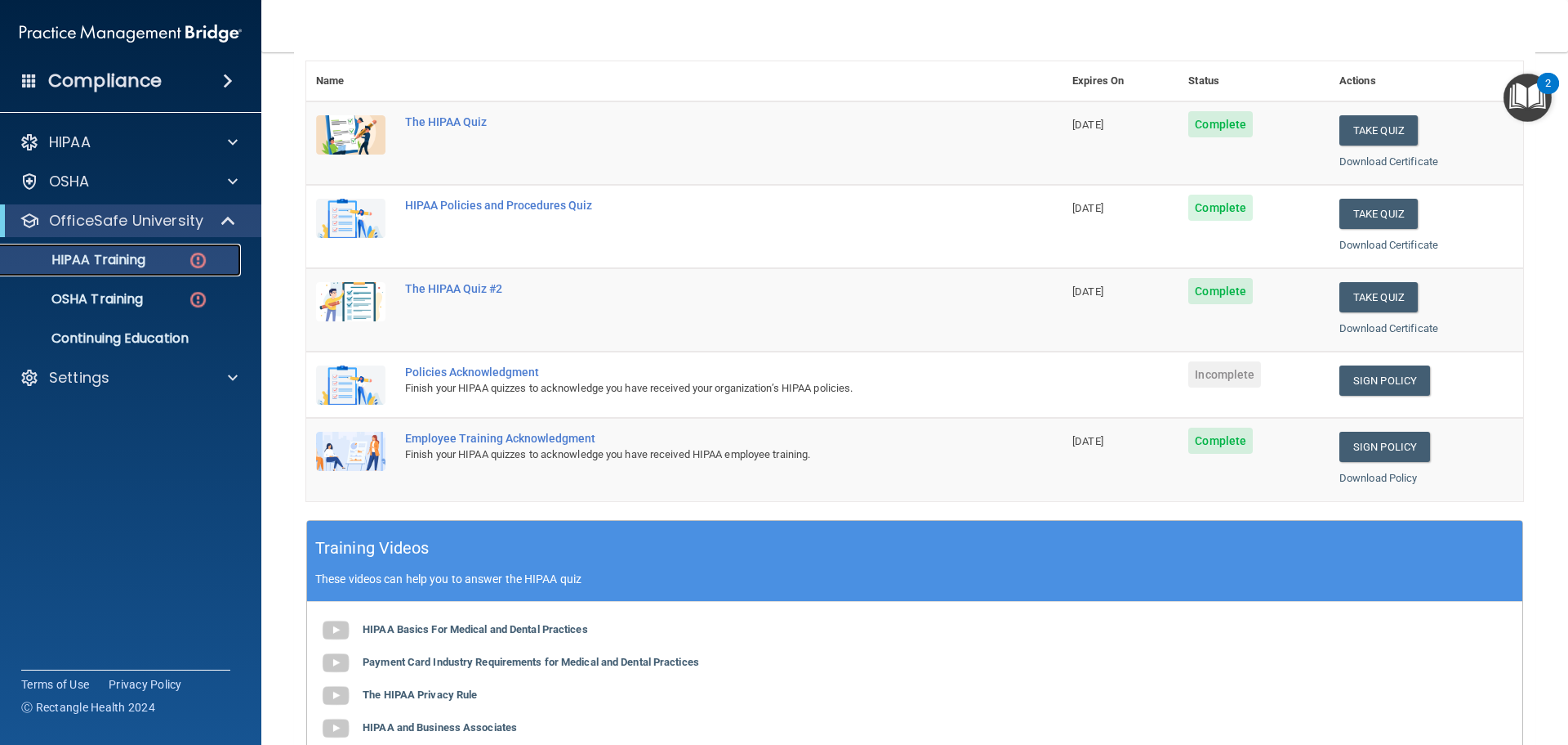
scroll to position [194, 0]
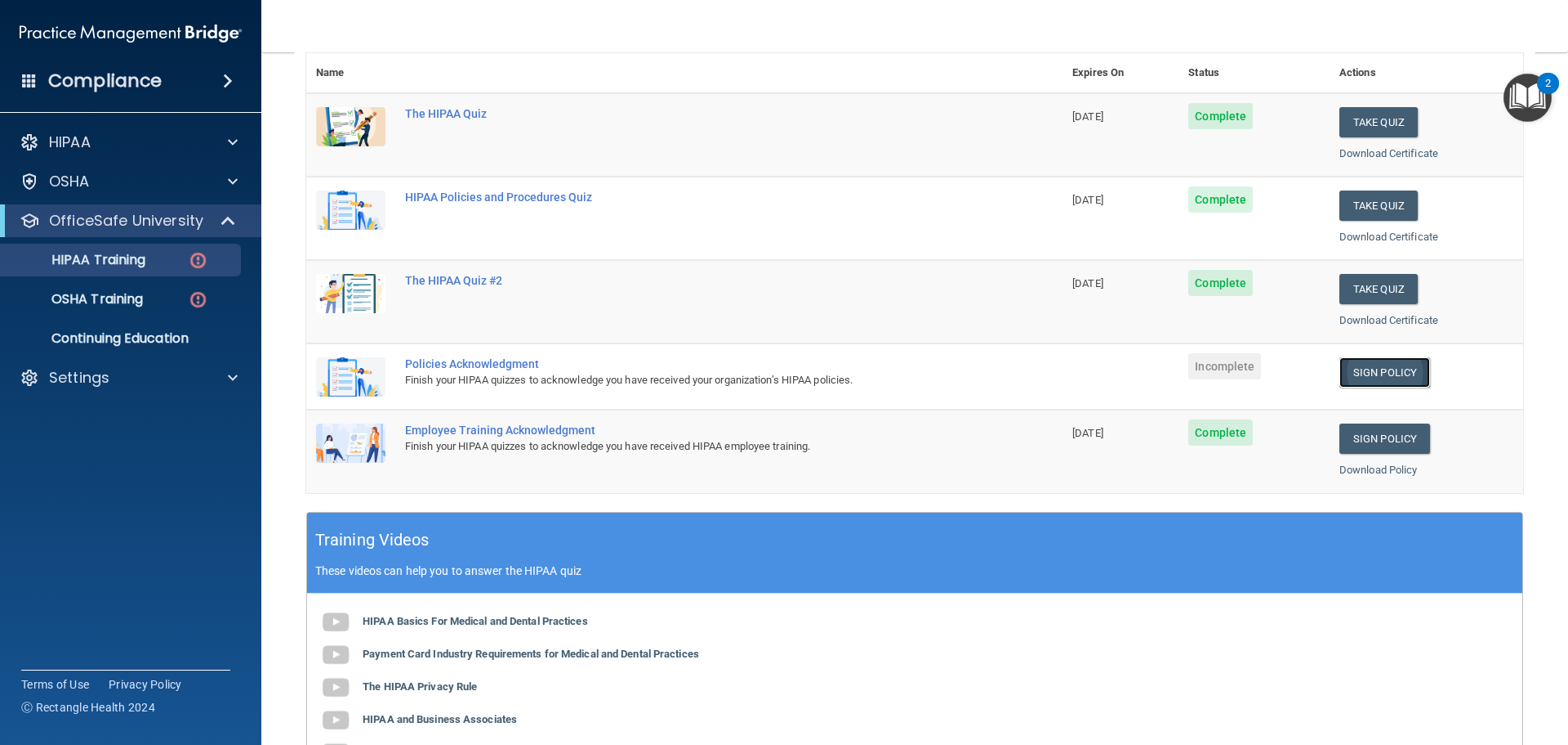
click at [1391, 378] on link "Sign Policy" at bounding box center [1385, 372] width 91 height 30
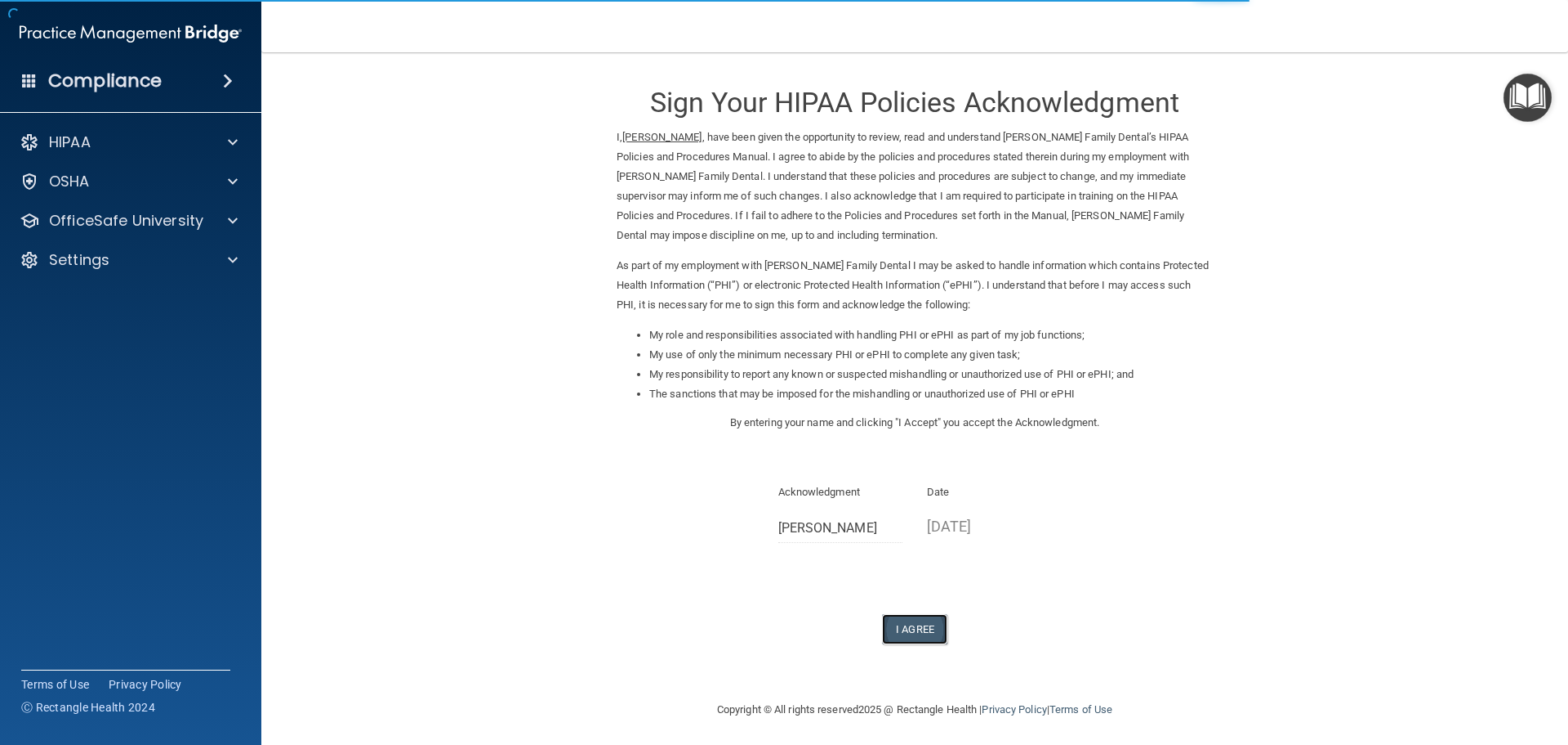
click at [913, 620] on button "I Agree" at bounding box center [915, 629] width 66 height 30
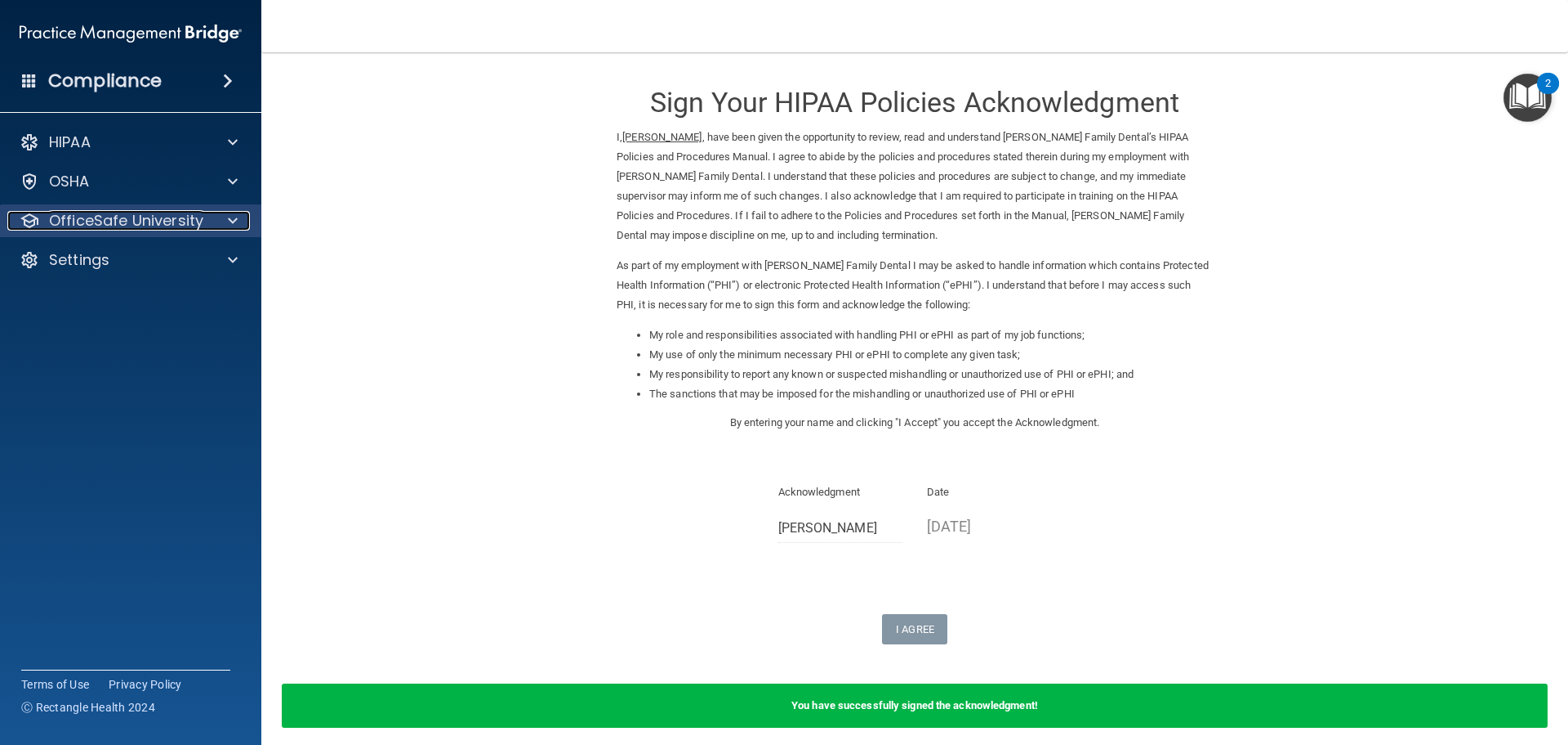
click at [74, 227] on p "OfficeSafe University" at bounding box center [126, 220] width 154 height 20
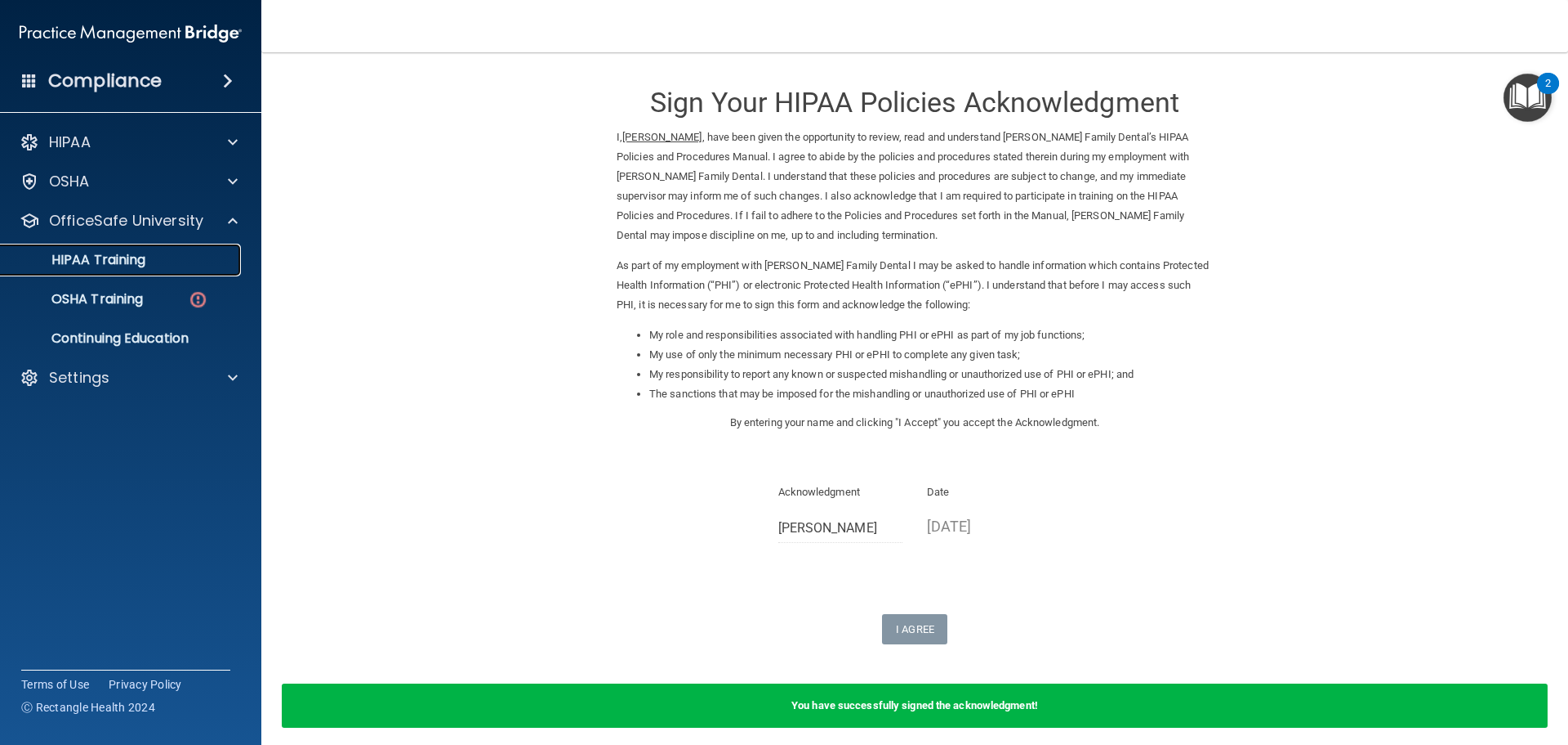
click at [158, 264] on div "HIPAA Training" at bounding box center [122, 259] width 223 height 16
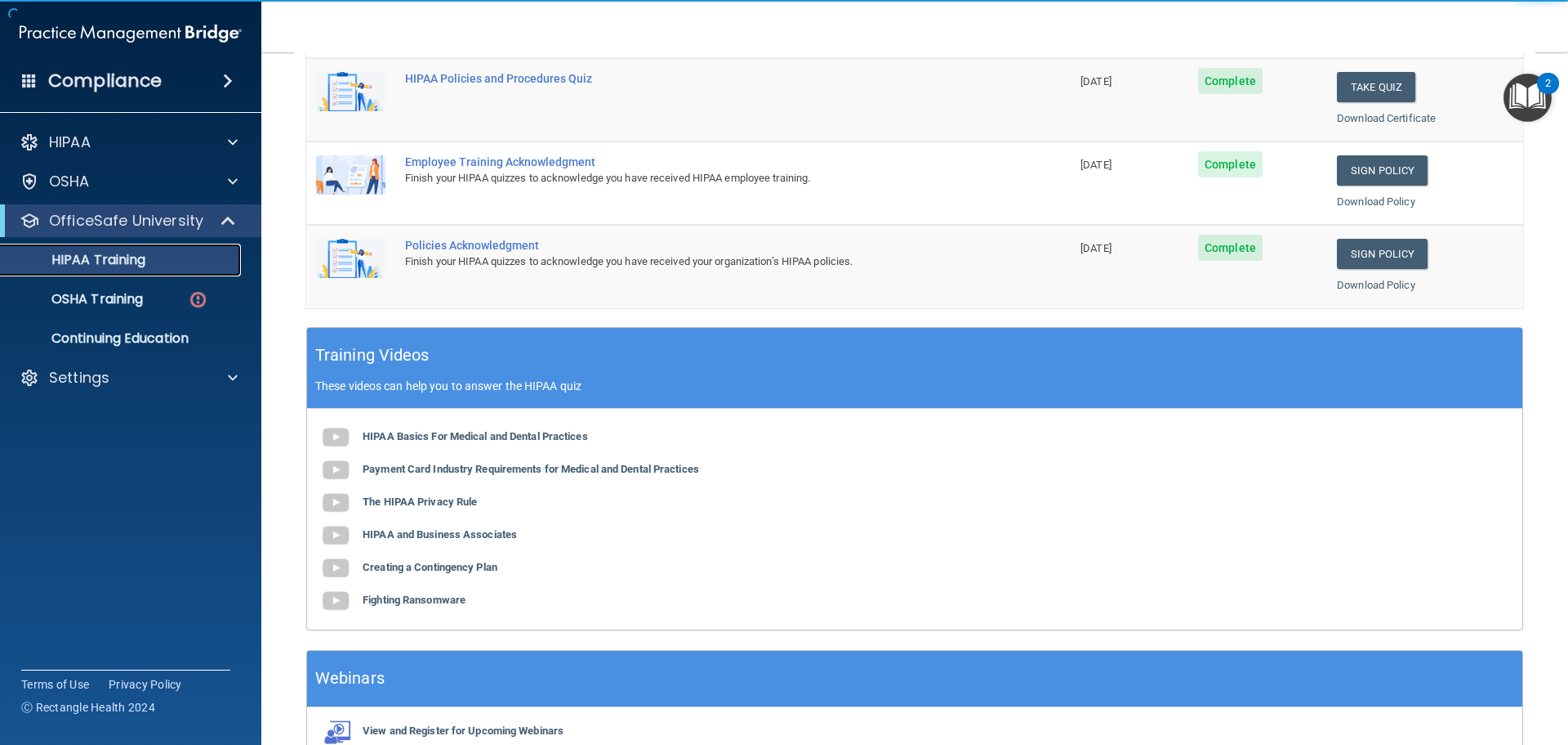
scroll to position [411, 0]
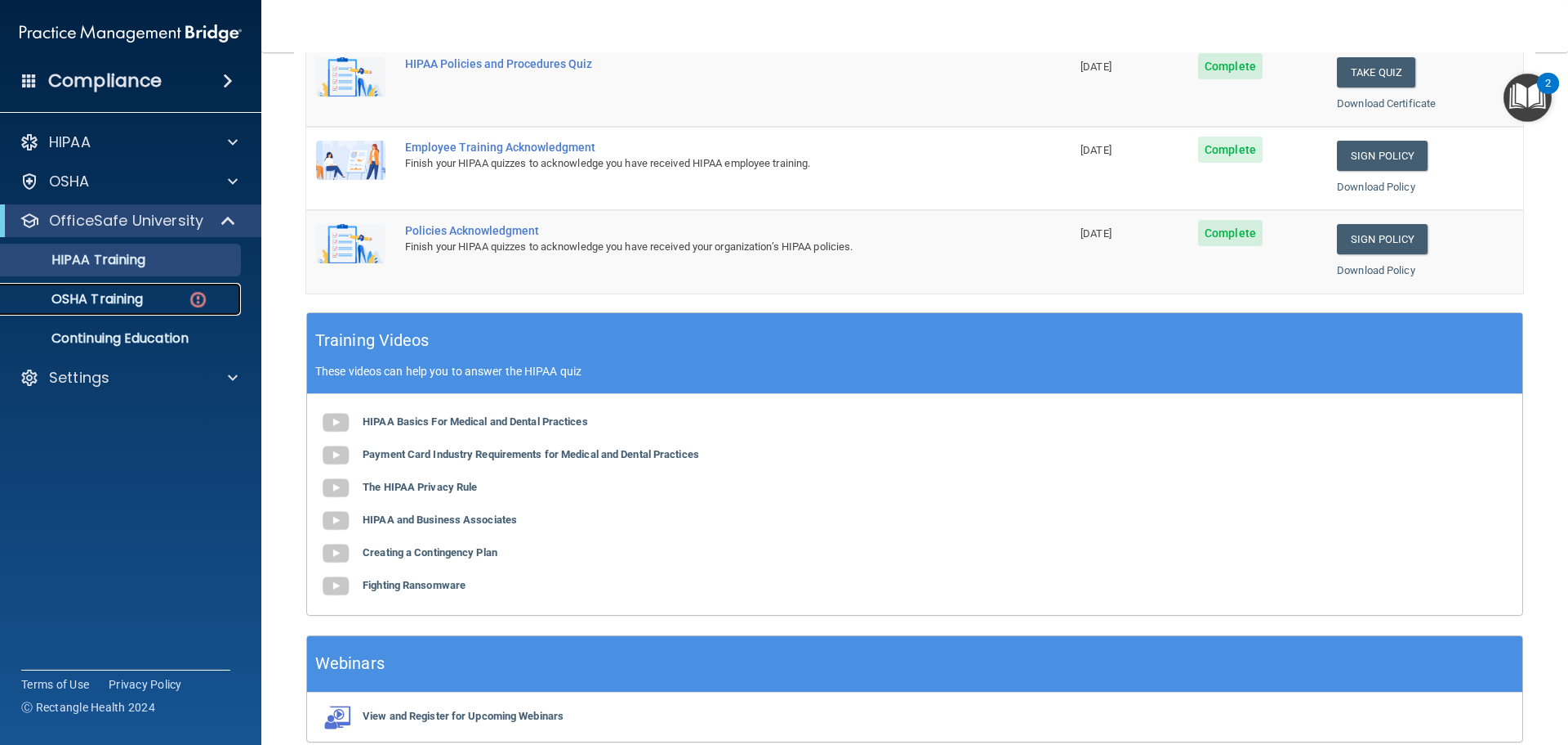
click at [91, 309] on link "OSHA Training" at bounding box center [113, 299] width 257 height 33
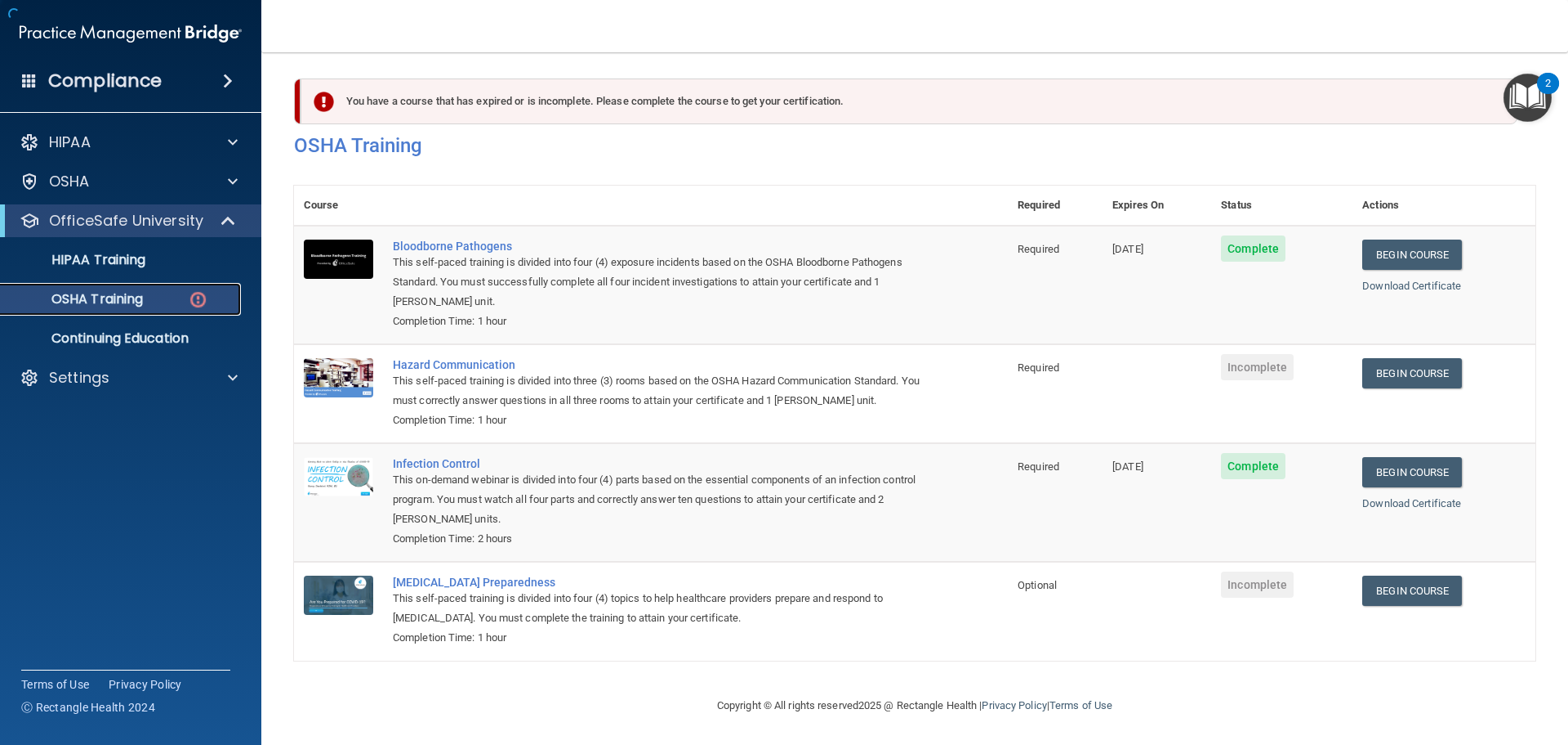
scroll to position [27, 0]
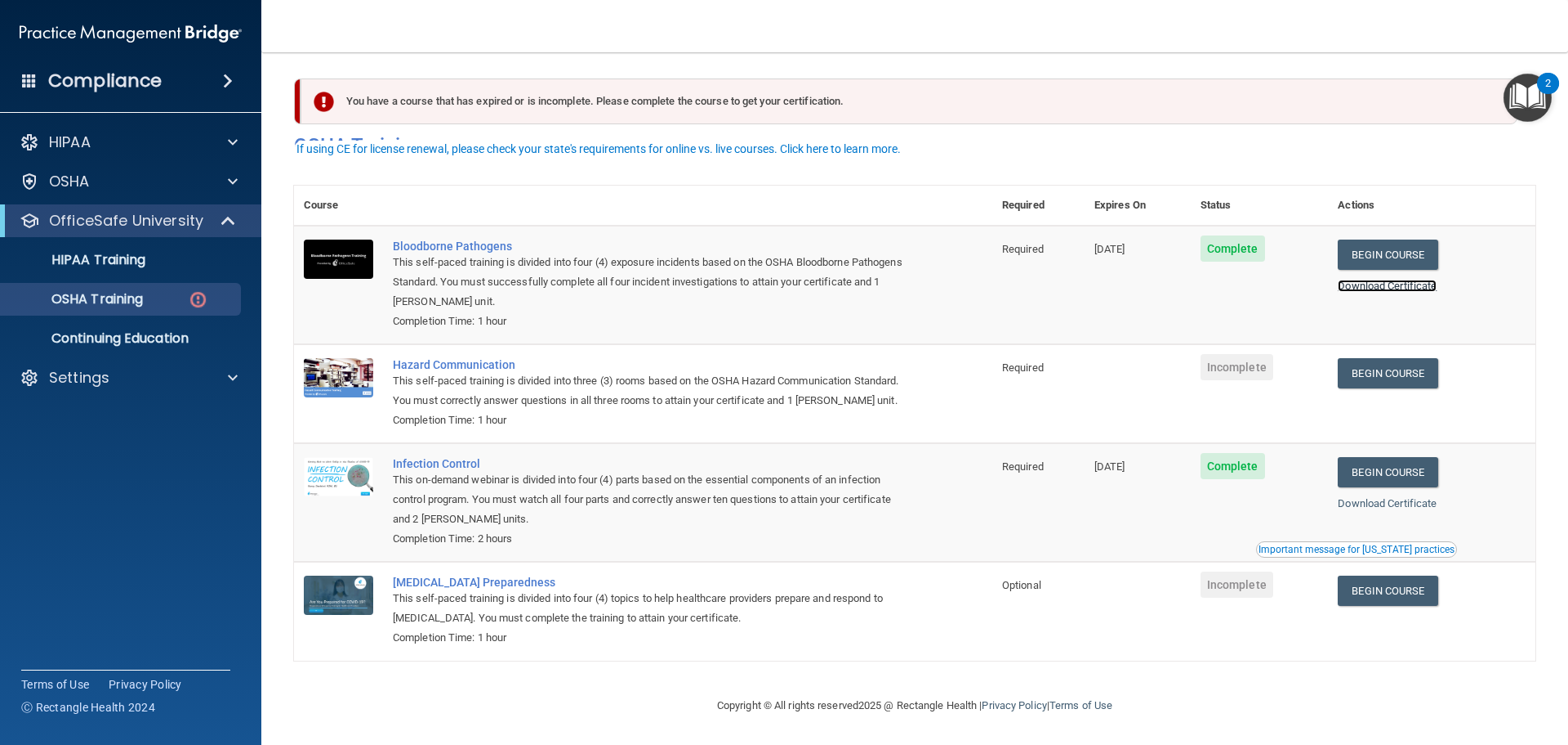
click at [1411, 280] on link "Download Certificate" at bounding box center [1387, 286] width 99 height 12
click at [1397, 503] on link "Download Certificate" at bounding box center [1387, 503] width 99 height 12
click at [1361, 358] on link "Begin Course" at bounding box center [1388, 373] width 100 height 30
